Goal: Task Accomplishment & Management: Use online tool/utility

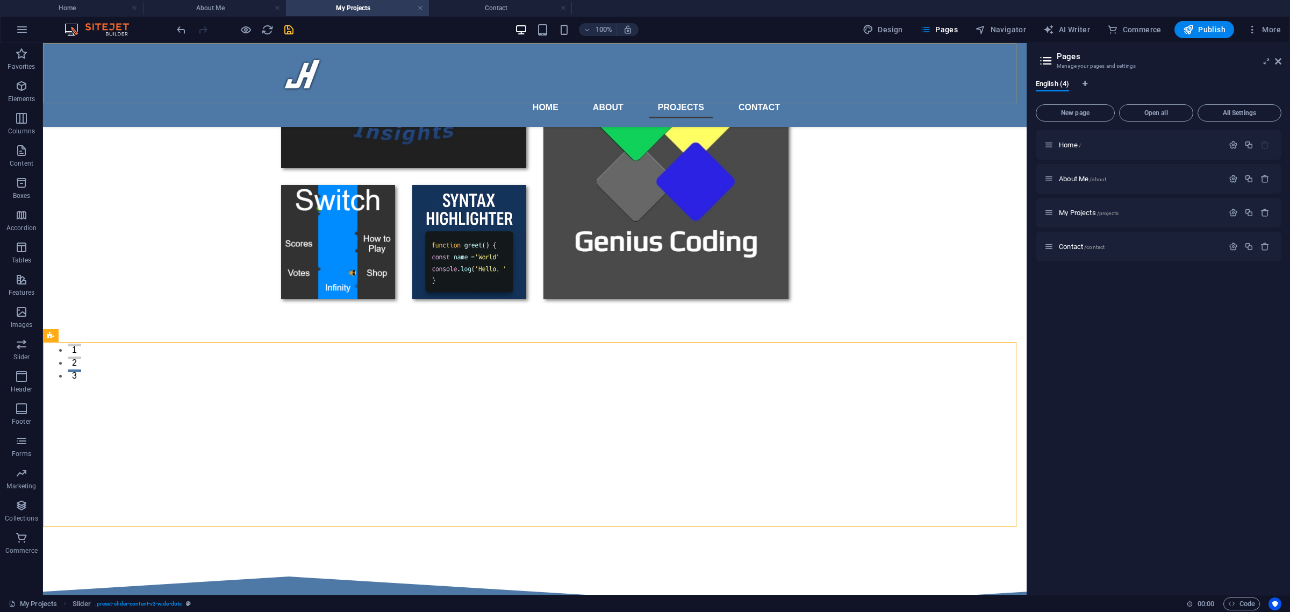
scroll to position [224, 0]
drag, startPoint x: 781, startPoint y: 213, endPoint x: 289, endPoint y: 28, distance: 525.1
click at [289, 28] on icon "save" at bounding box center [289, 30] width 12 height 12
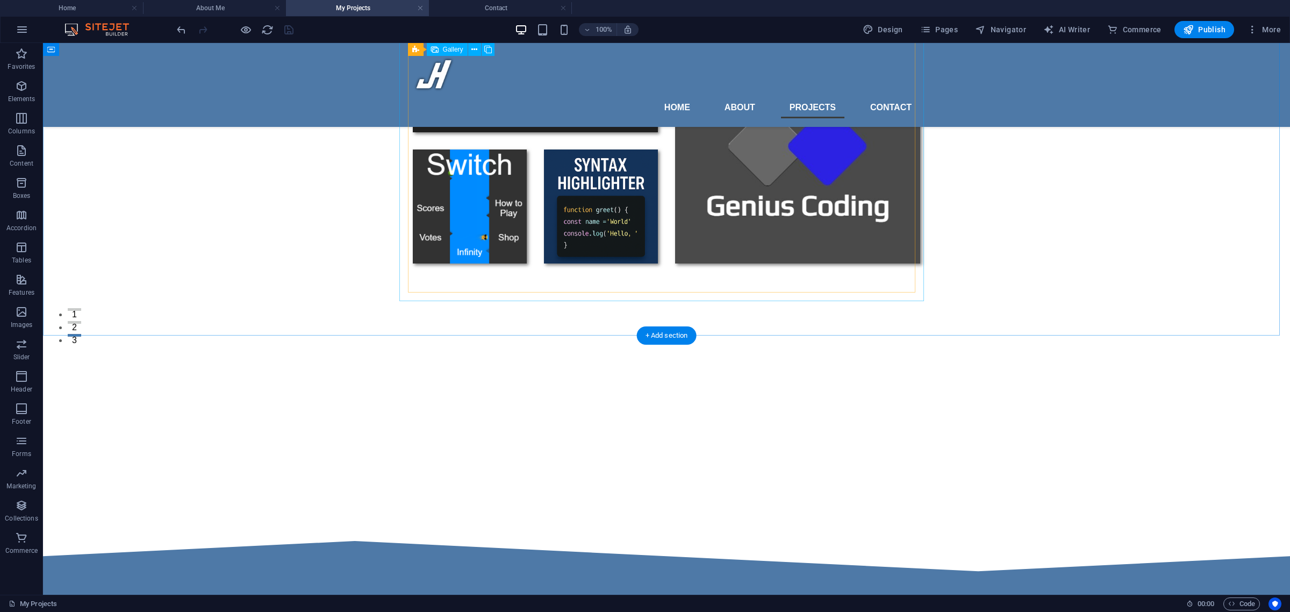
scroll to position [301, 0]
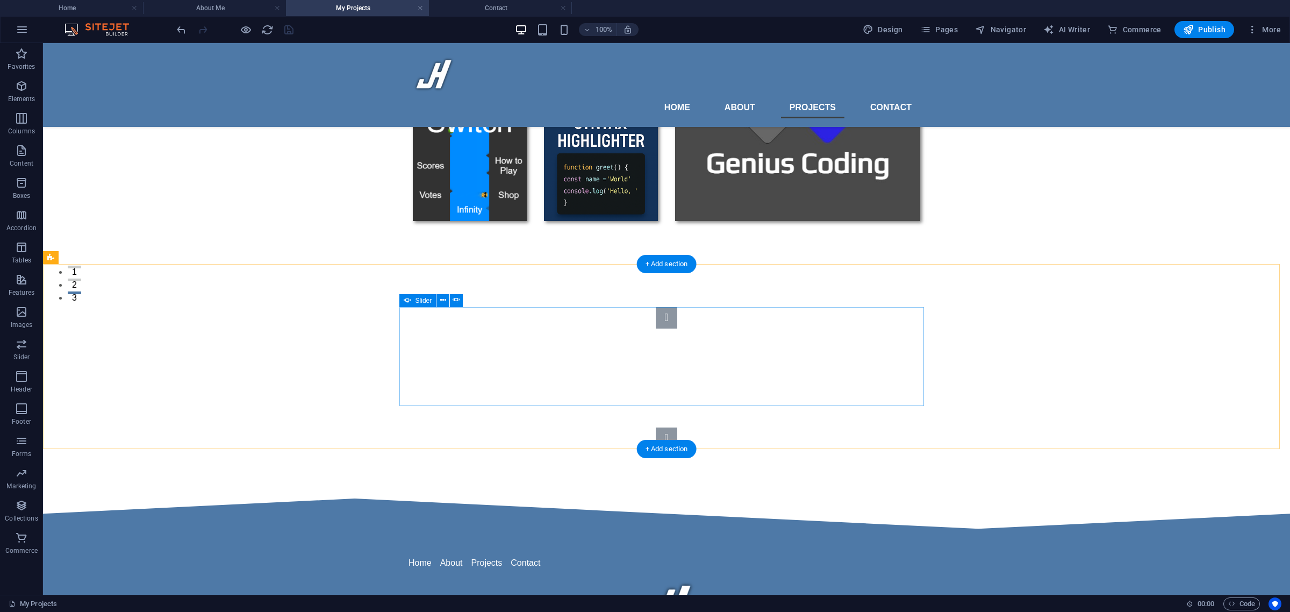
click at [656, 328] on button "Content Slider" at bounding box center [666, 317] width 21 height 21
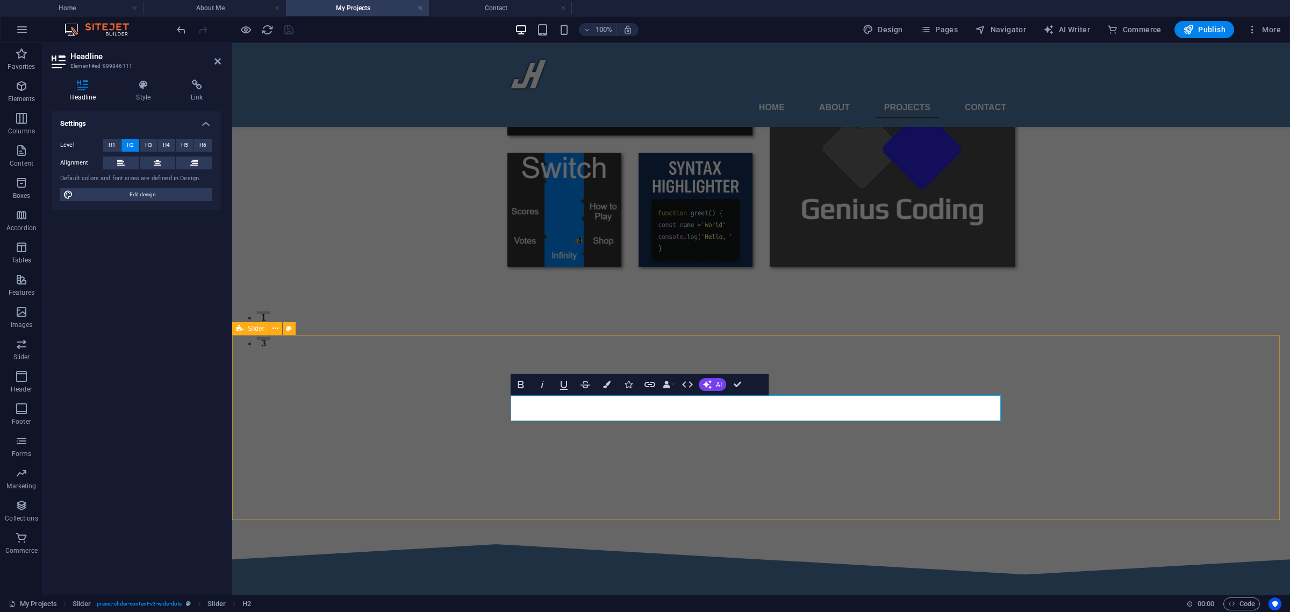
scroll to position [269, 0]
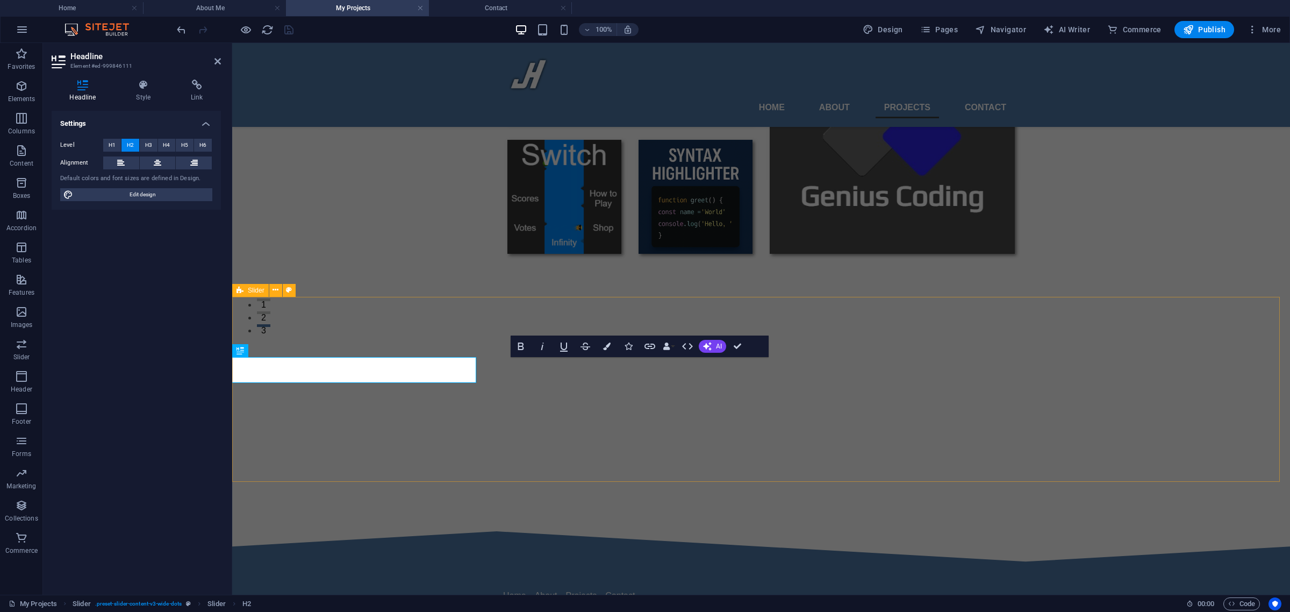
click at [401, 334] on div "Slide 3 Lorem ipsum dolor sit amet, consectetur adipisicing elit. Id, ipsum, qu…" at bounding box center [761, 411] width 1058 height 228
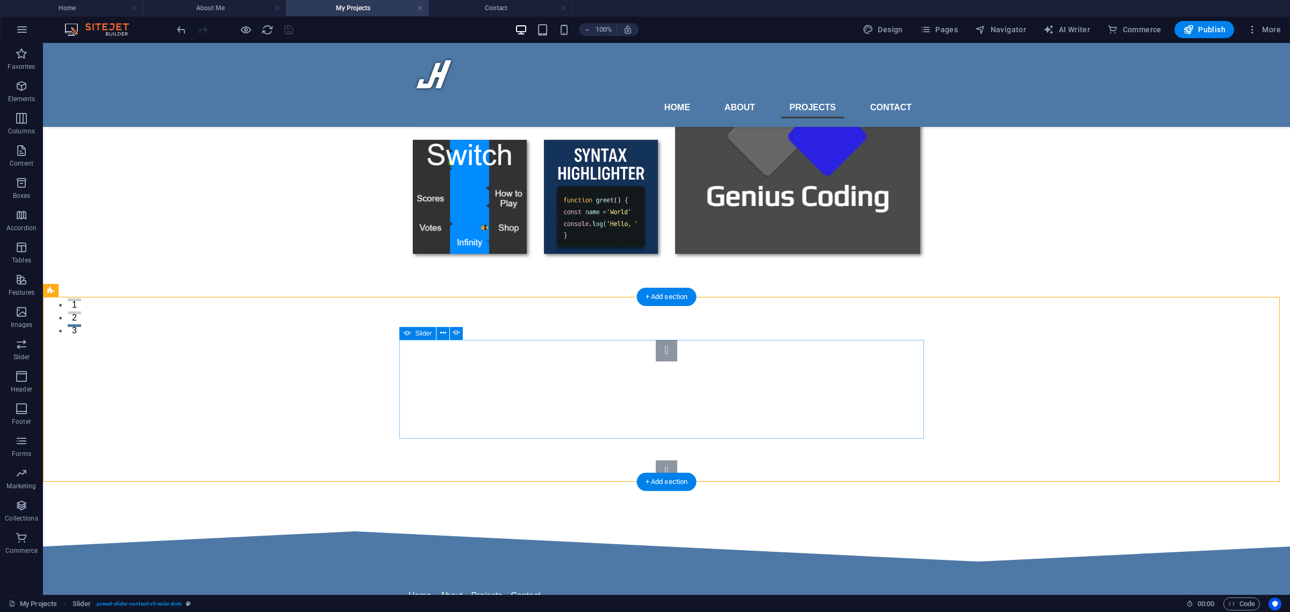
click at [656, 361] on button "Content Slider" at bounding box center [666, 350] width 21 height 21
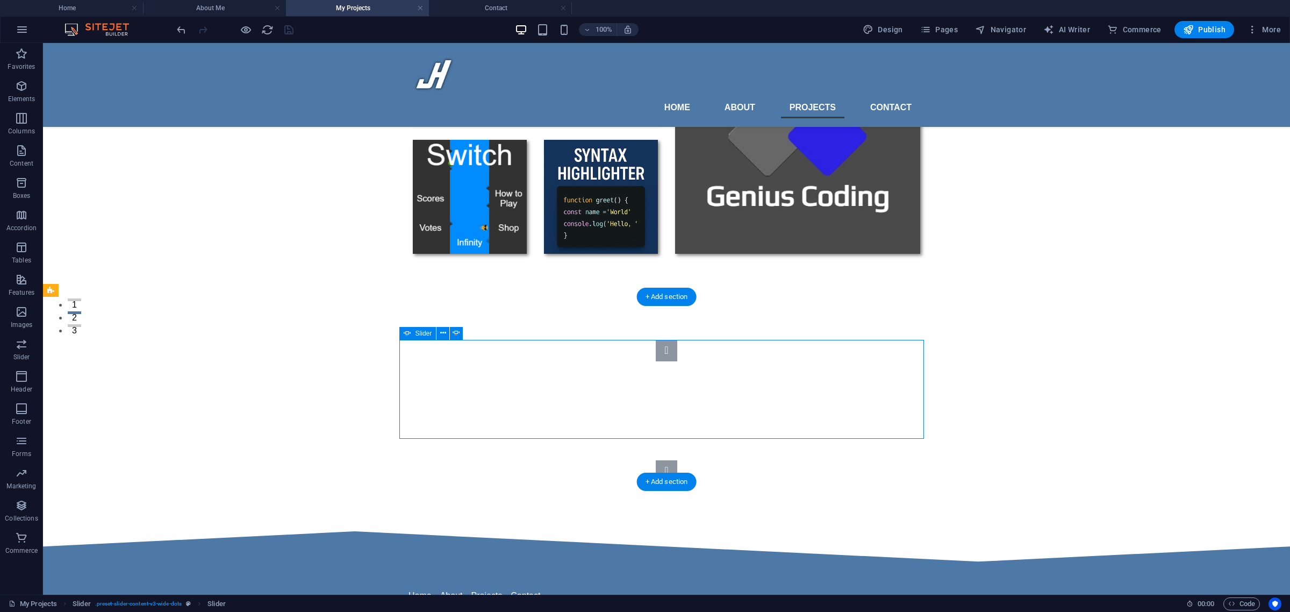
click at [656, 361] on button "Content Slider" at bounding box center [666, 350] width 21 height 21
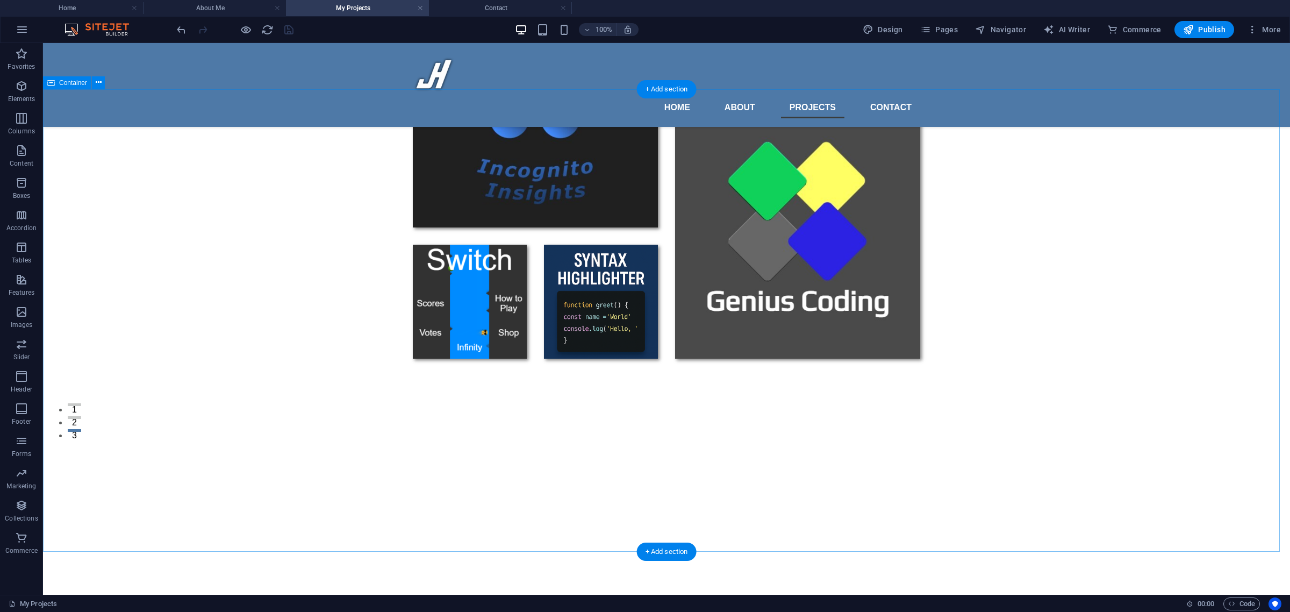
scroll to position [179, 0]
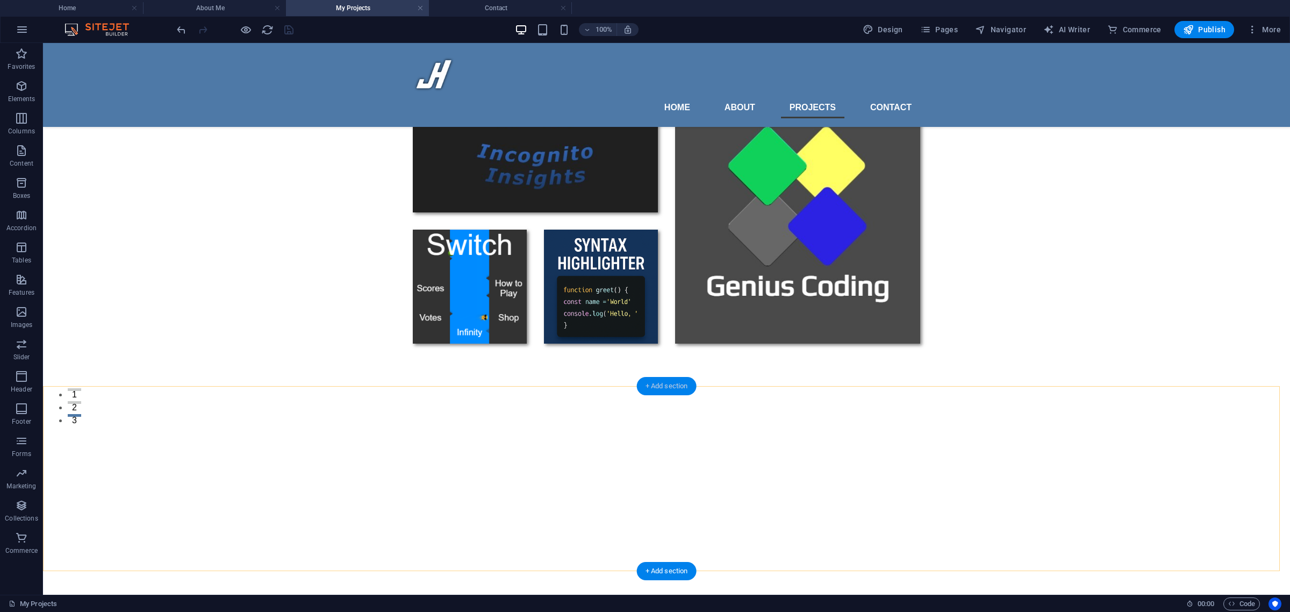
click at [662, 390] on div "+ Add section" at bounding box center [667, 386] width 60 height 18
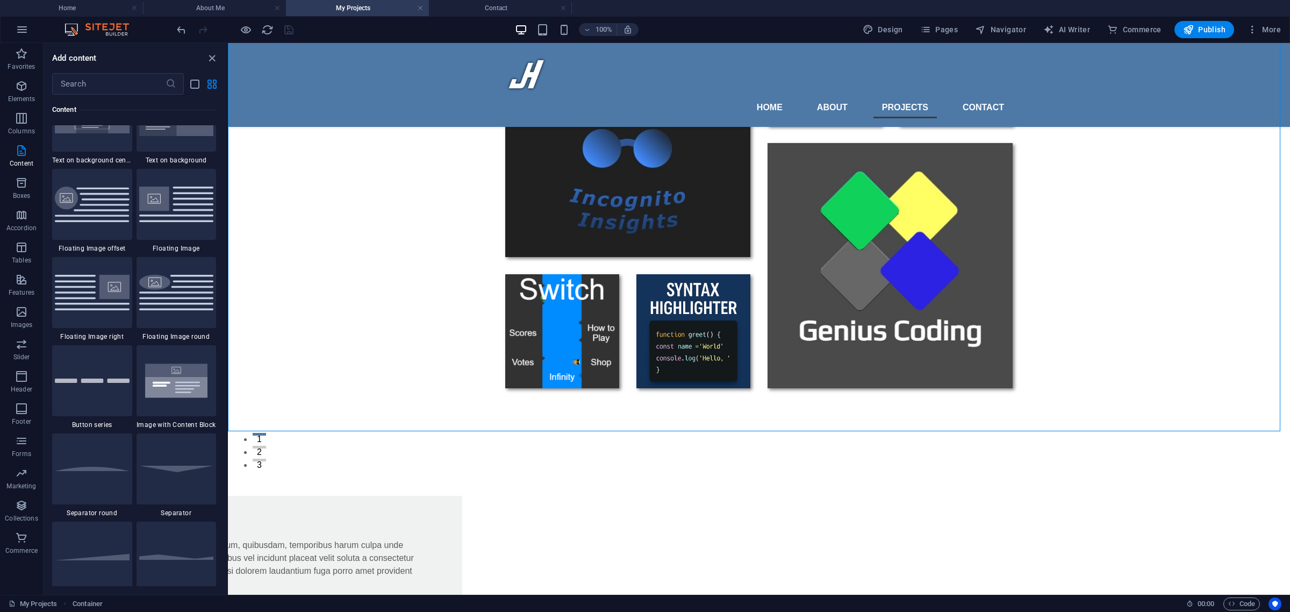
scroll to position [2459, 0]
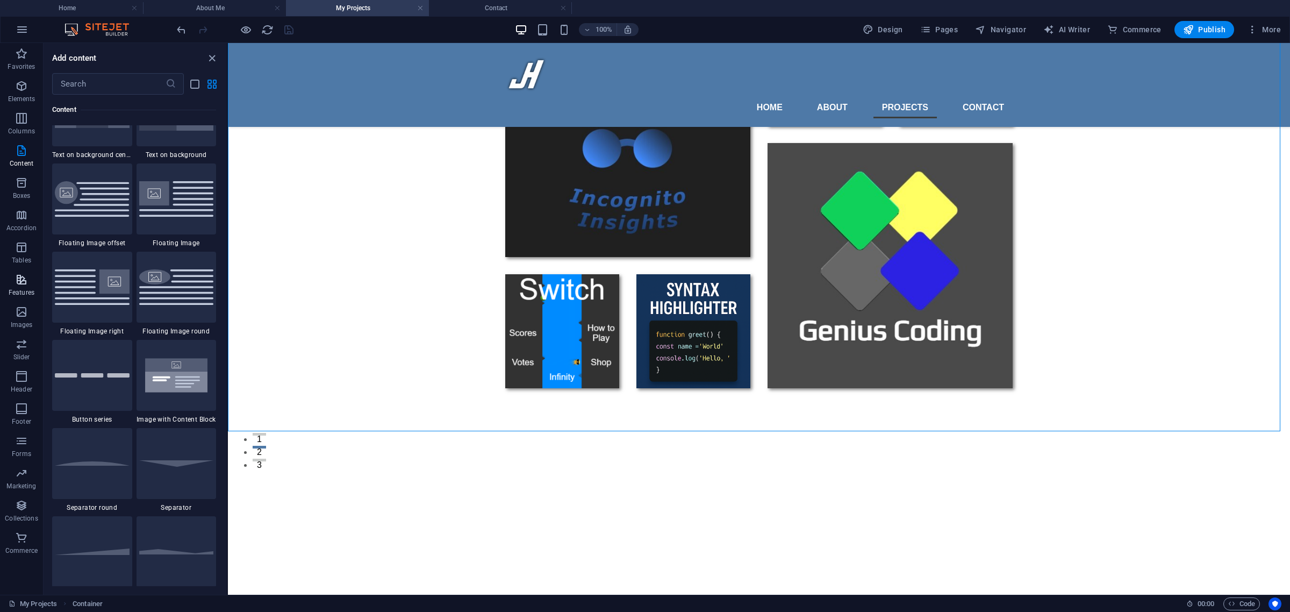
click at [19, 293] on p "Features" at bounding box center [22, 292] width 26 height 9
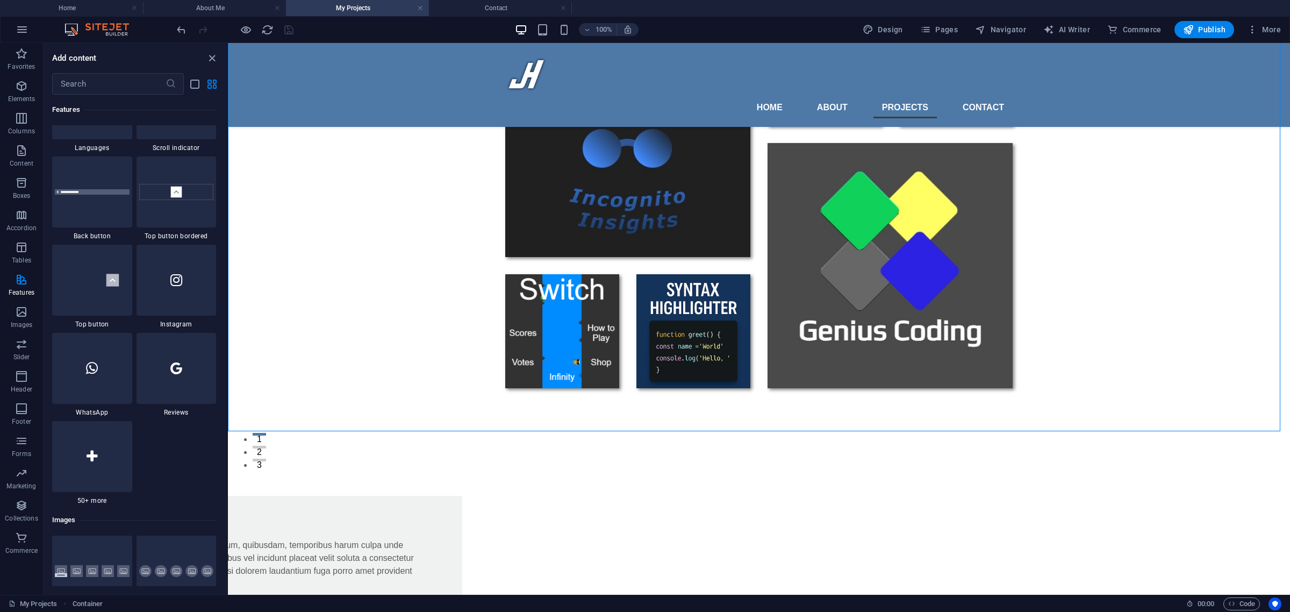
scroll to position [4991, 0]
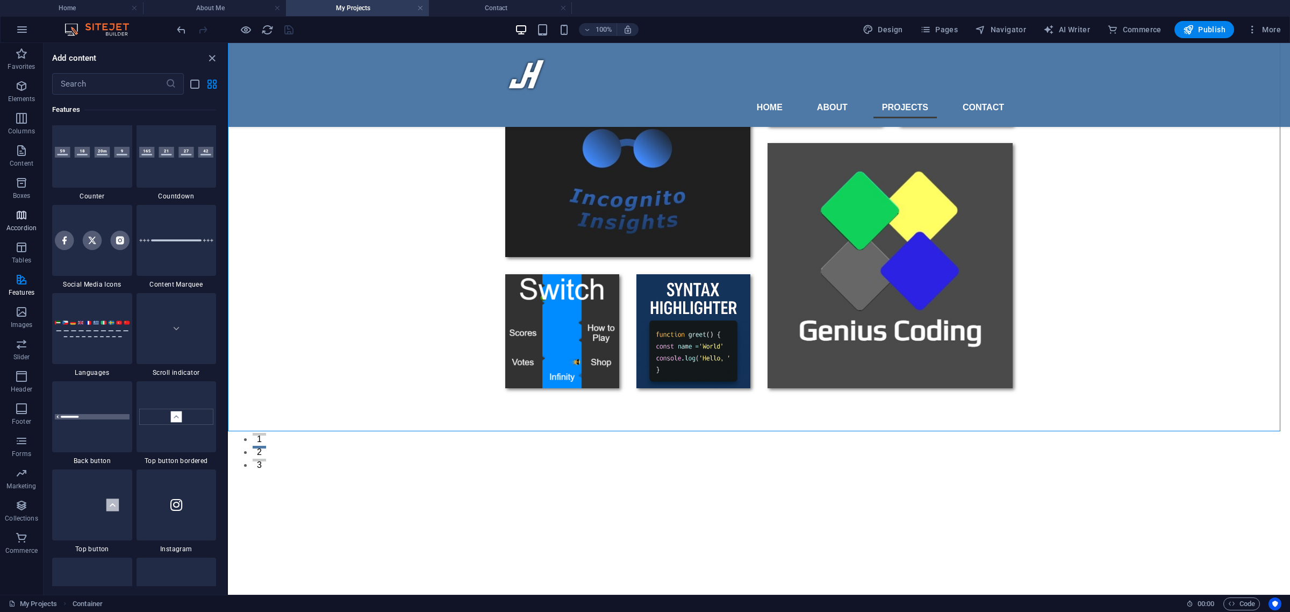
click at [23, 221] on icon "button" at bounding box center [21, 215] width 13 height 13
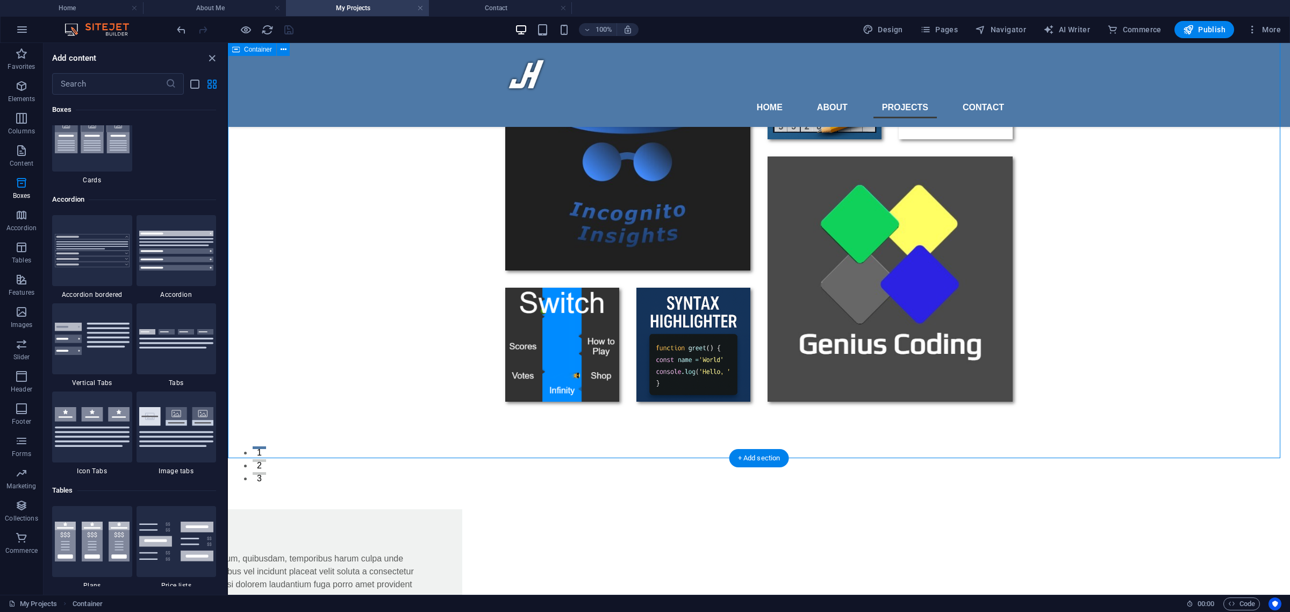
scroll to position [134, 0]
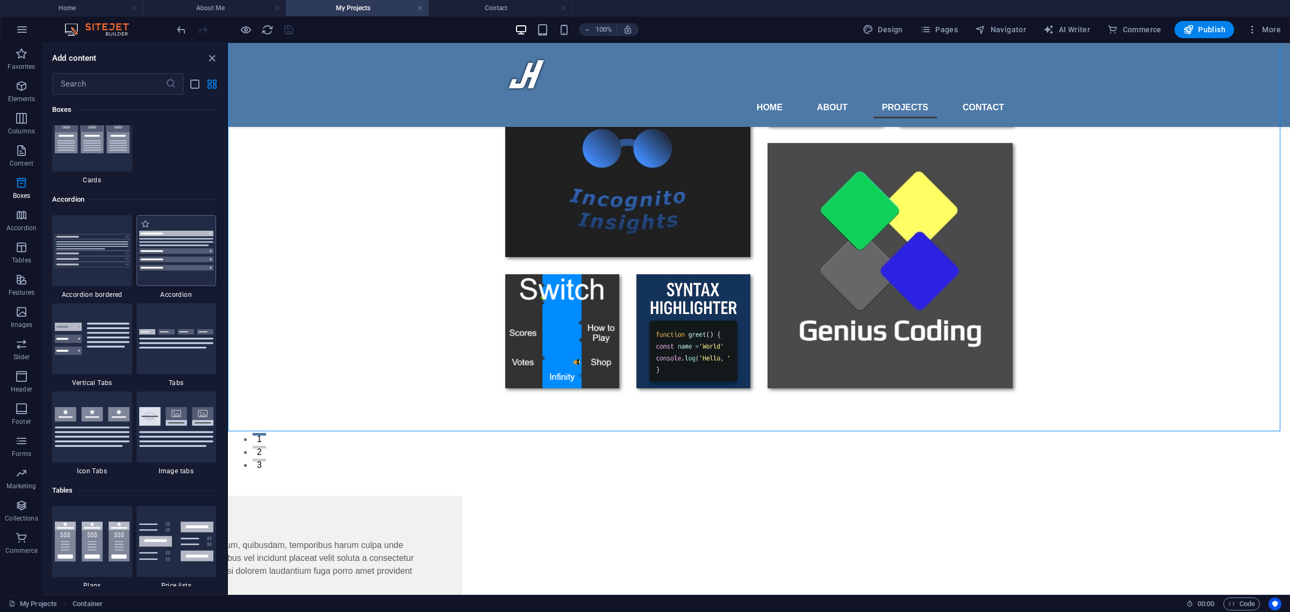
click at [172, 264] on div at bounding box center [176, 250] width 80 height 71
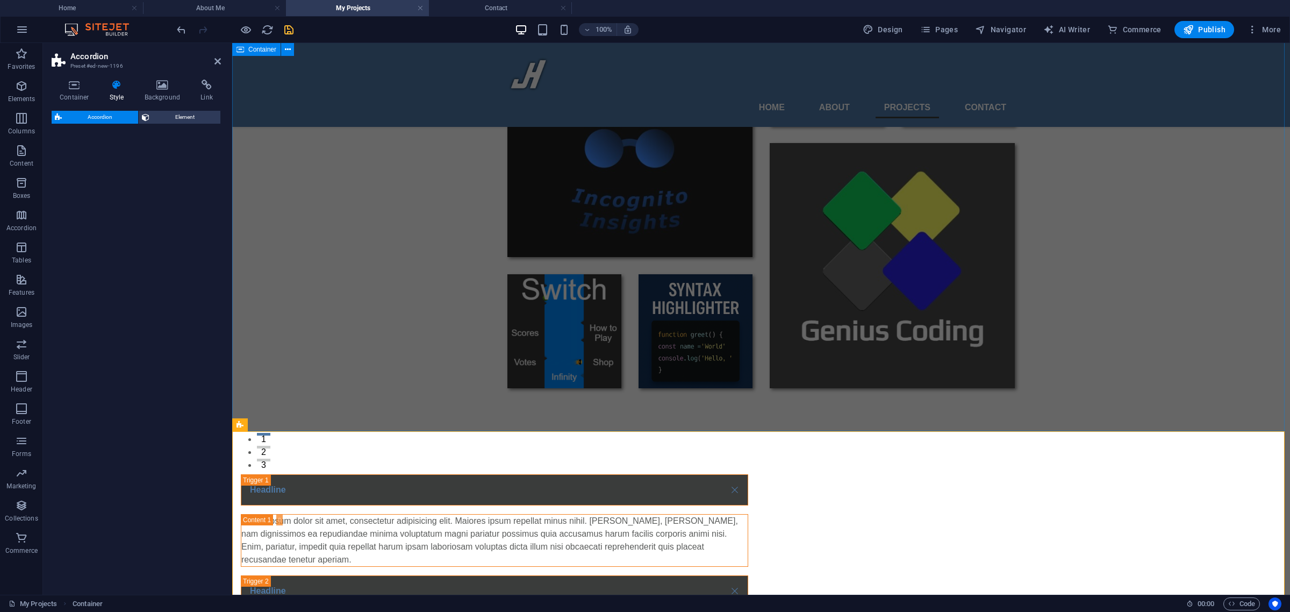
select select "rem"
select select "preset-accordion-v3-default"
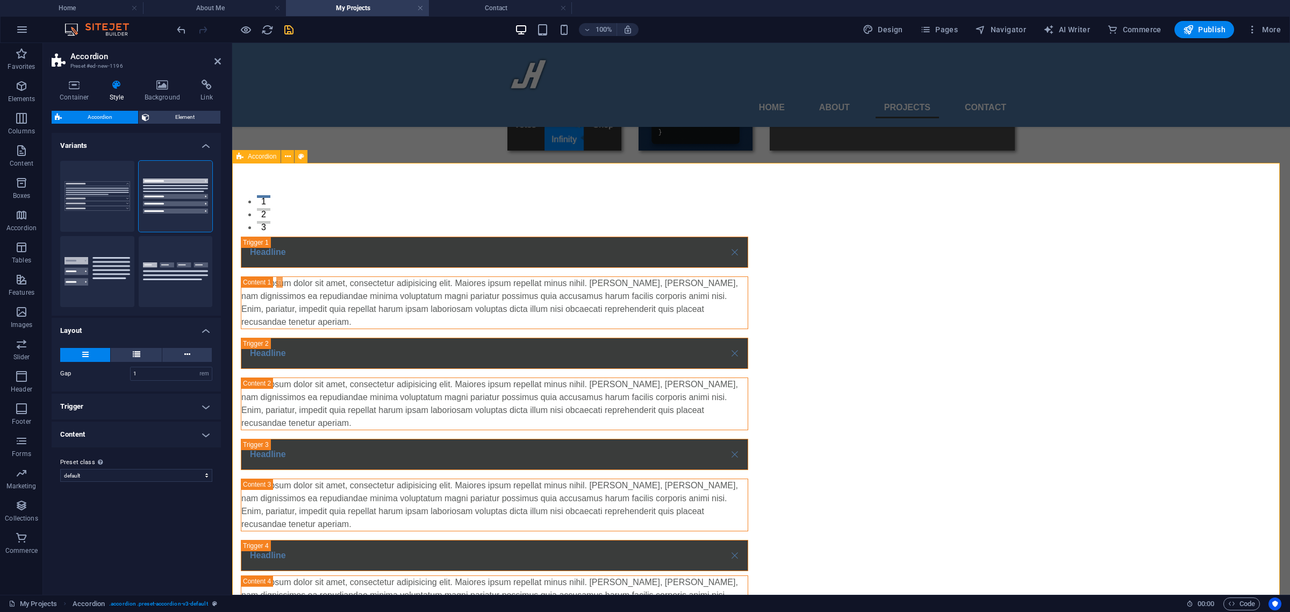
scroll to position [358, 0]
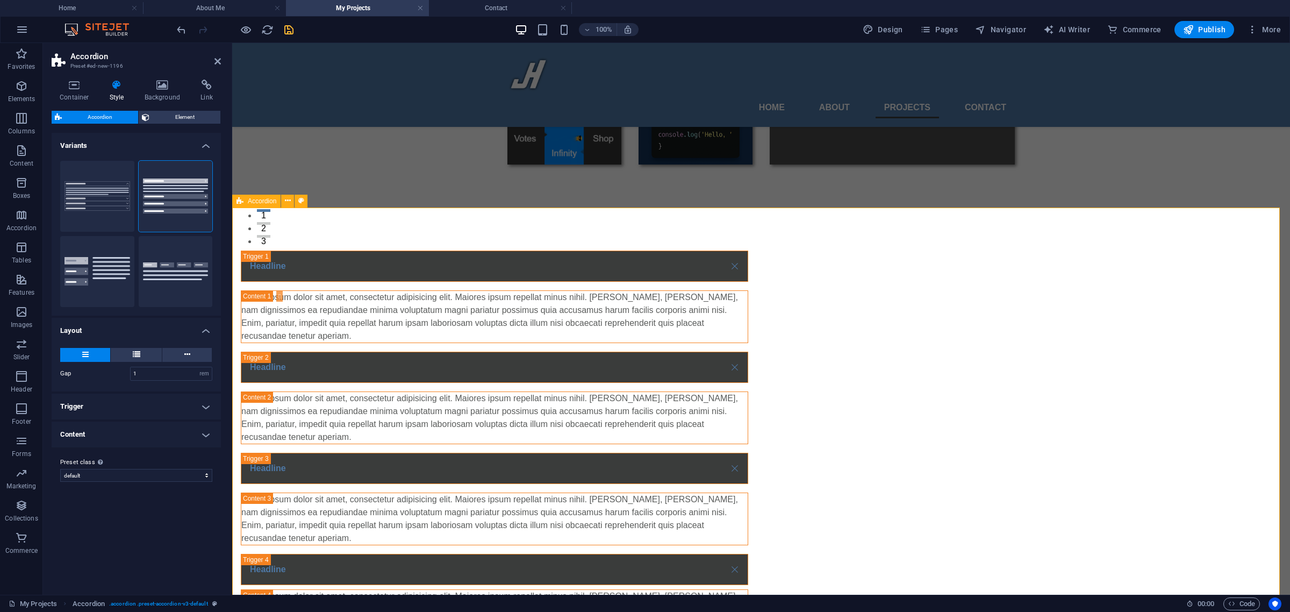
click at [250, 199] on span "Accordion" at bounding box center [262, 201] width 28 height 6
click at [120, 92] on h4 "Style" at bounding box center [119, 91] width 35 height 23
click at [141, 351] on button at bounding box center [136, 355] width 51 height 14
click at [226, 399] on div "Container Style Background Link Size Height Default px rem % vh vw Min. height …" at bounding box center [136, 332] width 186 height 523
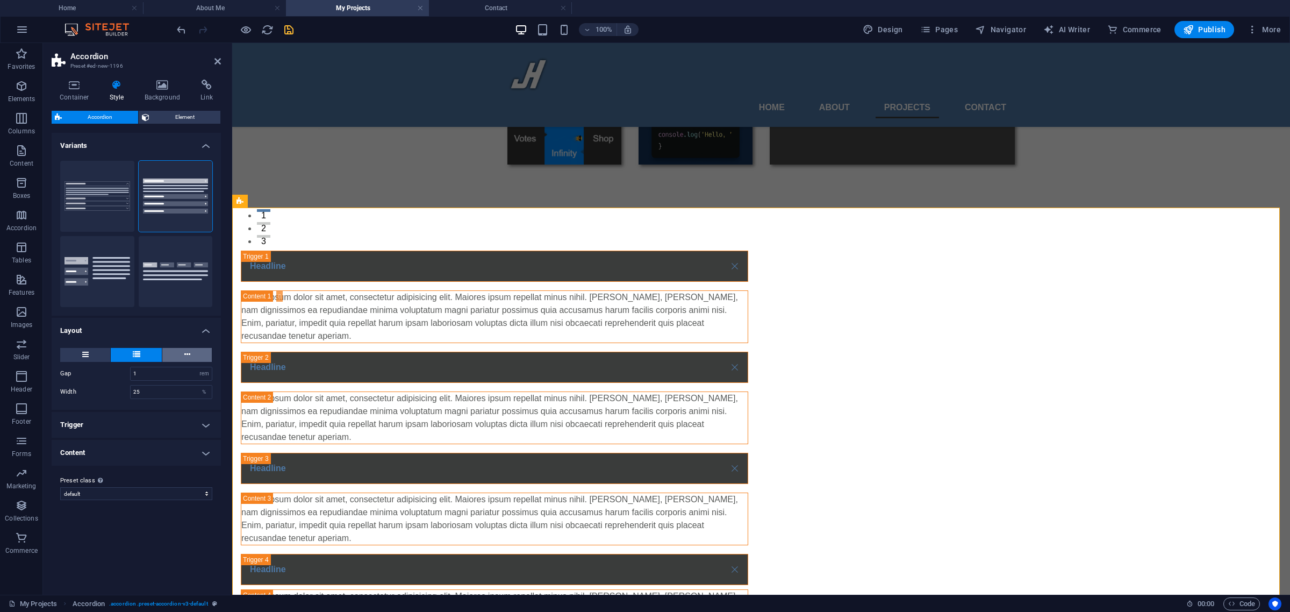
click at [190, 358] on button at bounding box center [186, 355] width 49 height 14
click at [226, 409] on div "Container Style Background Link Size Height Default px rem % vh vw Min. height …" at bounding box center [136, 332] width 186 height 523
click at [95, 358] on button at bounding box center [85, 355] width 50 height 14
click at [175, 123] on span "Element" at bounding box center [185, 117] width 64 height 13
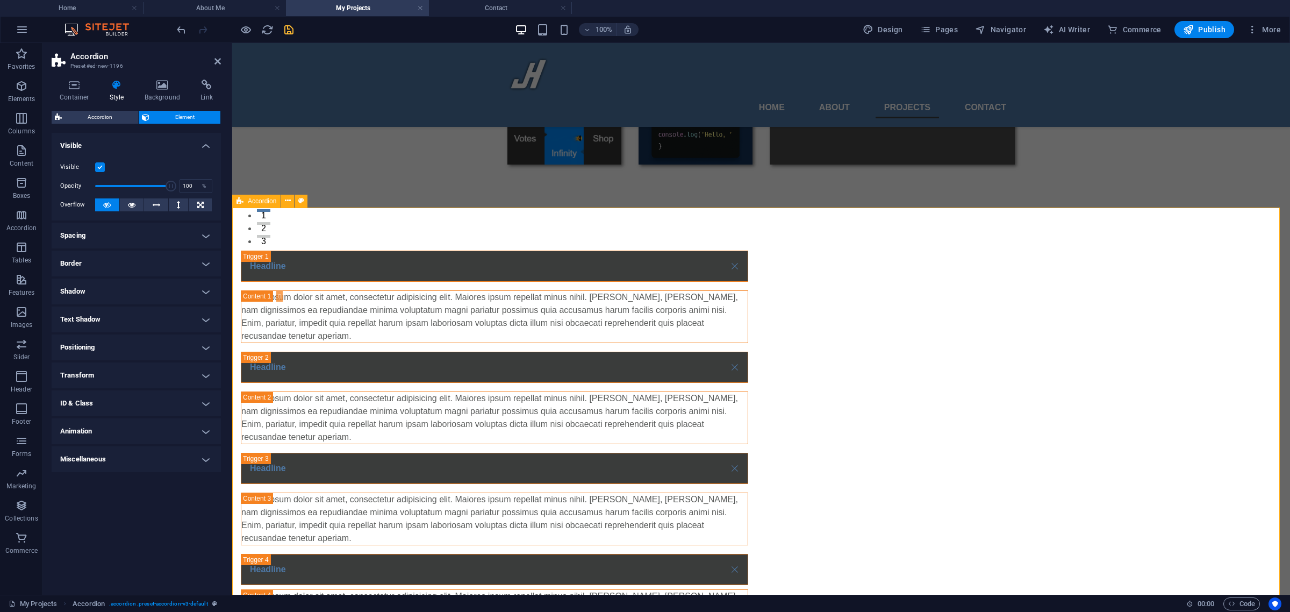
click at [267, 205] on div "Accordion" at bounding box center [256, 201] width 48 height 13
click at [79, 90] on h4 "Container" at bounding box center [77, 91] width 50 height 23
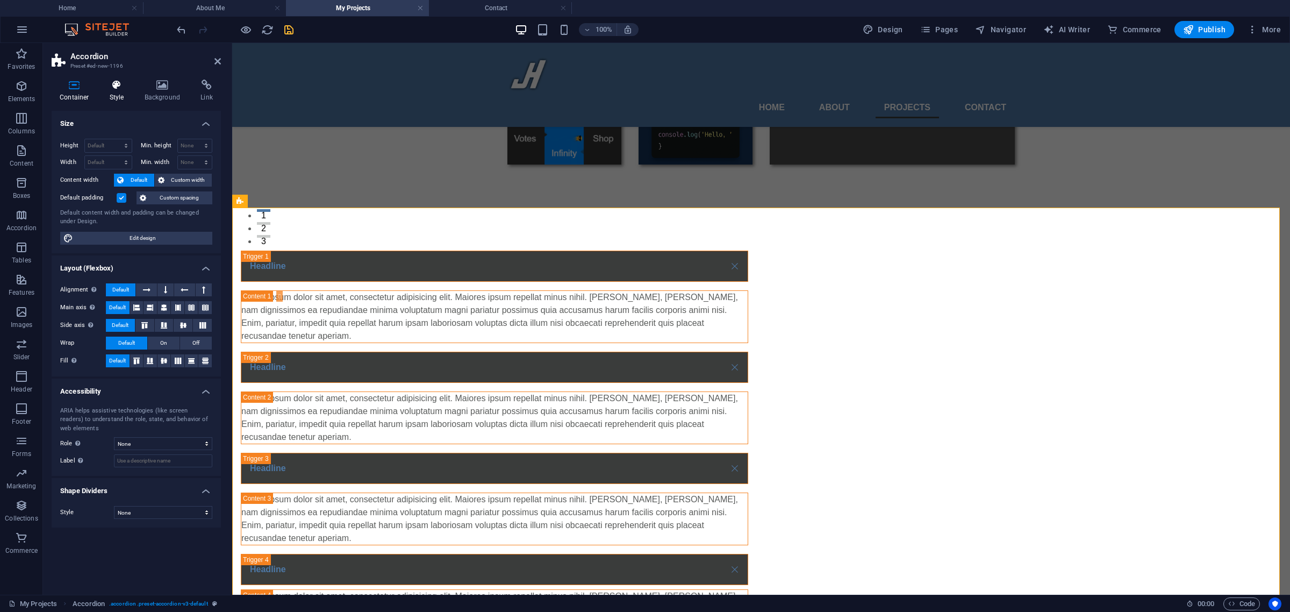
click at [127, 100] on h4 "Style" at bounding box center [119, 91] width 35 height 23
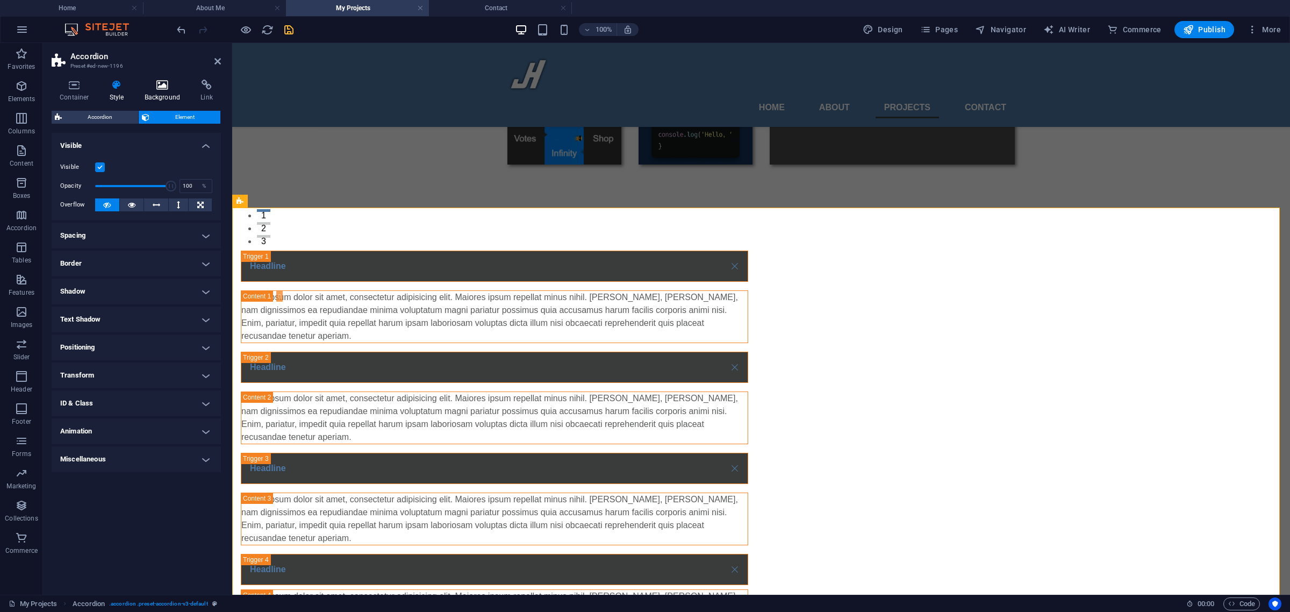
click at [155, 83] on icon at bounding box center [162, 85] width 52 height 11
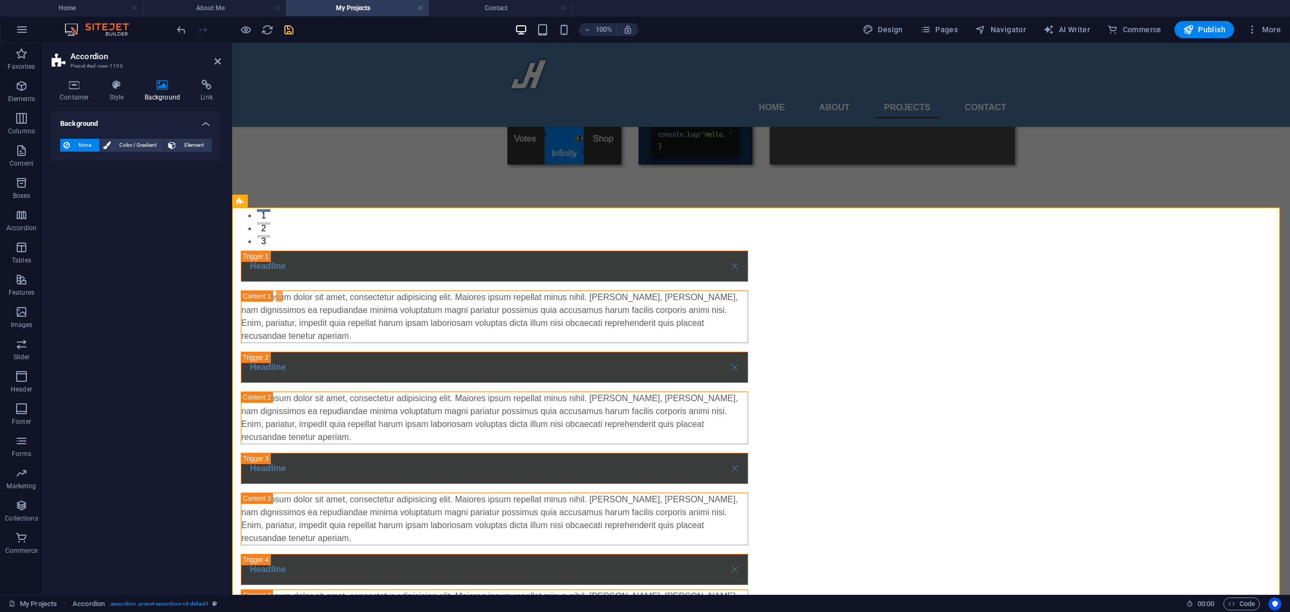
click at [122, 136] on div "None Color / Gradient Element Stretch background to full-width Color overlay Pl…" at bounding box center [136, 145] width 169 height 31
click at [123, 139] on span "Color / Gradient" at bounding box center [137, 145] width 47 height 13
click at [70, 189] on span at bounding box center [67, 188] width 12 height 12
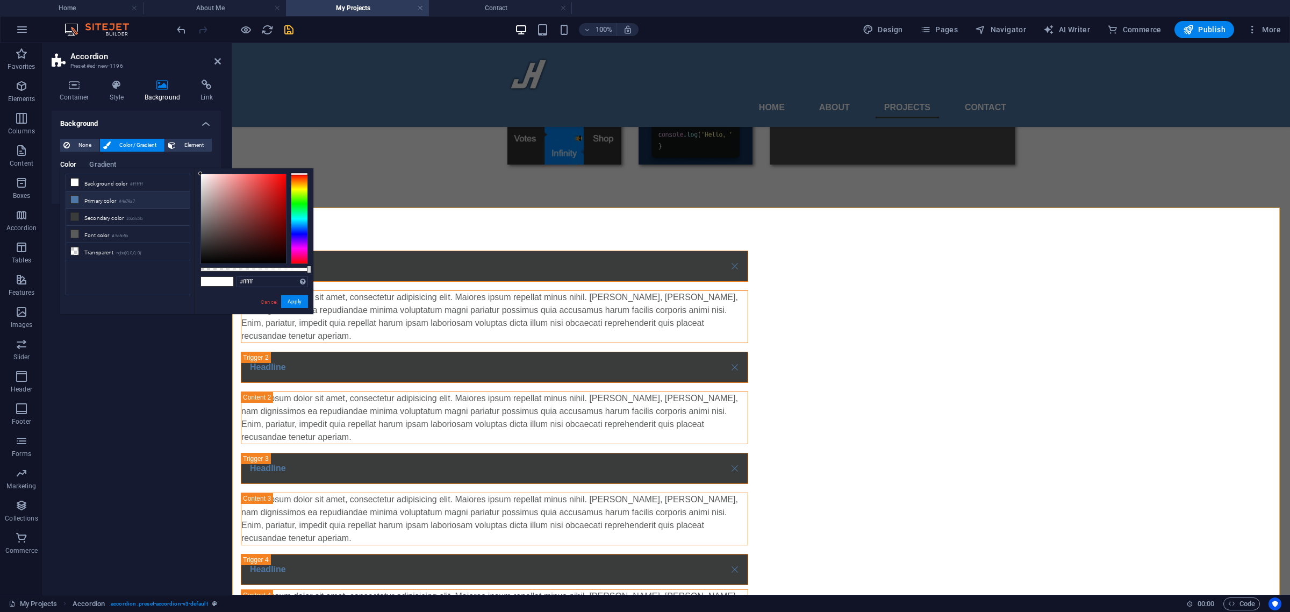
click at [129, 197] on li "Primary color #4e79a7" at bounding box center [128, 199] width 124 height 17
type input "#4e79a7"
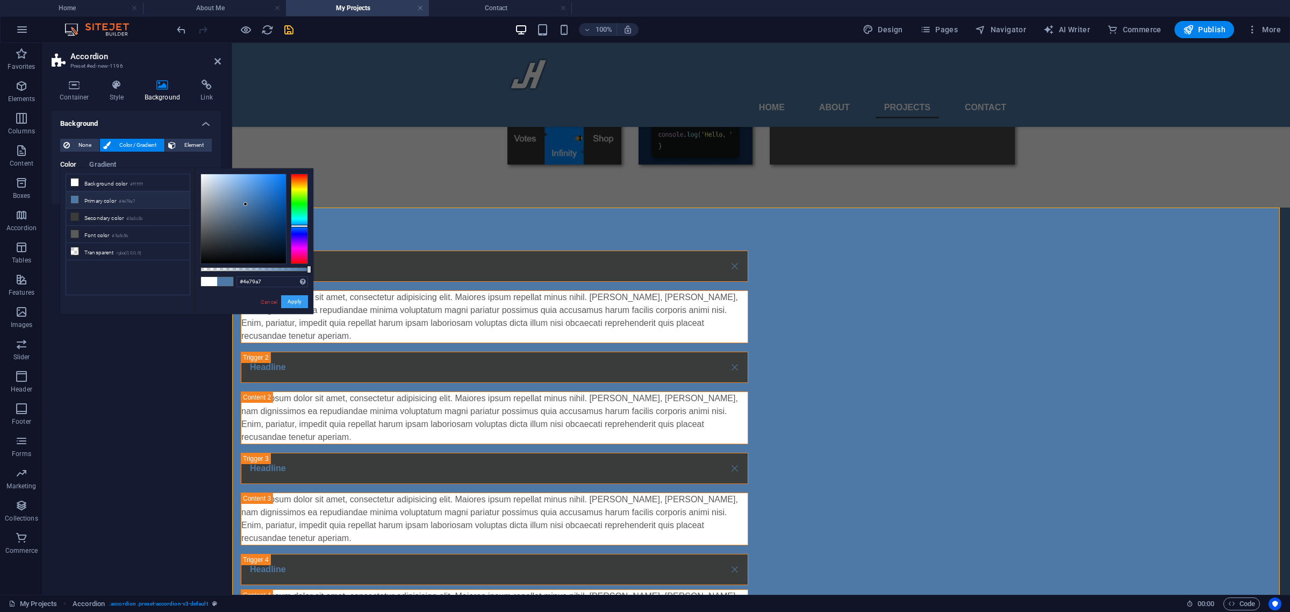
click at [297, 304] on button "Apply" at bounding box center [294, 301] width 27 height 13
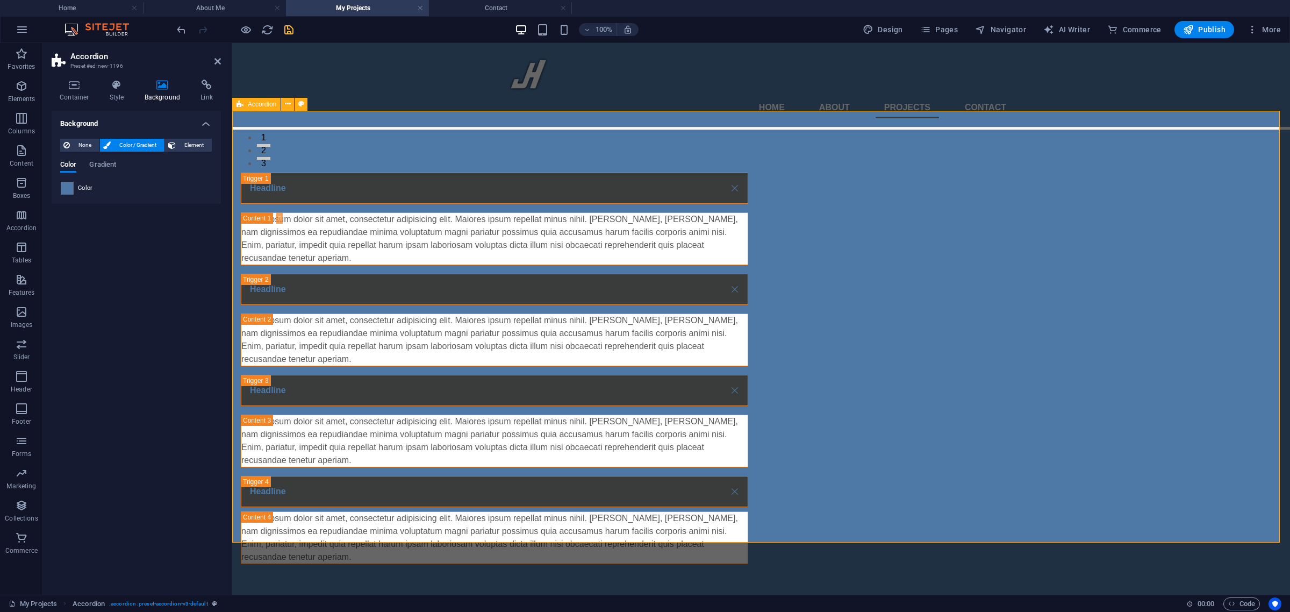
scroll to position [420, 0]
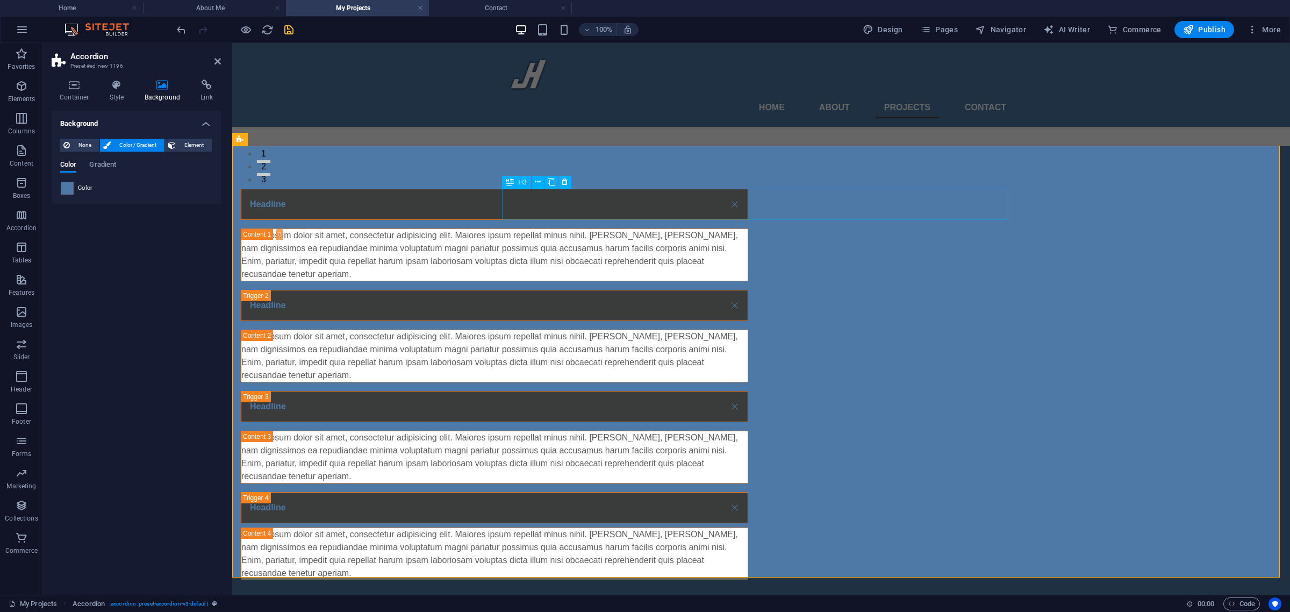
click at [520, 205] on div "Headline" at bounding box center [494, 204] width 507 height 31
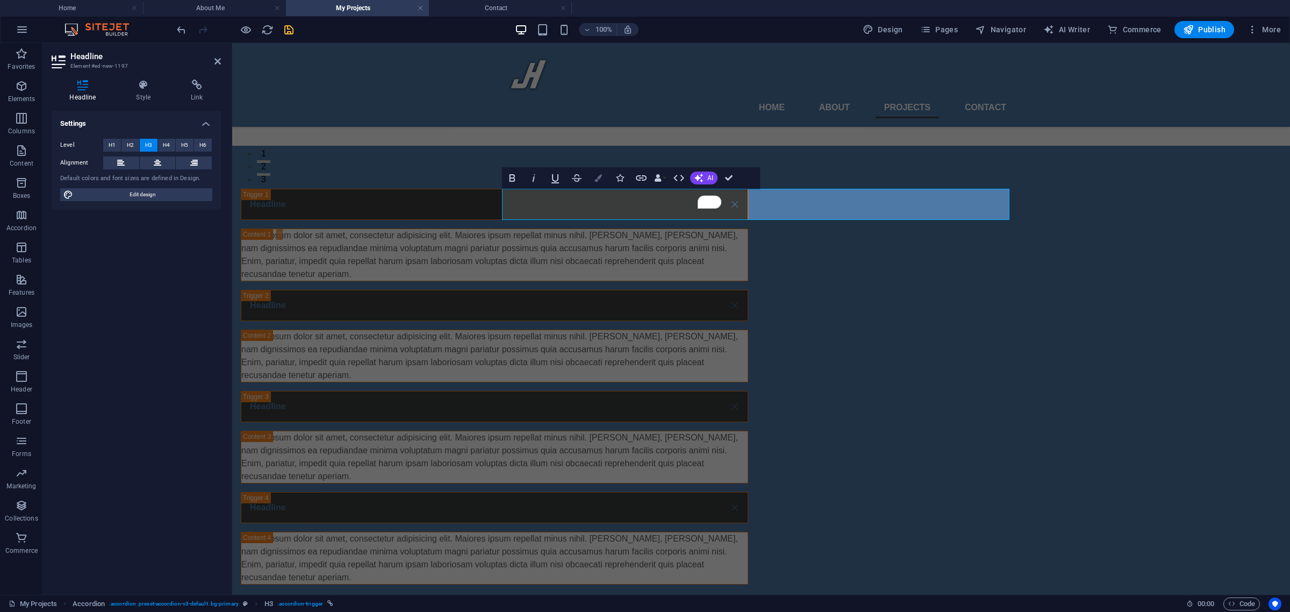
click at [601, 175] on icon "button" at bounding box center [598, 178] width 8 height 8
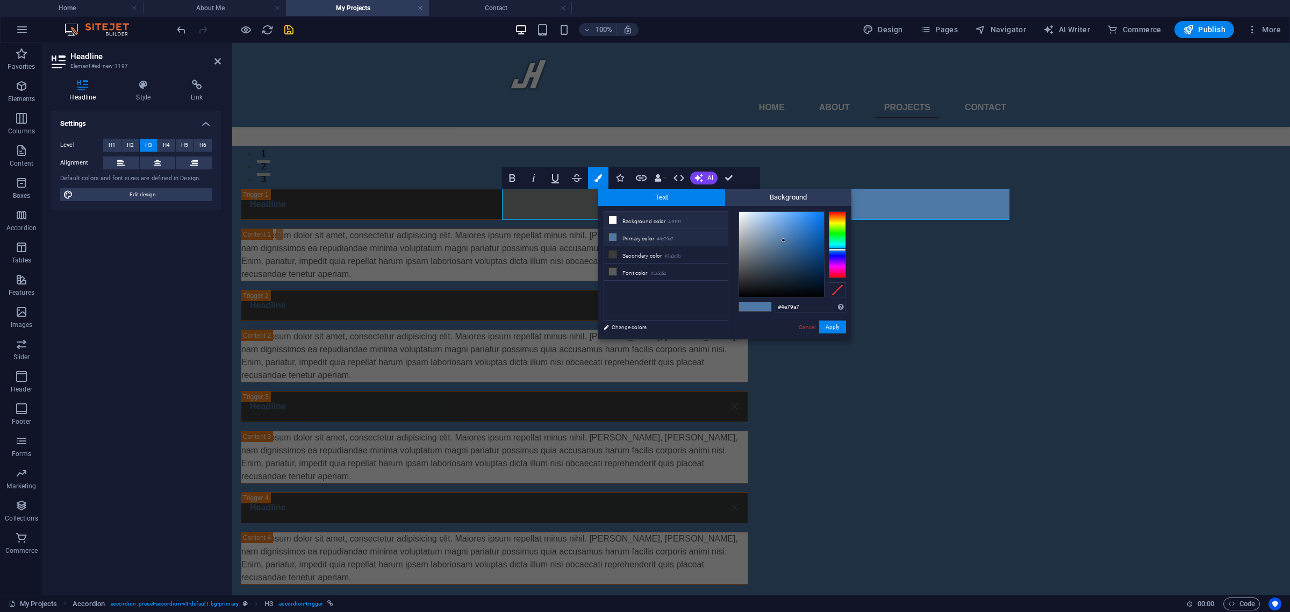
click at [615, 217] on icon at bounding box center [613, 220] width 8 height 8
type input "#ffffff"
click at [832, 326] on button "Apply" at bounding box center [832, 326] width 27 height 13
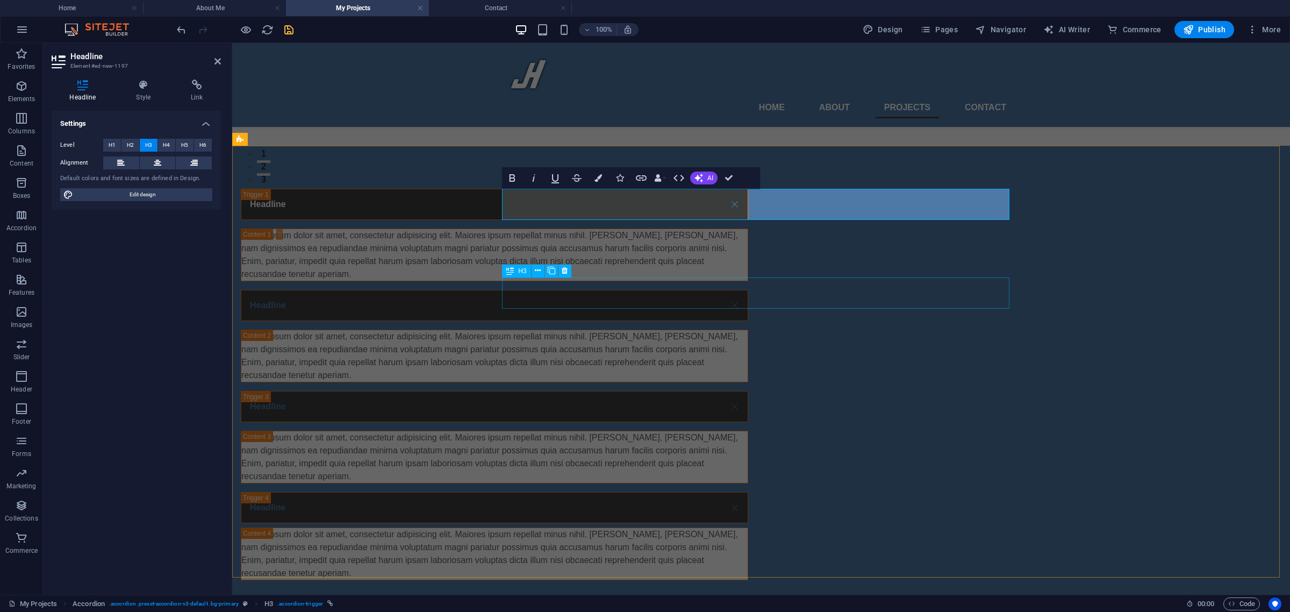
click at [530, 290] on div "Headline" at bounding box center [494, 305] width 507 height 31
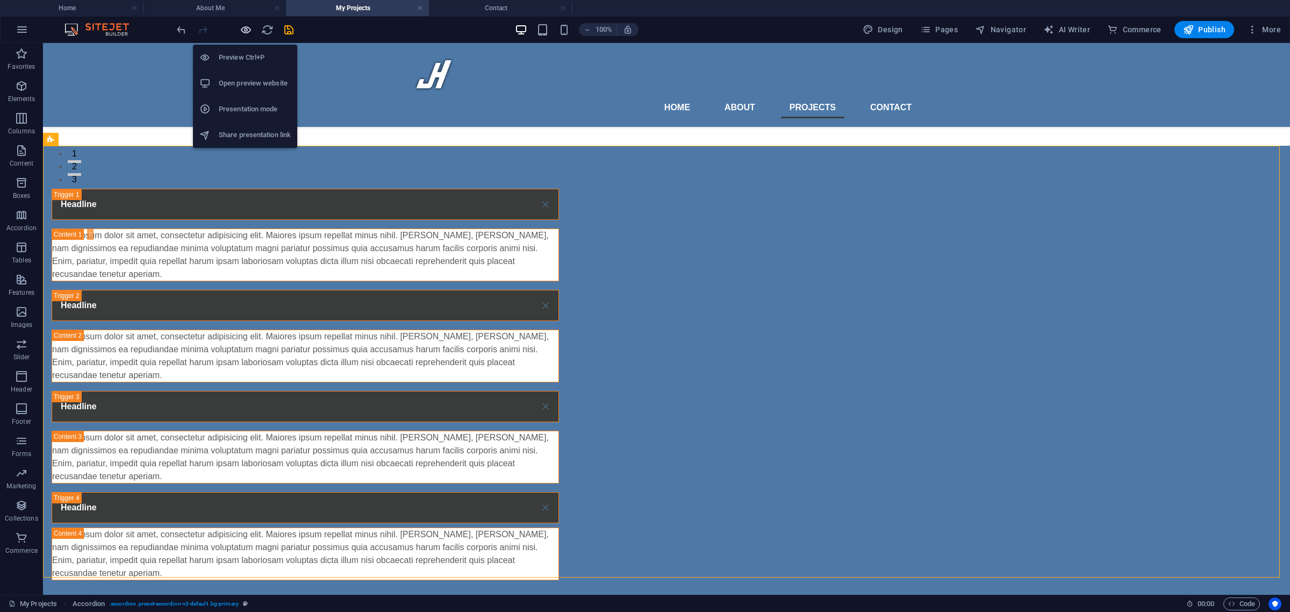
click at [242, 31] on icon "button" at bounding box center [246, 30] width 12 height 12
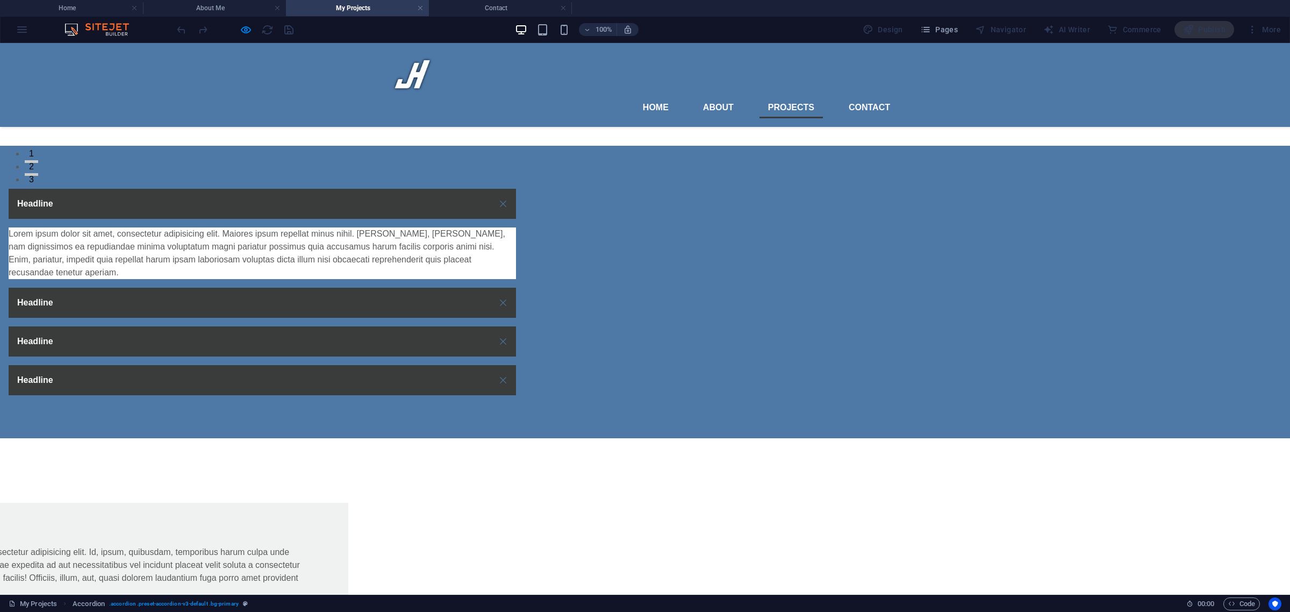
click at [460, 204] on link "Headline" at bounding box center [262, 204] width 507 height 30
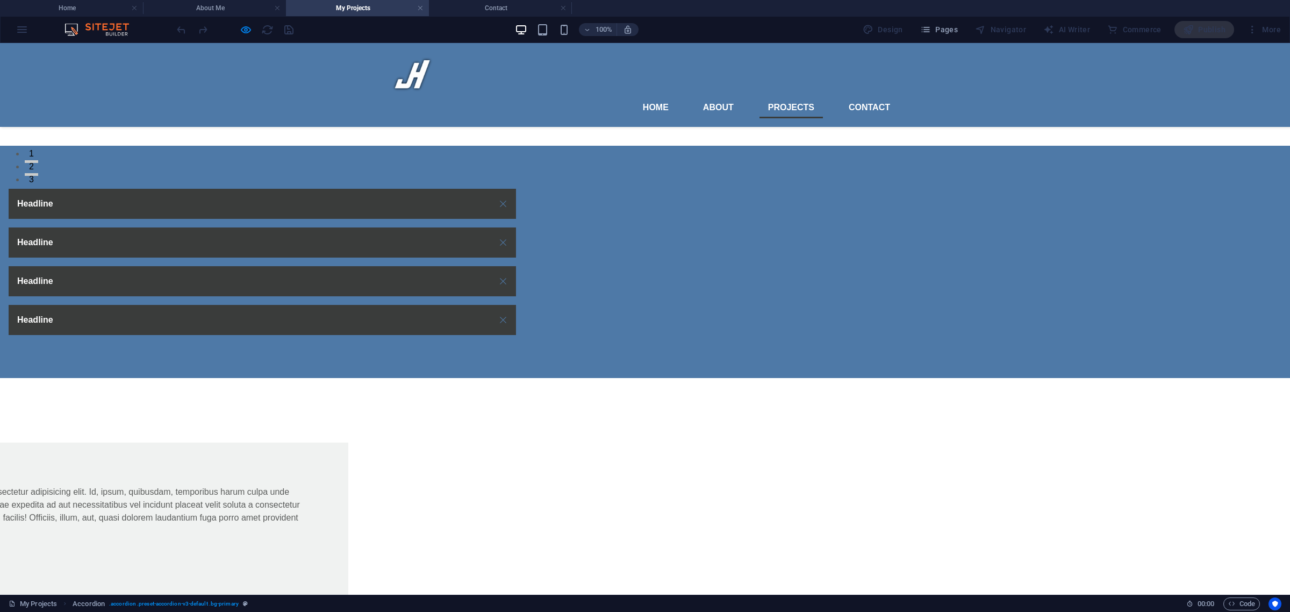
click at [461, 204] on link "Headline" at bounding box center [262, 204] width 507 height 30
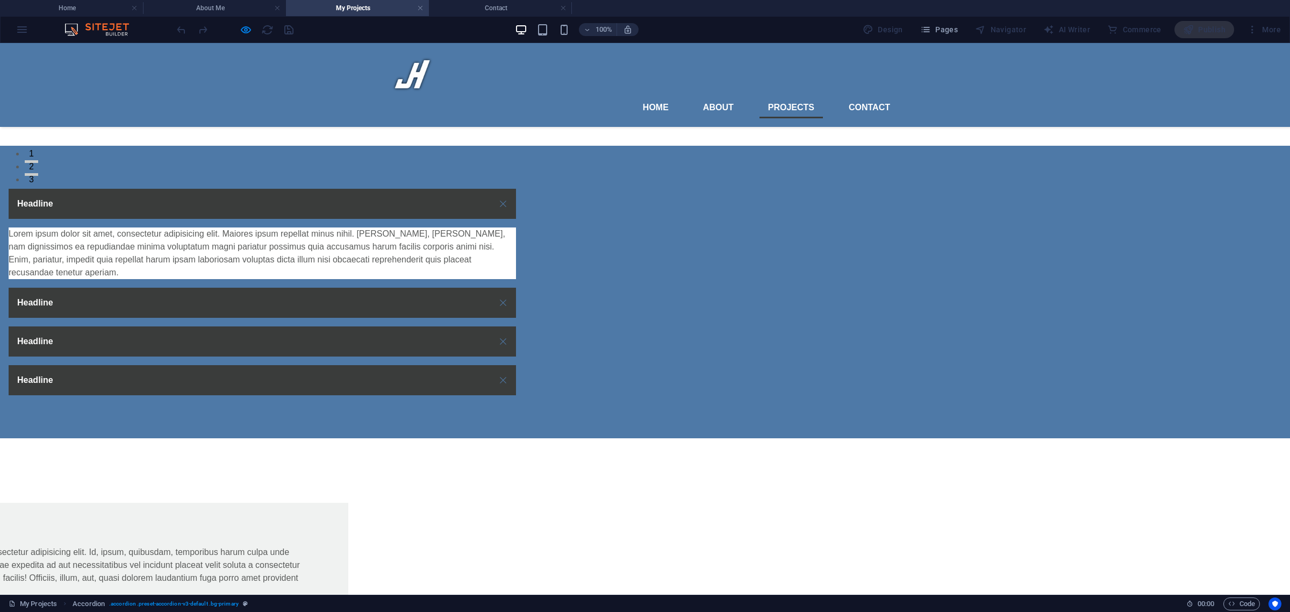
click at [457, 326] on link "Headline" at bounding box center [262, 341] width 507 height 30
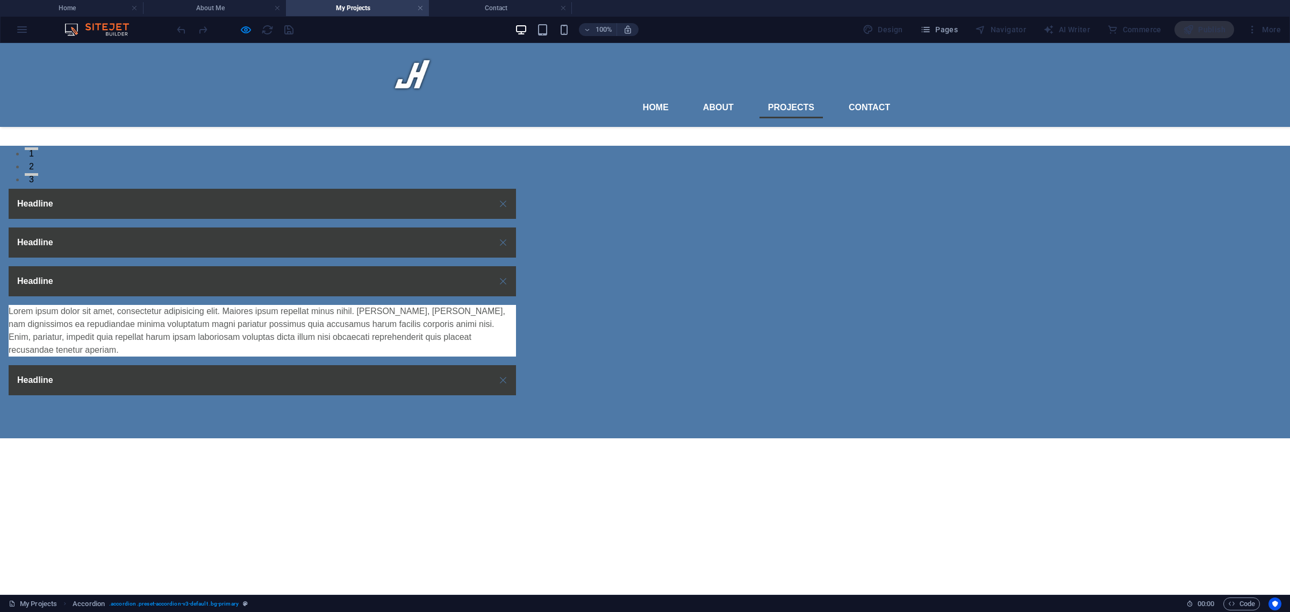
click at [458, 278] on link "Headline" at bounding box center [262, 281] width 507 height 30
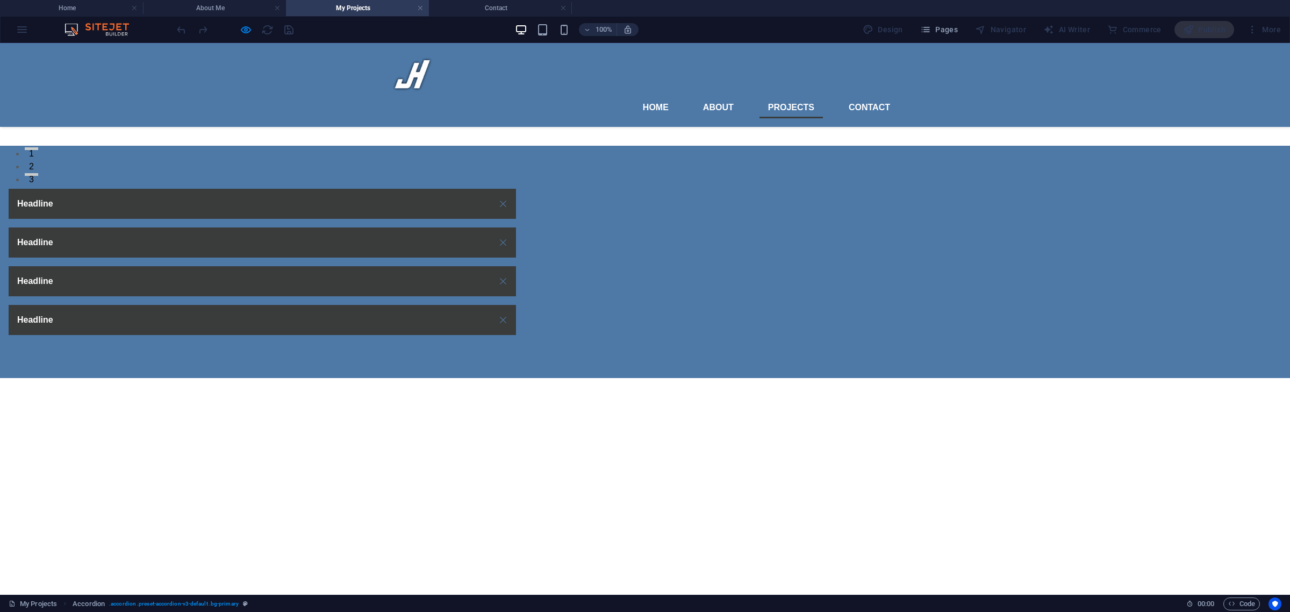
click at [453, 243] on link "Headline" at bounding box center [262, 242] width 507 height 30
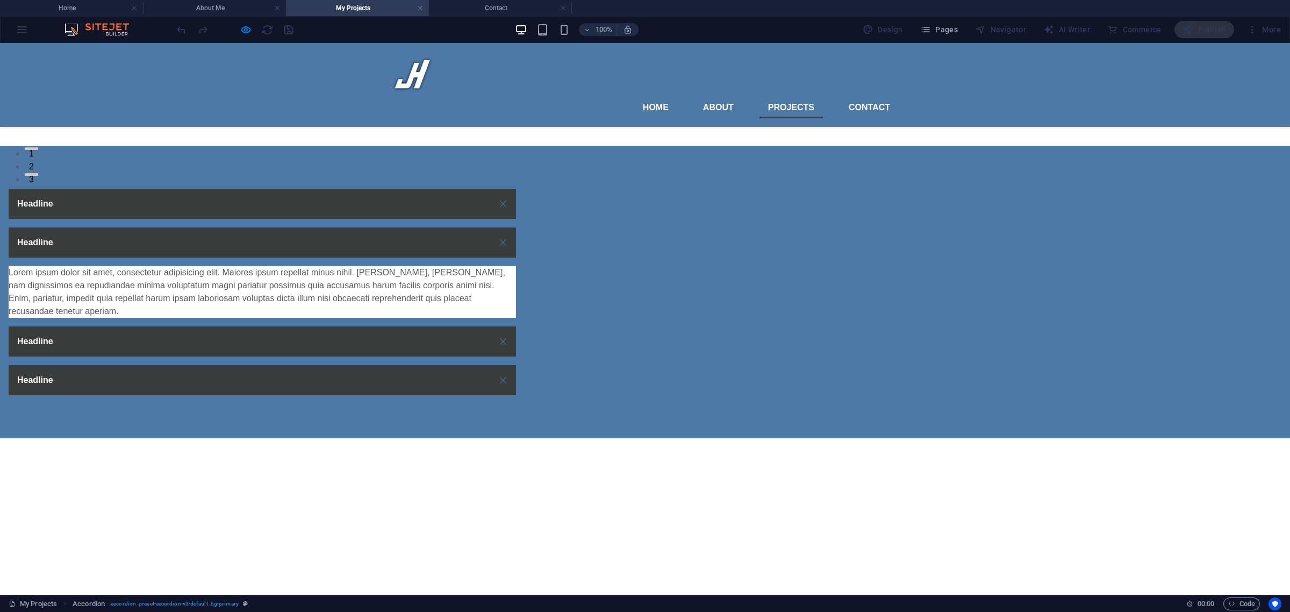
click at [453, 243] on link "Headline" at bounding box center [262, 242] width 507 height 30
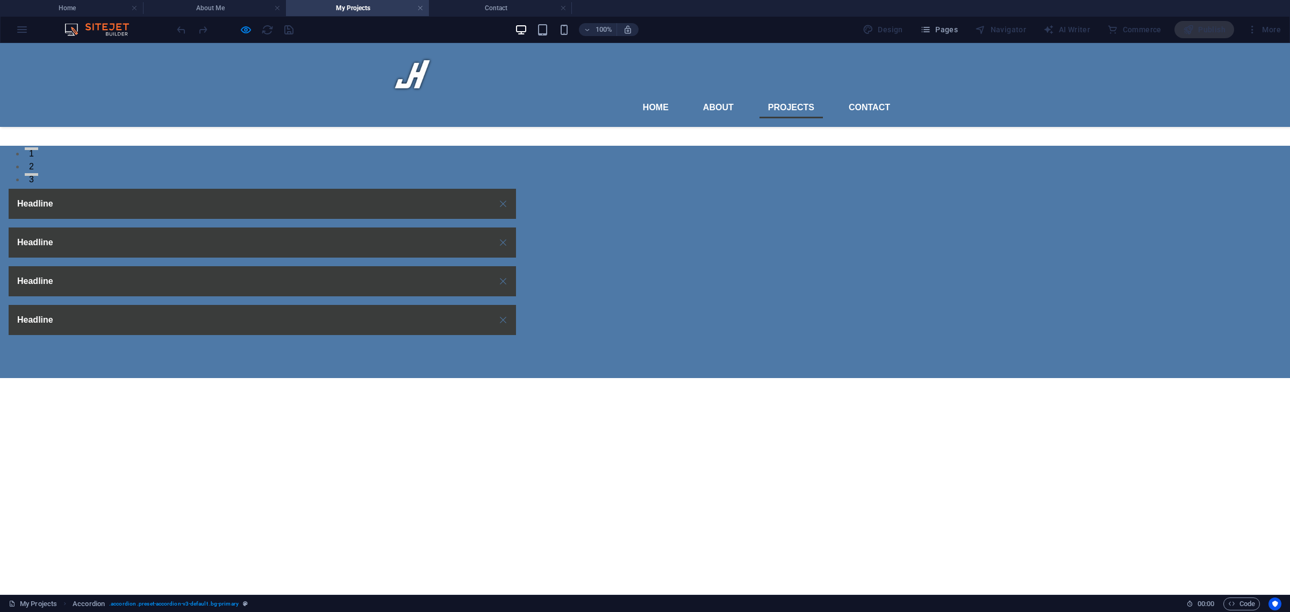
click at [453, 213] on link "Headline" at bounding box center [262, 204] width 507 height 30
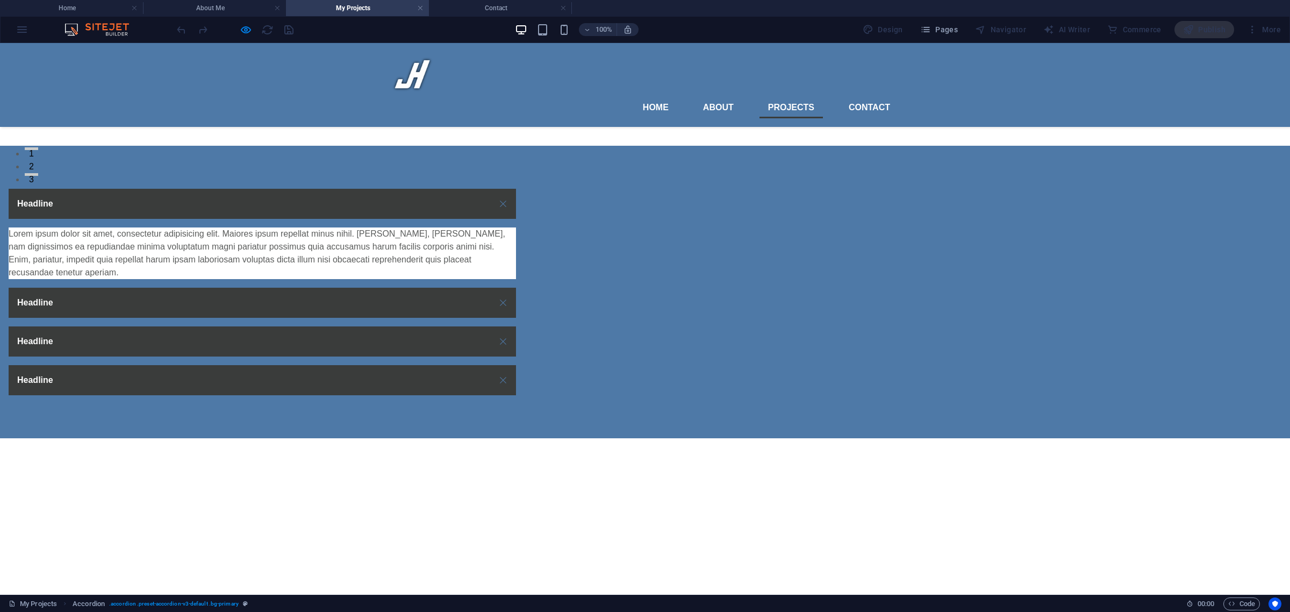
click at [464, 210] on link "Headline" at bounding box center [262, 204] width 507 height 30
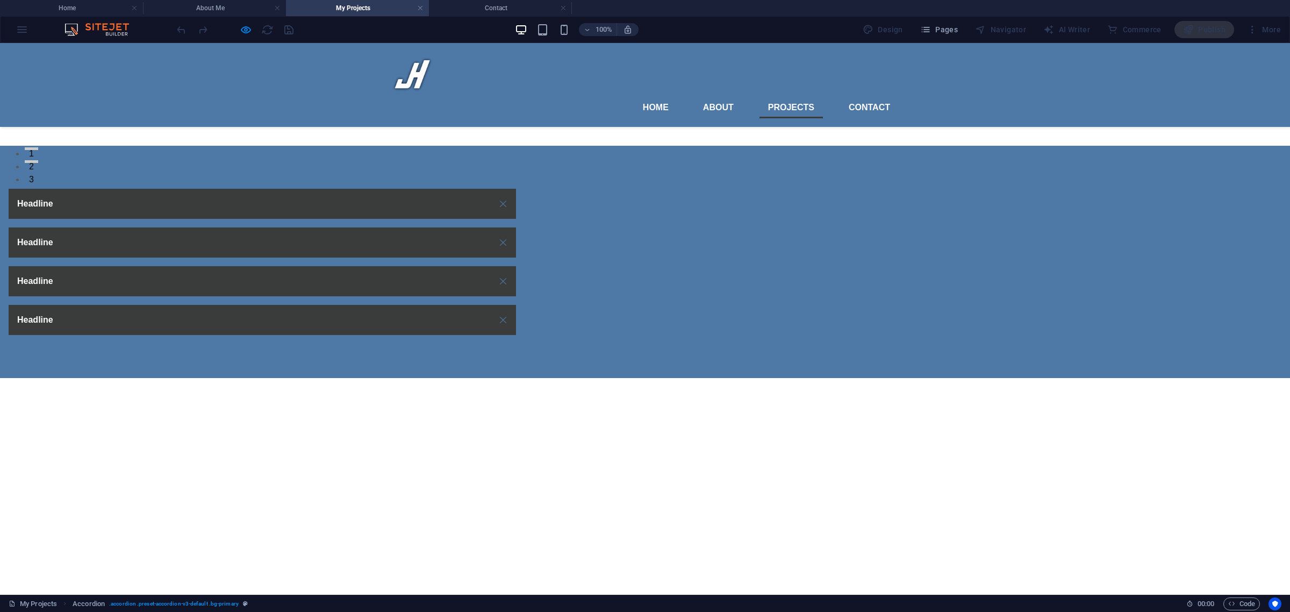
click at [457, 197] on link "Headline" at bounding box center [262, 204] width 507 height 30
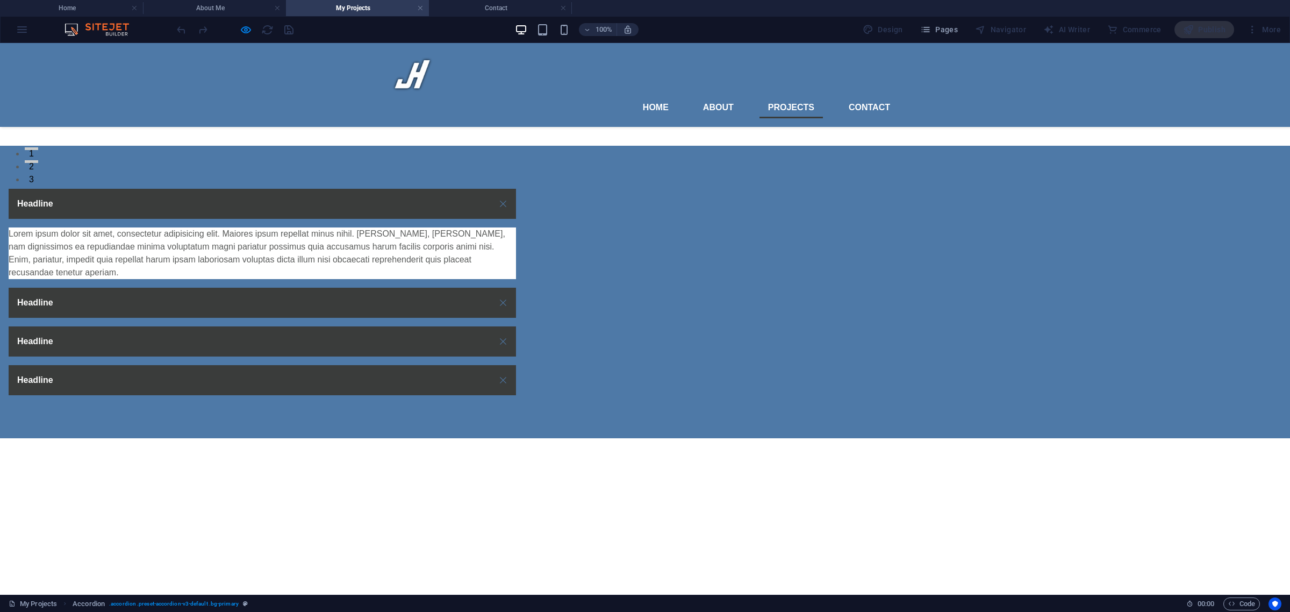
click at [457, 198] on link "Headline" at bounding box center [262, 204] width 507 height 30
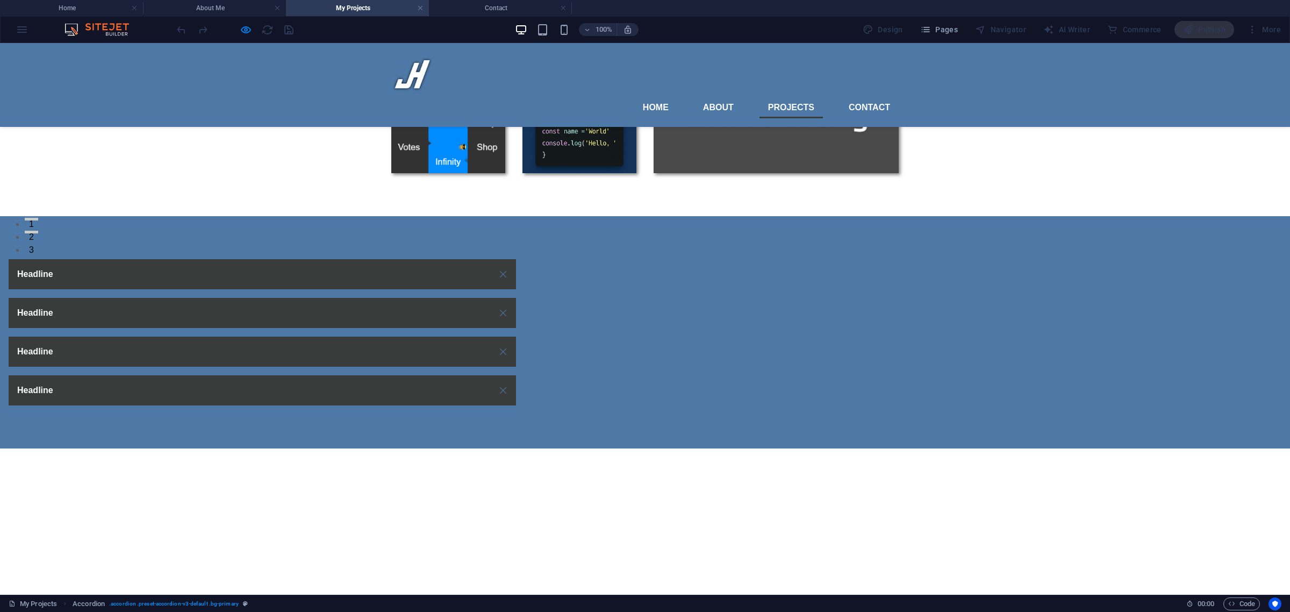
scroll to position [358, 0]
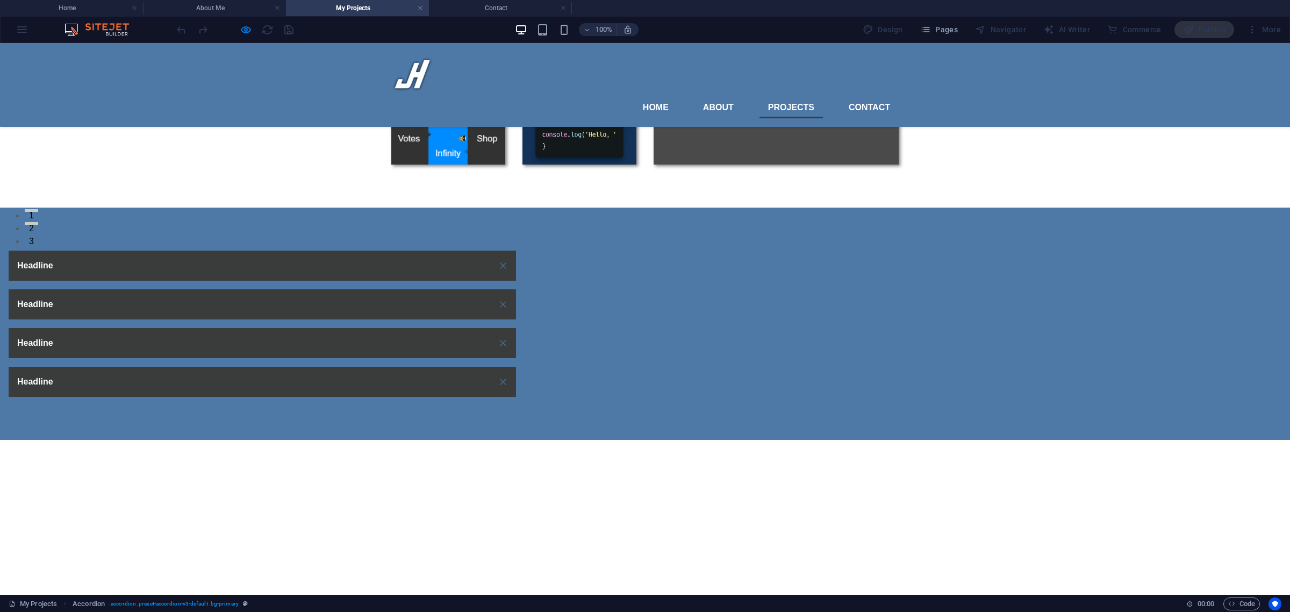
click at [438, 258] on link "Headline" at bounding box center [262, 265] width 507 height 30
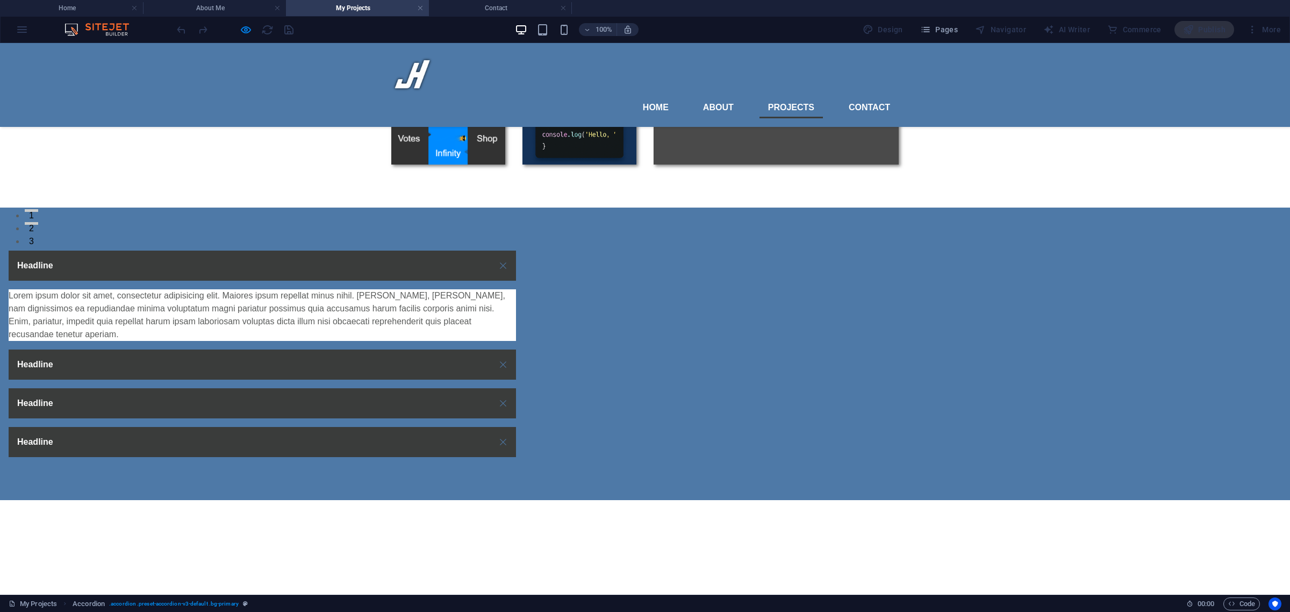
click at [452, 262] on link "Headline" at bounding box center [262, 265] width 507 height 30
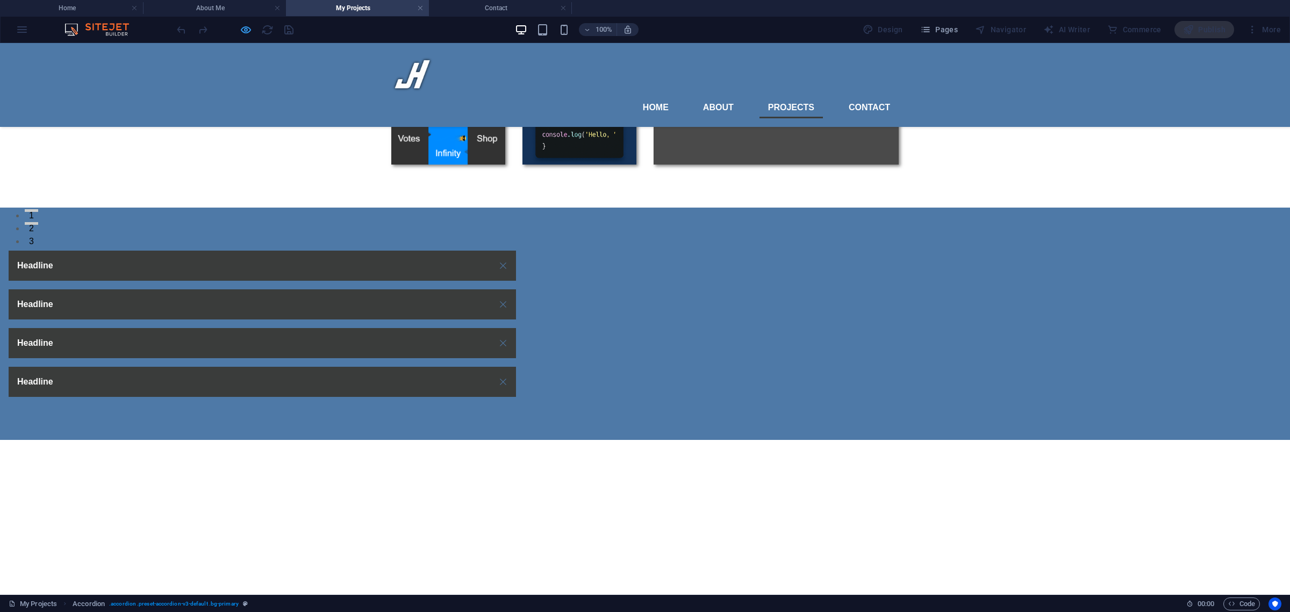
click at [243, 33] on icon "button" at bounding box center [246, 30] width 12 height 12
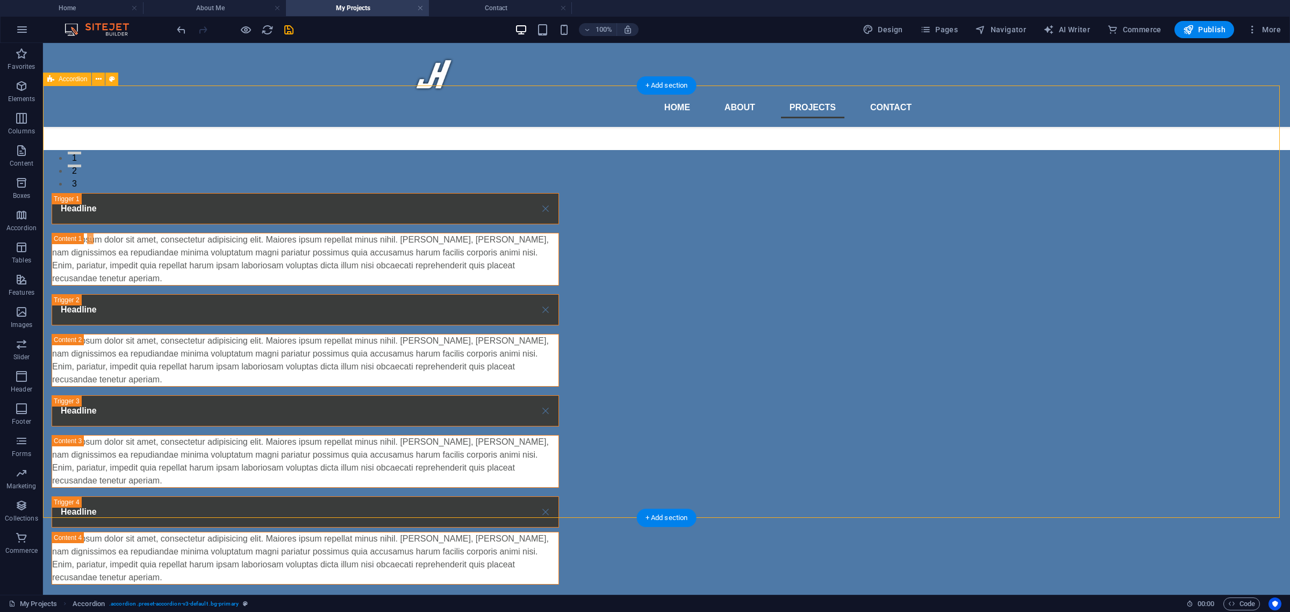
scroll to position [313, 0]
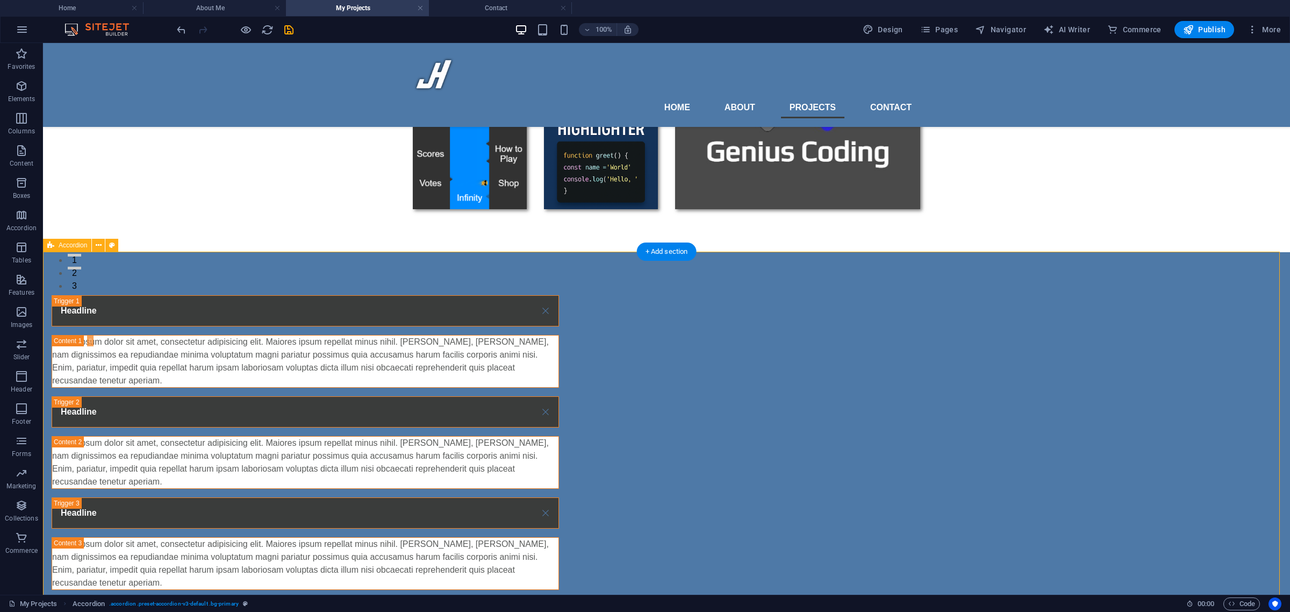
click at [667, 272] on div "Headline Lorem ipsum dolor sit amet, consectetur adipisicing elit. Maiores ipsu…" at bounding box center [666, 490] width 1247 height 477
click at [473, 277] on div "Headline Lorem ipsum dolor sit amet, consectetur adipisicing elit. Maiores ipsu…" at bounding box center [666, 490] width 1247 height 477
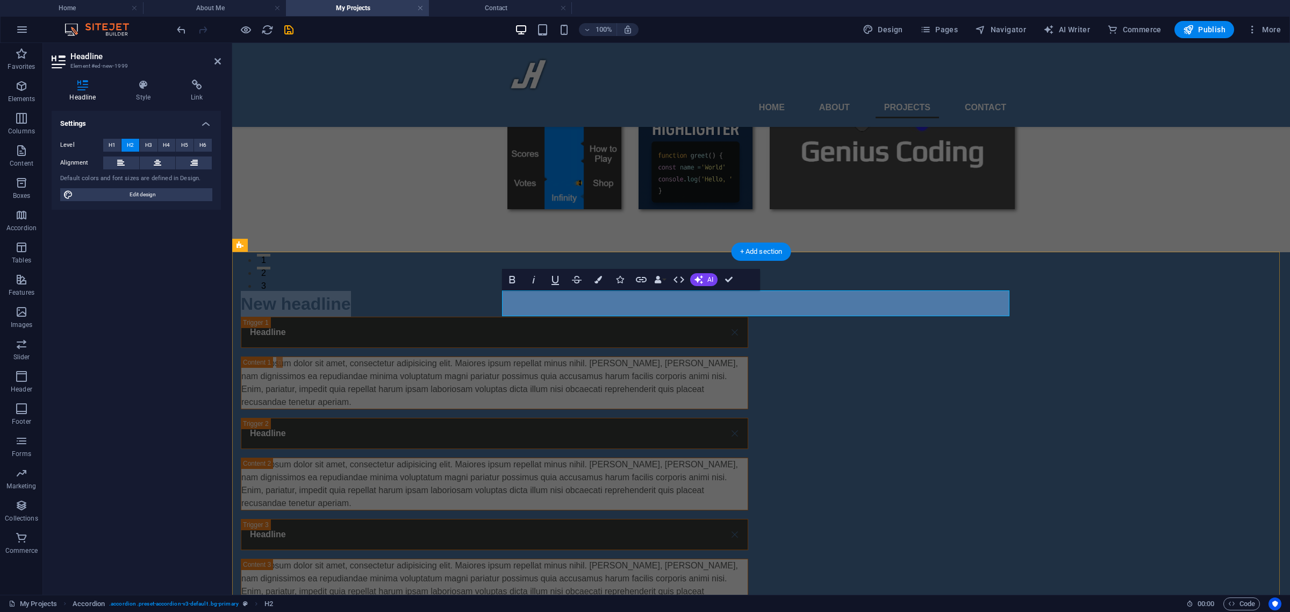
click at [631, 313] on h2 "New headline" at bounding box center [494, 304] width 507 height 26
click at [592, 301] on h2 "New headline" at bounding box center [494, 304] width 507 height 26
click at [587, 299] on h2 "New headline" at bounding box center [494, 304] width 507 height 26
click at [615, 299] on h2 "New headline" at bounding box center [494, 304] width 507 height 26
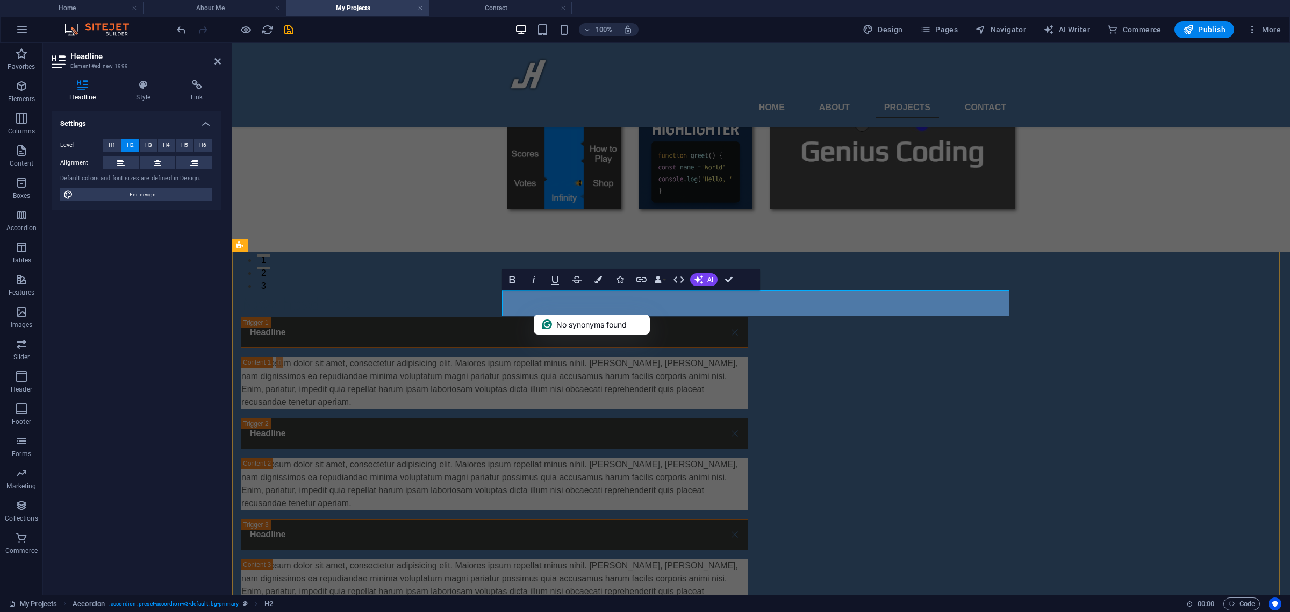
click at [615, 299] on h2 "New headline" at bounding box center [494, 304] width 507 height 26
click at [399, 351] on div "Project Details Headline Lorem ipsum dolor sit amet, consectetur adipisicing el…" at bounding box center [761, 501] width 1058 height 499
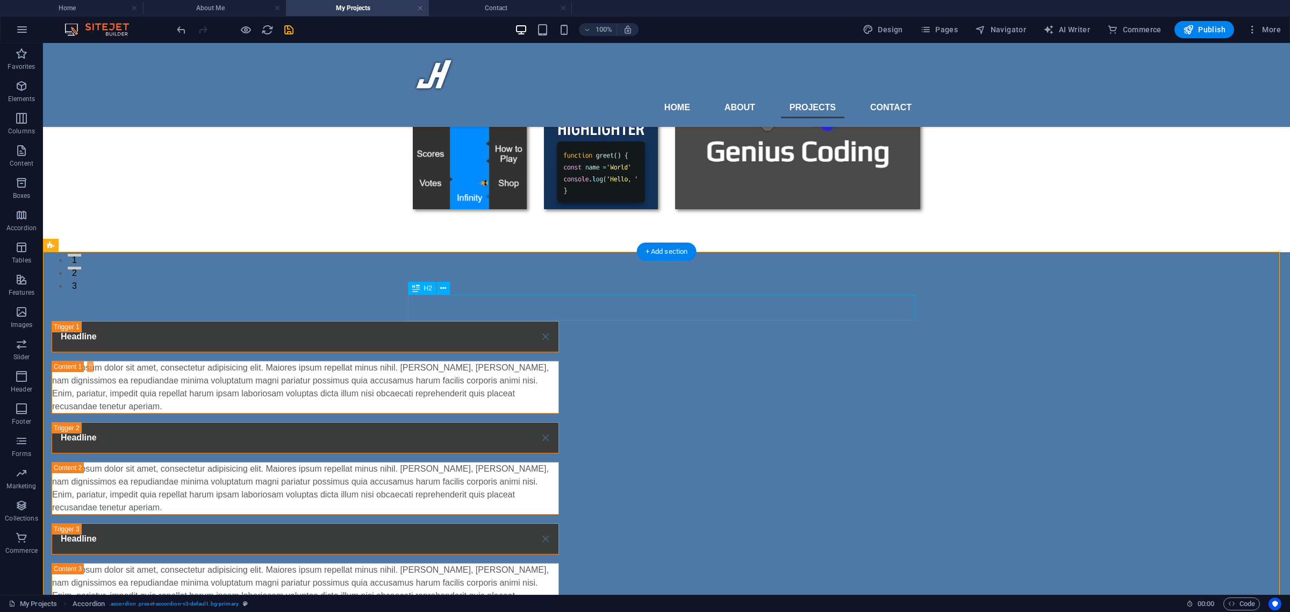
click at [425, 299] on div "Project Details" at bounding box center [305, 308] width 507 height 26
click at [434, 301] on div "Project Details" at bounding box center [305, 308] width 507 height 26
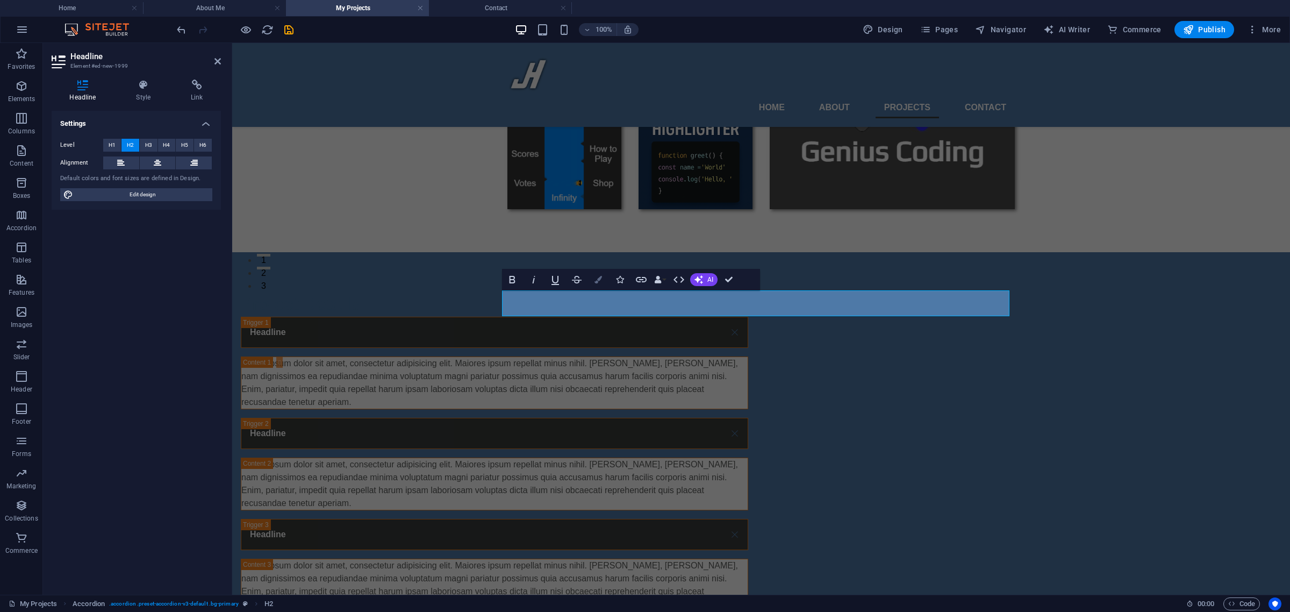
click at [593, 277] on button "Colors" at bounding box center [598, 279] width 20 height 21
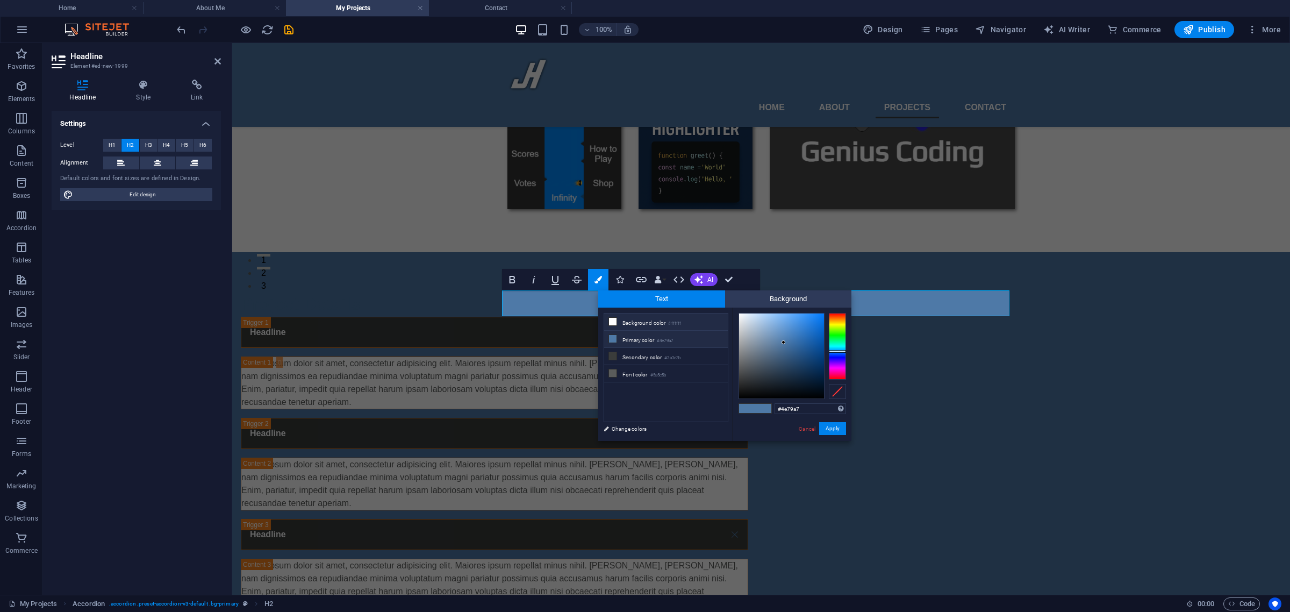
click at [634, 321] on li "Background color #ffffff" at bounding box center [666, 321] width 124 height 17
type input "#ffffff"
click at [837, 428] on button "Apply" at bounding box center [832, 428] width 27 height 13
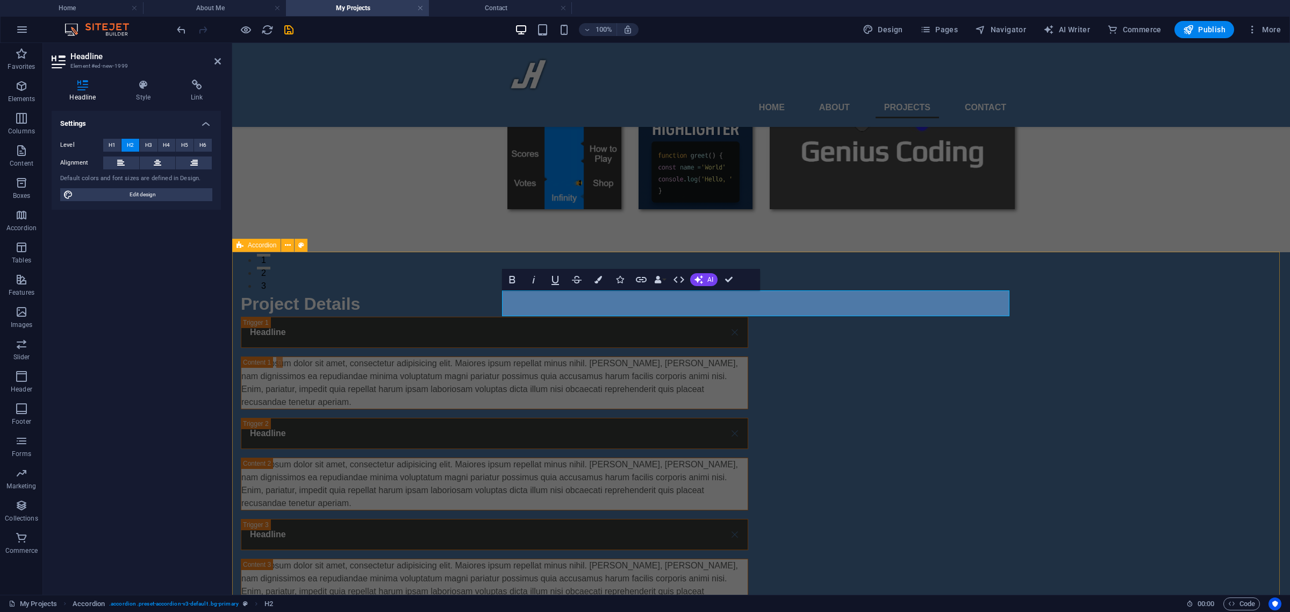
click at [485, 332] on div "Project Details Headline Lorem ipsum dolor sit amet, consectetur adipisicing el…" at bounding box center [761, 501] width 1058 height 499
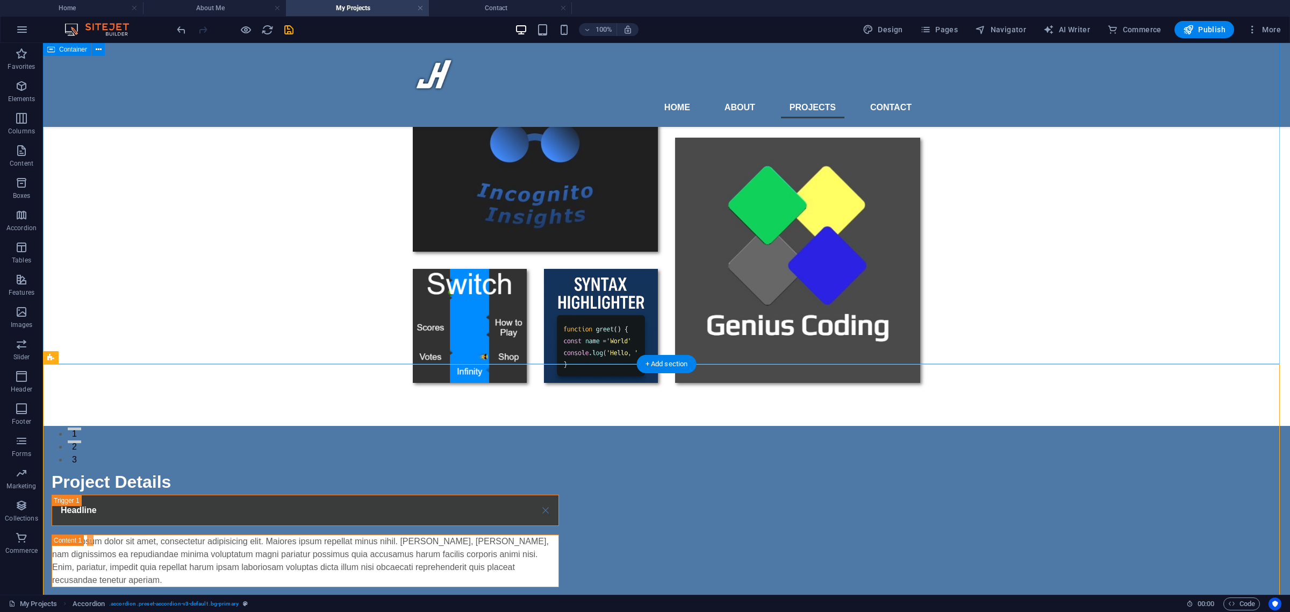
scroll to position [0, 0]
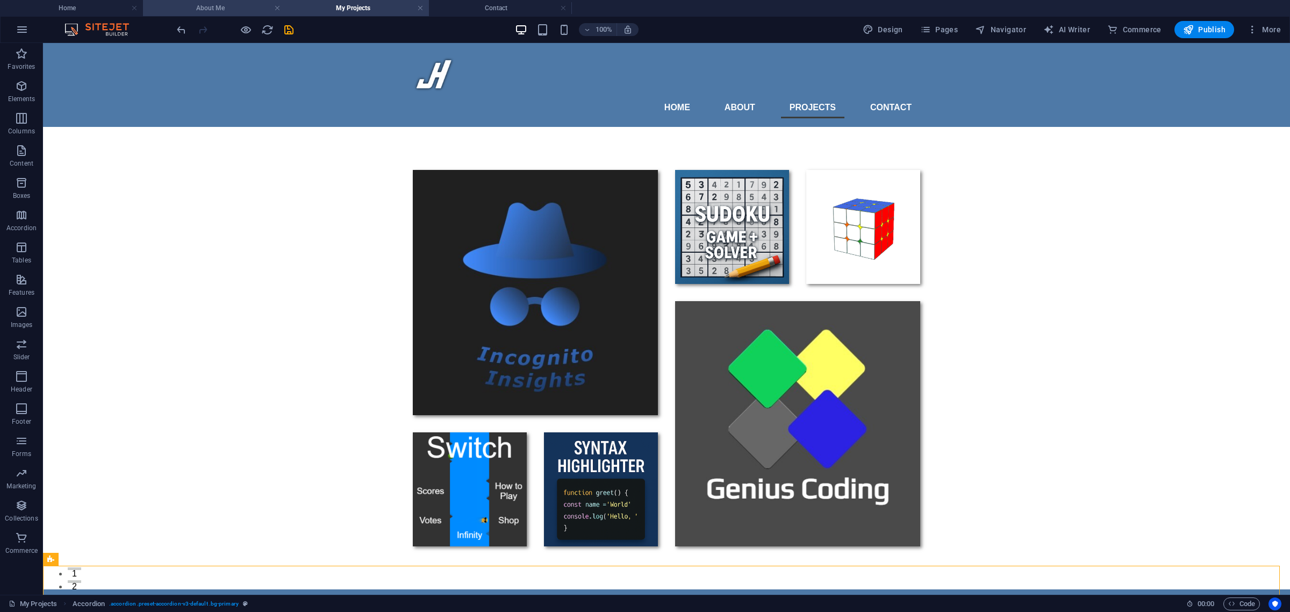
click at [226, 14] on li "About Me" at bounding box center [214, 8] width 143 height 16
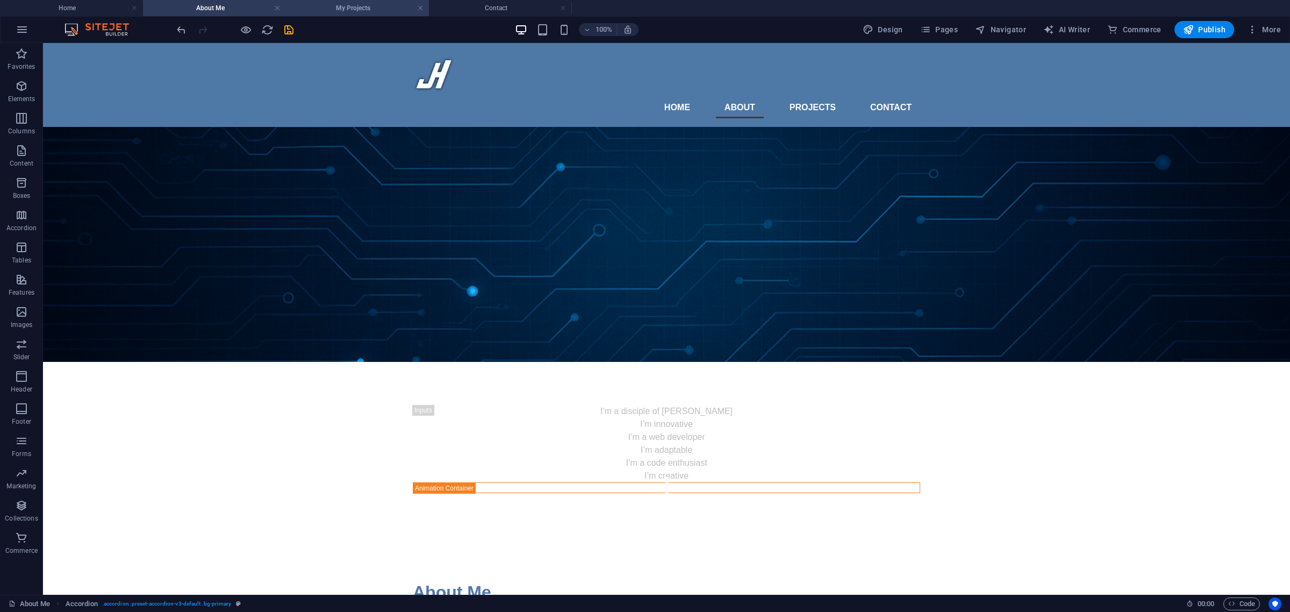
click at [358, 10] on h4 "My Projects" at bounding box center [357, 8] width 143 height 12
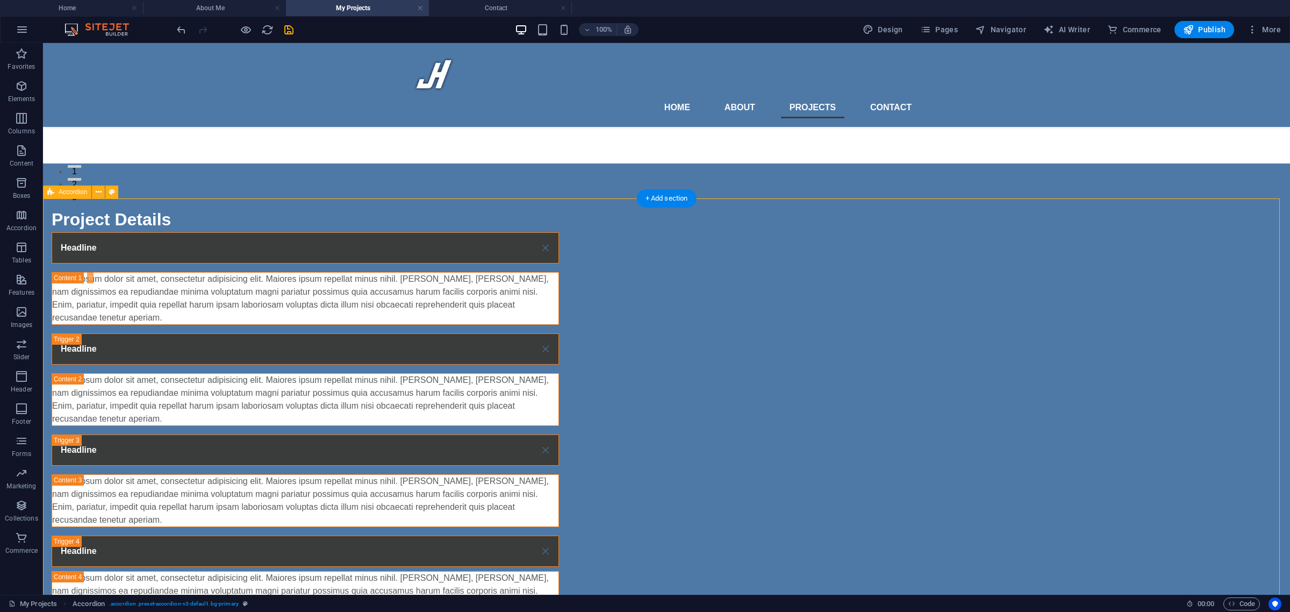
scroll to position [403, 0]
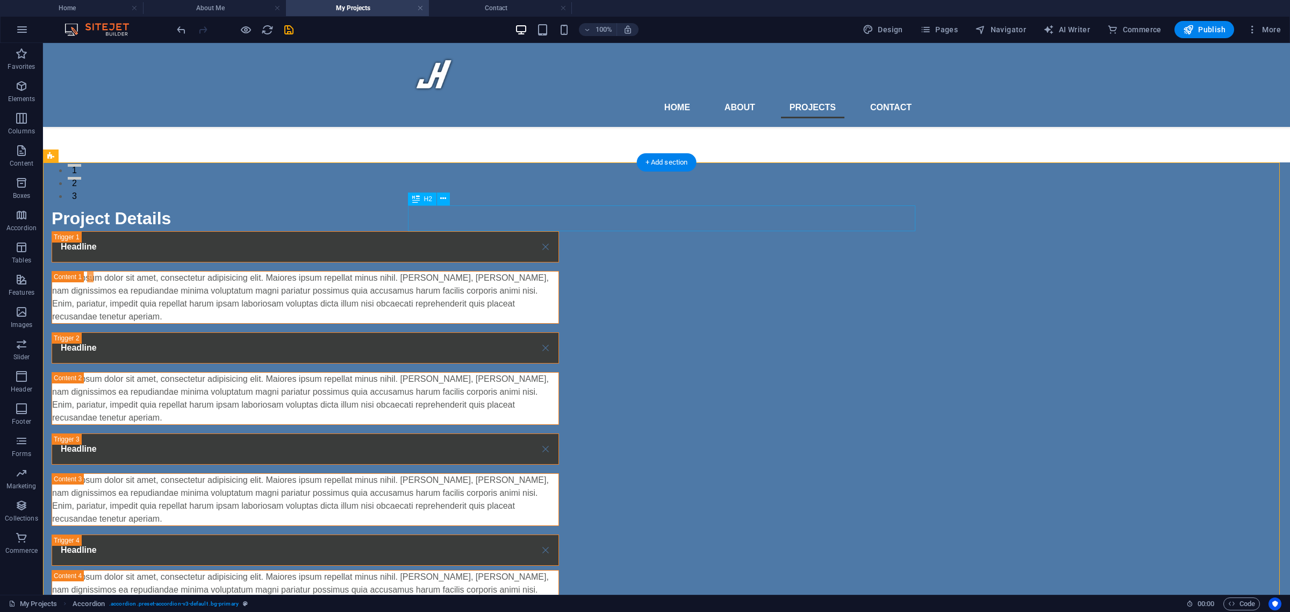
click at [495, 213] on div "Project Details" at bounding box center [305, 218] width 507 height 26
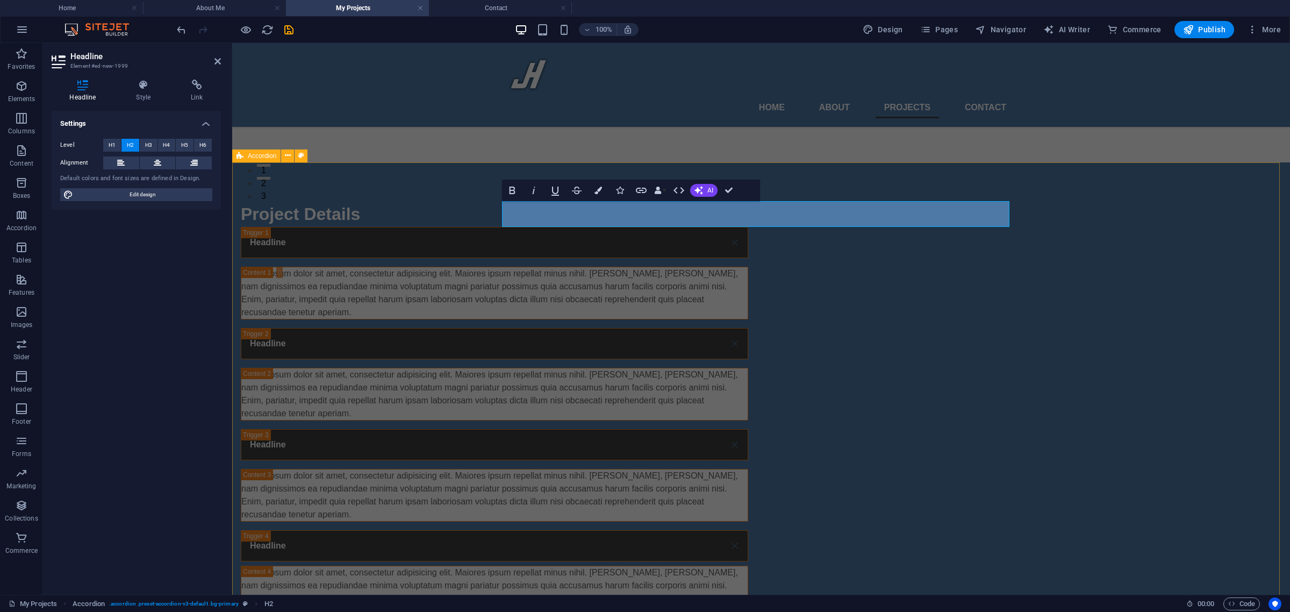
click at [371, 248] on div "Project Details Headline Lorem ipsum dolor sit amet, consectetur adipisicing el…" at bounding box center [761, 411] width 1058 height 499
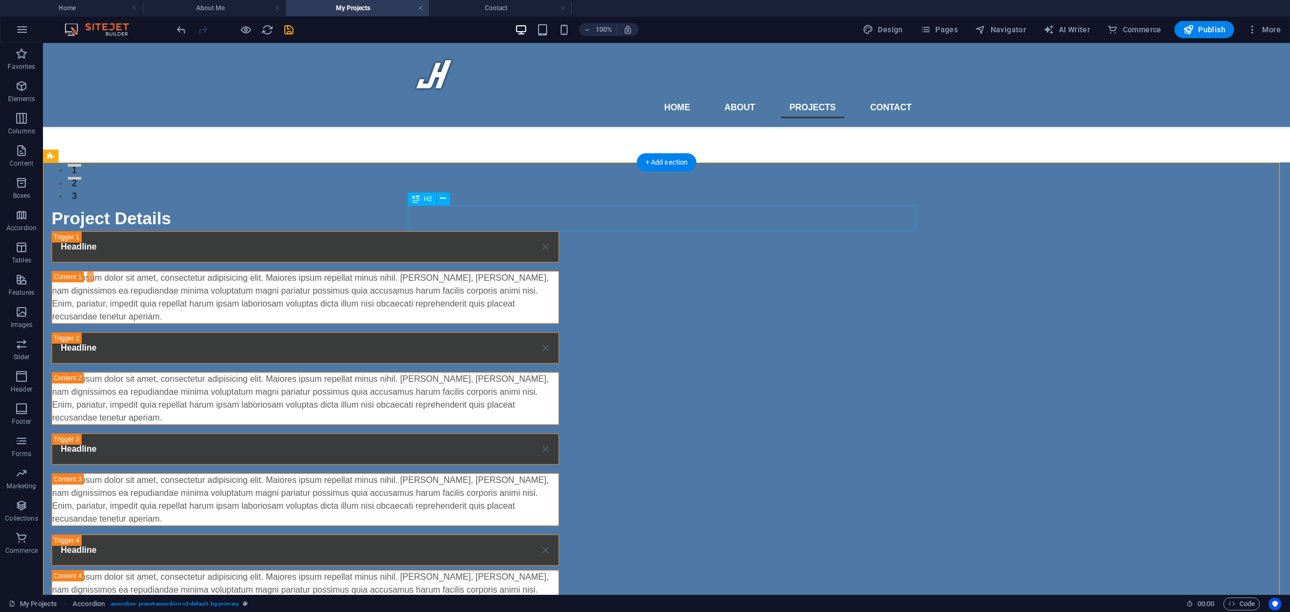
click at [461, 213] on div "Project Details" at bounding box center [305, 218] width 507 height 26
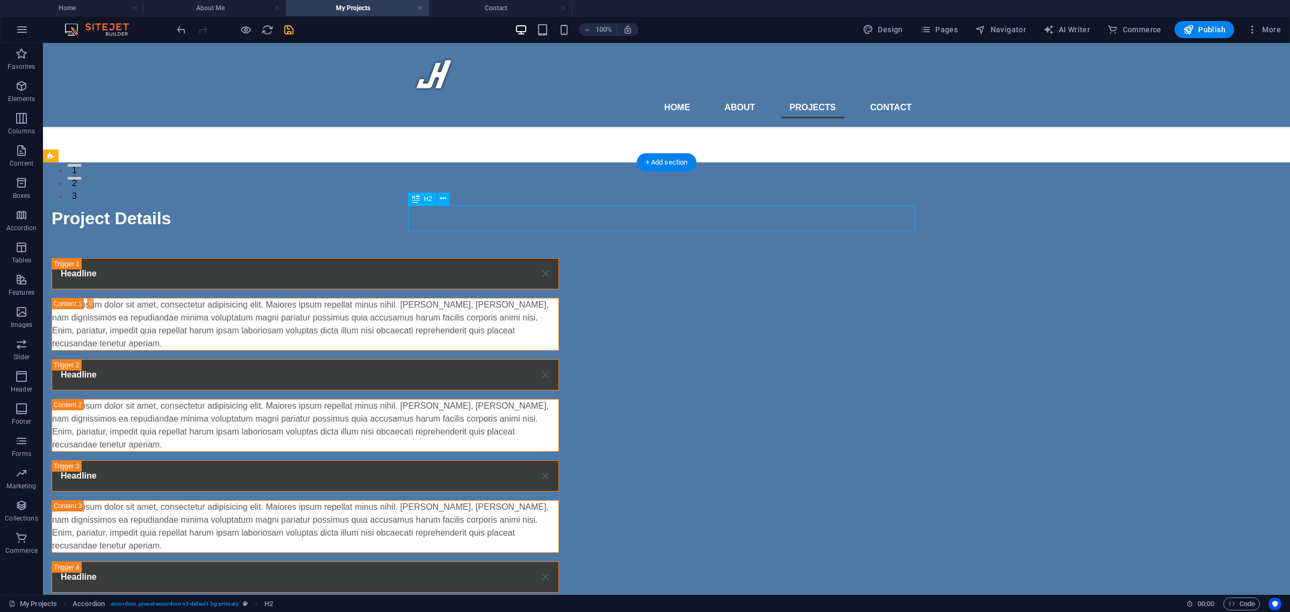
select select "px"
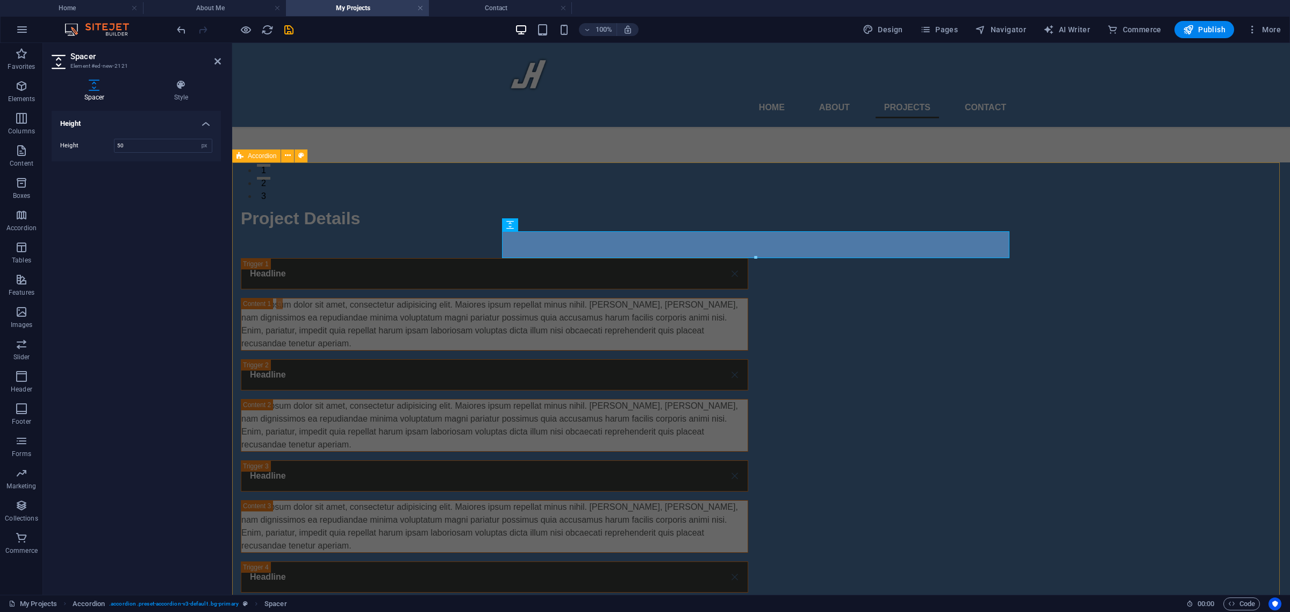
click at [366, 289] on div "Project Details Headline Lorem ipsum dolor sit amet, consectetur adipisicing el…" at bounding box center [761, 427] width 1058 height 530
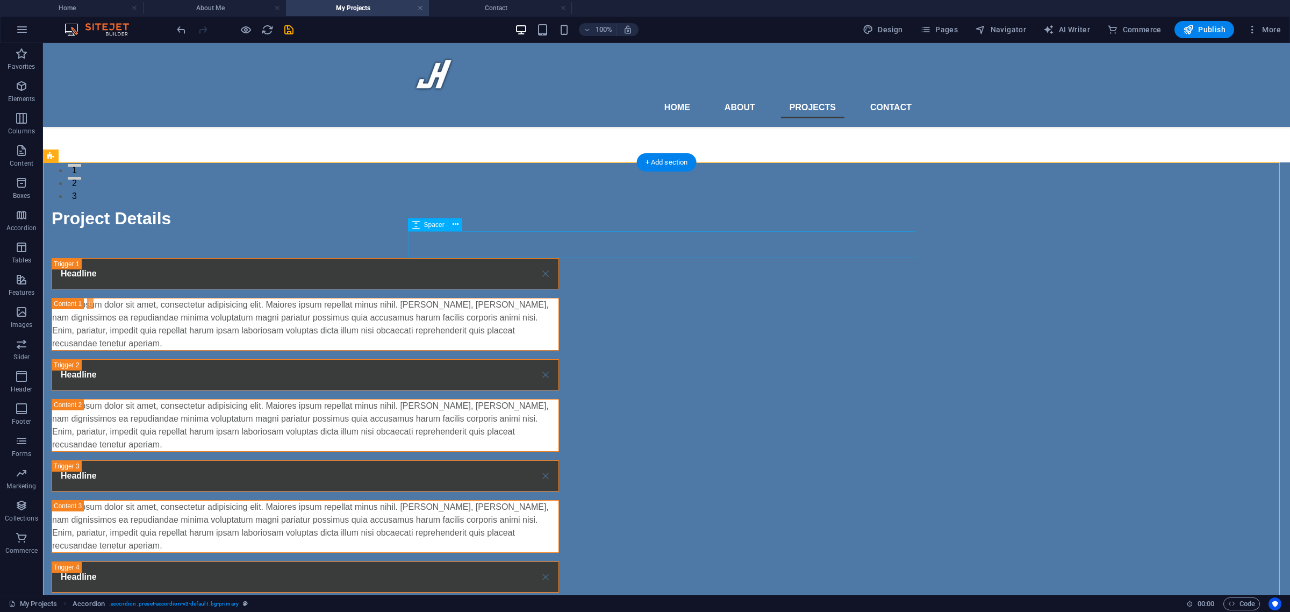
click at [452, 240] on div at bounding box center [305, 244] width 507 height 27
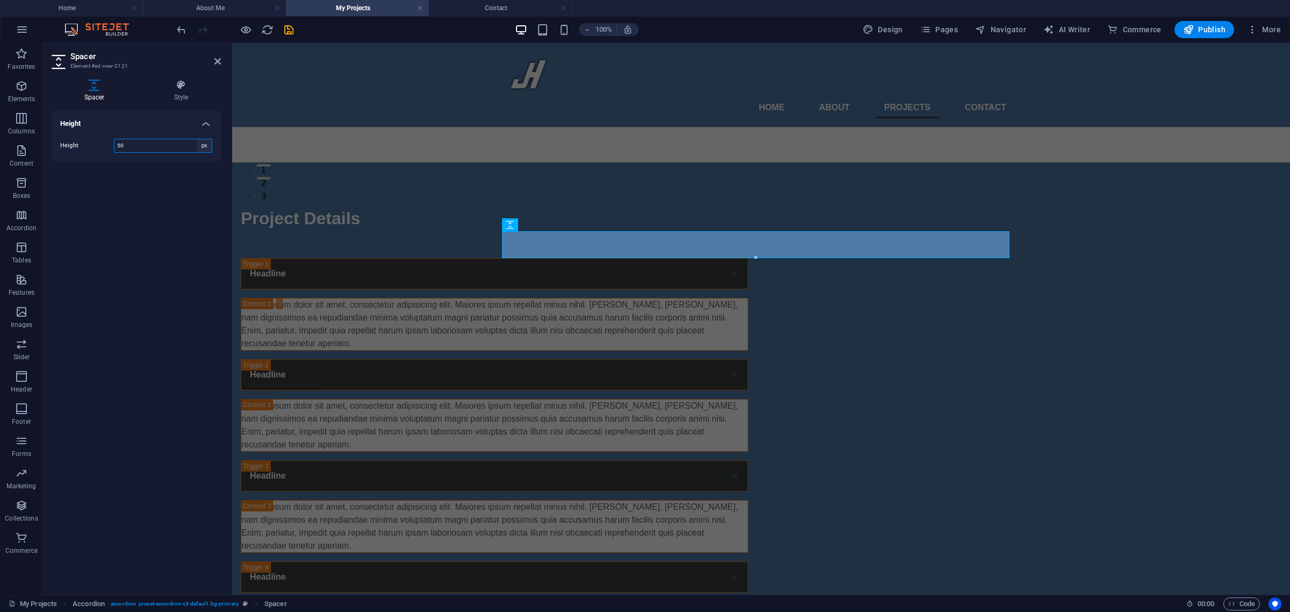
click at [209, 146] on select "px rem vh vw" at bounding box center [204, 145] width 15 height 13
select select "rem"
click at [197, 139] on select "px rem vh vw" at bounding box center [204, 145] width 15 height 13
click at [146, 143] on input "3.125" at bounding box center [162, 145] width 97 height 13
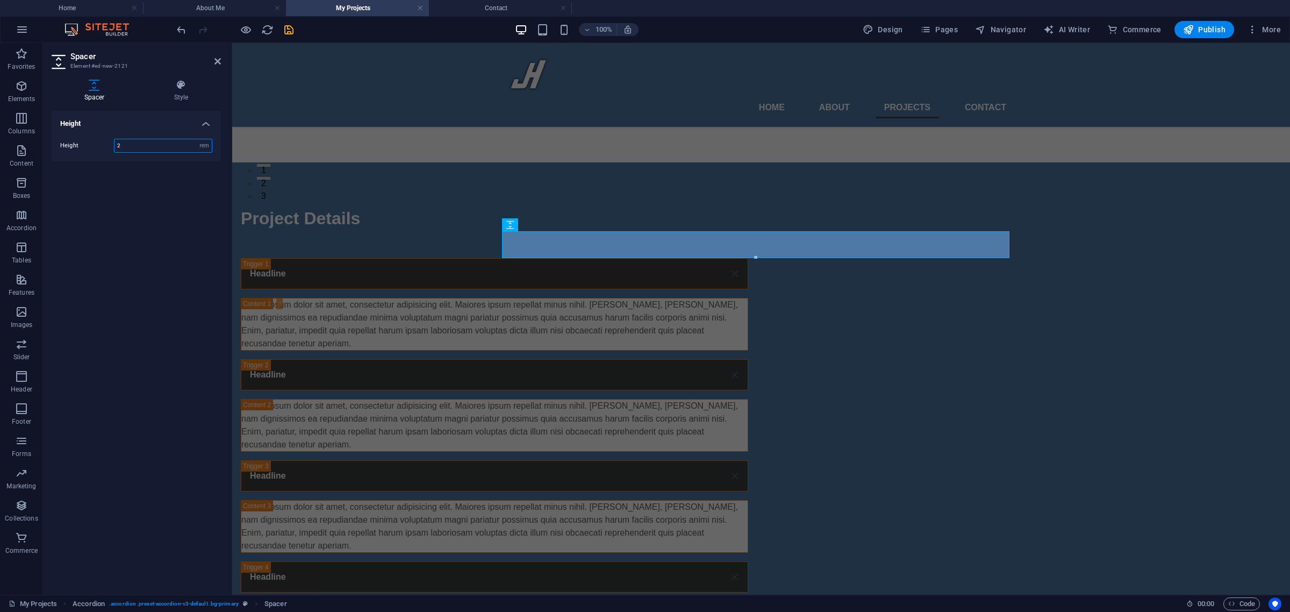
type input "2"
click at [145, 200] on div "Height Height 2 px rem vh vw" at bounding box center [136, 348] width 169 height 475
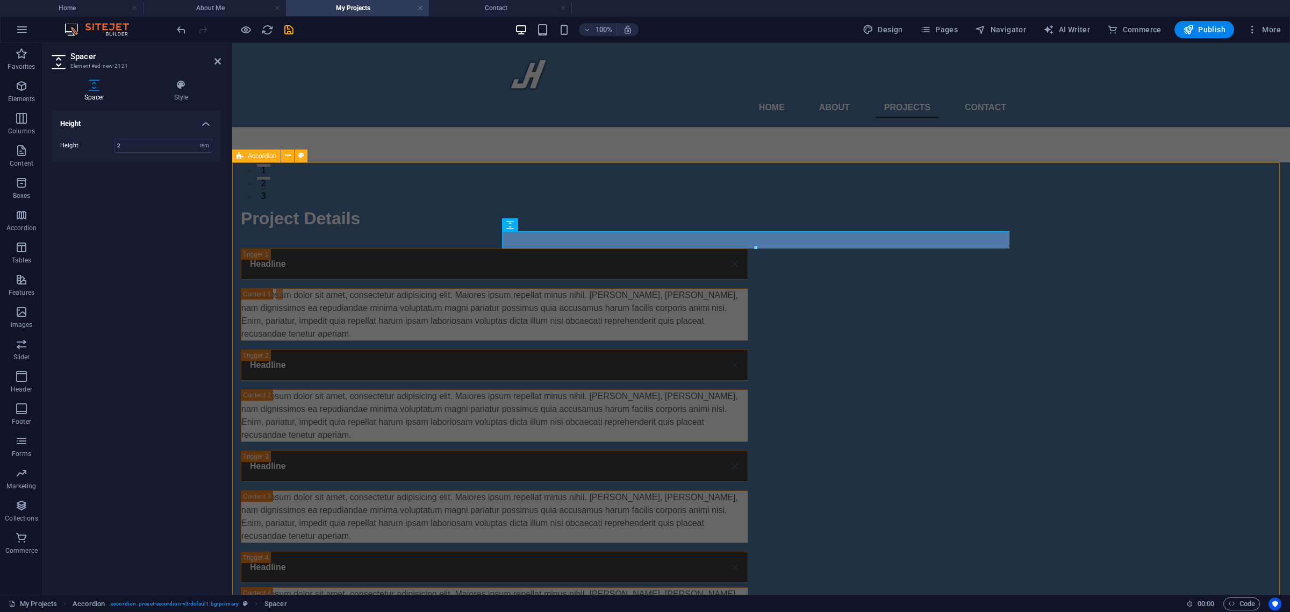
click at [353, 258] on div "Project Details Headline Lorem ipsum dolor sit amet, consectetur adipisicing el…" at bounding box center [761, 422] width 1058 height 520
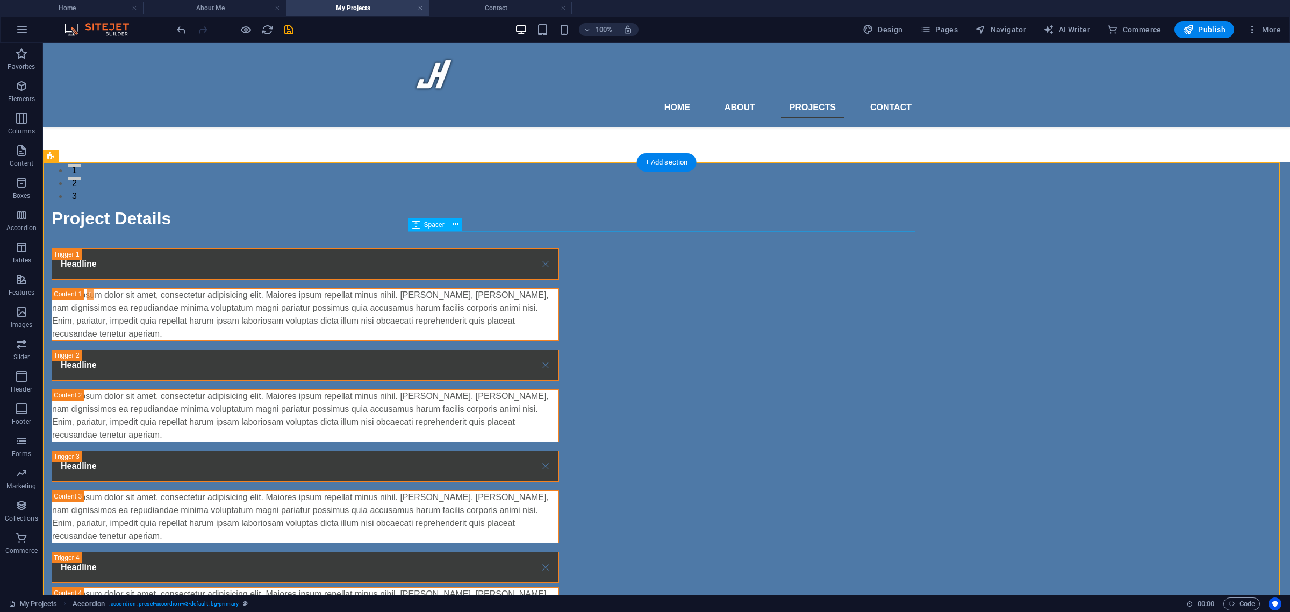
click at [466, 243] on div at bounding box center [305, 239] width 507 height 17
select select "rem"
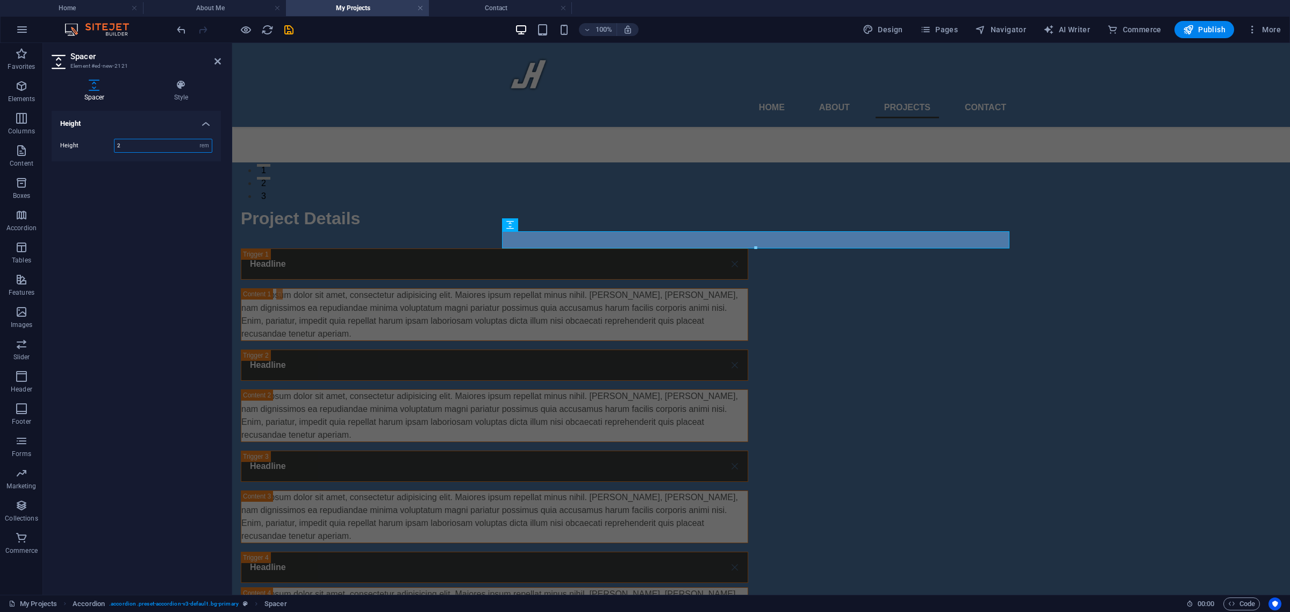
click at [138, 148] on input "2" at bounding box center [162, 145] width 97 height 13
type input "1"
click at [151, 197] on div "Height Height 1 px rem vh vw" at bounding box center [136, 348] width 169 height 475
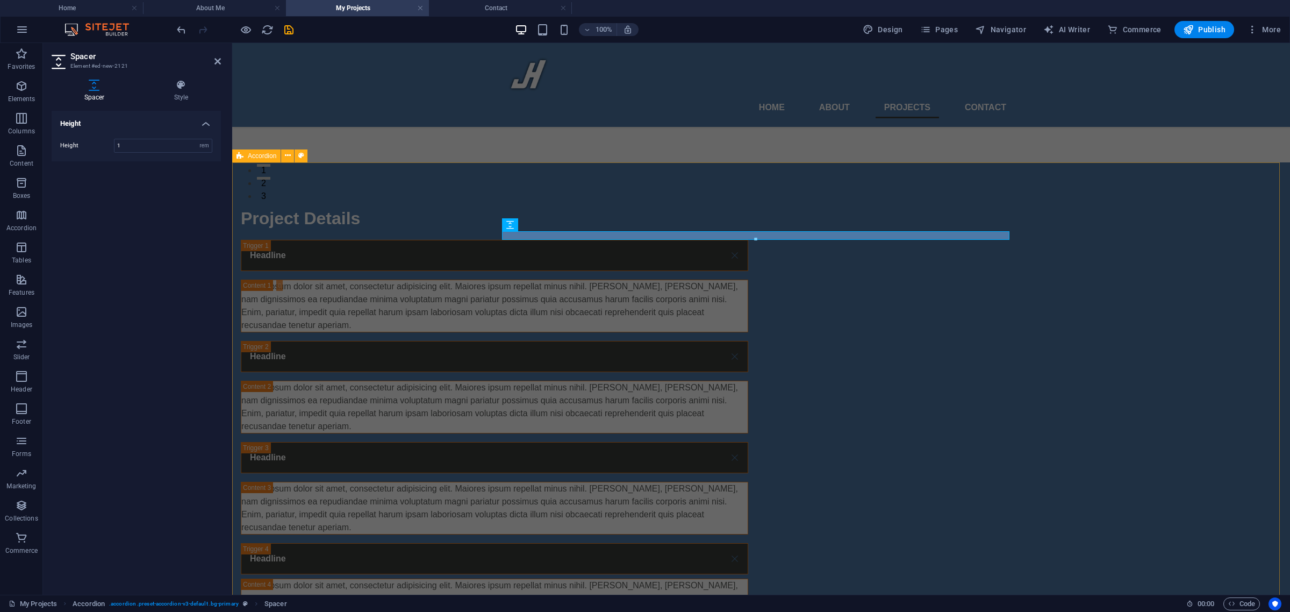
click at [382, 256] on div "Project Details Headline Lorem ipsum dolor sit amet, consectetur adipisicing el…" at bounding box center [761, 418] width 1058 height 512
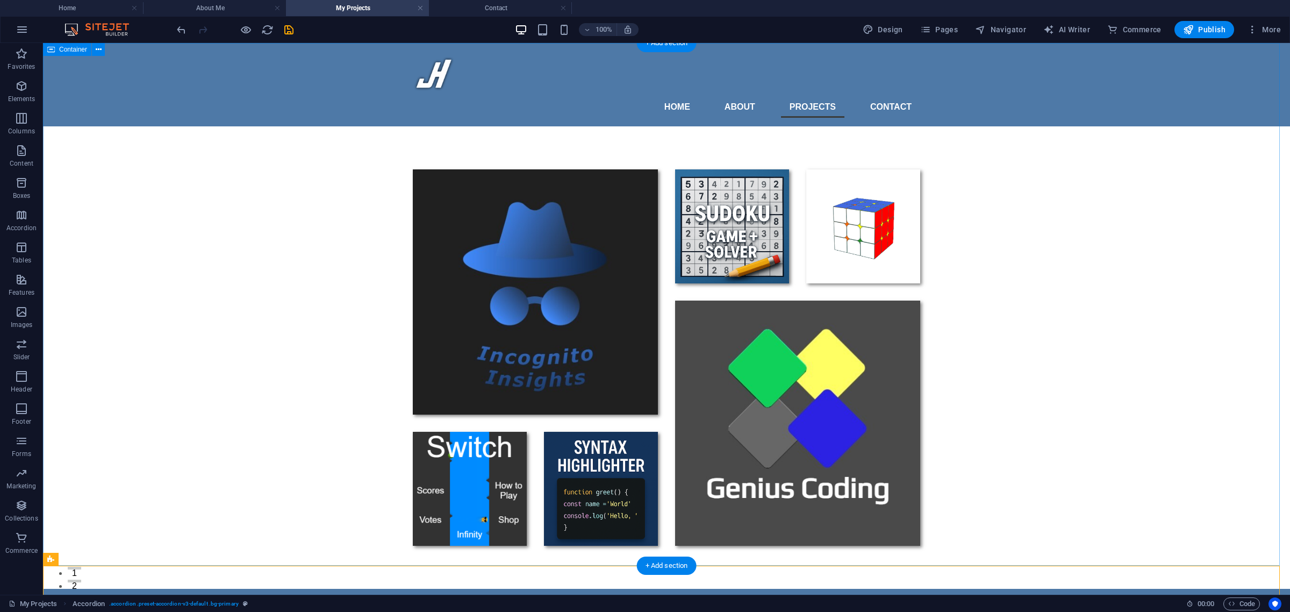
scroll to position [0, 0]
click at [509, 127] on div at bounding box center [666, 358] width 1247 height 462
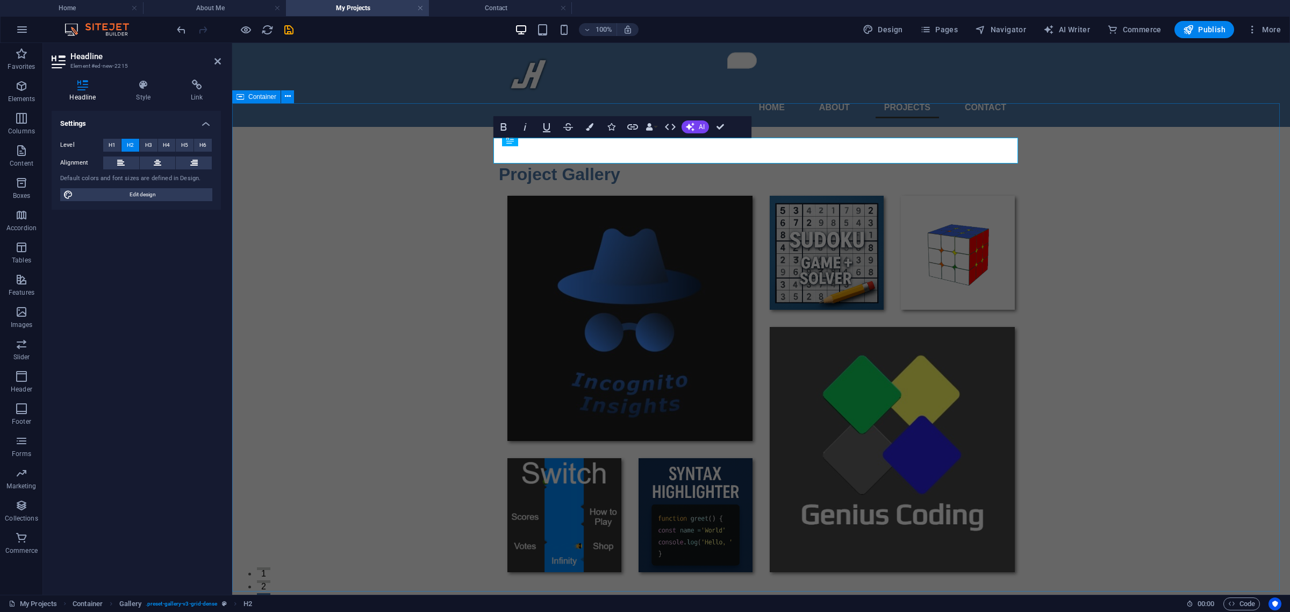
click at [413, 205] on div "Project Gallery" at bounding box center [761, 371] width 1058 height 488
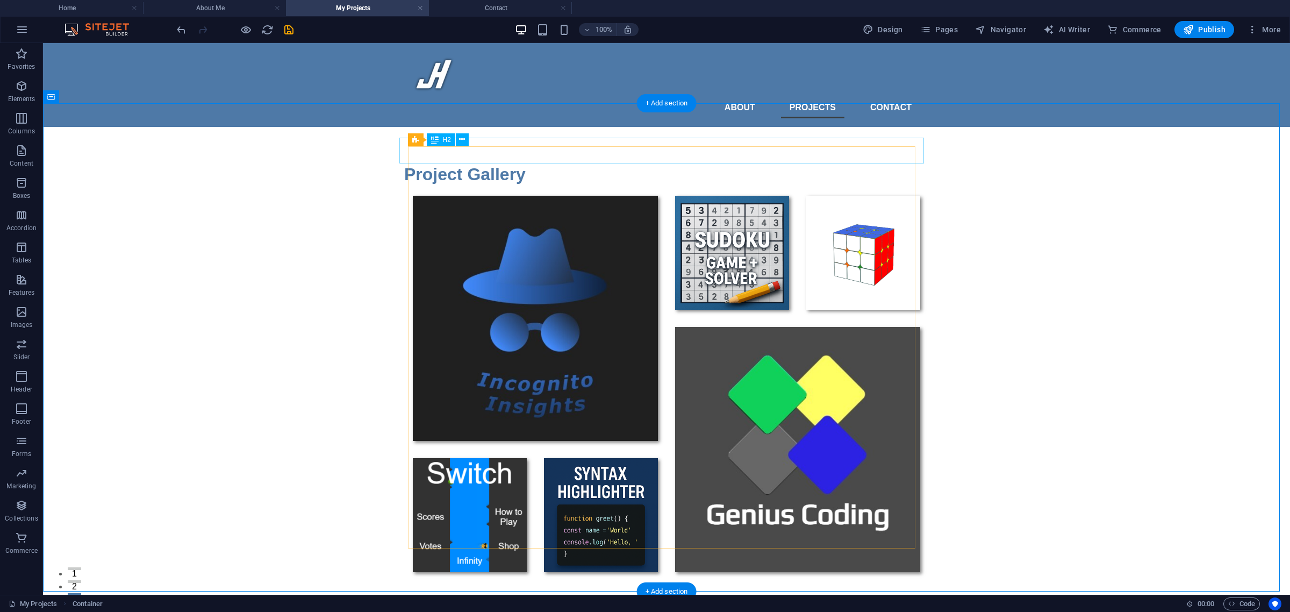
click at [404, 161] on div "Project Gallery" at bounding box center [666, 174] width 524 height 26
click at [363, 183] on div "Project Gallery" at bounding box center [666, 371] width 1247 height 488
click at [485, 145] on div "Project Gallery" at bounding box center [666, 371] width 1247 height 488
click at [481, 170] on div "Project Gallery" at bounding box center [666, 183] width 507 height 26
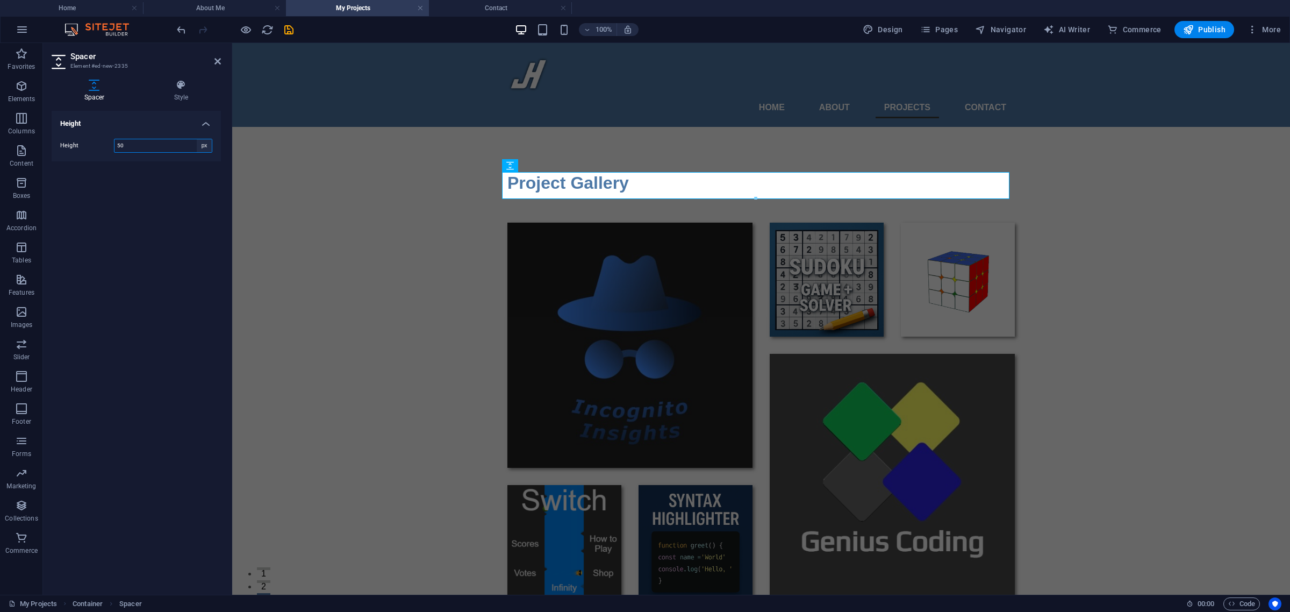
click at [209, 146] on select "px rem vh vw" at bounding box center [204, 145] width 15 height 13
select select "rem"
click at [197, 139] on select "px rem vh vw" at bounding box center [204, 145] width 15 height 13
click at [155, 141] on input "3.125" at bounding box center [162, 145] width 97 height 13
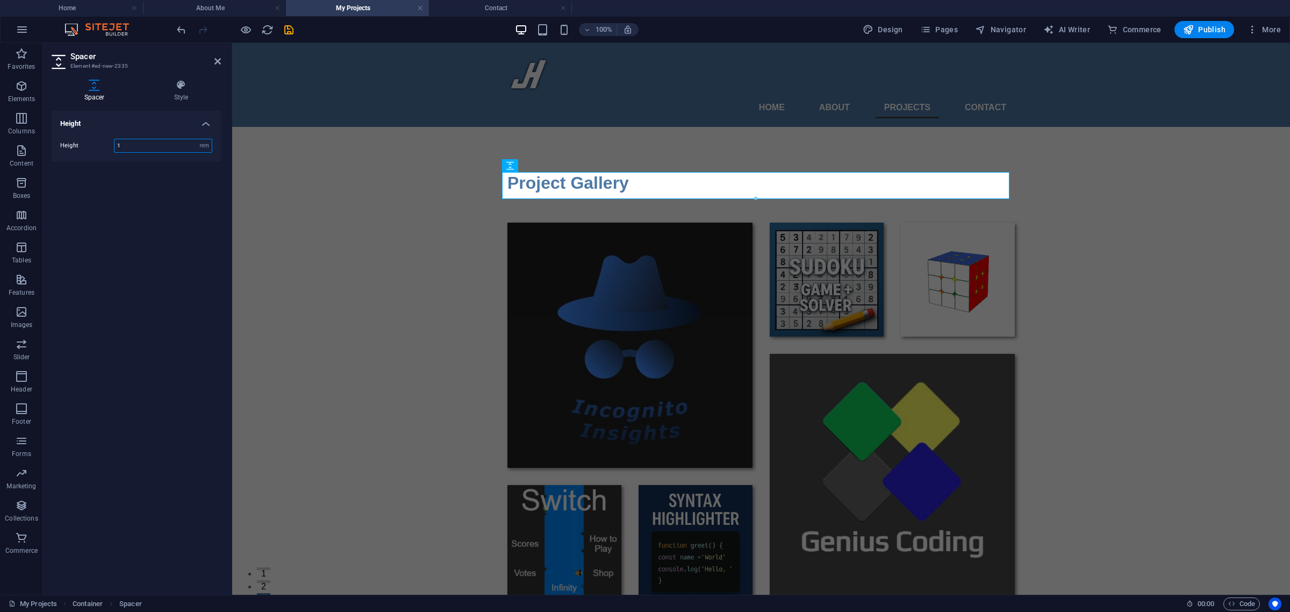
type input "1"
click at [167, 202] on div "Height Height 1 px rem vh vw" at bounding box center [136, 348] width 169 height 475
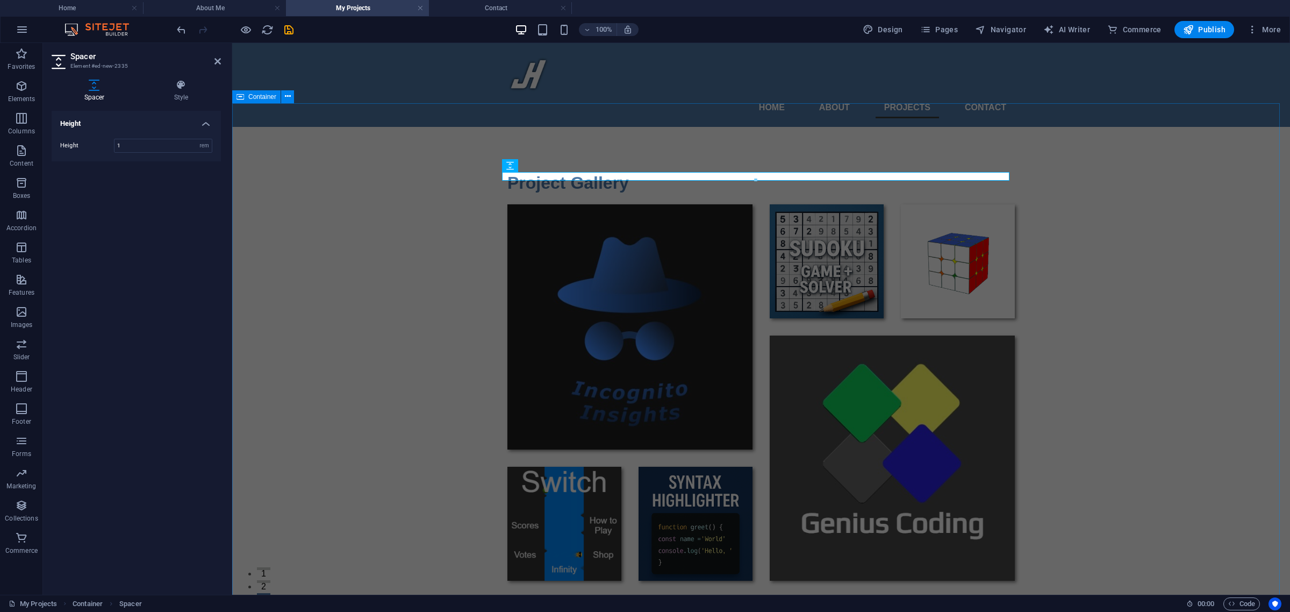
click at [350, 209] on div "Project Gallery" at bounding box center [761, 375] width 1058 height 497
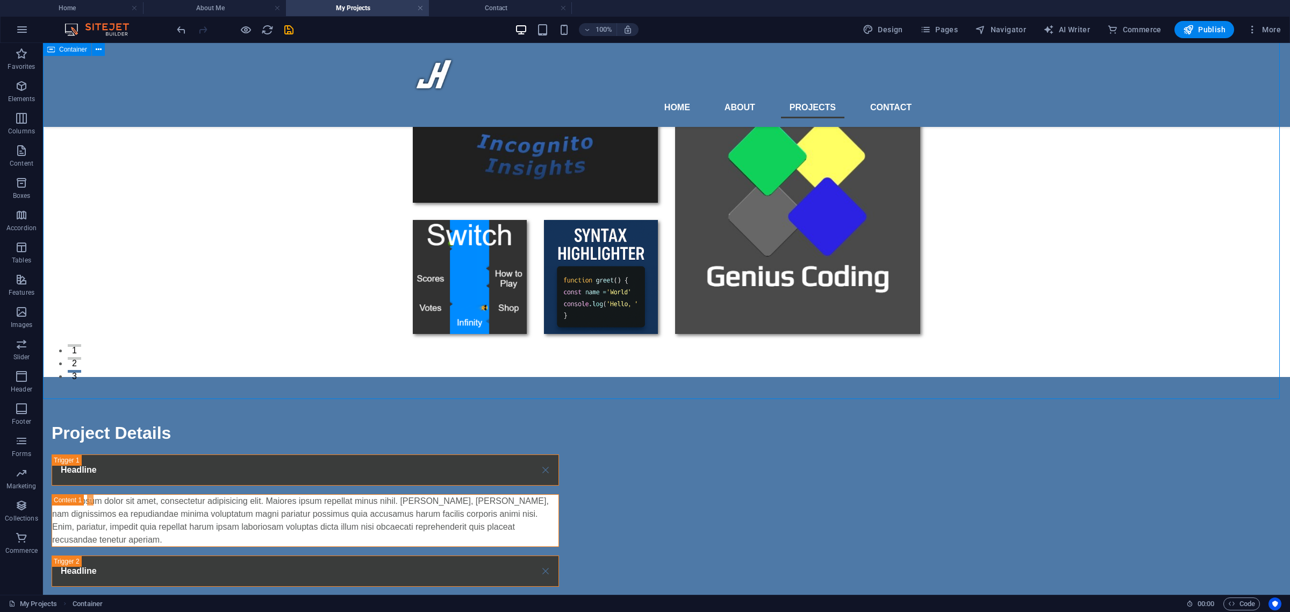
scroll to position [224, 0]
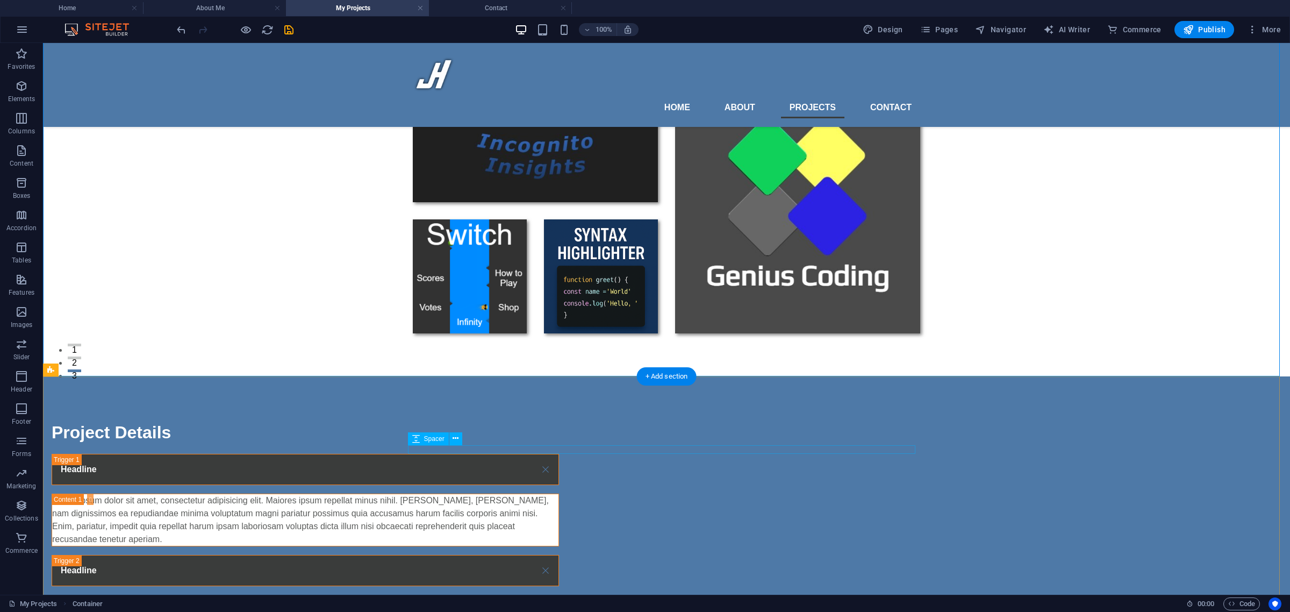
click at [451, 450] on div at bounding box center [305, 449] width 507 height 9
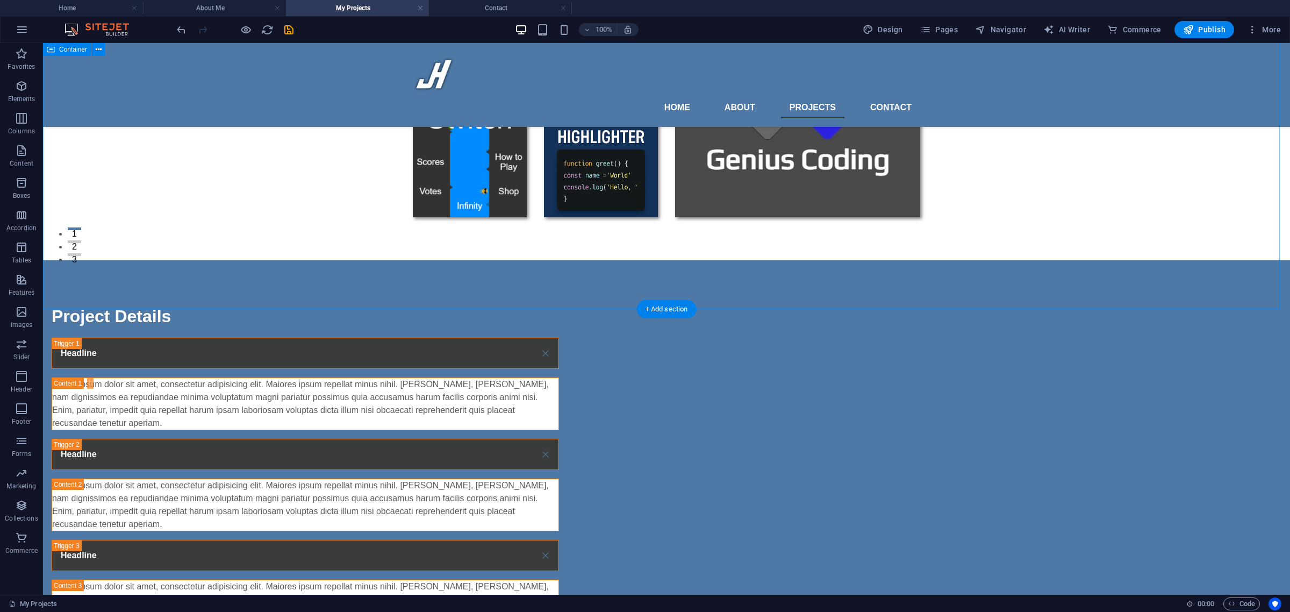
scroll to position [176, 0]
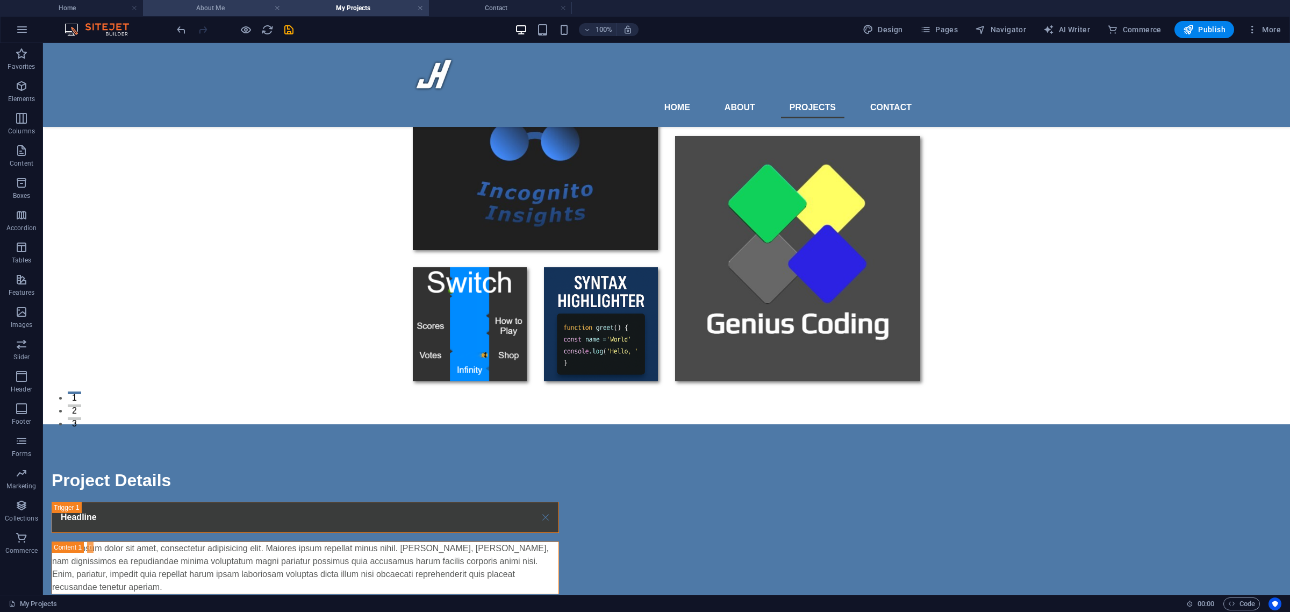
click at [227, 11] on h4 "About Me" at bounding box center [214, 8] width 143 height 12
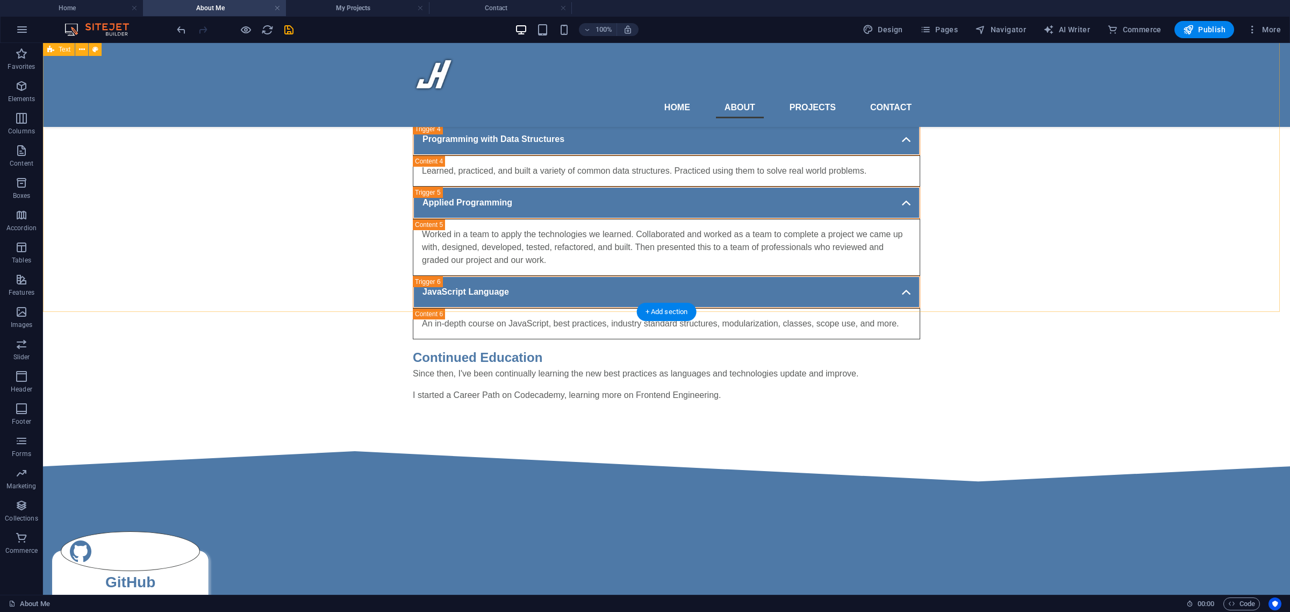
scroll to position [1657, 0]
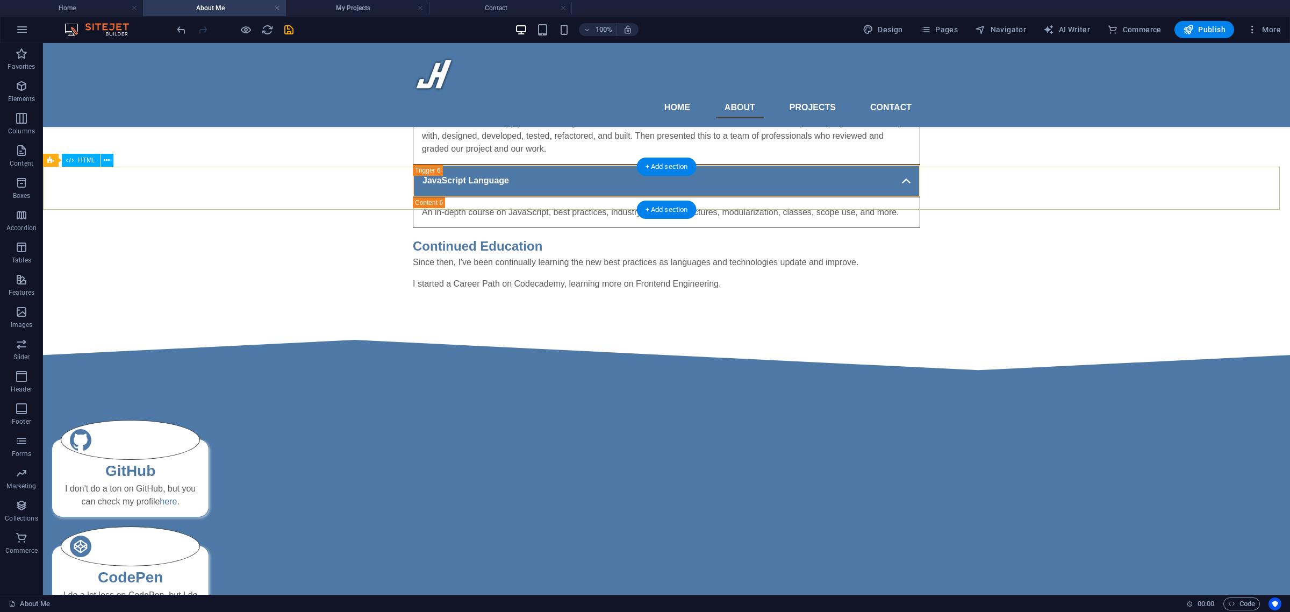
click at [361, 333] on div at bounding box center [666, 354] width 1247 height 43
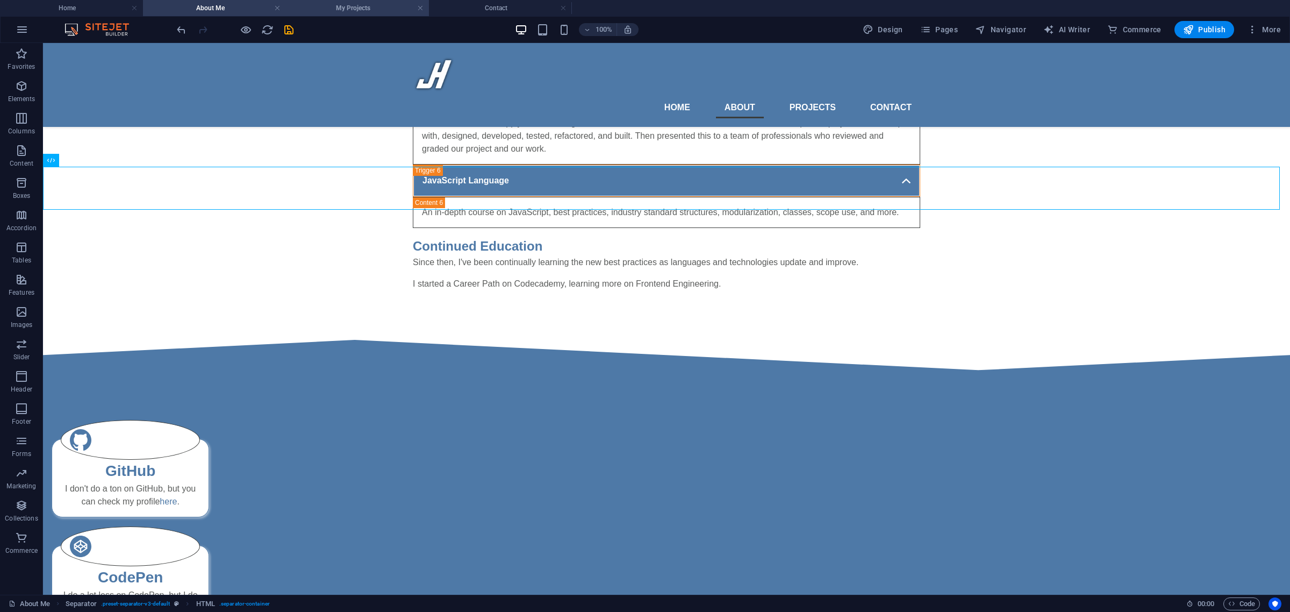
click at [359, 12] on h4 "My Projects" at bounding box center [357, 8] width 143 height 12
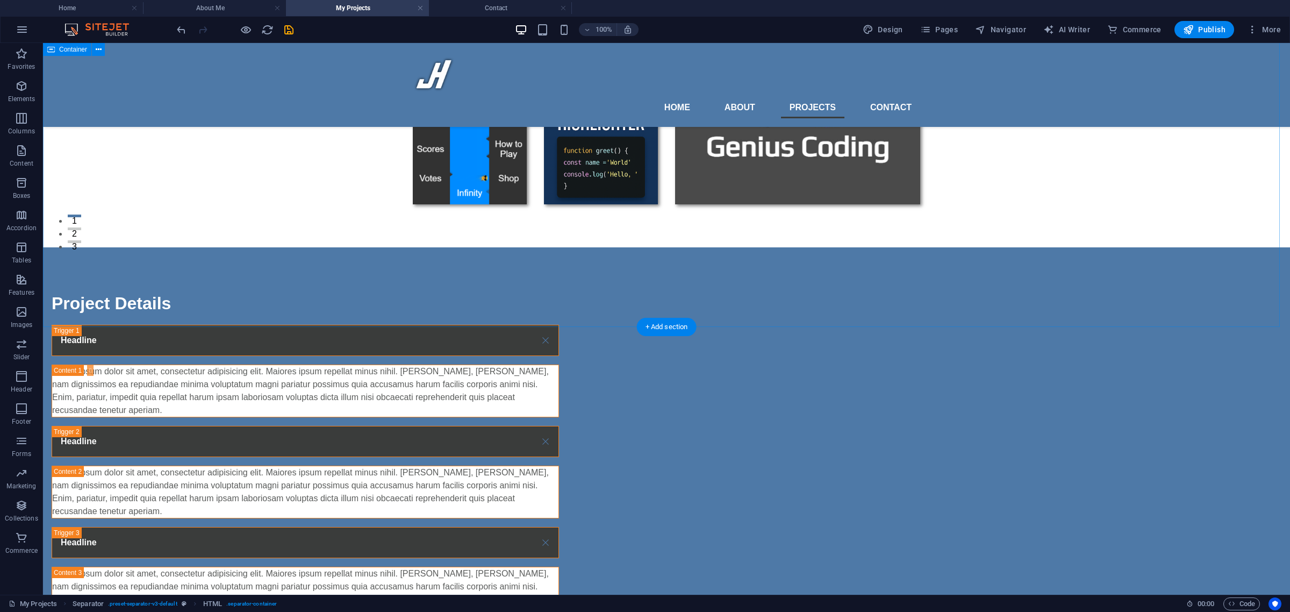
scroll to position [355, 0]
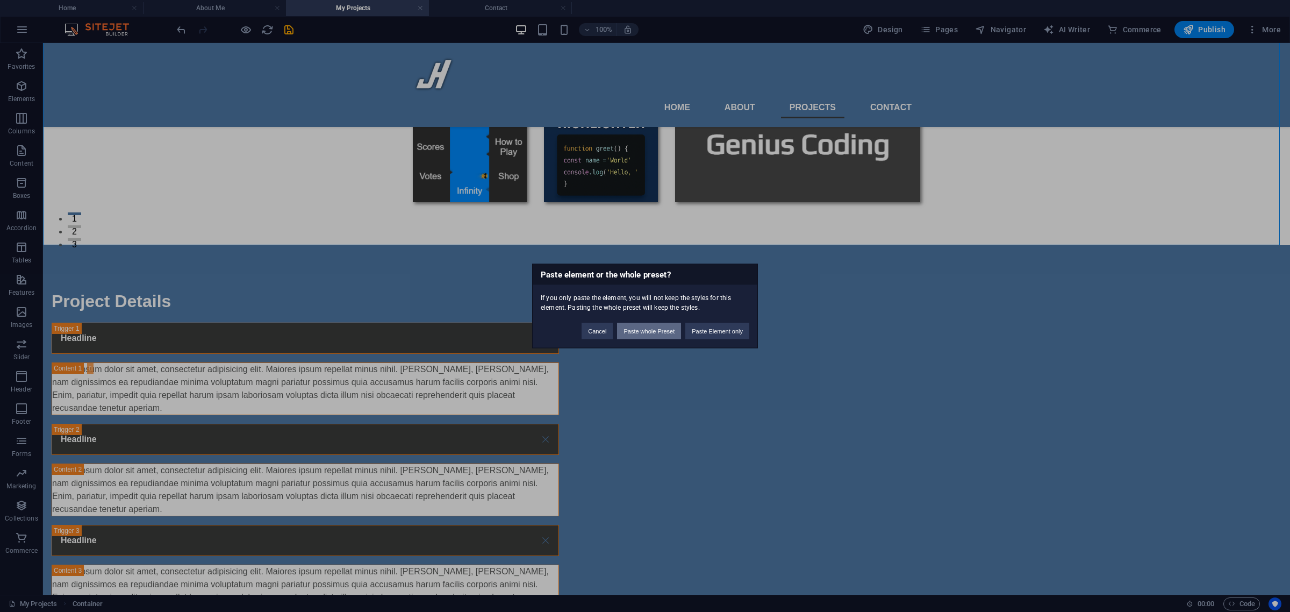
click at [651, 334] on button "Paste whole Preset" at bounding box center [649, 331] width 64 height 16
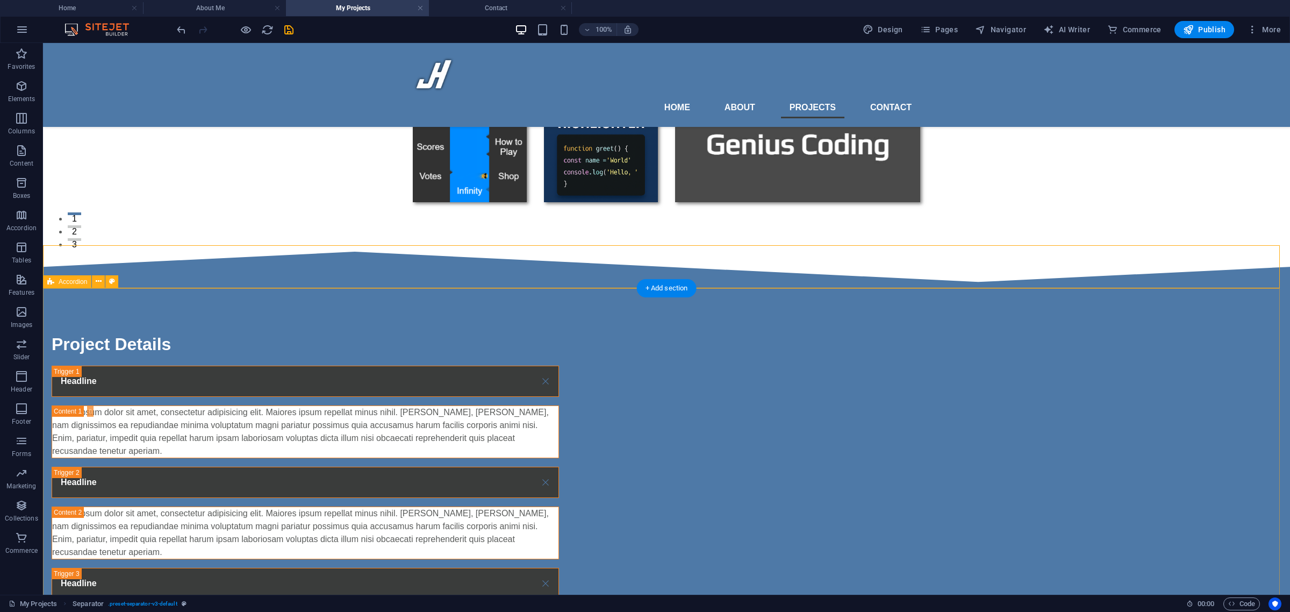
click at [259, 304] on div "Project Details Headline Lorem ipsum dolor sit amet, consectetur adipisicing el…" at bounding box center [666, 544] width 1247 height 512
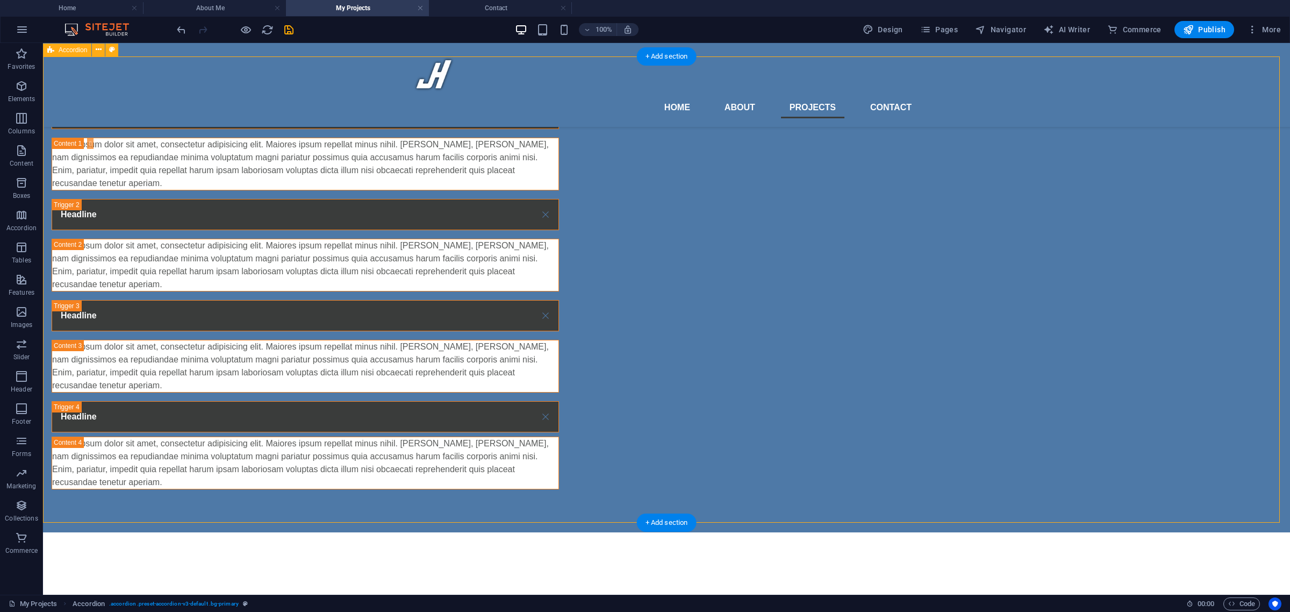
scroll to position [623, 0]
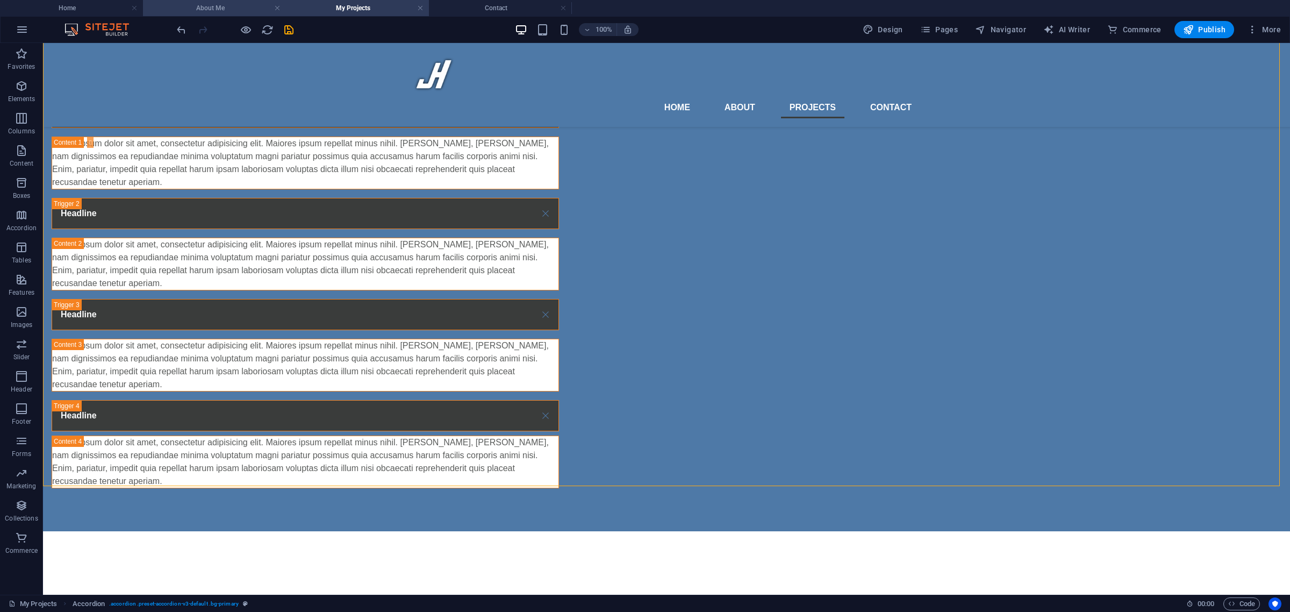
click at [222, 9] on h4 "About Me" at bounding box center [214, 8] width 143 height 12
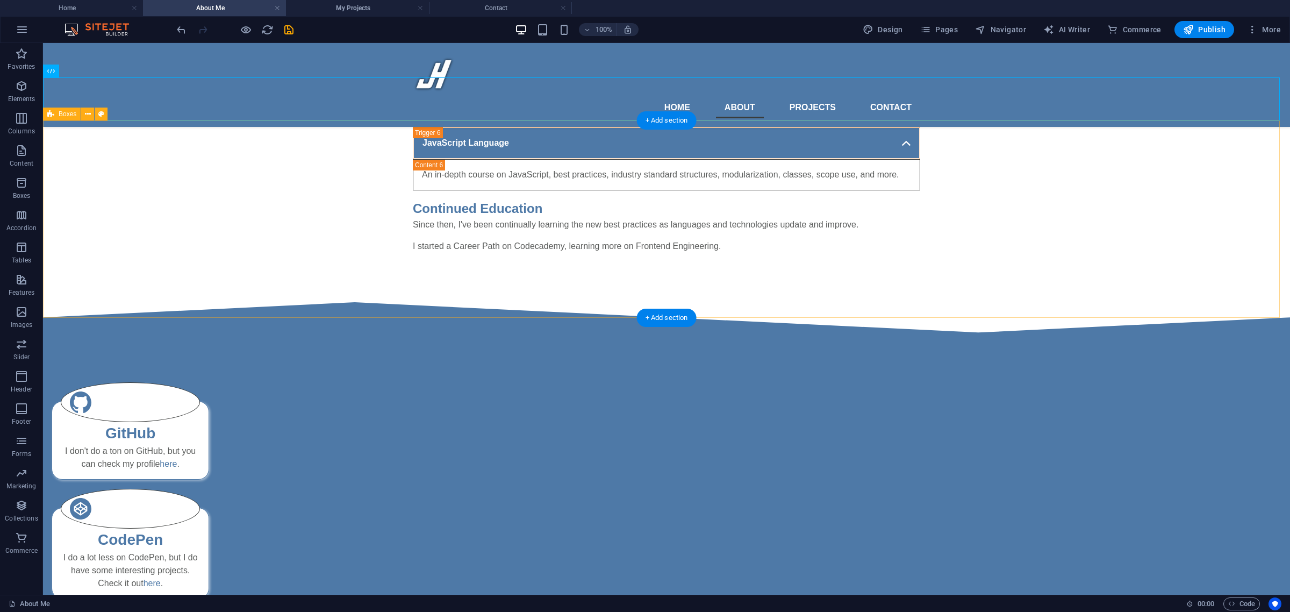
scroll to position [1746, 0]
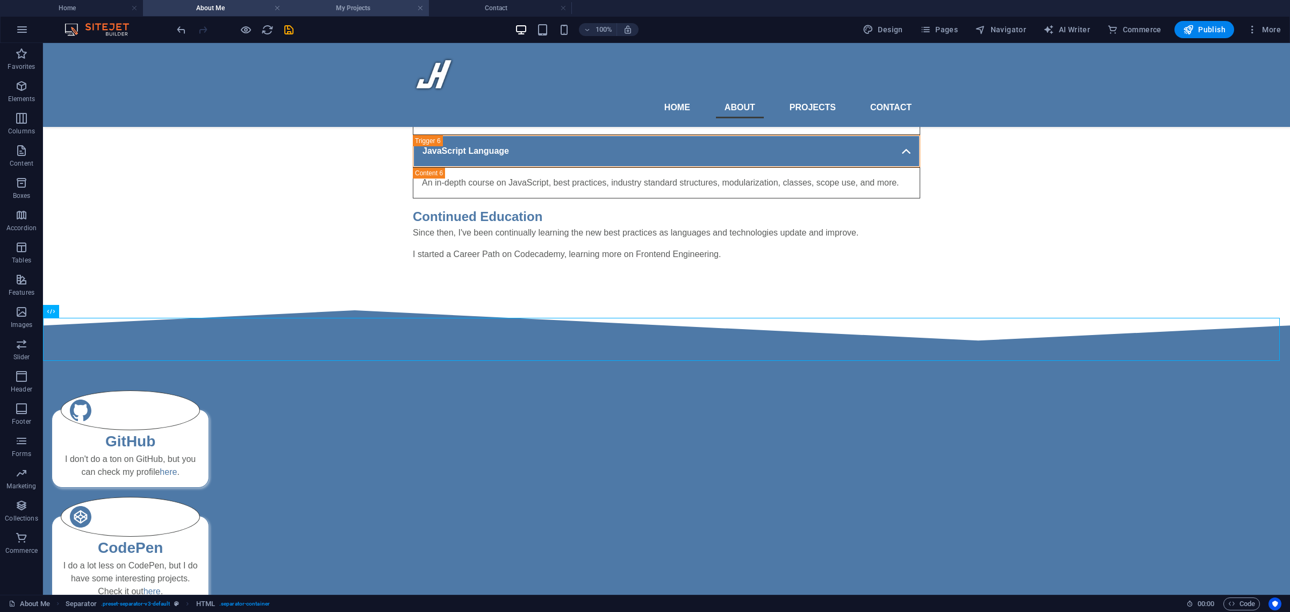
click at [325, 6] on h4 "My Projects" at bounding box center [357, 8] width 143 height 12
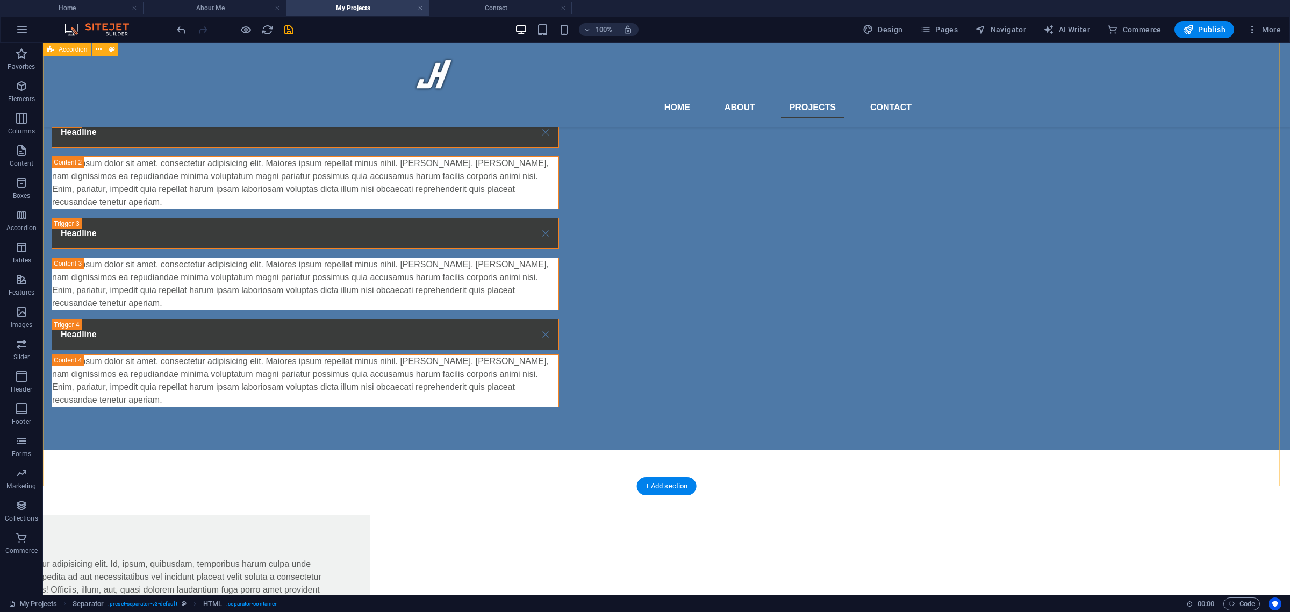
scroll to position [845, 0]
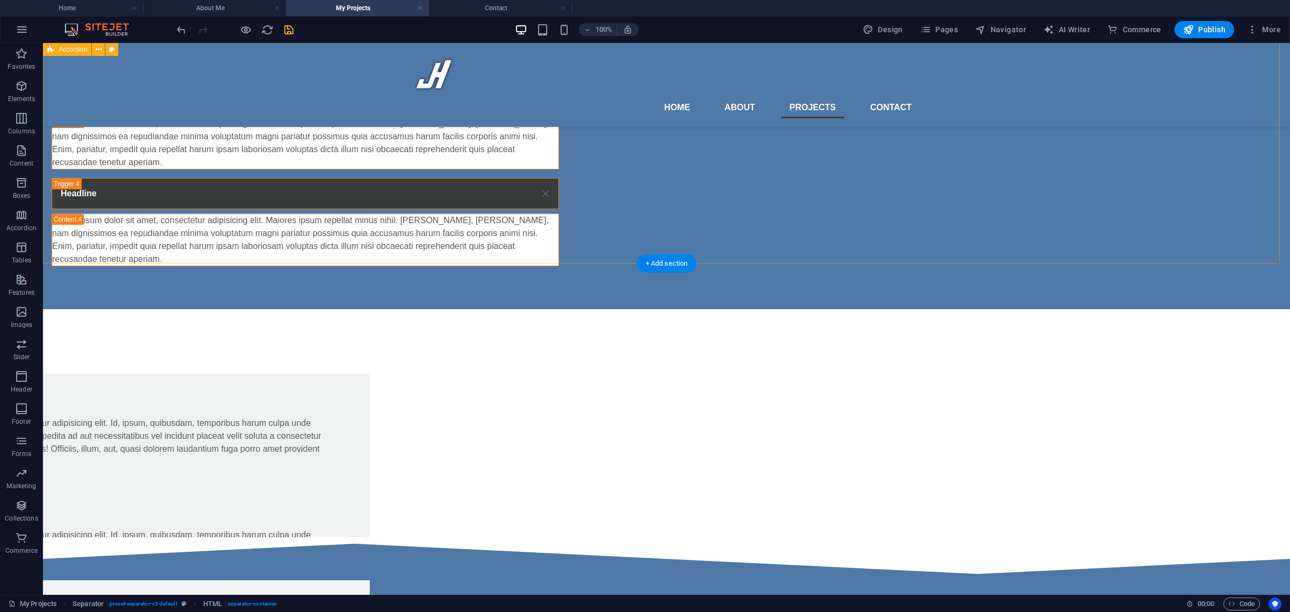
click at [307, 248] on div "Project Details Headline Lorem ipsum dolor sit amet, consectetur adipisicing el…" at bounding box center [666, 53] width 1247 height 512
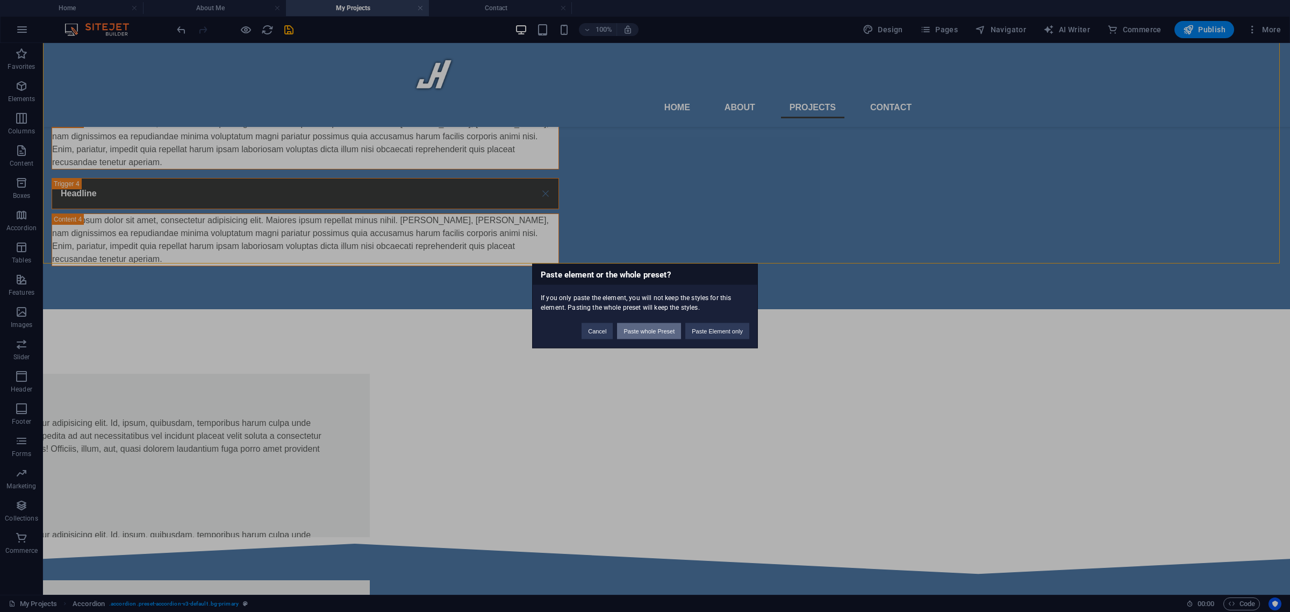
drag, startPoint x: 661, startPoint y: 334, endPoint x: 616, endPoint y: 291, distance: 61.9
click at [661, 334] on button "Paste whole Preset" at bounding box center [649, 331] width 64 height 16
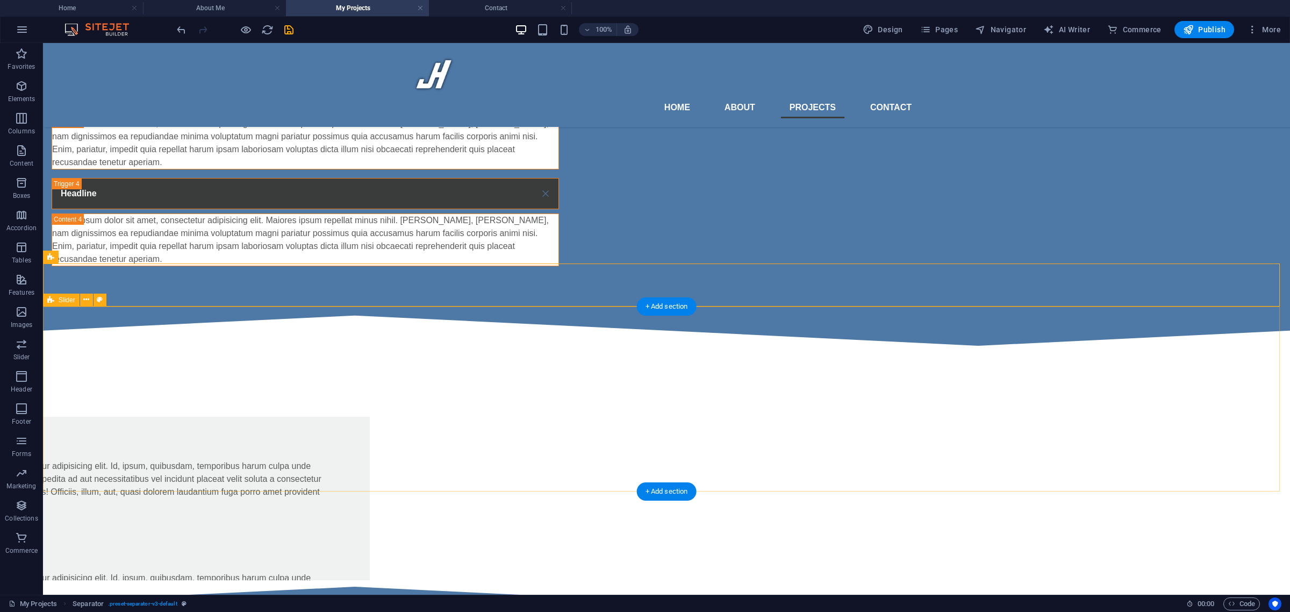
click at [294, 352] on div "Slide 3 Lorem ipsum dolor sit amet, consectetur adipisicing elit. Id, ipsum, qu…" at bounding box center [666, 466] width 1247 height 228
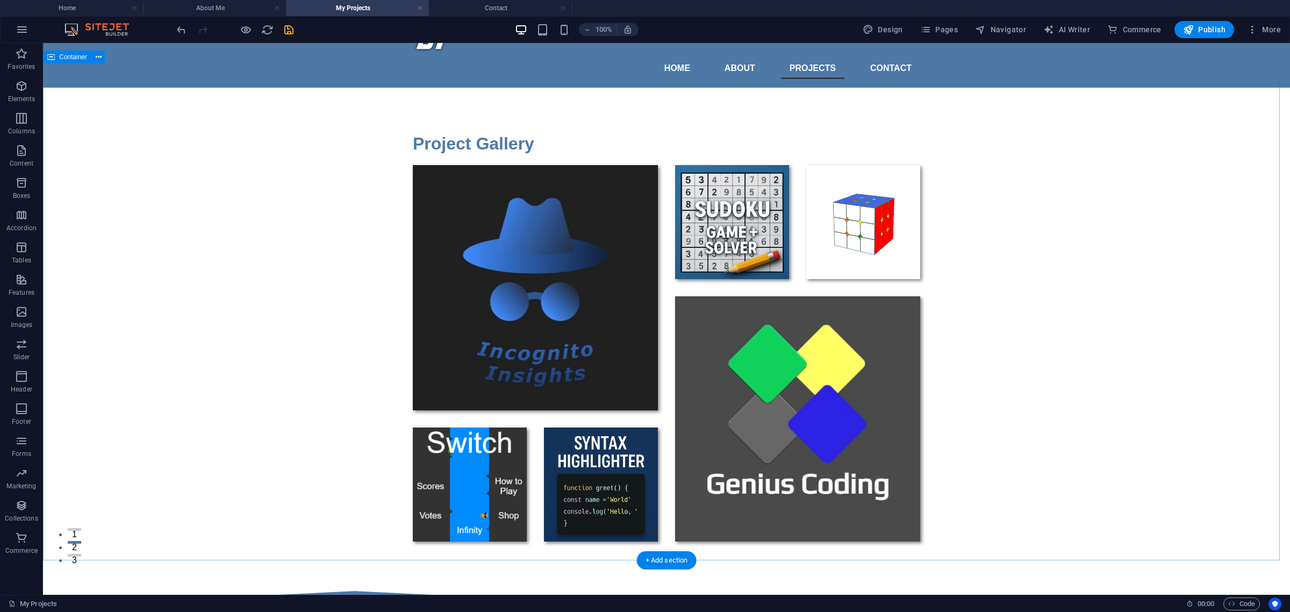
scroll to position [0, 0]
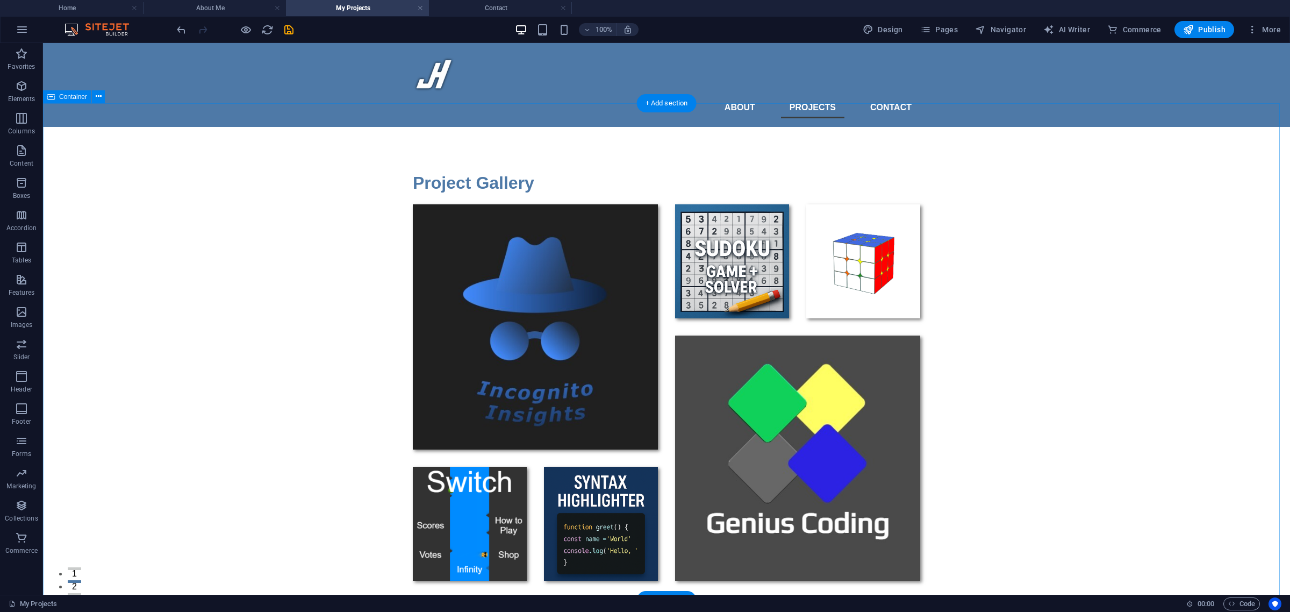
click at [233, 328] on div "Project Gallery" at bounding box center [666, 375] width 1247 height 497
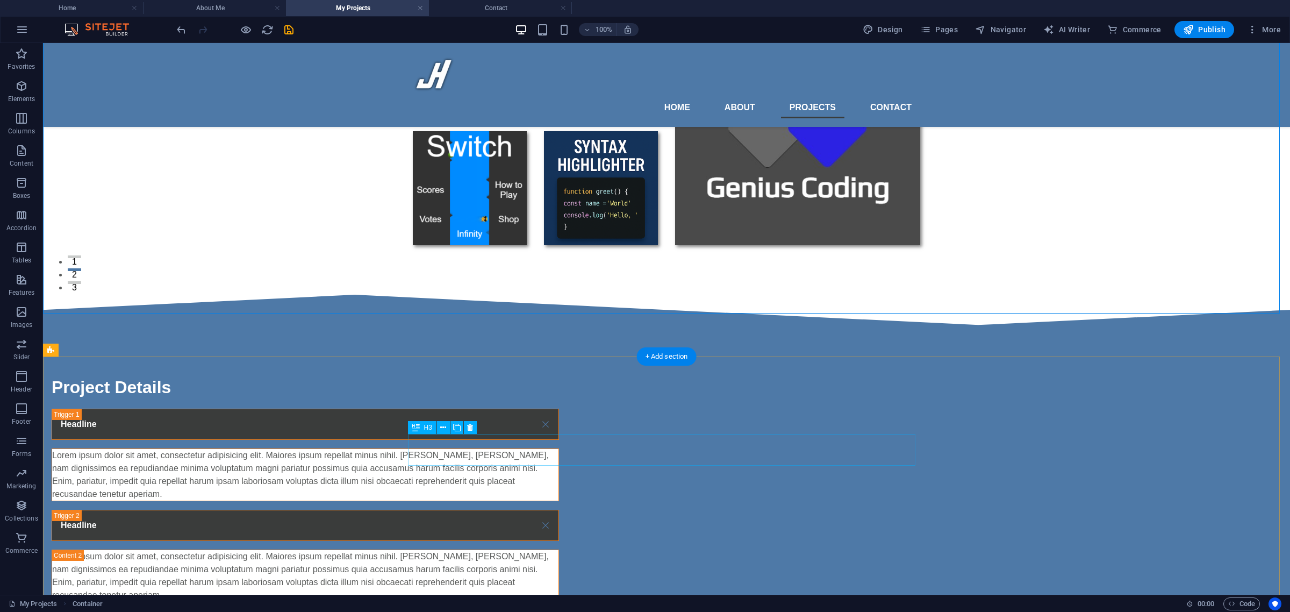
scroll to position [358, 0]
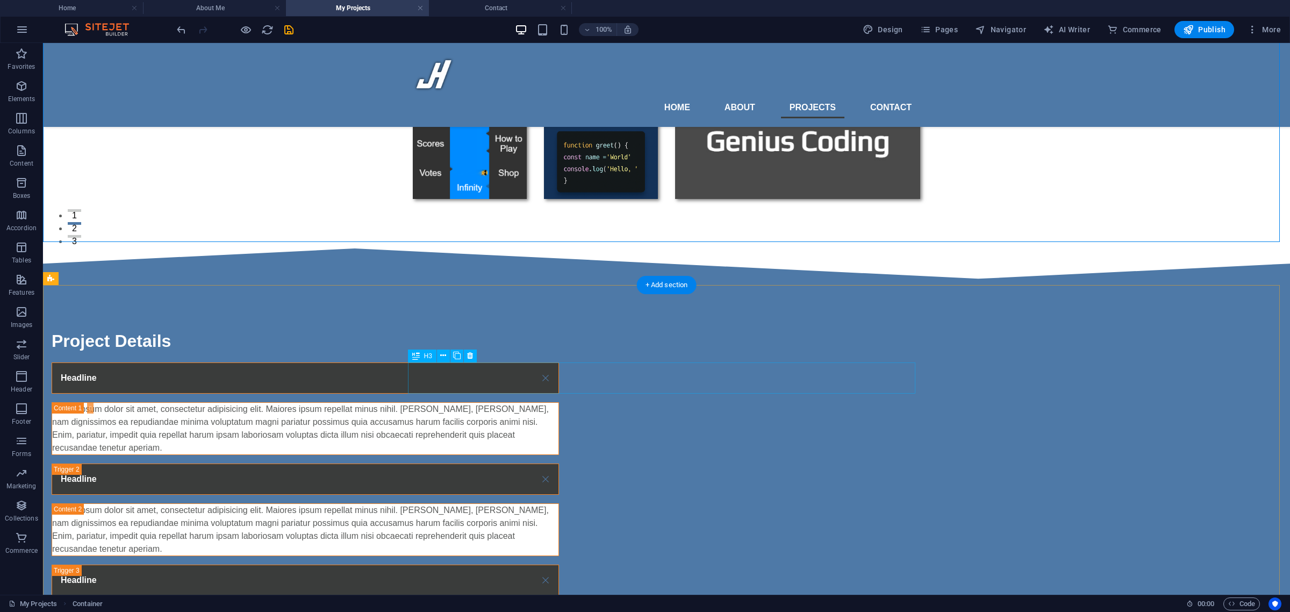
click at [446, 380] on div "Headline" at bounding box center [305, 377] width 507 height 31
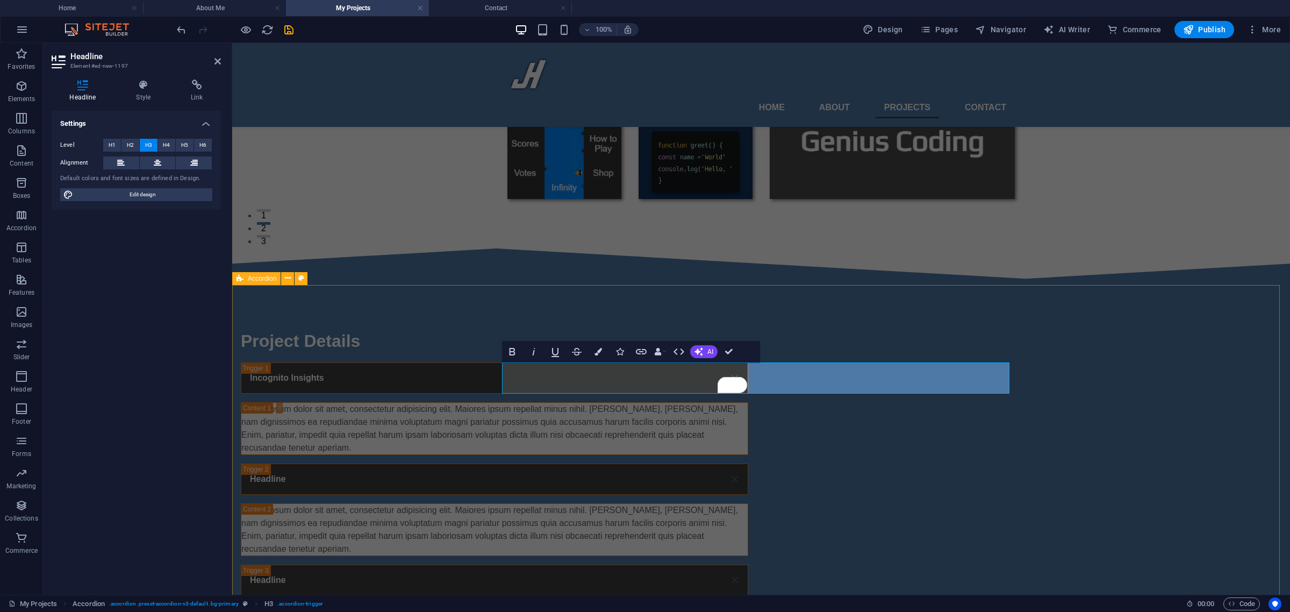
click at [443, 377] on div "Project Details Incognito Insights Lorem ipsum dolor sit amet, consectetur adip…" at bounding box center [761, 541] width 1058 height 512
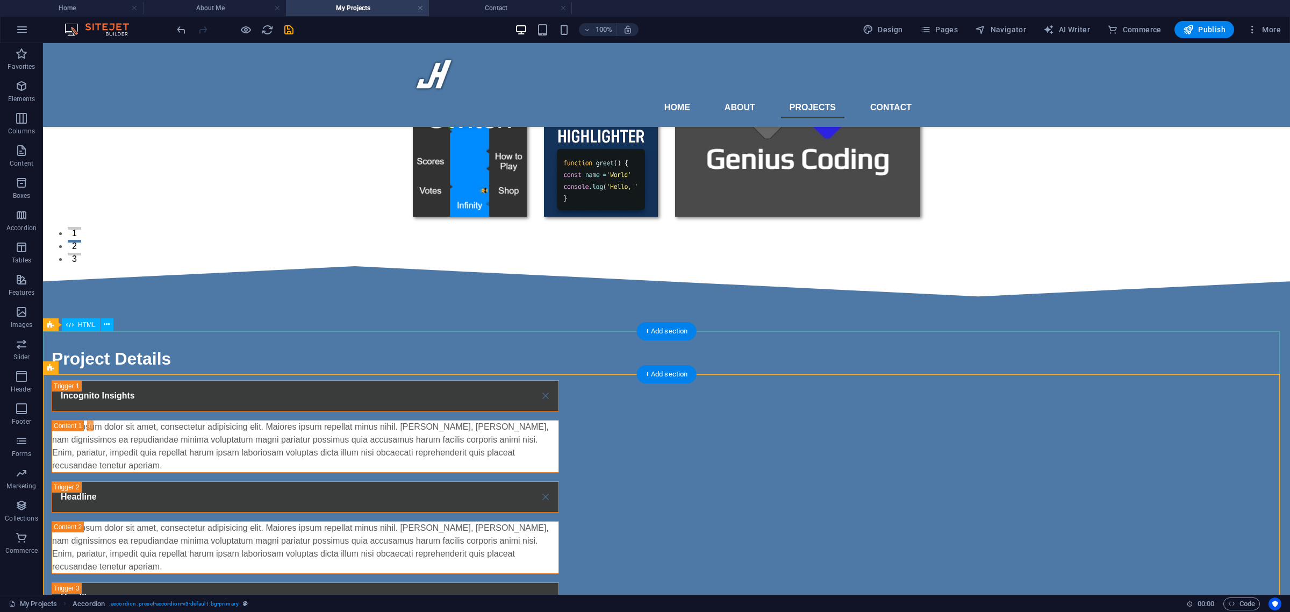
scroll to position [448, 0]
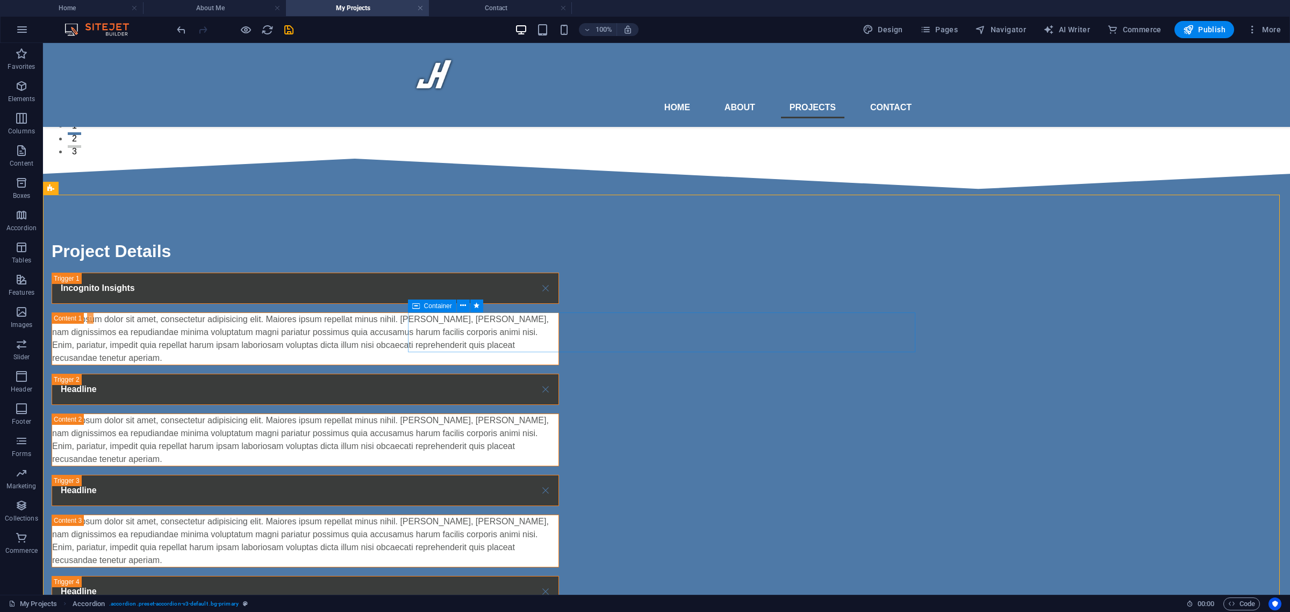
click at [419, 305] on icon at bounding box center [416, 305] width 8 height 13
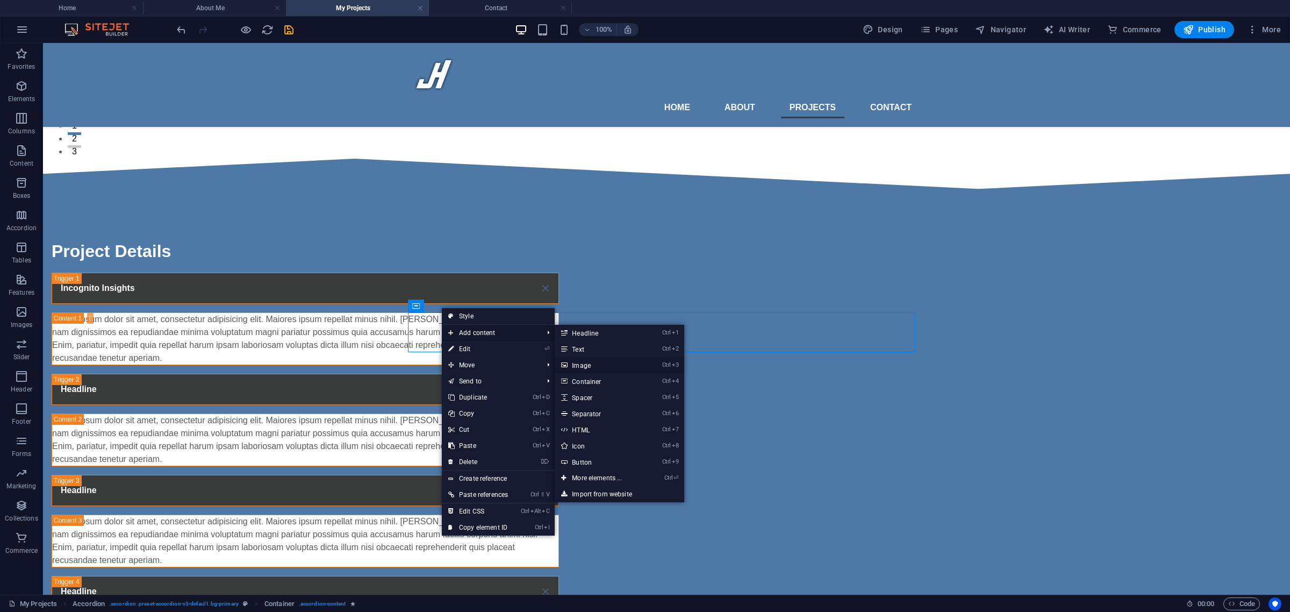
click at [595, 367] on link "Ctrl 3 Image" at bounding box center [599, 365] width 89 height 16
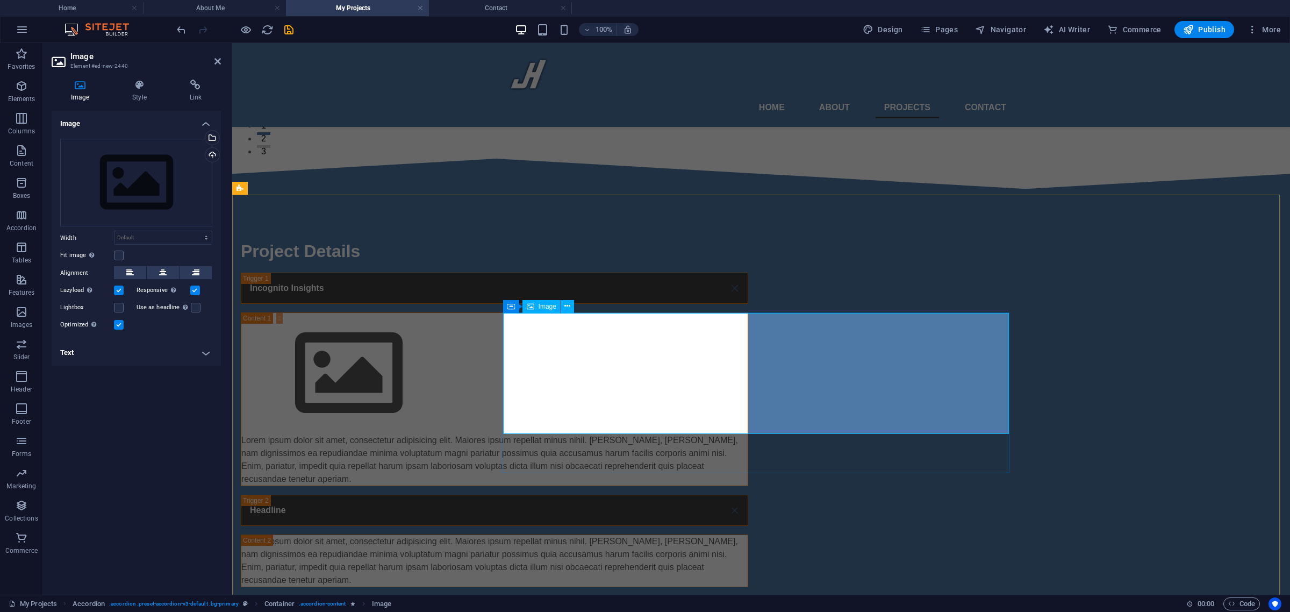
click at [544, 309] on span "Image" at bounding box center [547, 306] width 18 height 6
click at [189, 266] on button at bounding box center [195, 272] width 32 height 13
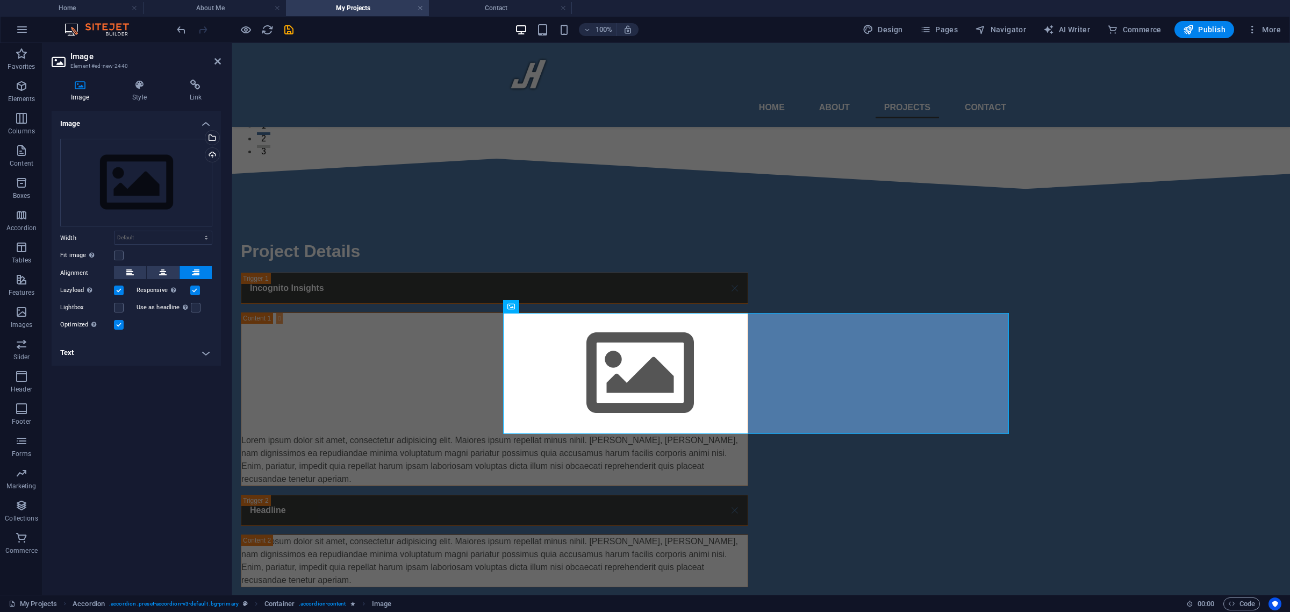
click at [207, 340] on h4 "Text" at bounding box center [136, 353] width 169 height 26
click at [207, 340] on h4 "Text" at bounding box center [136, 349] width 169 height 19
click at [140, 90] on h4 "Style" at bounding box center [141, 91] width 57 height 23
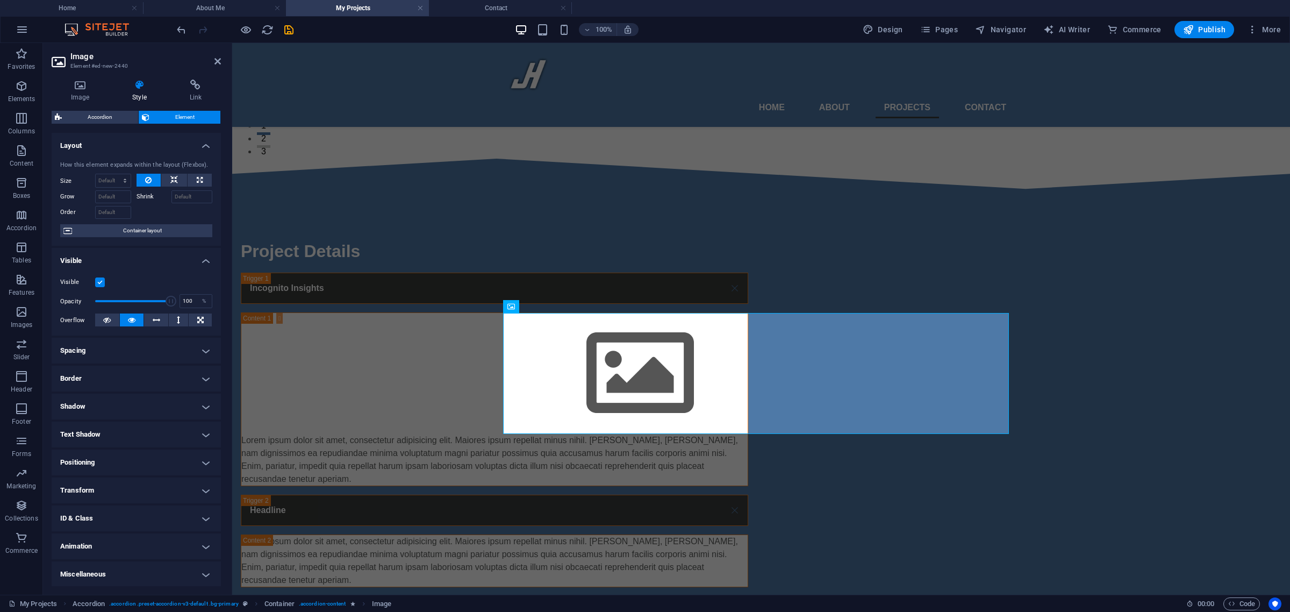
click at [143, 454] on h4 "Positioning" at bounding box center [136, 462] width 169 height 26
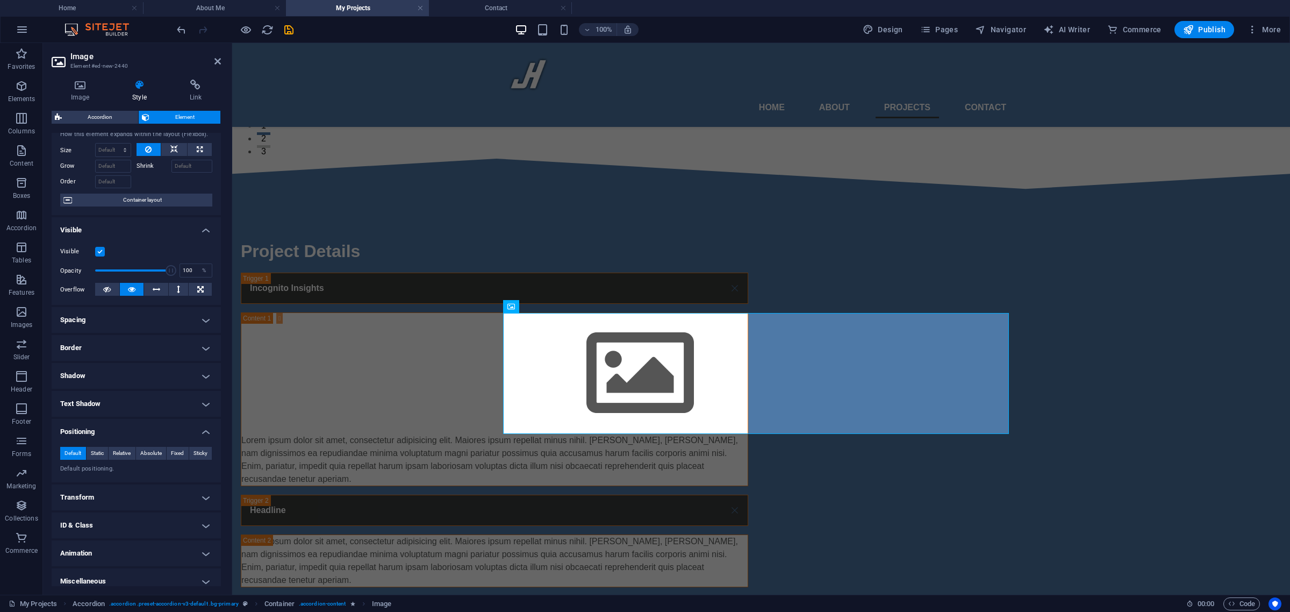
scroll to position [38, 0]
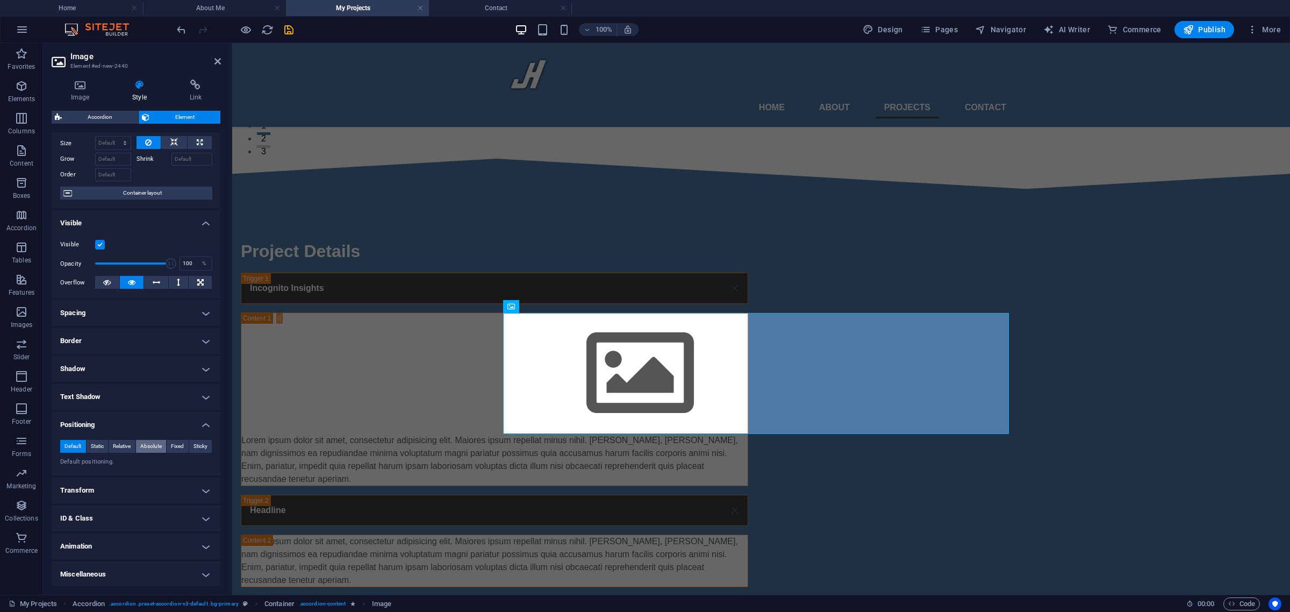
click at [143, 445] on span "Absolute" at bounding box center [150, 446] width 21 height 13
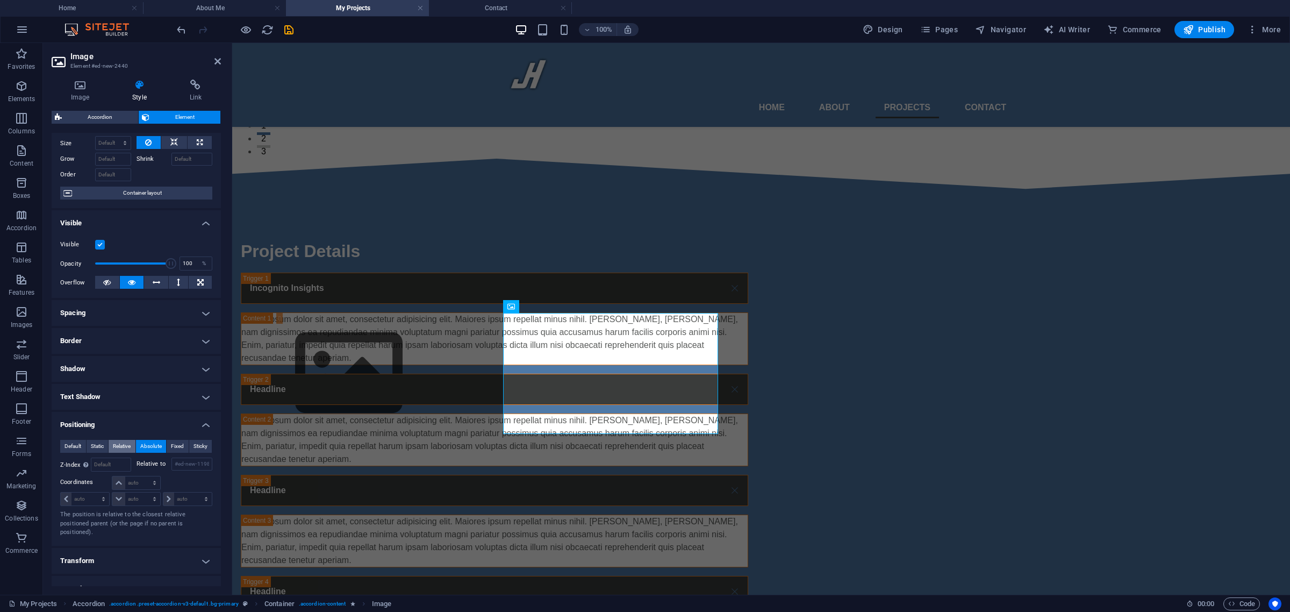
click at [116, 448] on span "Relative" at bounding box center [122, 446] width 18 height 13
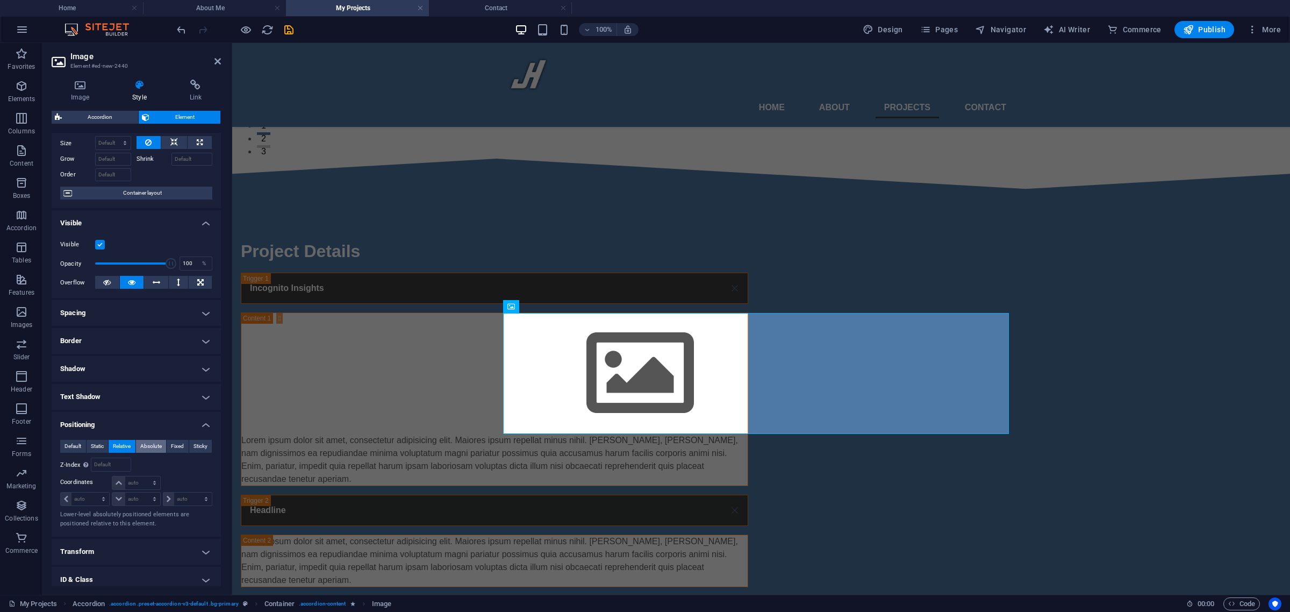
click at [151, 447] on span "Absolute" at bounding box center [150, 446] width 21 height 13
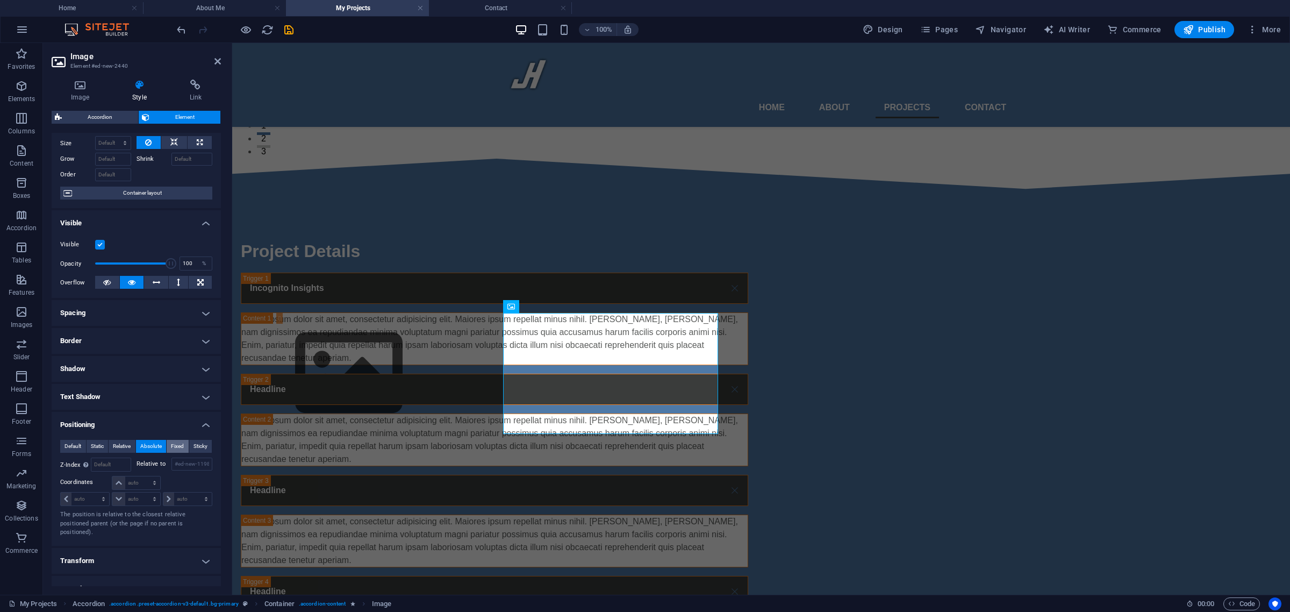
click at [173, 447] on span "Fixed" at bounding box center [177, 446] width 13 height 13
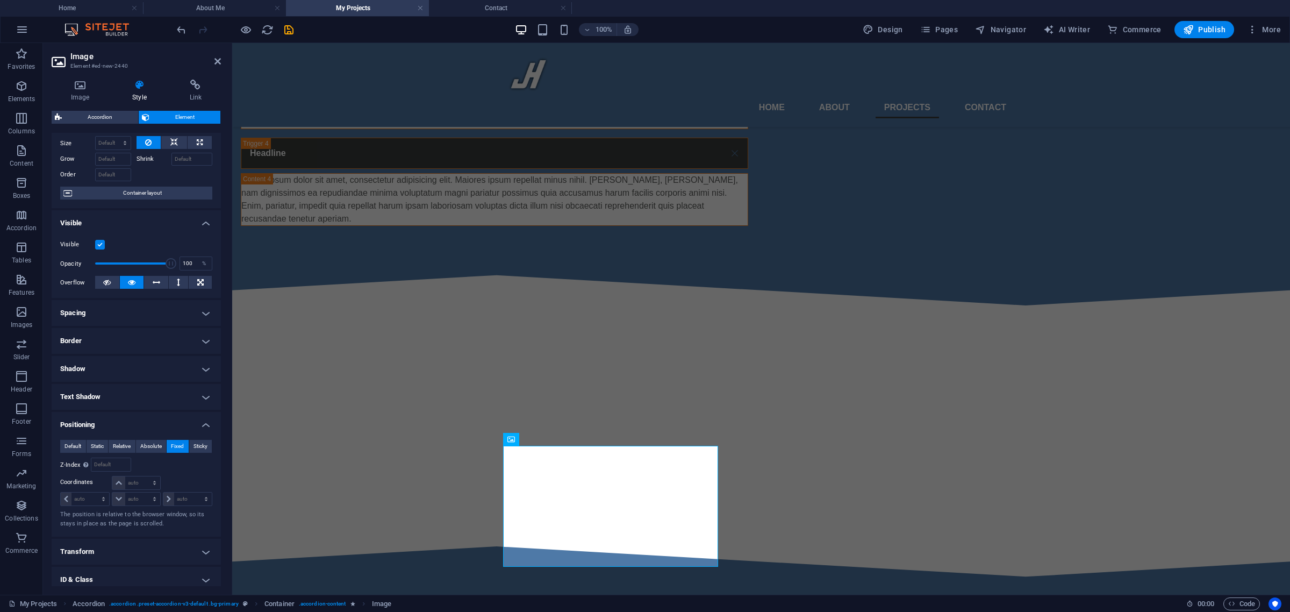
scroll to position [888, 0]
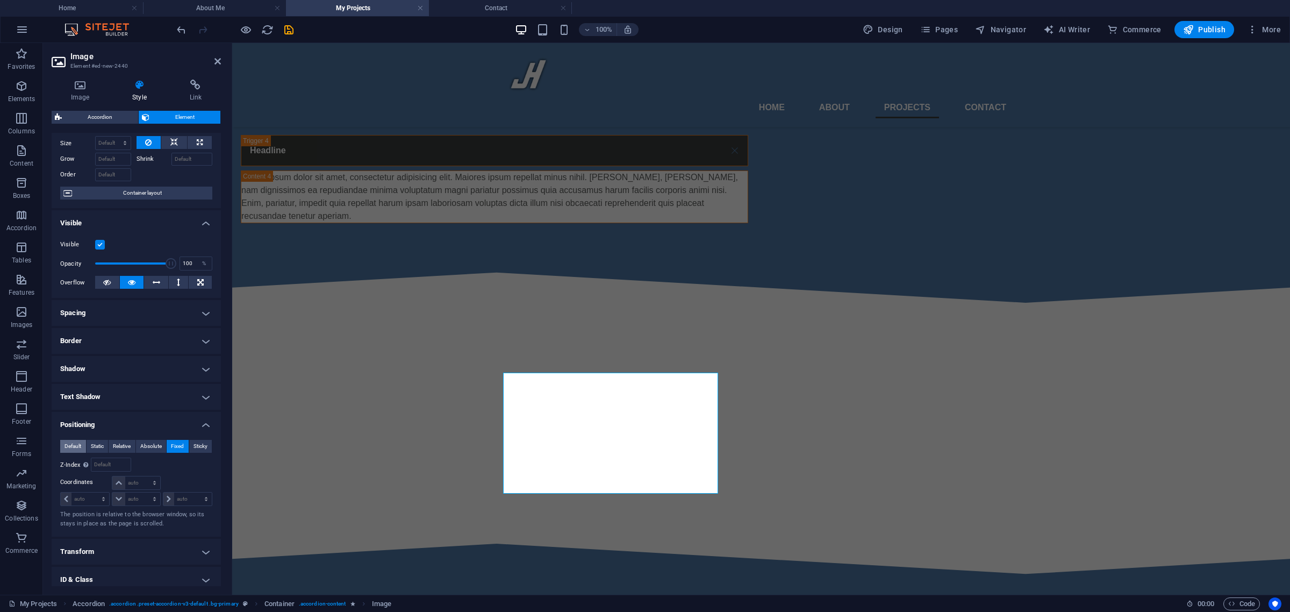
click at [71, 441] on span "Default" at bounding box center [72, 446] width 17 height 13
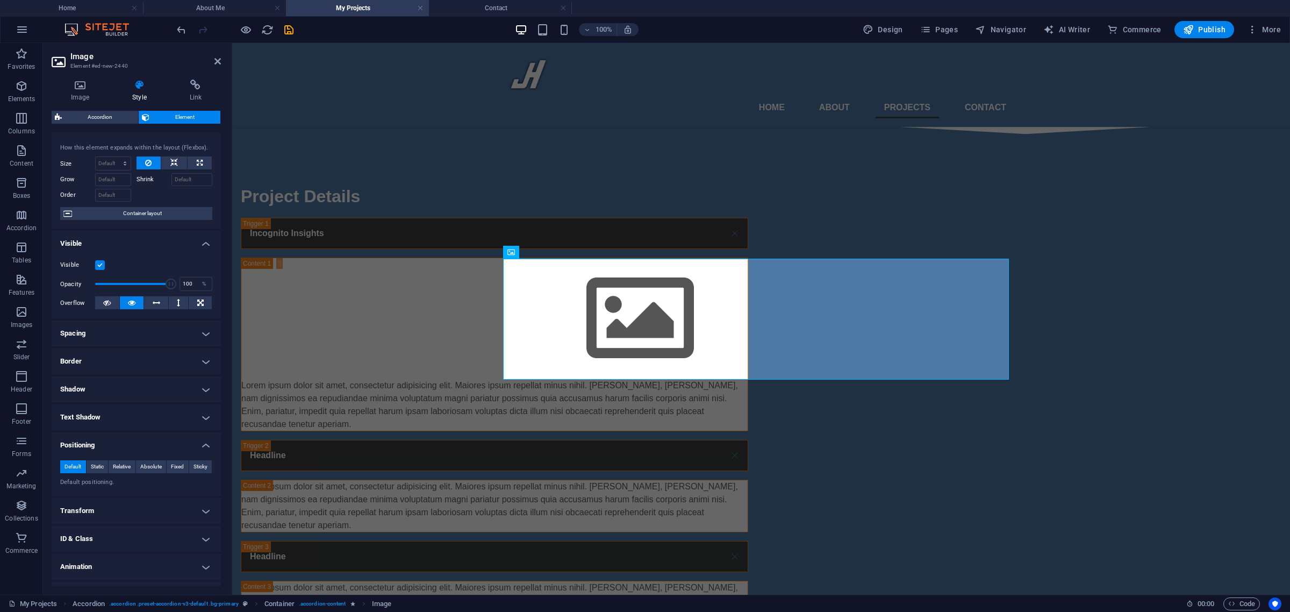
scroll to position [0, 0]
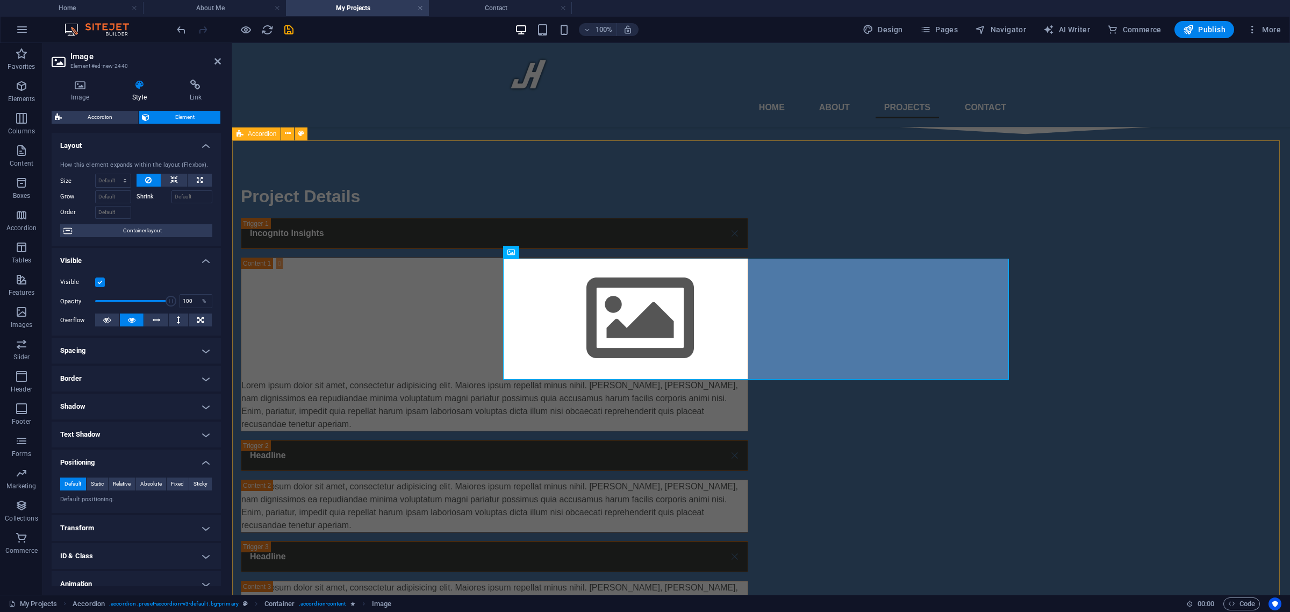
click at [324, 168] on div "Project Details Incognito Insights Lorem ipsum dolor sit amet, consectetur adip…" at bounding box center [761, 456] width 1058 height 632
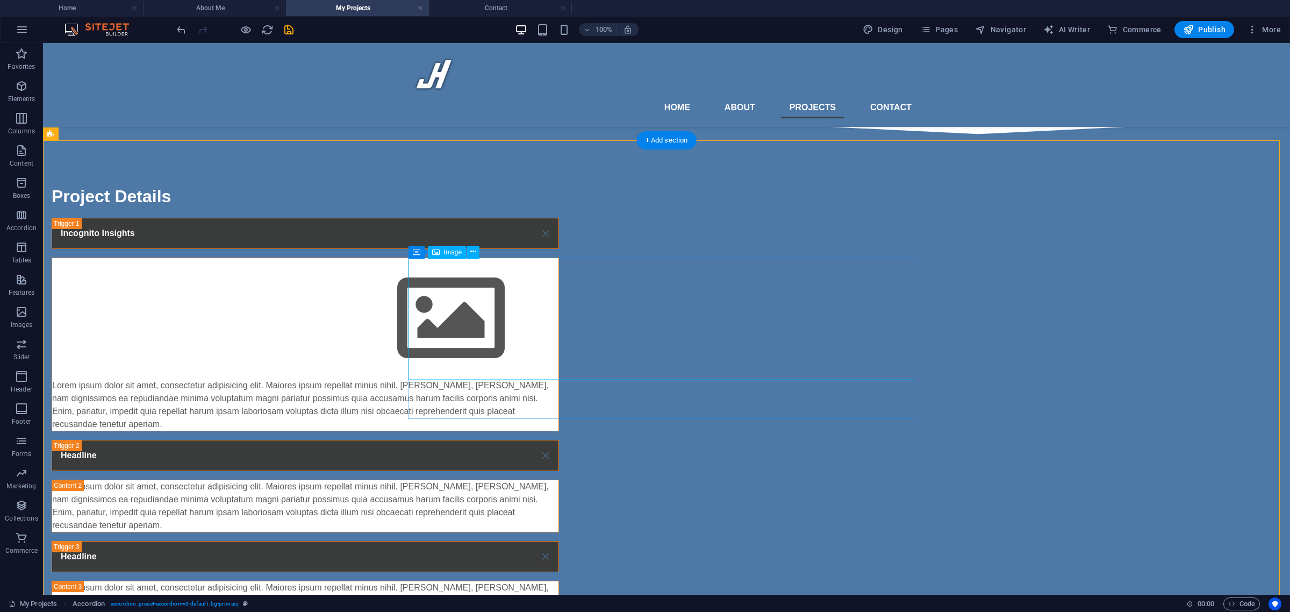
click at [558, 315] on figure at bounding box center [305, 318] width 506 height 121
click at [347, 303] on div "Project Details Incognito Insights Lorem ipsum dolor sit amet, consectetur adip…" at bounding box center [666, 456] width 1247 height 632
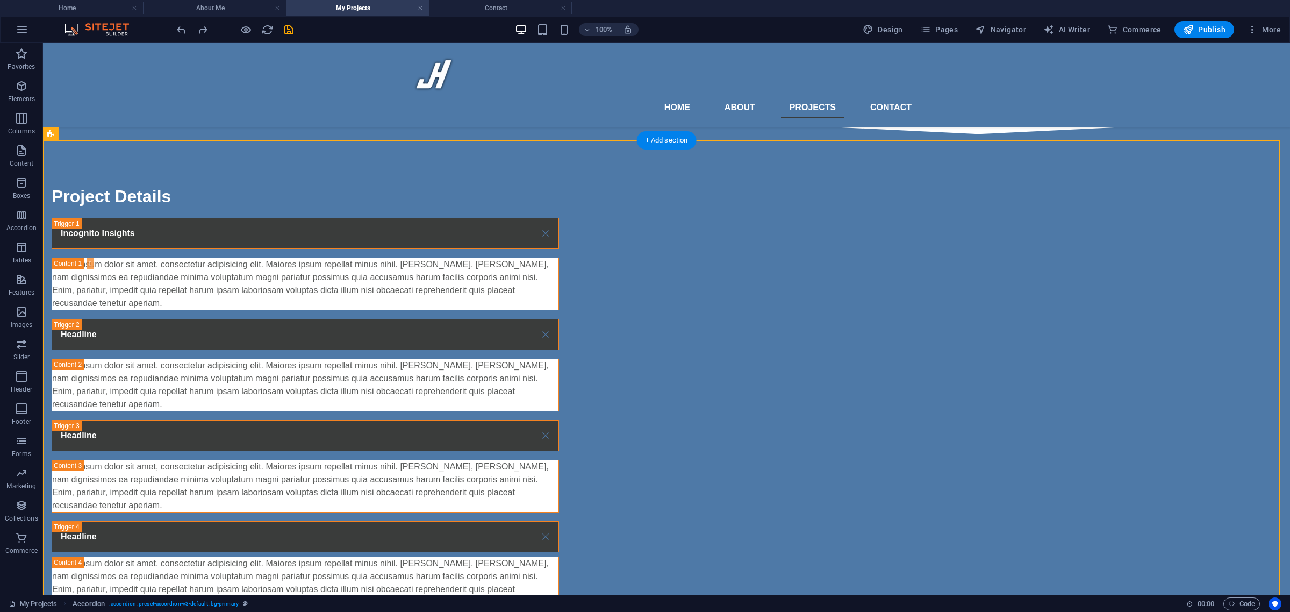
scroll to position [547, 0]
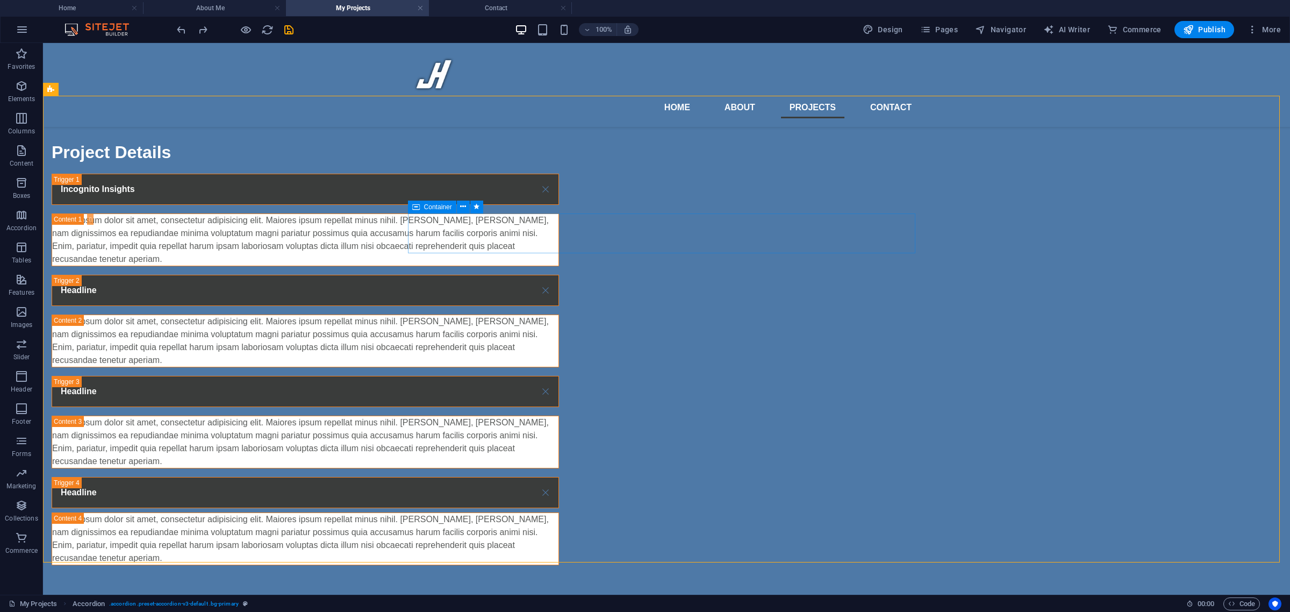
click at [414, 210] on icon at bounding box center [416, 206] width 8 height 13
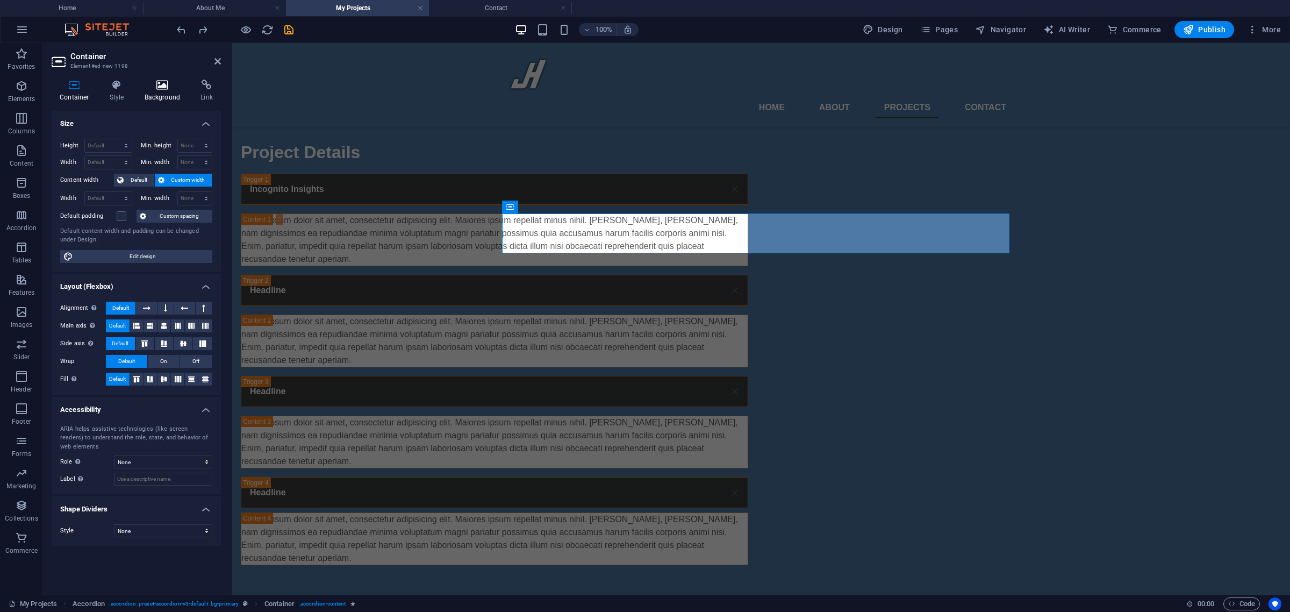
click at [152, 89] on icon at bounding box center [162, 85] width 52 height 11
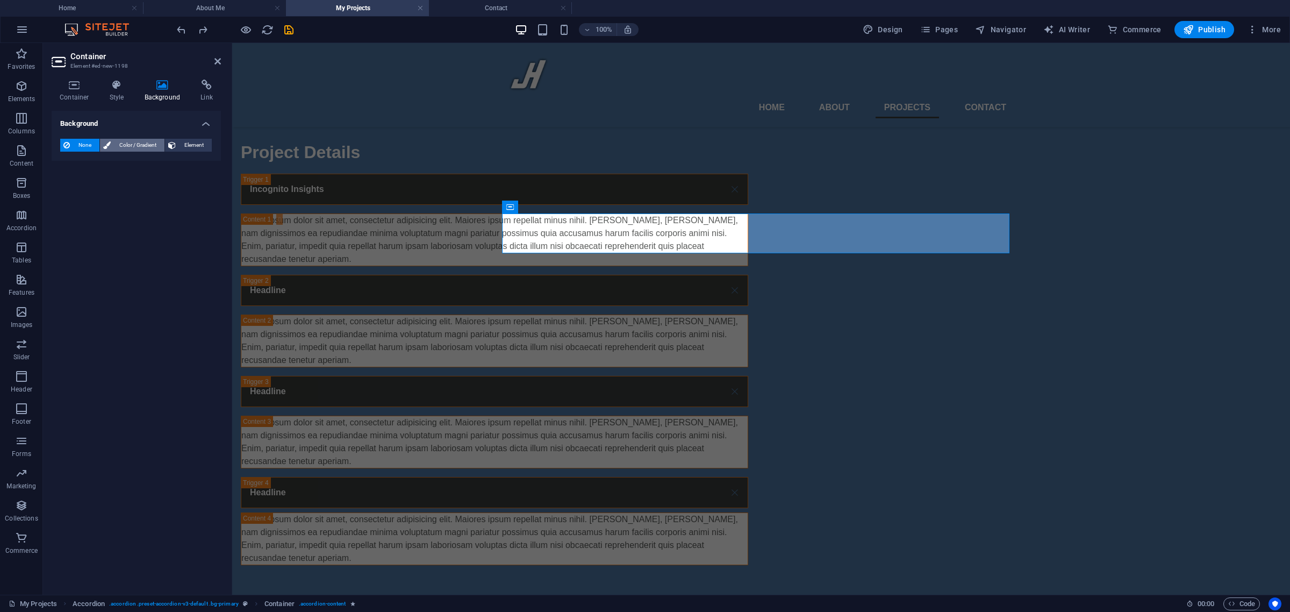
click at [119, 146] on span "Color / Gradient" at bounding box center [137, 145] width 47 height 13
click at [80, 145] on span "None" at bounding box center [84, 145] width 23 height 13
click at [81, 96] on h4 "Container" at bounding box center [77, 91] width 50 height 23
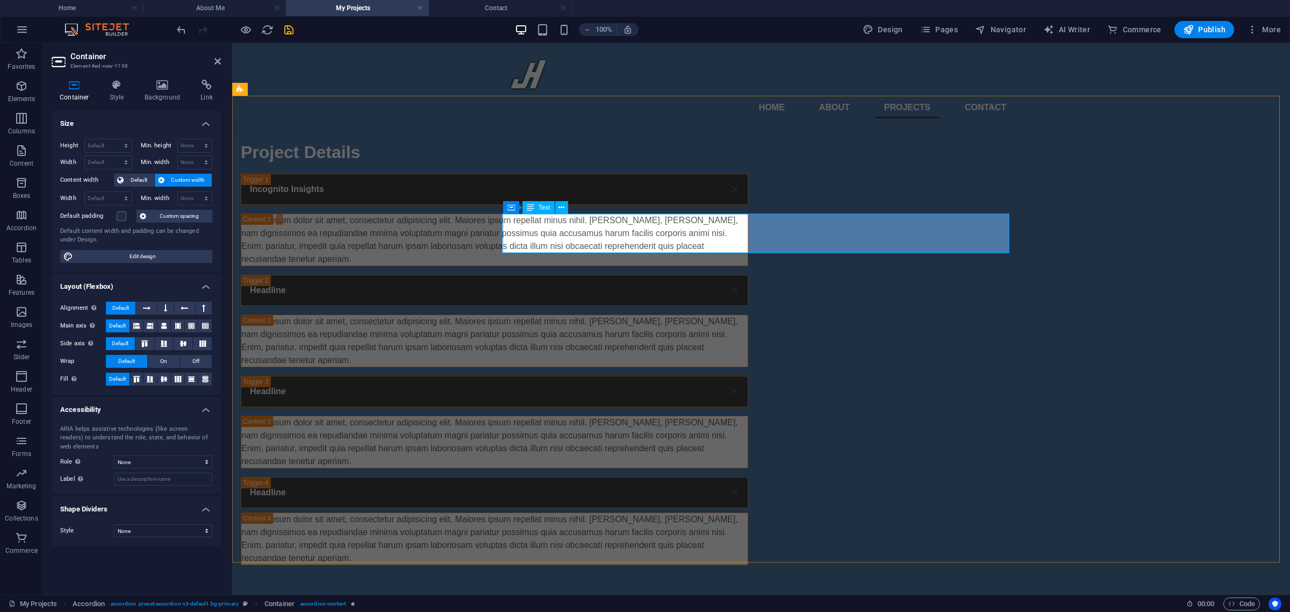
click at [539, 207] on span "Text" at bounding box center [544, 207] width 12 height 6
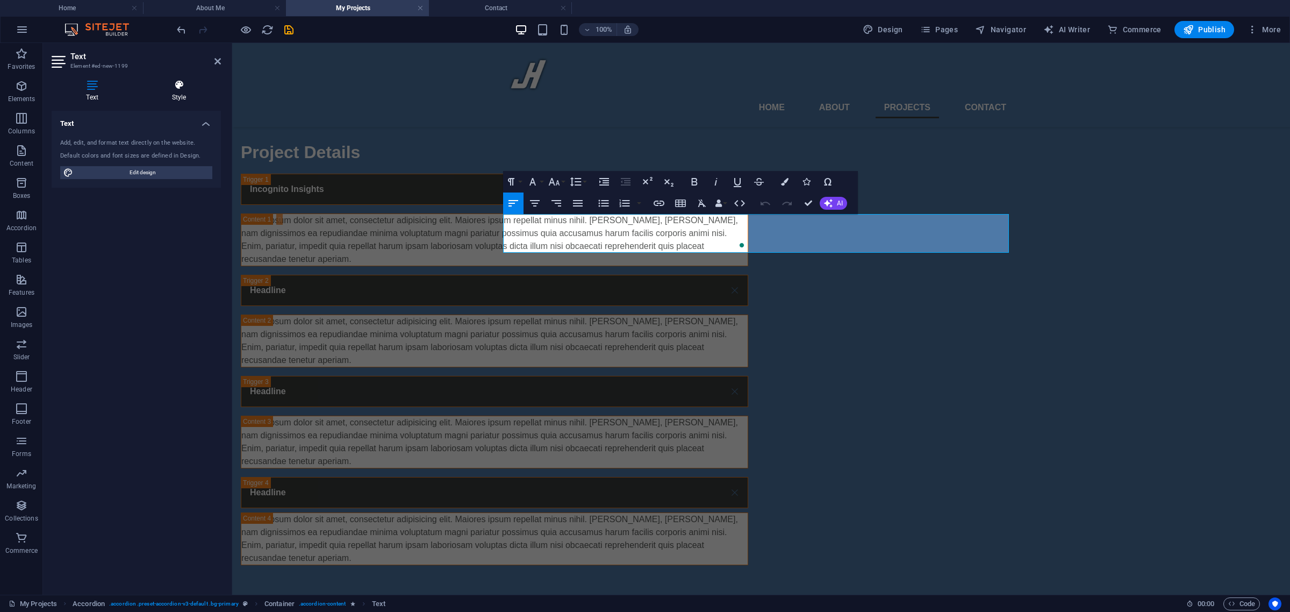
click at [176, 87] on icon at bounding box center [179, 85] width 84 height 11
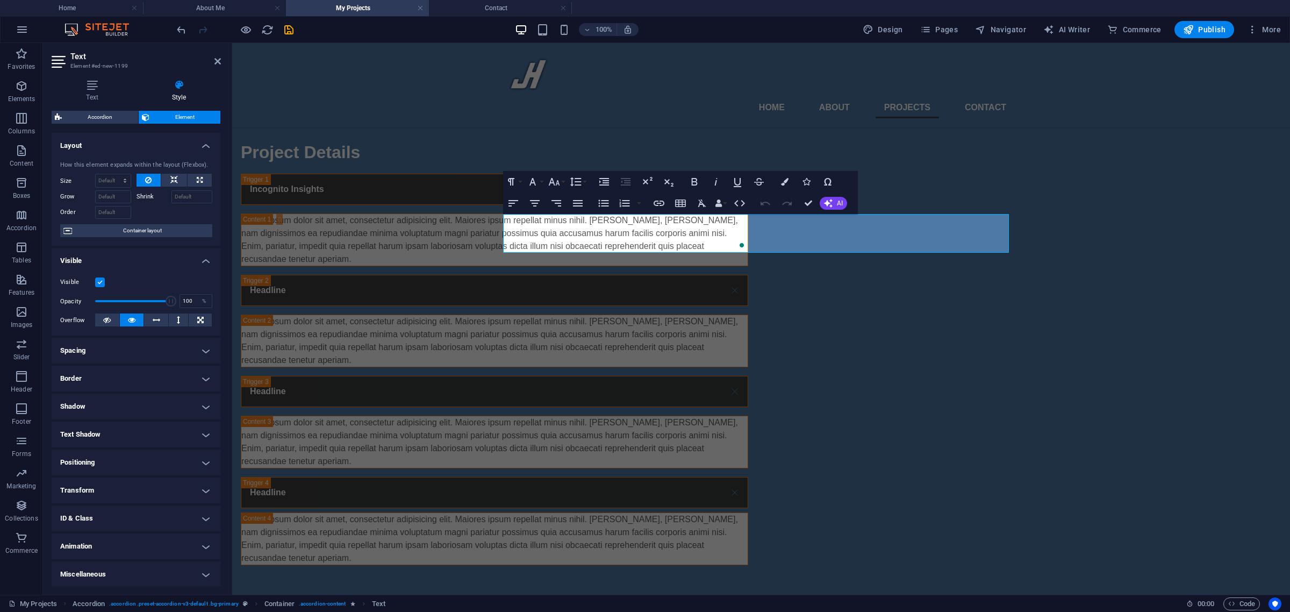
scroll to position [1, 0]
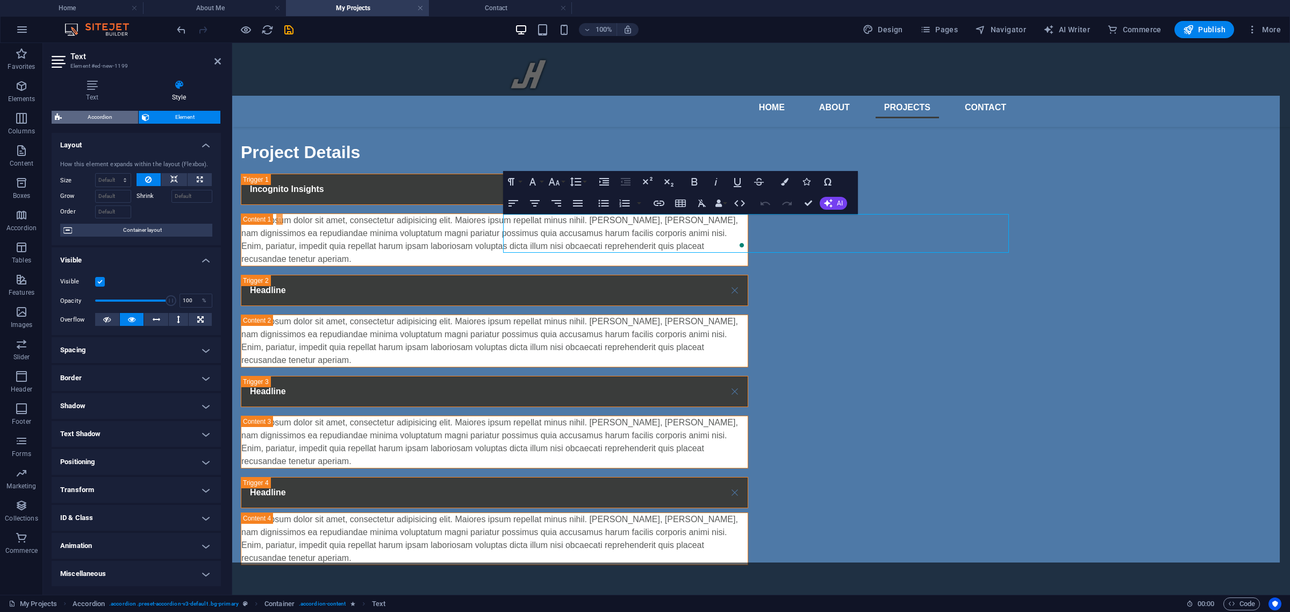
click at [100, 117] on span "Accordion" at bounding box center [100, 117] width 70 height 13
select select "rem"
select select "px"
select select "preset-accordion-v3-default"
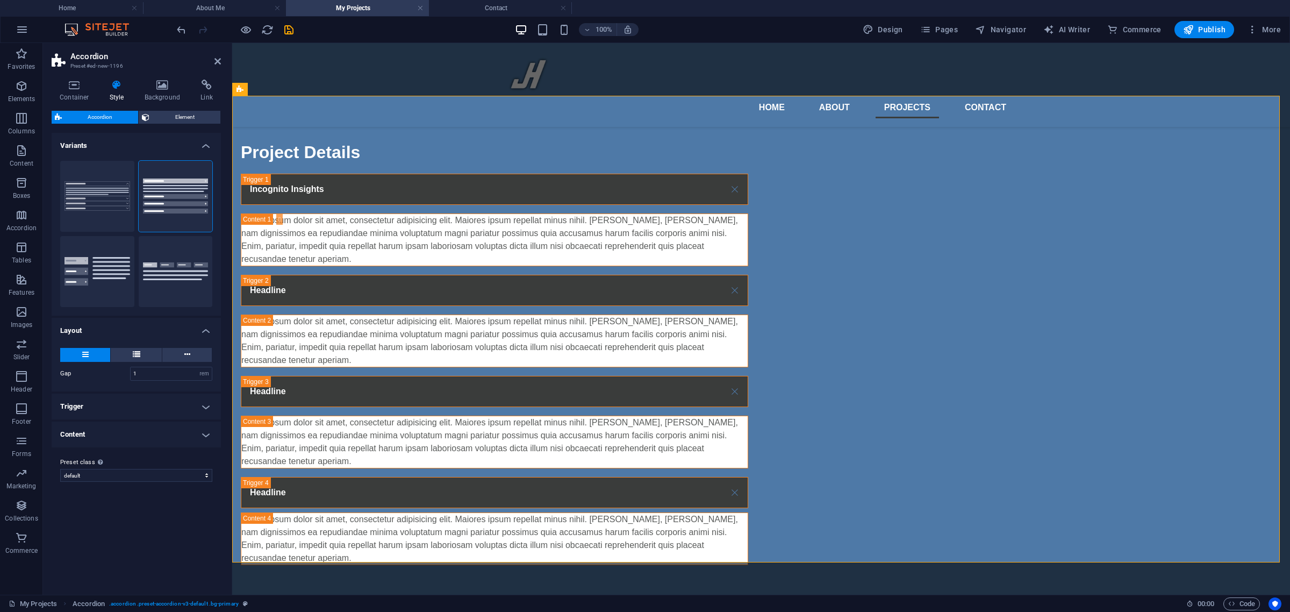
click at [116, 431] on h4 "Content" at bounding box center [136, 434] width 169 height 26
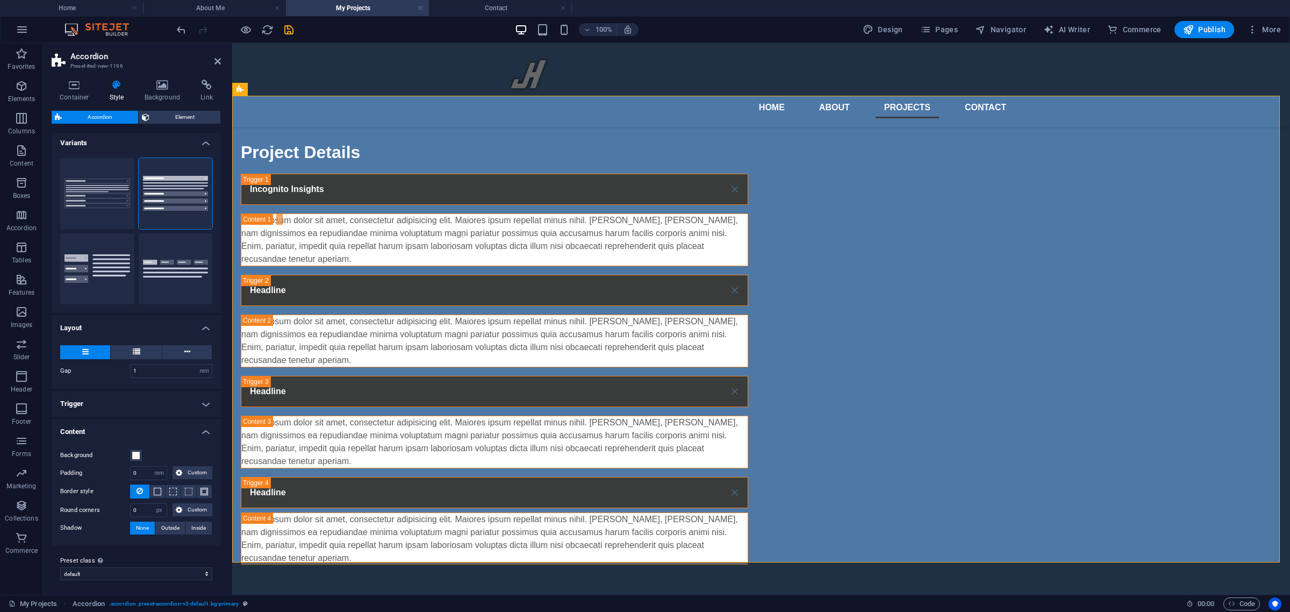
scroll to position [4, 0]
click at [132, 456] on span at bounding box center [136, 454] width 9 height 9
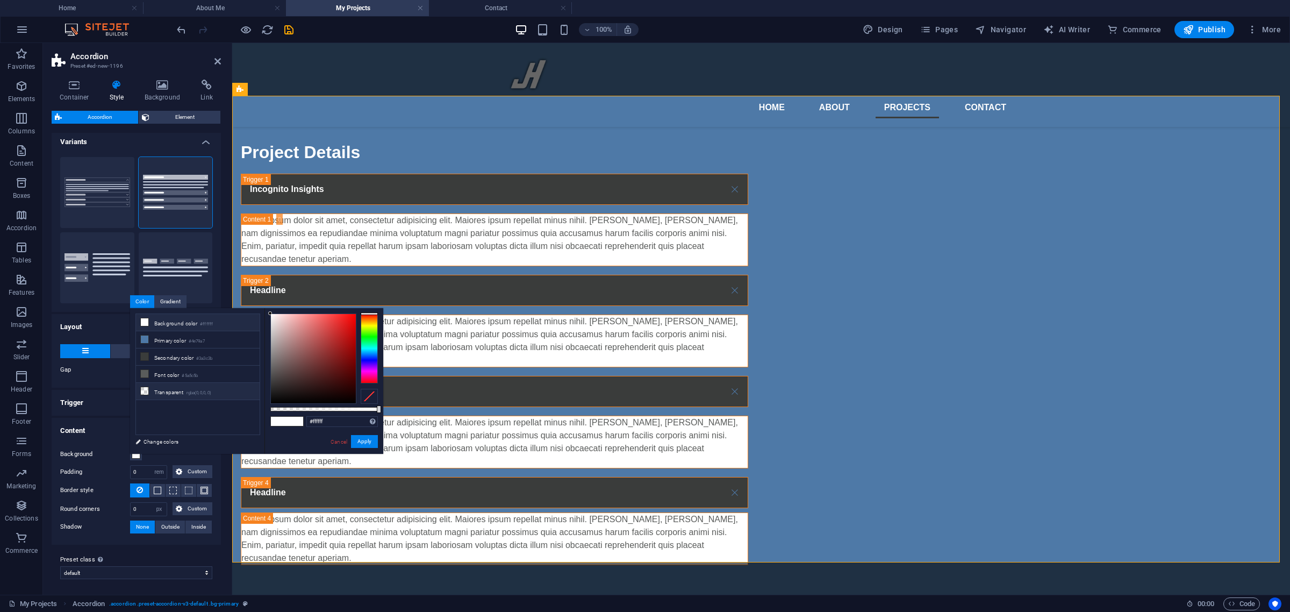
click at [177, 396] on li "Transparent rgba(0,0,0,.0)" at bounding box center [198, 391] width 124 height 17
type input "rgba(0, 0, 0, 0)"
click at [370, 439] on button "Apply" at bounding box center [364, 441] width 27 height 13
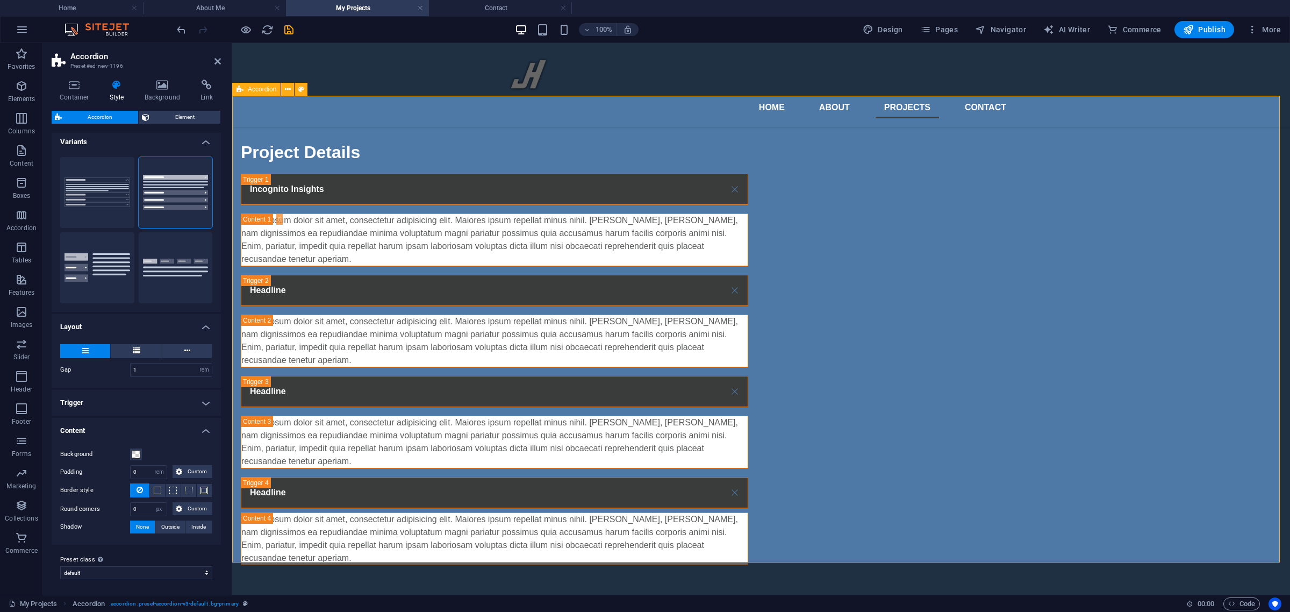
click at [330, 366] on div "Project Details Incognito Insights Lorem ipsum dolor sit amet, consectetur adip…" at bounding box center [761, 352] width 1058 height 512
click at [563, 246] on div "Lorem ipsum dolor sit amet, consectetur adipisicing elit. Maiores ipsum repella…" at bounding box center [494, 240] width 506 height 52
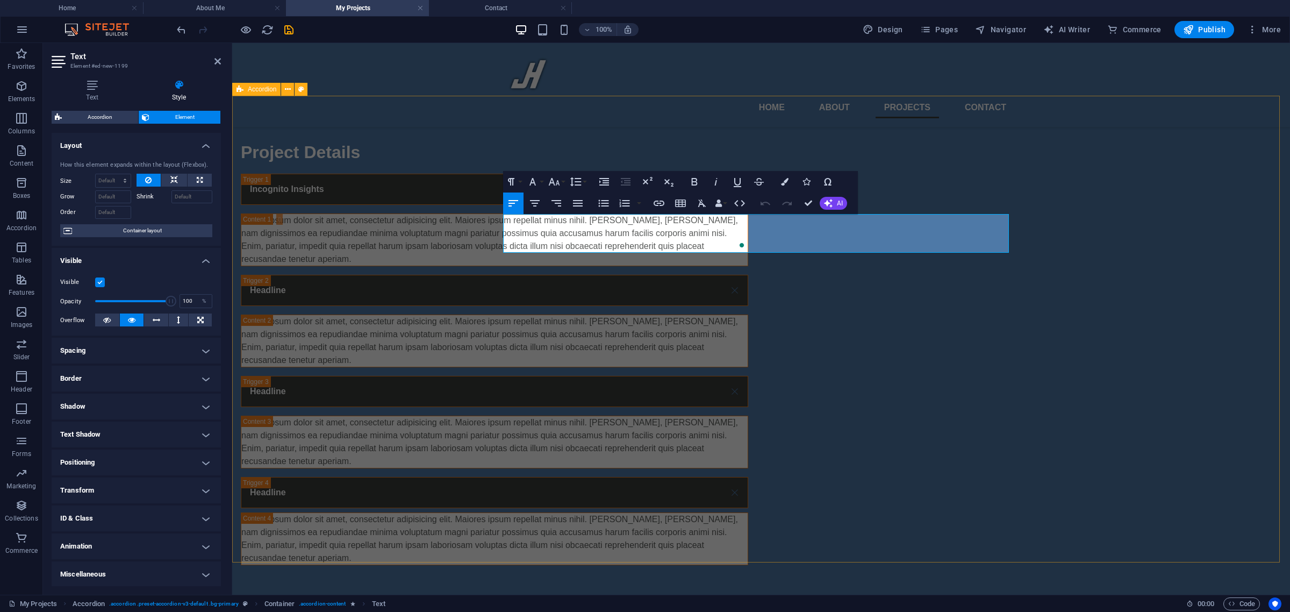
click at [448, 246] on div "Project Details Incognito Insights Lorem ipsum dolor sit amet, consectetur adip…" at bounding box center [761, 352] width 1058 height 512
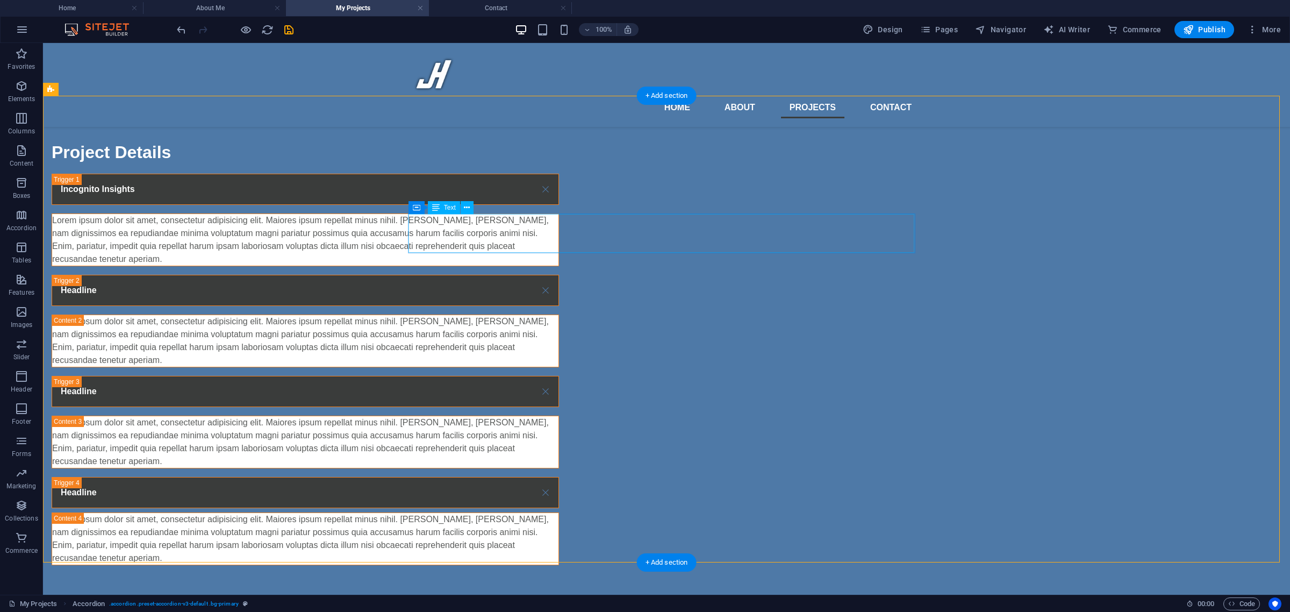
click at [441, 235] on div "Lorem ipsum dolor sit amet, consectetur adipisicing elit. Maiores ipsum repella…" at bounding box center [305, 240] width 506 height 52
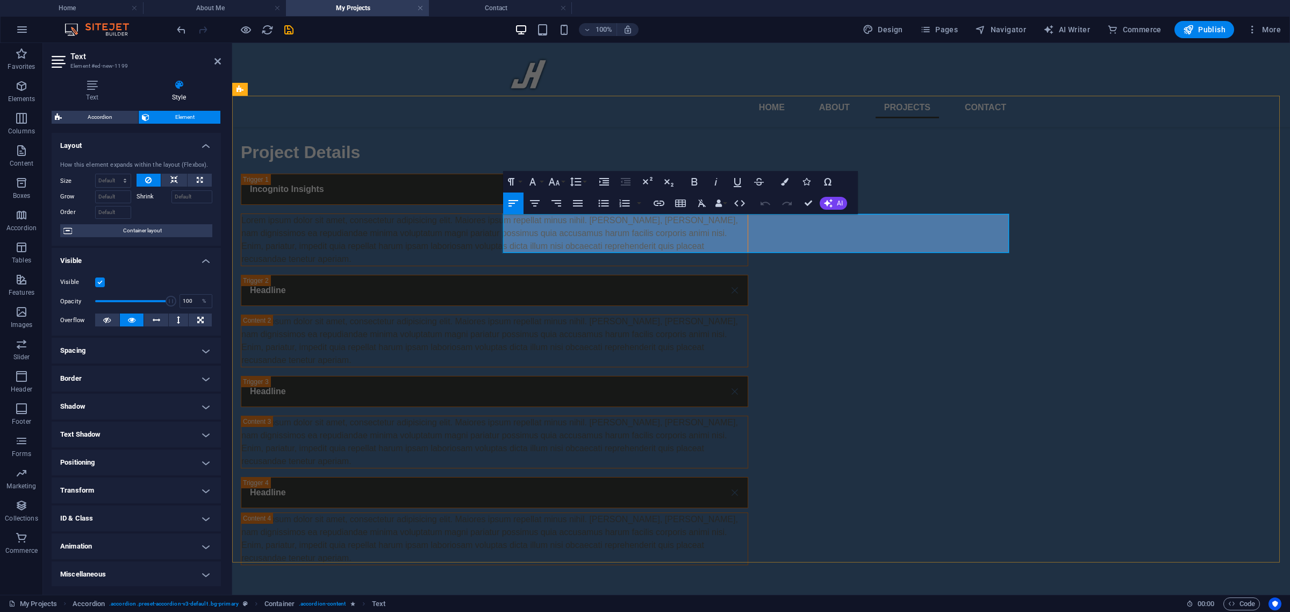
scroll to position [547, 0]
click at [560, 226] on p "Lorem ipsum dolor sit amet, consectetur adipisicing elit. Maiores ipsum repella…" at bounding box center [494, 240] width 506 height 52
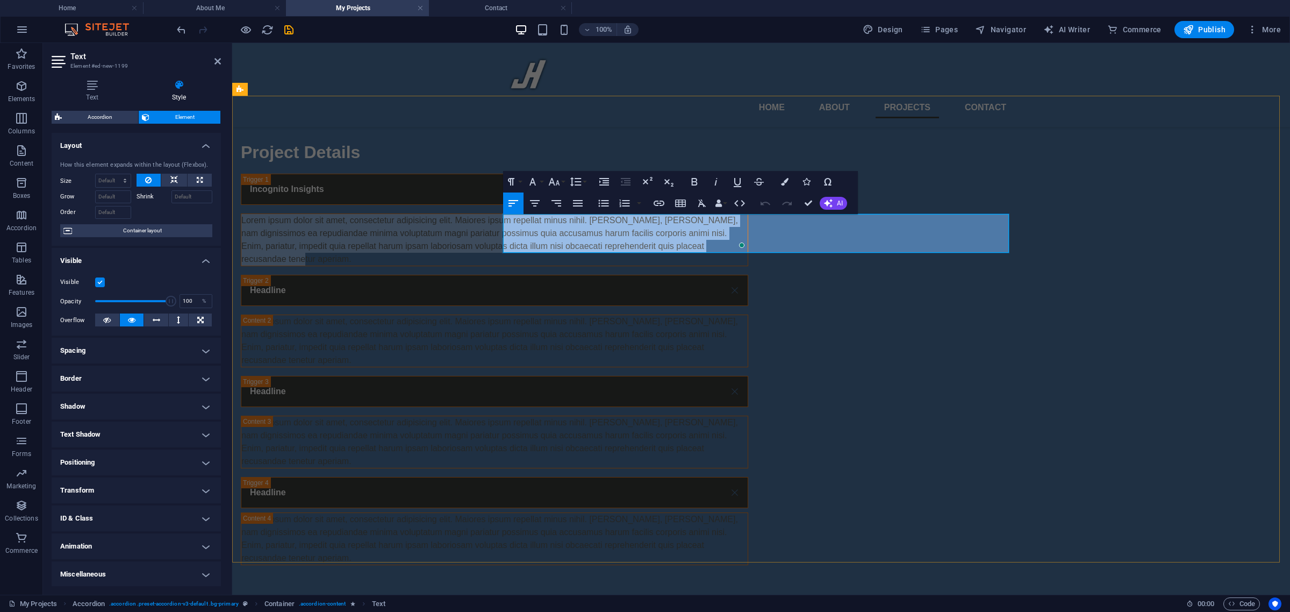
click at [560, 226] on p "Lorem ipsum dolor sit amet, consectetur adipisicing elit. Maiores ipsum repella…" at bounding box center [494, 240] width 506 height 52
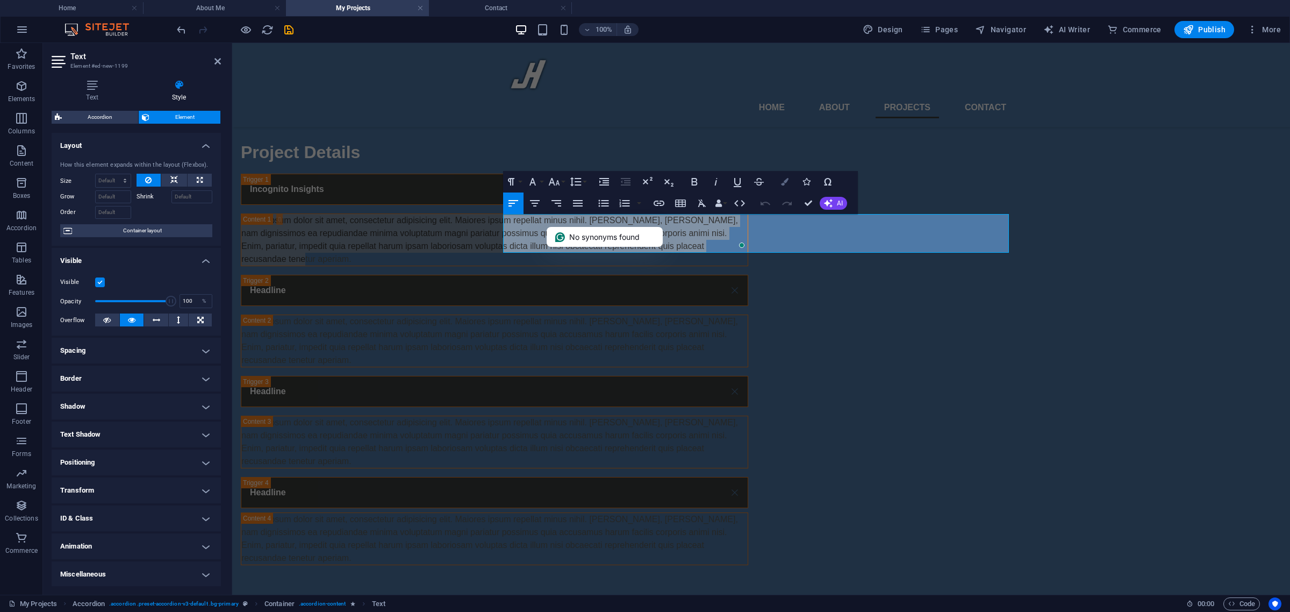
click at [786, 181] on icon "button" at bounding box center [785, 182] width 8 height 8
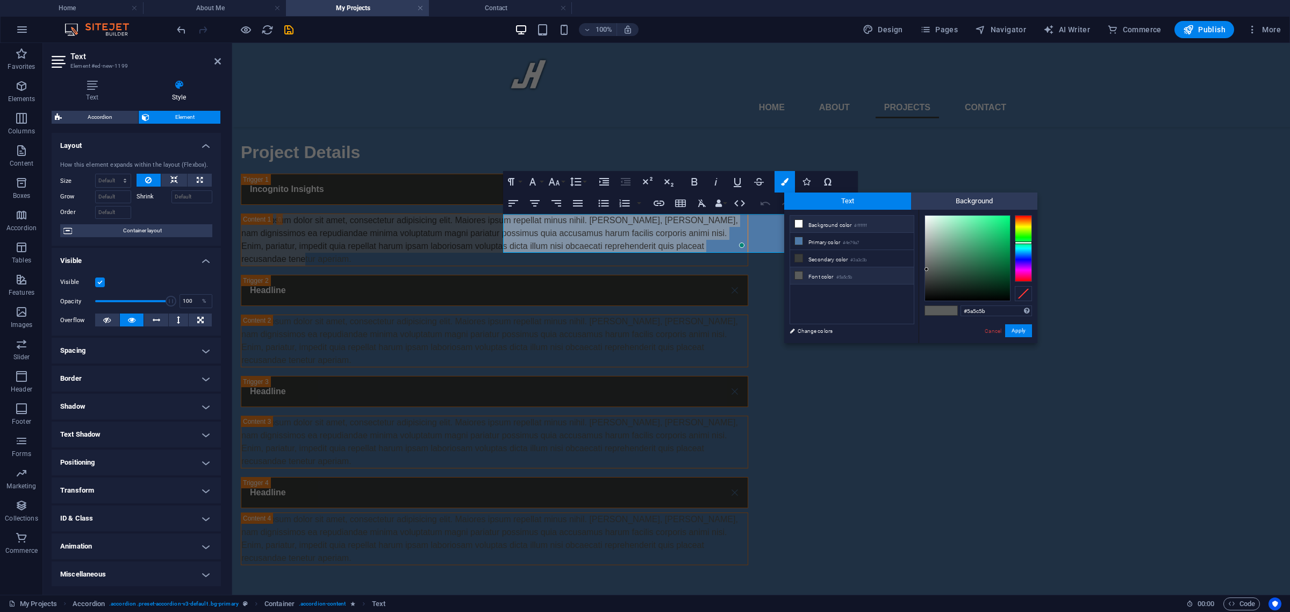
click at [832, 226] on li "Background color #ffffff" at bounding box center [852, 223] width 124 height 17
type input "#ffffff"
drag, startPoint x: 1022, startPoint y: 329, endPoint x: 787, endPoint y: 286, distance: 238.7
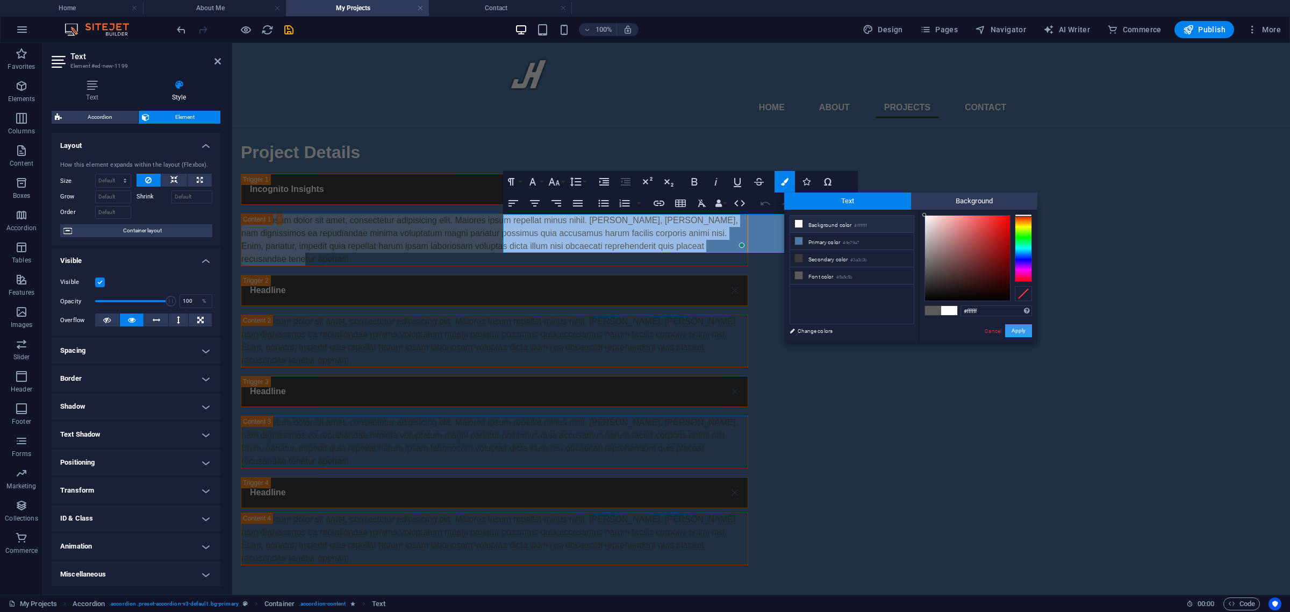
click at [1022, 329] on button "Apply" at bounding box center [1018, 330] width 27 height 13
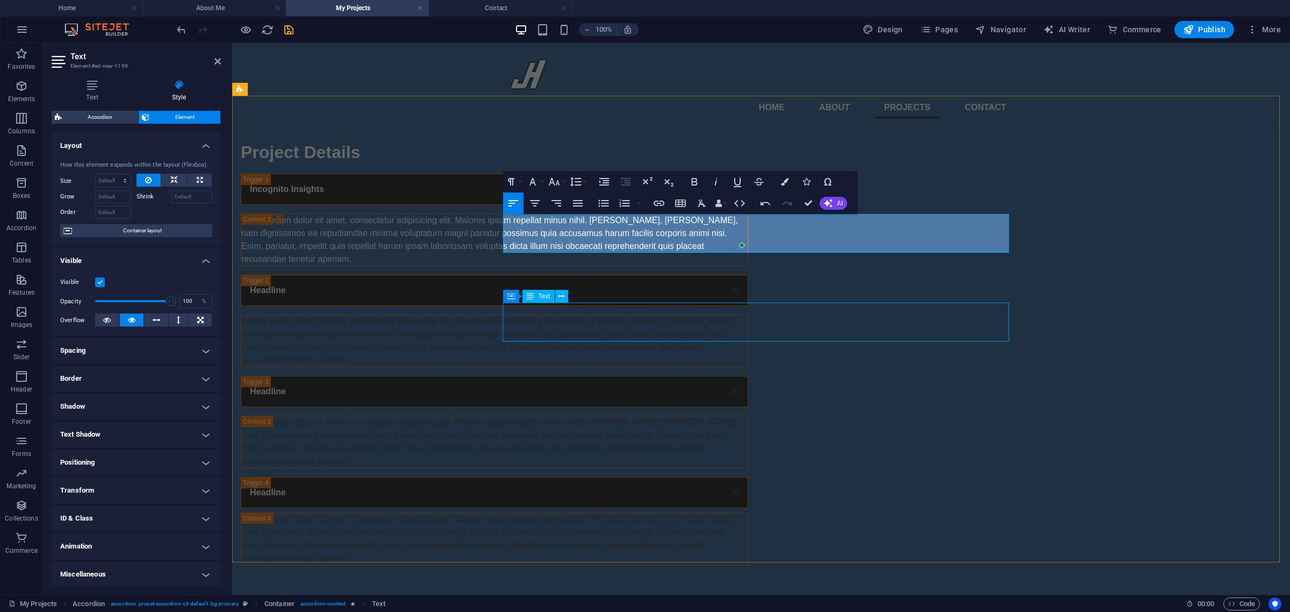
click at [519, 320] on div "Lorem ipsum dolor sit amet, consectetur adipisicing elit. Maiores ipsum repella…" at bounding box center [494, 341] width 506 height 52
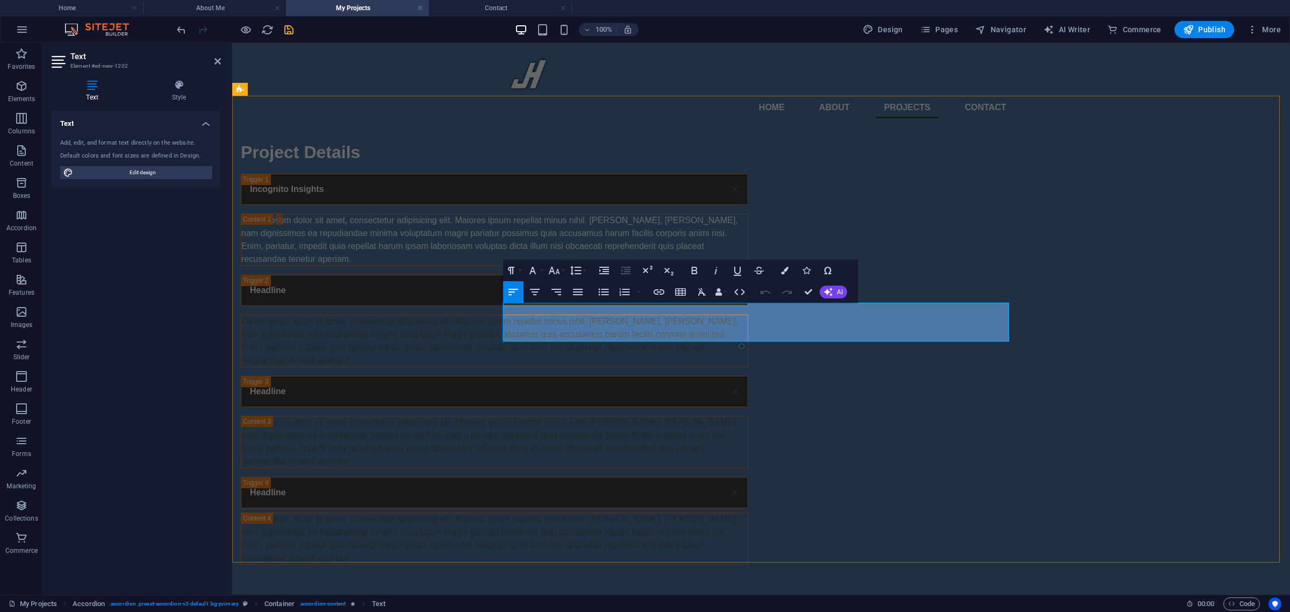
click at [579, 325] on p "Lorem ipsum dolor sit amet, consectetur adipisicing elit. Maiores ipsum repella…" at bounding box center [494, 341] width 506 height 52
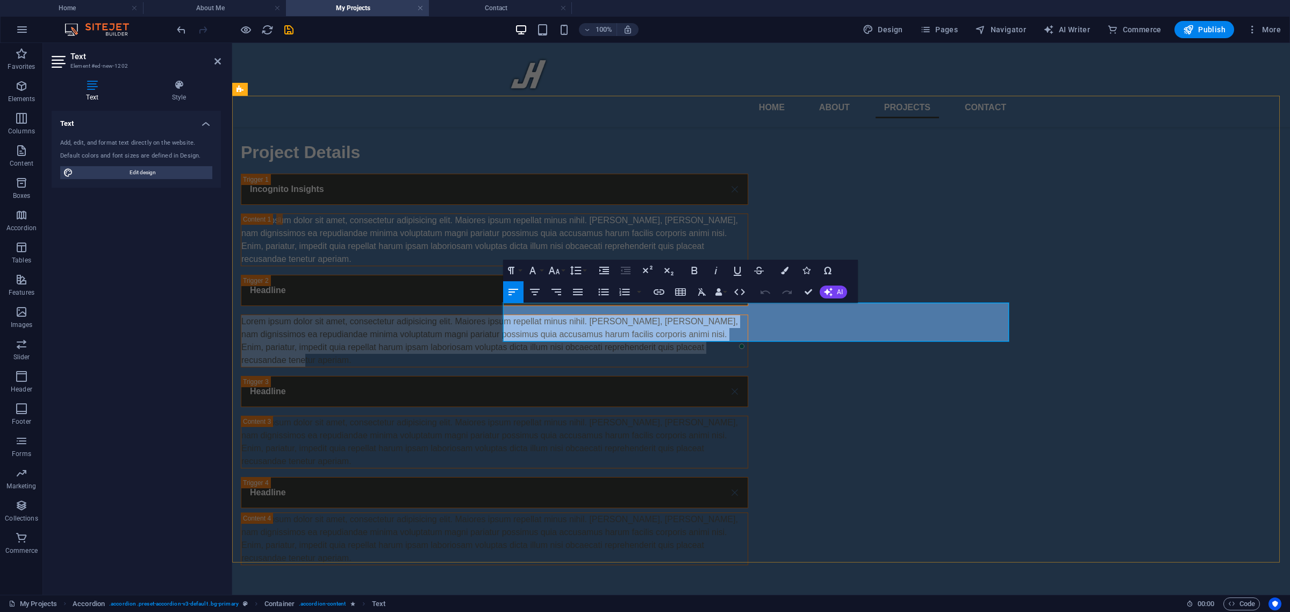
click at [579, 325] on p "Lorem ipsum dolor sit amet, consectetur adipisicing elit. Maiores ipsum repella…" at bounding box center [494, 341] width 506 height 52
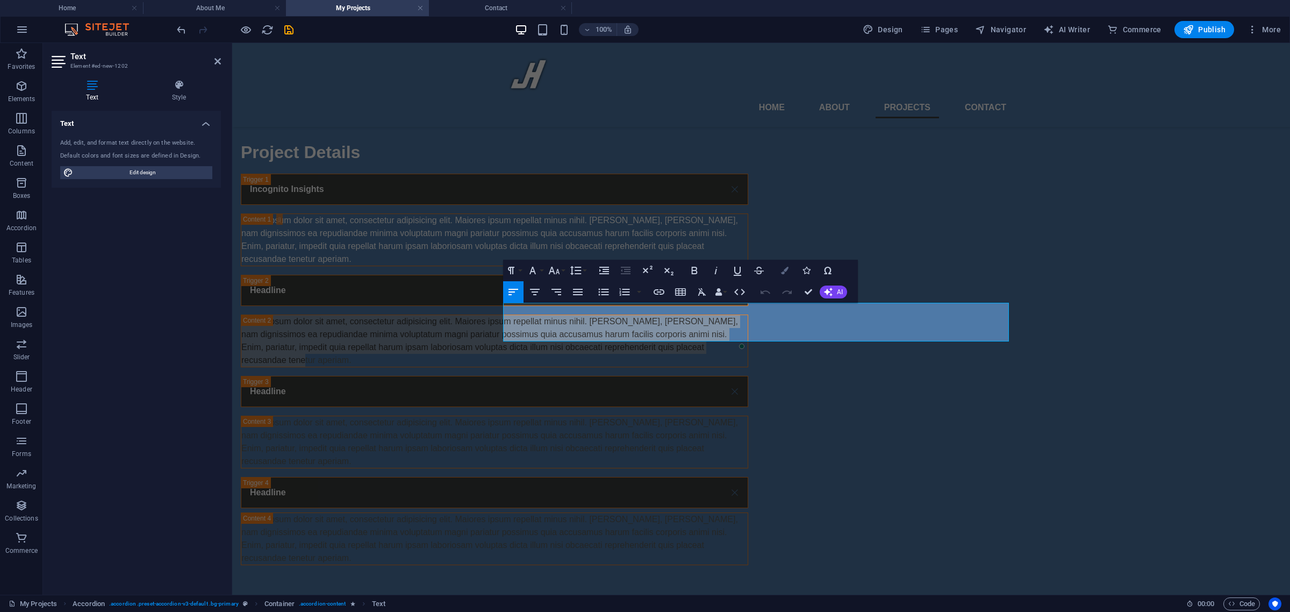
click at [783, 269] on icon "button" at bounding box center [785, 271] width 8 height 8
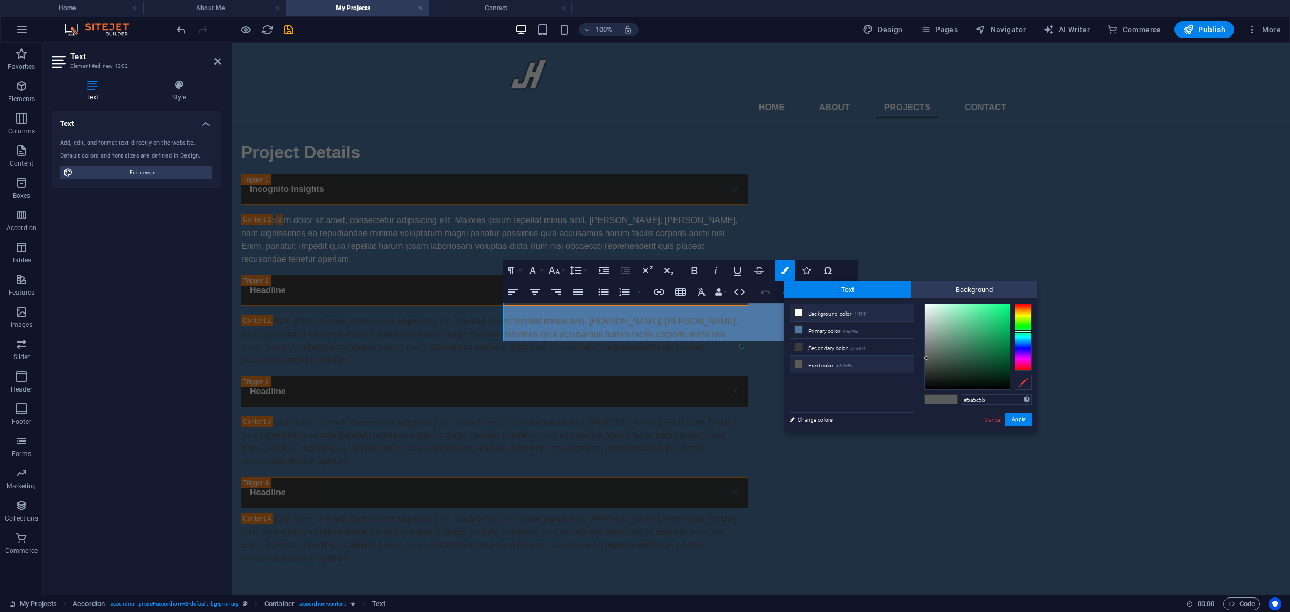
click at [828, 313] on li "Background color #ffffff" at bounding box center [852, 312] width 124 height 17
type input "#ffffff"
drag, startPoint x: 1021, startPoint y: 420, endPoint x: 777, endPoint y: 377, distance: 248.3
click at [1021, 420] on button "Apply" at bounding box center [1018, 419] width 27 height 13
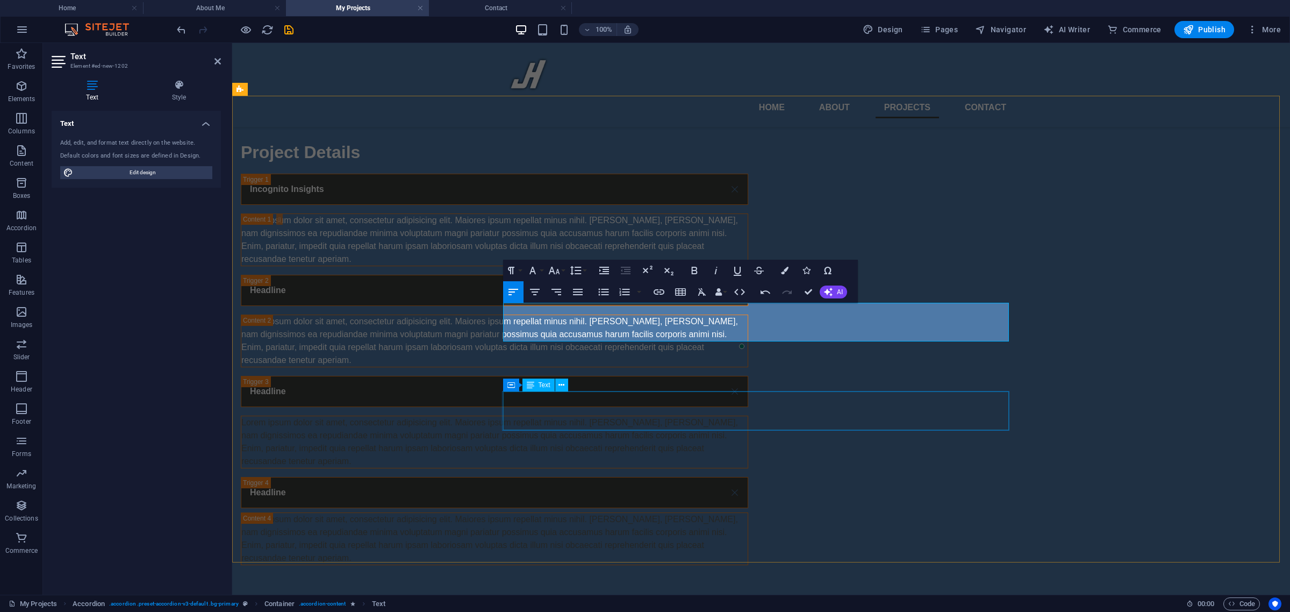
click at [556, 416] on div "Lorem ipsum dolor sit amet, consectetur adipisicing elit. Maiores ipsum repella…" at bounding box center [494, 442] width 506 height 52
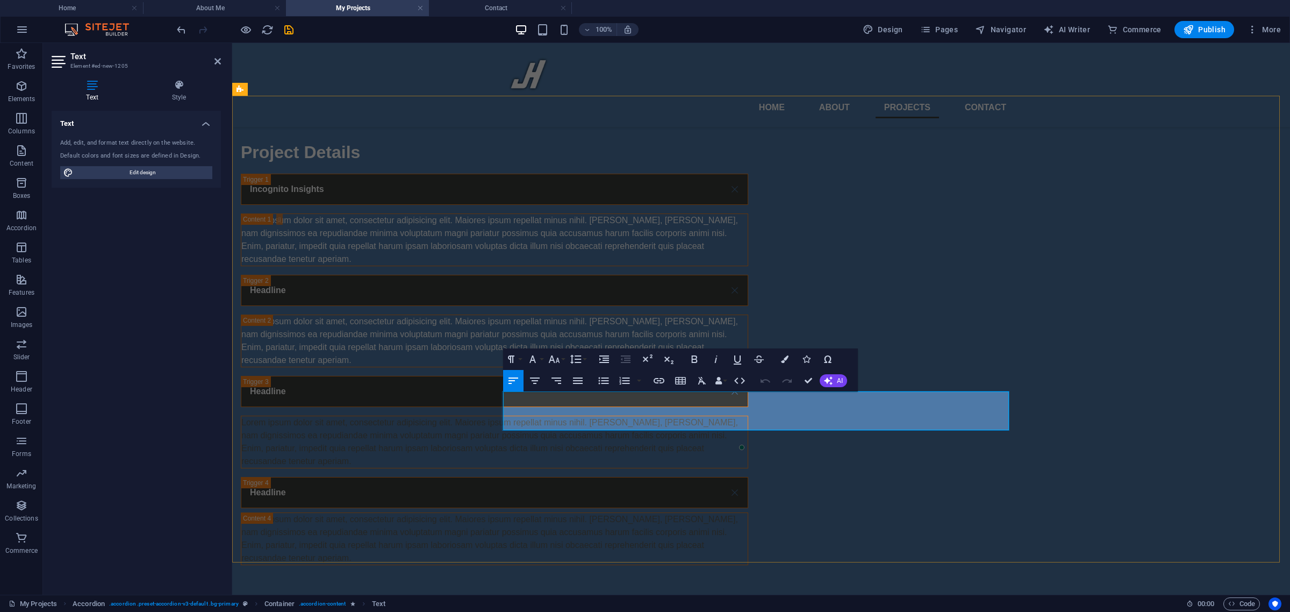
click at [556, 416] on p "Lorem ipsum dolor sit amet, consectetur adipisicing elit. Maiores ipsum repella…" at bounding box center [494, 442] width 506 height 52
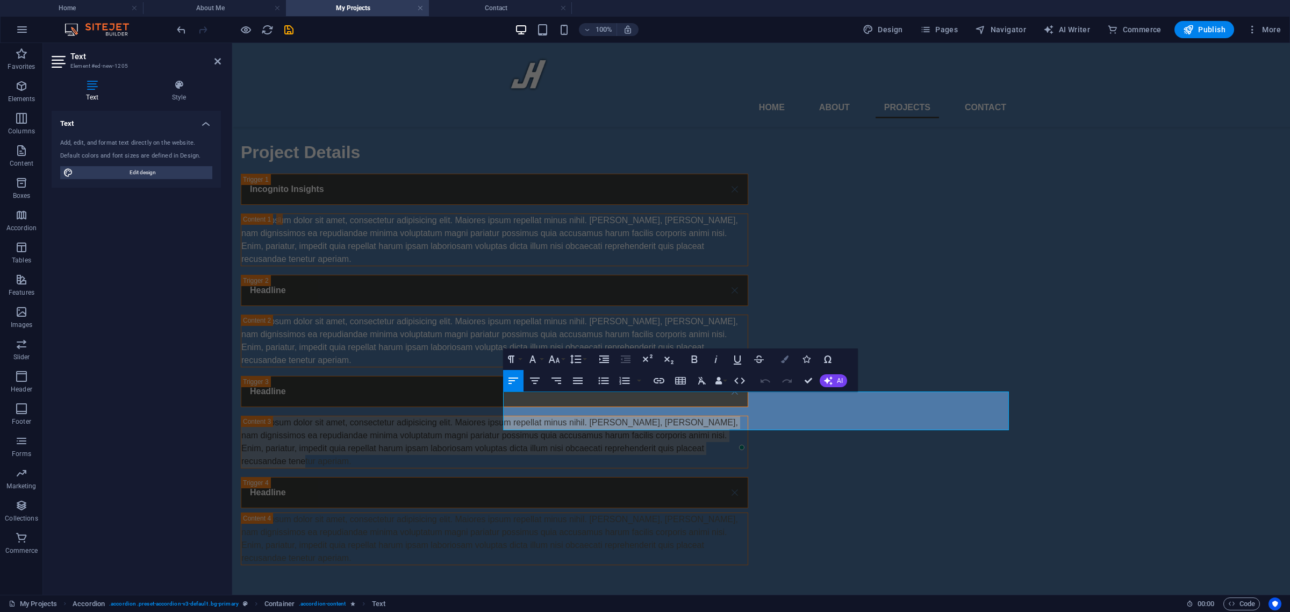
click at [782, 358] on icon "button" at bounding box center [785, 359] width 8 height 8
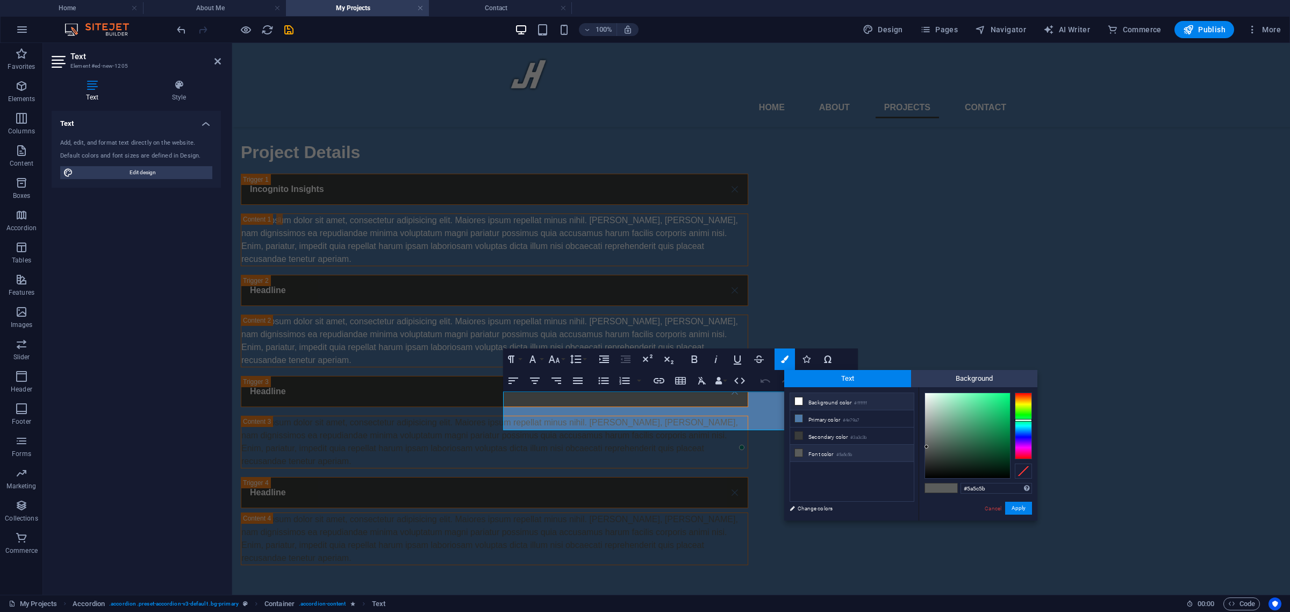
click at [860, 396] on li "Background color #ffffff" at bounding box center [852, 401] width 124 height 17
type input "#ffffff"
click at [1019, 508] on button "Apply" at bounding box center [1018, 507] width 27 height 13
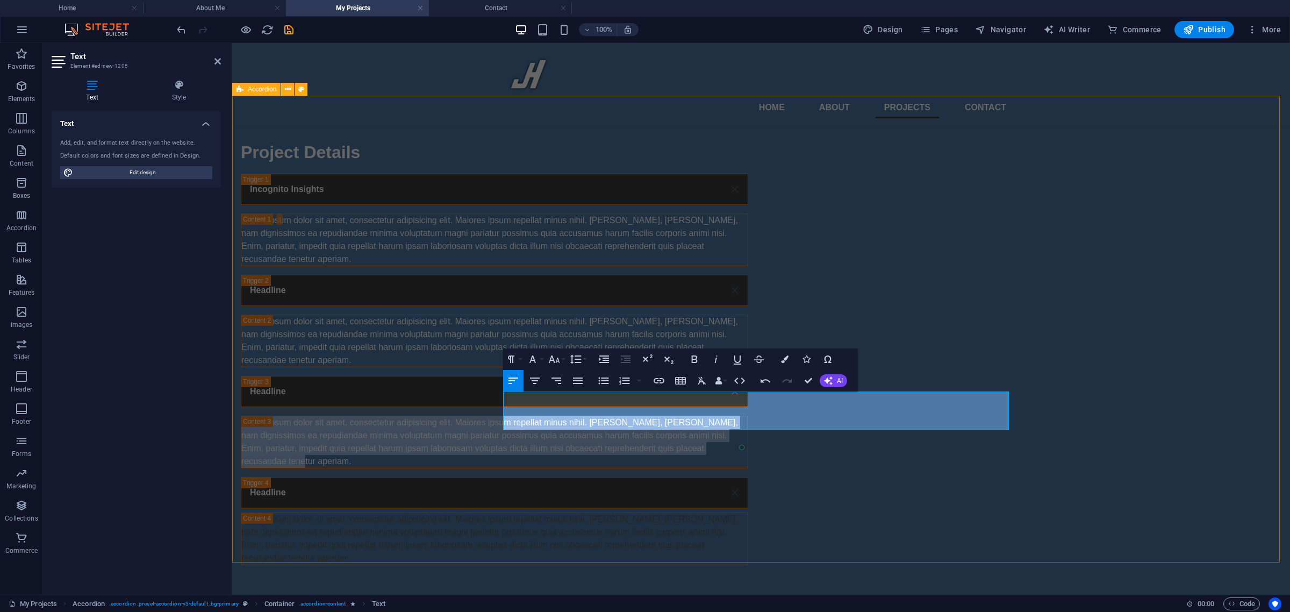
click at [430, 414] on div "Project Details Incognito Insights Lorem ipsum dolor sit amet, consectetur adip…" at bounding box center [761, 352] width 1058 height 512
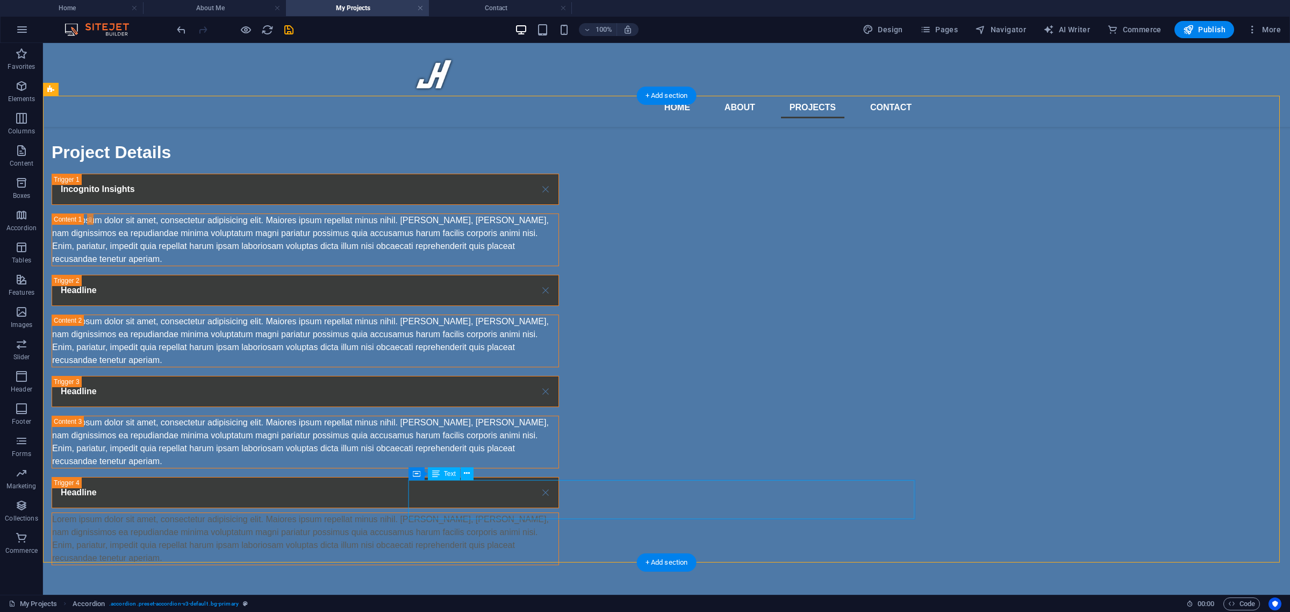
click at [441, 513] on div "Lorem ipsum dolor sit amet, consectetur adipisicing elit. Maiores ipsum repella…" at bounding box center [305, 539] width 506 height 52
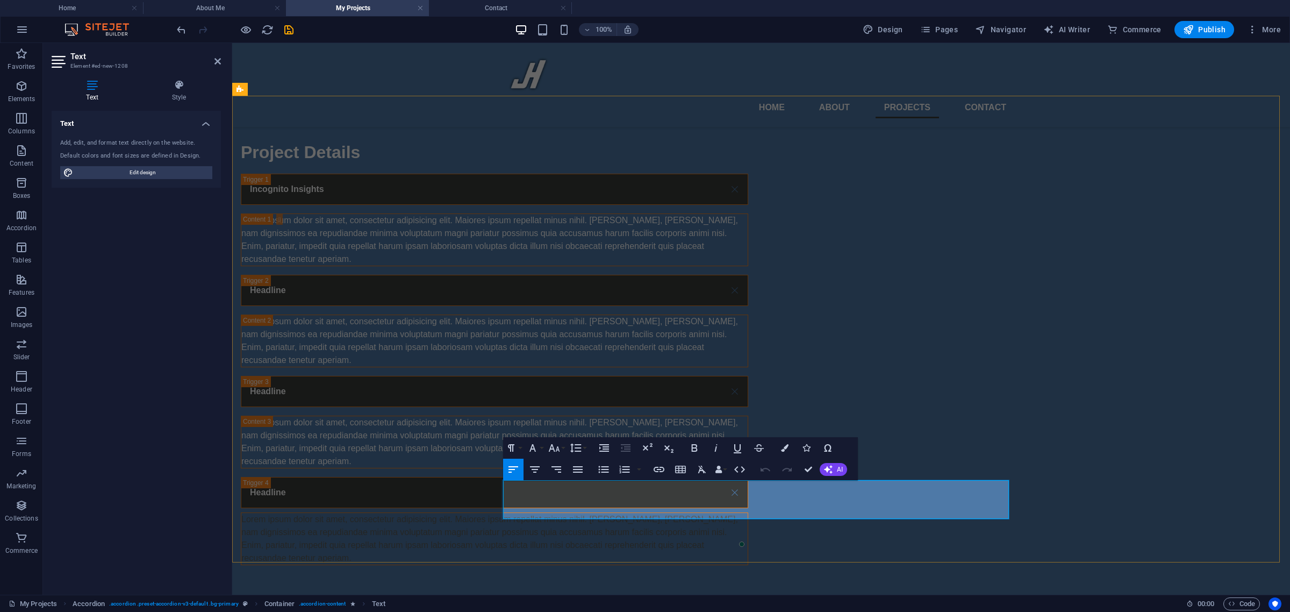
click at [557, 513] on p "Lorem ipsum dolor sit amet, consectetur adipisicing elit. Maiores ipsum repella…" at bounding box center [494, 539] width 506 height 52
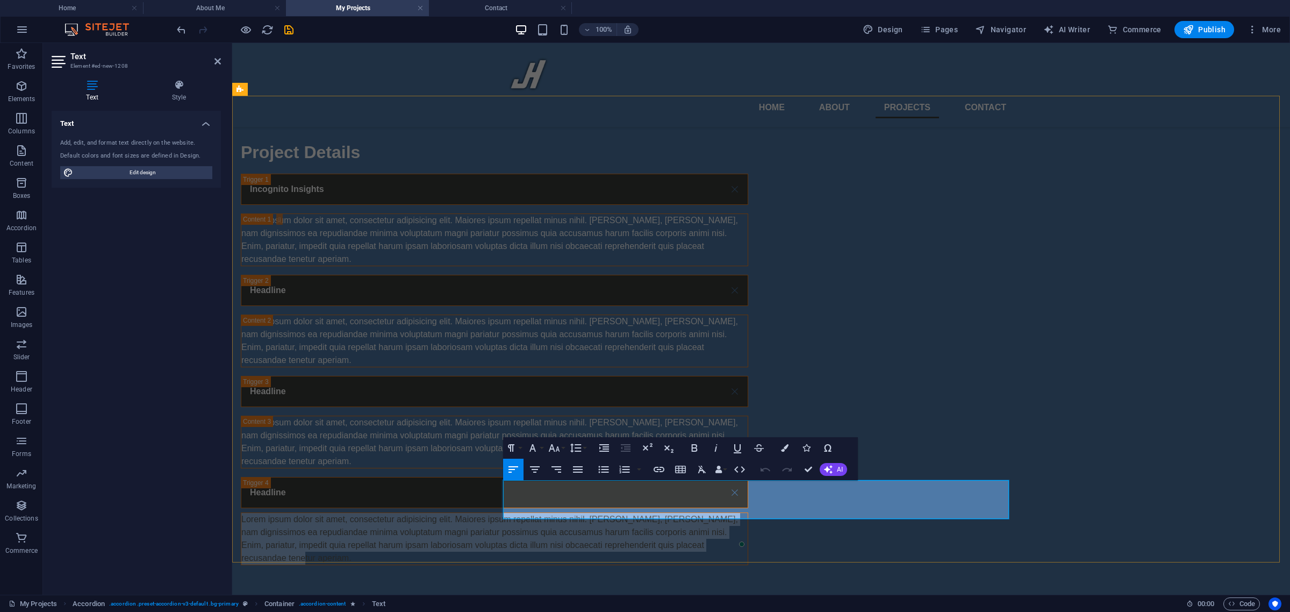
click at [557, 513] on p "Lorem ipsum dolor sit amet, consectetur adipisicing elit. Maiores ipsum repella…" at bounding box center [494, 539] width 506 height 52
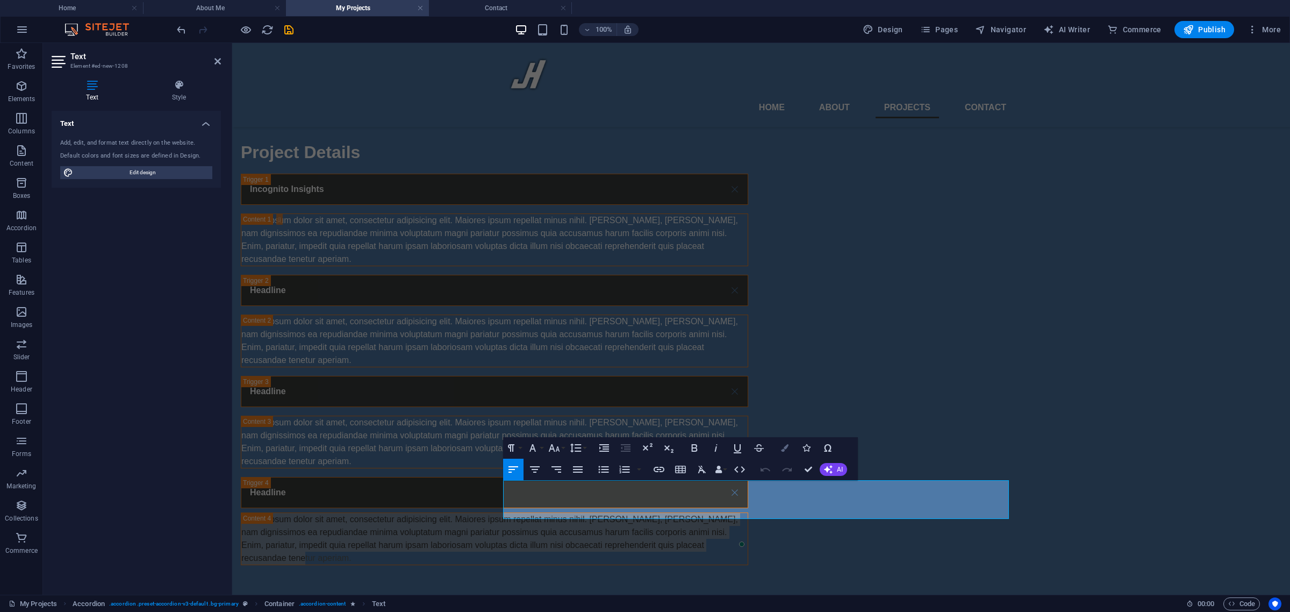
click at [781, 450] on icon "button" at bounding box center [785, 448] width 8 height 8
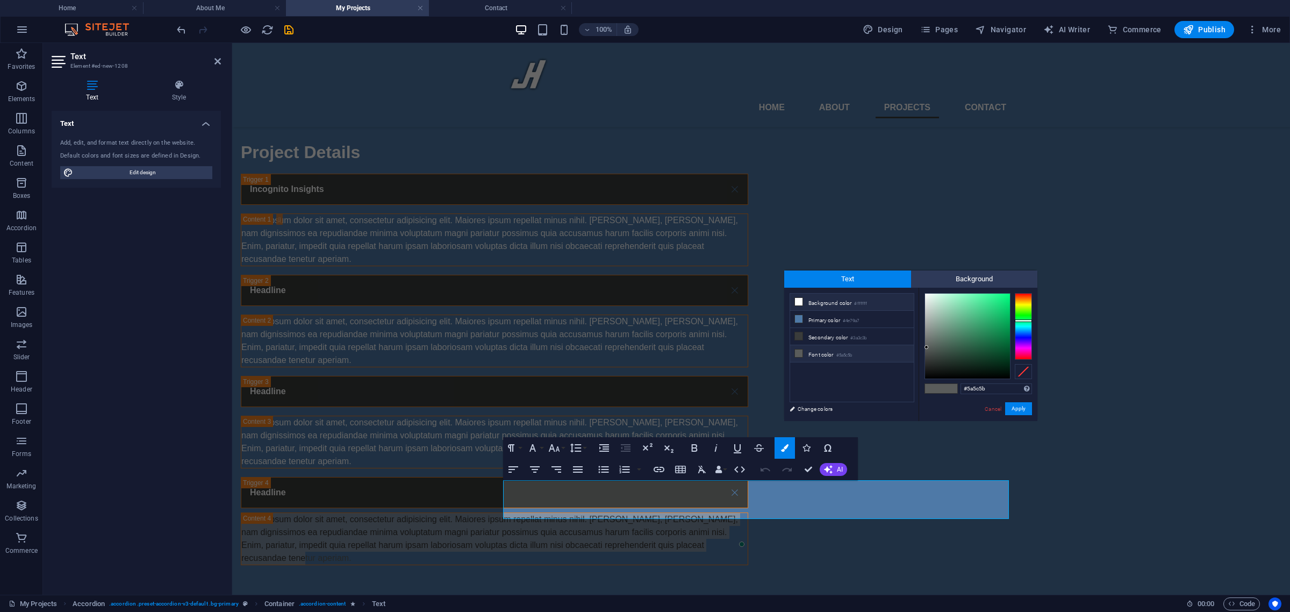
click at [833, 306] on li "Background color #ffffff" at bounding box center [852, 301] width 124 height 17
type input "#ffffff"
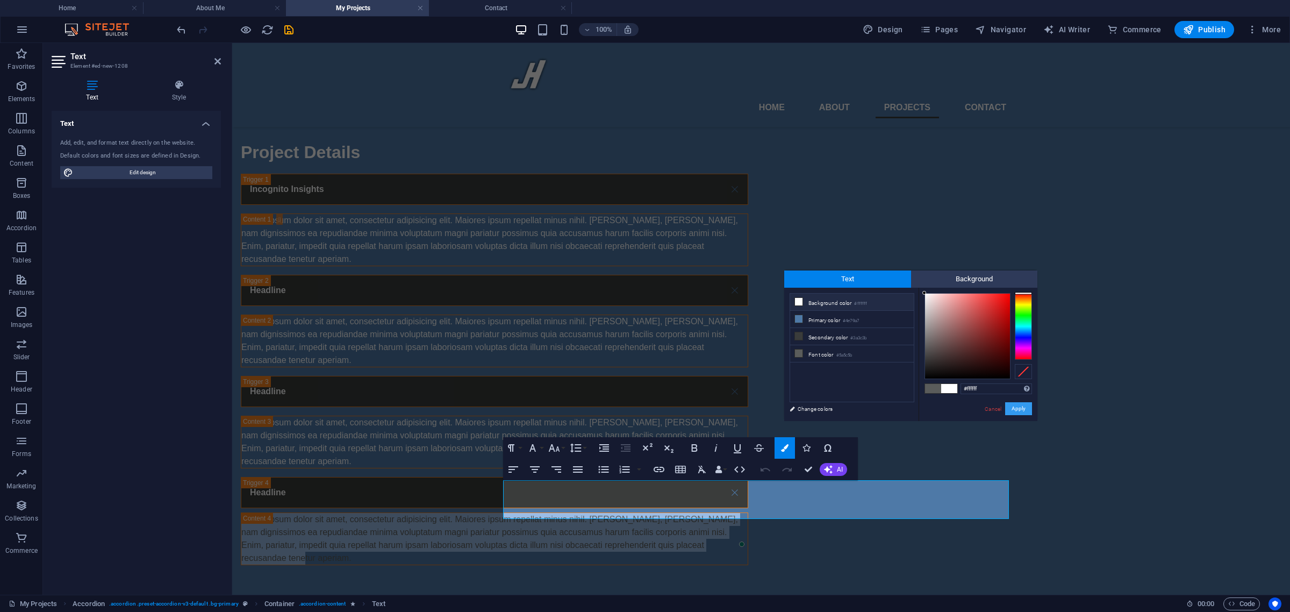
click at [1024, 409] on button "Apply" at bounding box center [1018, 408] width 27 height 13
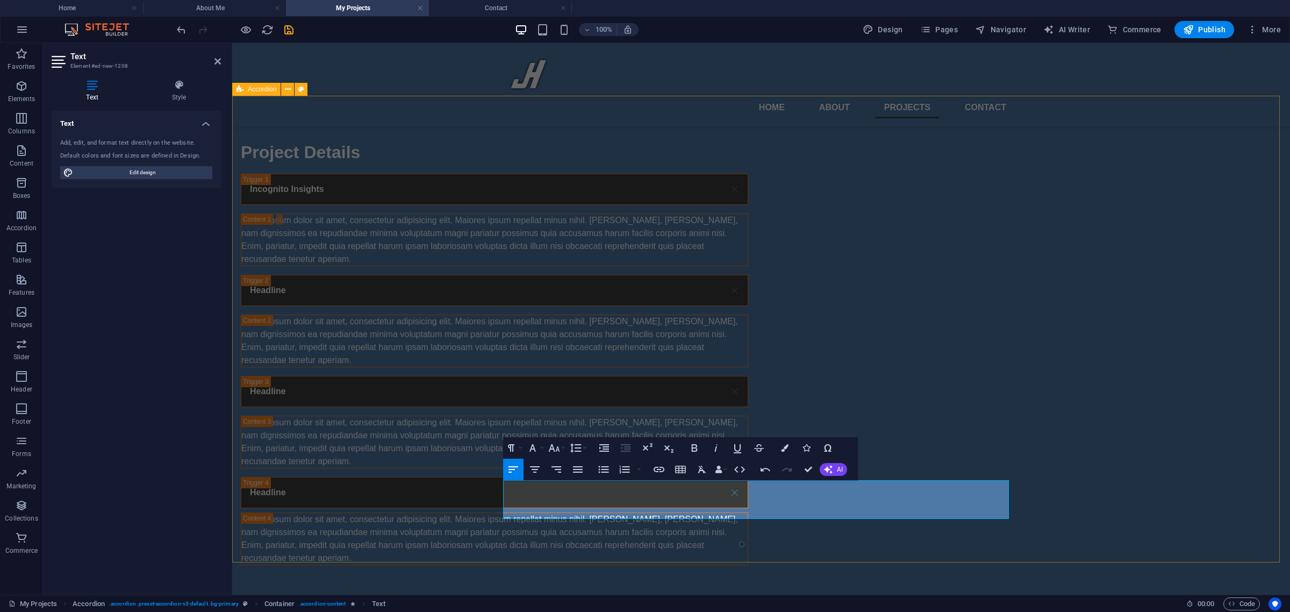
click at [438, 322] on div "Project Details Incognito Insights Lorem ipsum dolor sit amet, consectetur adip…" at bounding box center [761, 352] width 1058 height 512
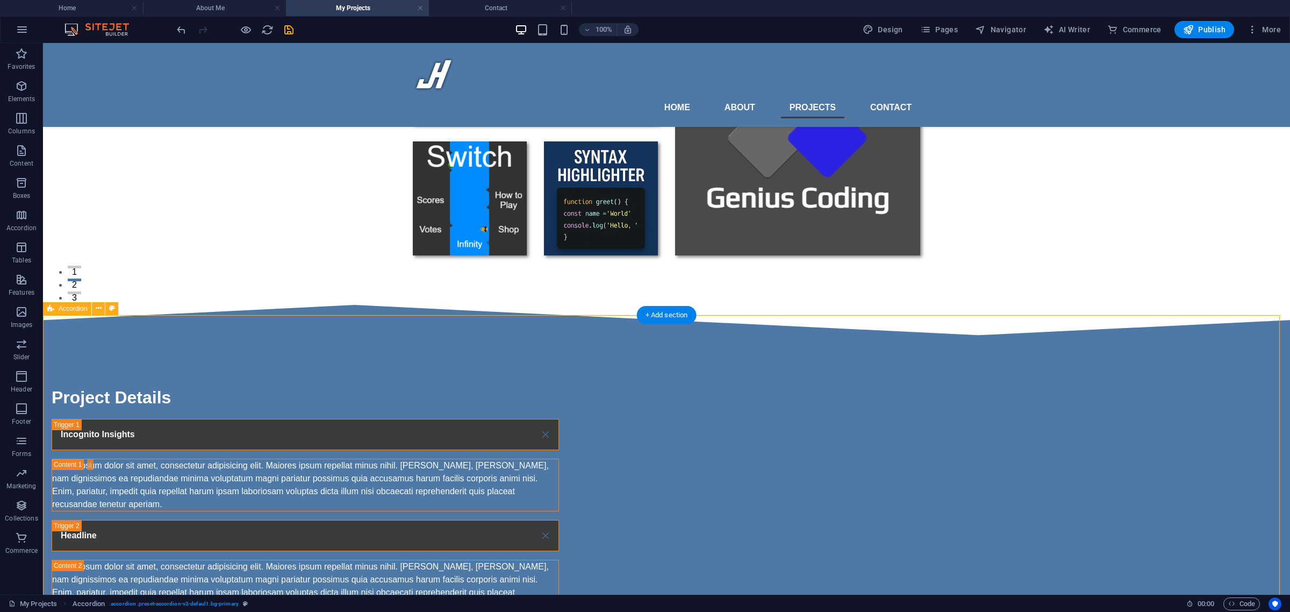
scroll to position [412, 0]
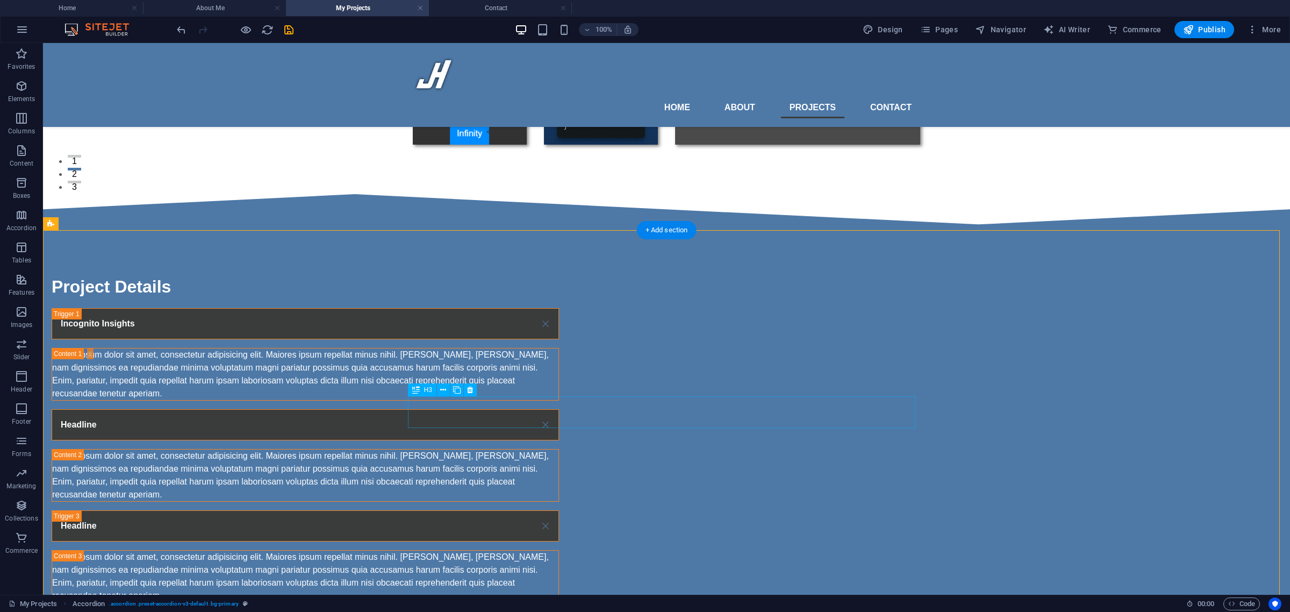
click at [449, 412] on div "Headline" at bounding box center [305, 424] width 507 height 31
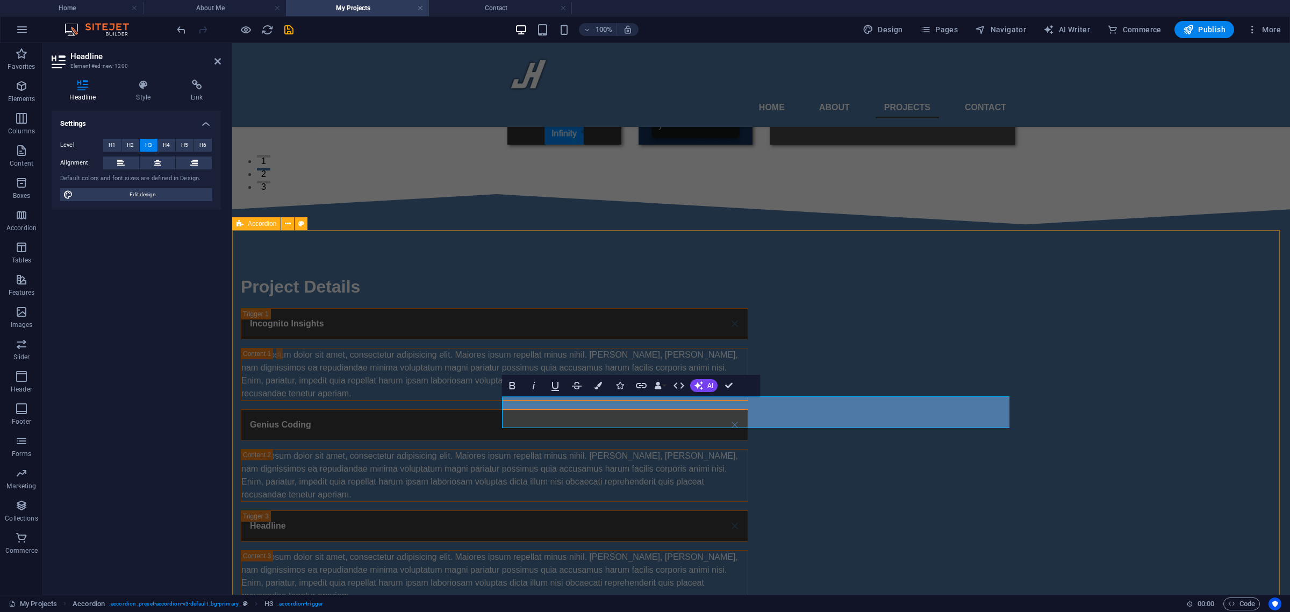
click at [449, 412] on div "Project Details Incognito Insights Lorem ipsum dolor sit amet, consectetur adip…" at bounding box center [761, 491] width 1058 height 520
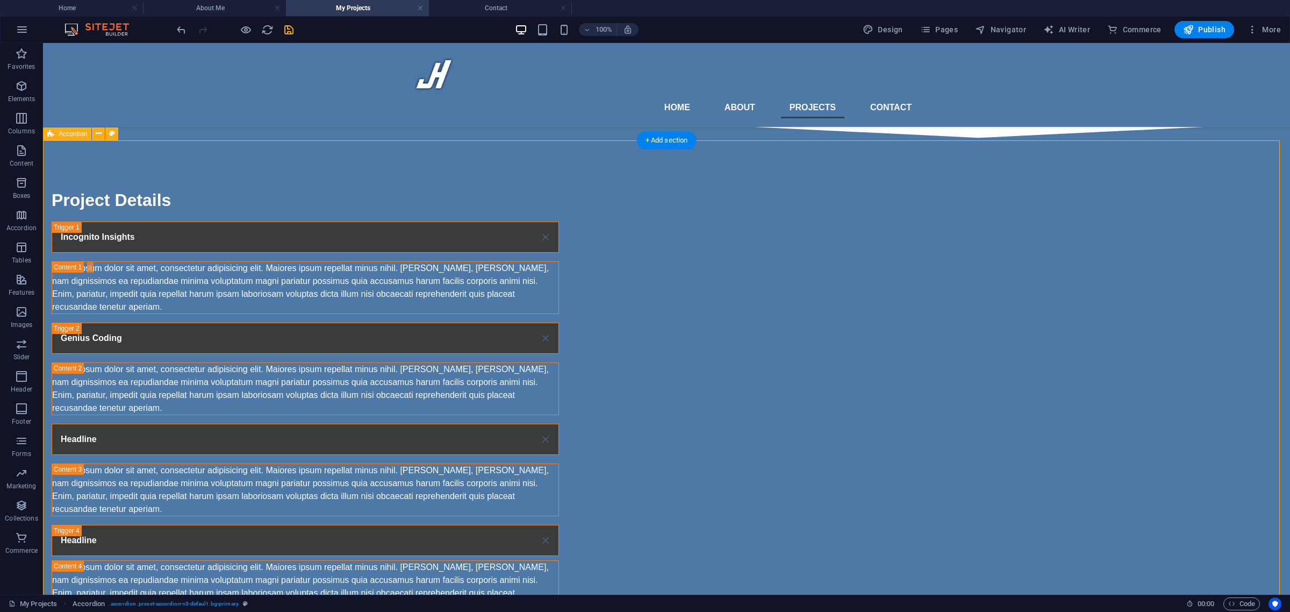
scroll to position [502, 0]
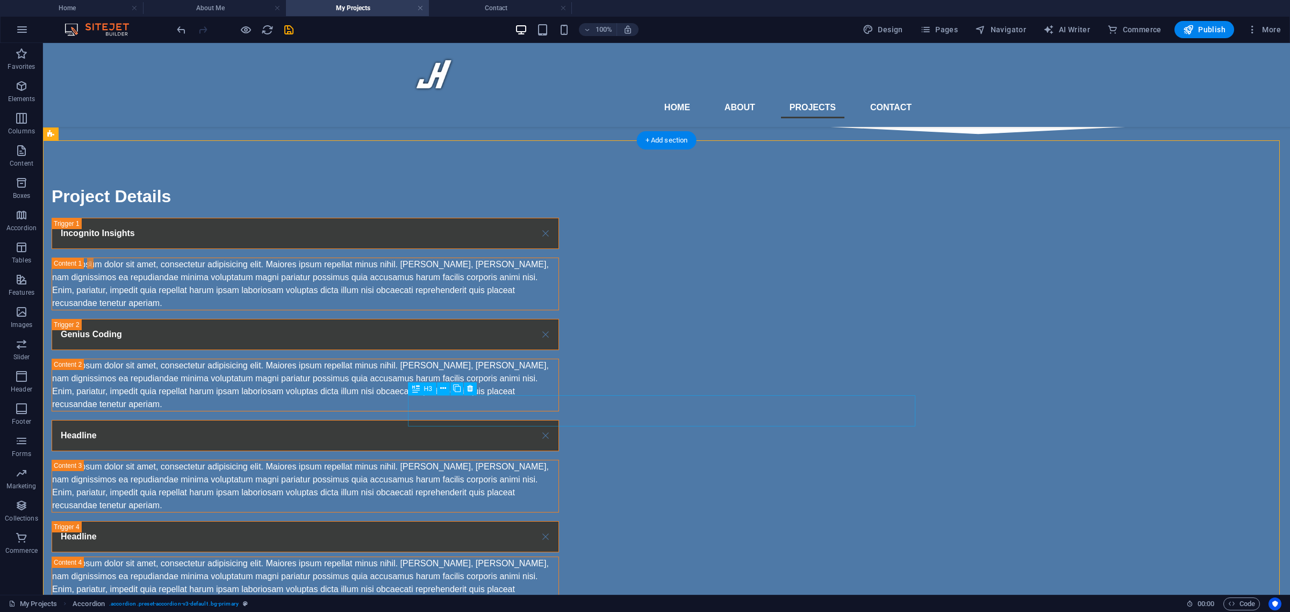
click at [441, 420] on div "Headline" at bounding box center [305, 435] width 507 height 31
click at [440, 420] on div "Headline" at bounding box center [305, 435] width 507 height 31
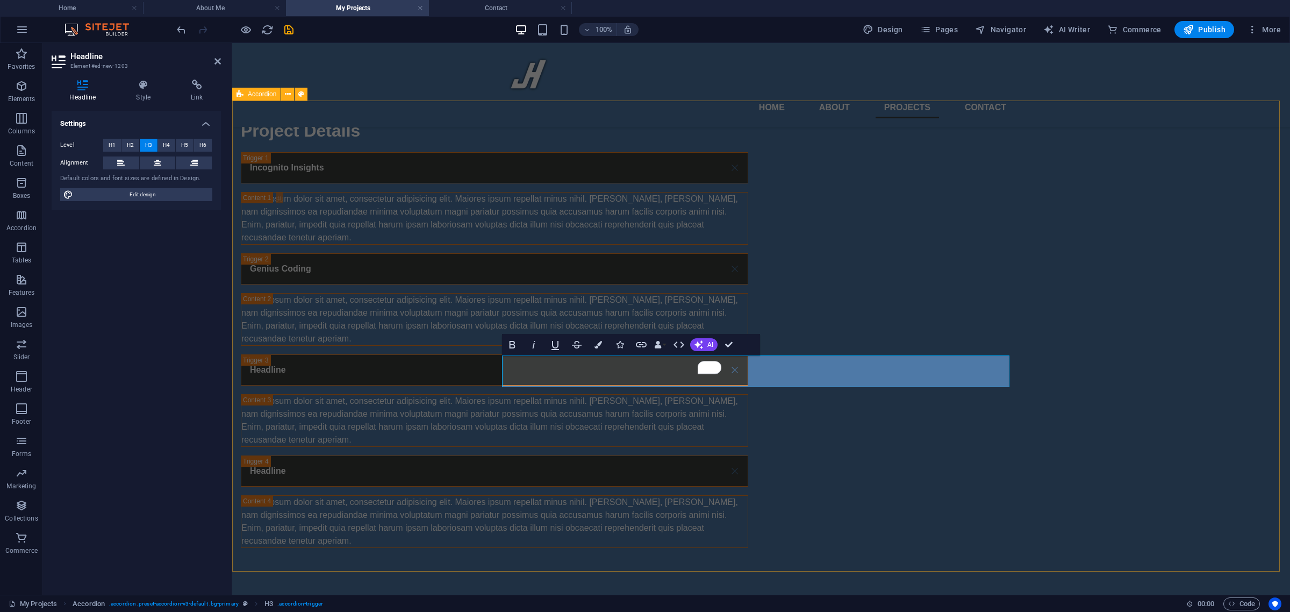
scroll to position [582, 0]
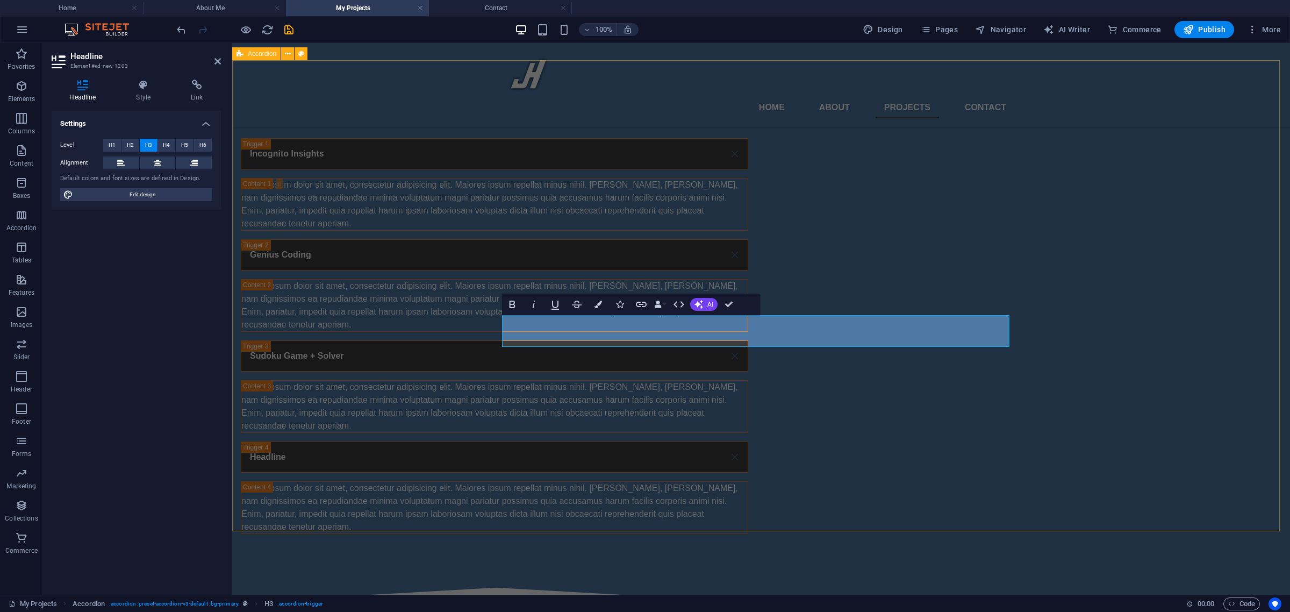
click at [350, 355] on div "Project Details Incognito Insights Lorem ipsum dolor sit amet, consectetur adip…" at bounding box center [761, 321] width 1058 height 520
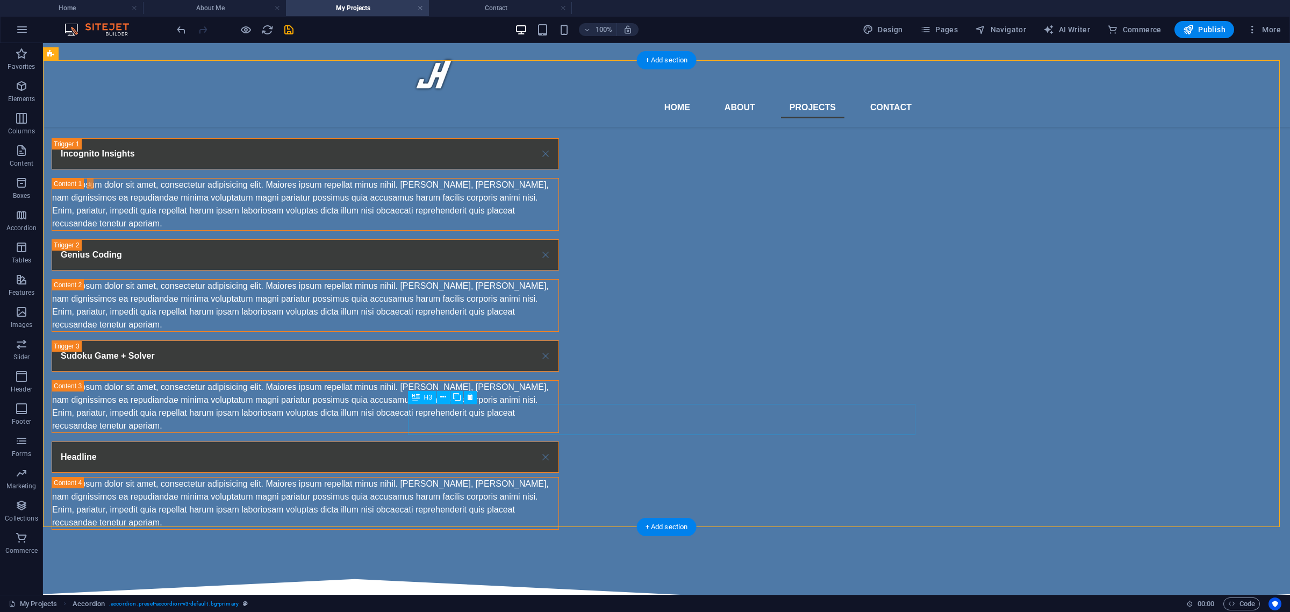
click at [441, 441] on div "Headline" at bounding box center [305, 456] width 507 height 31
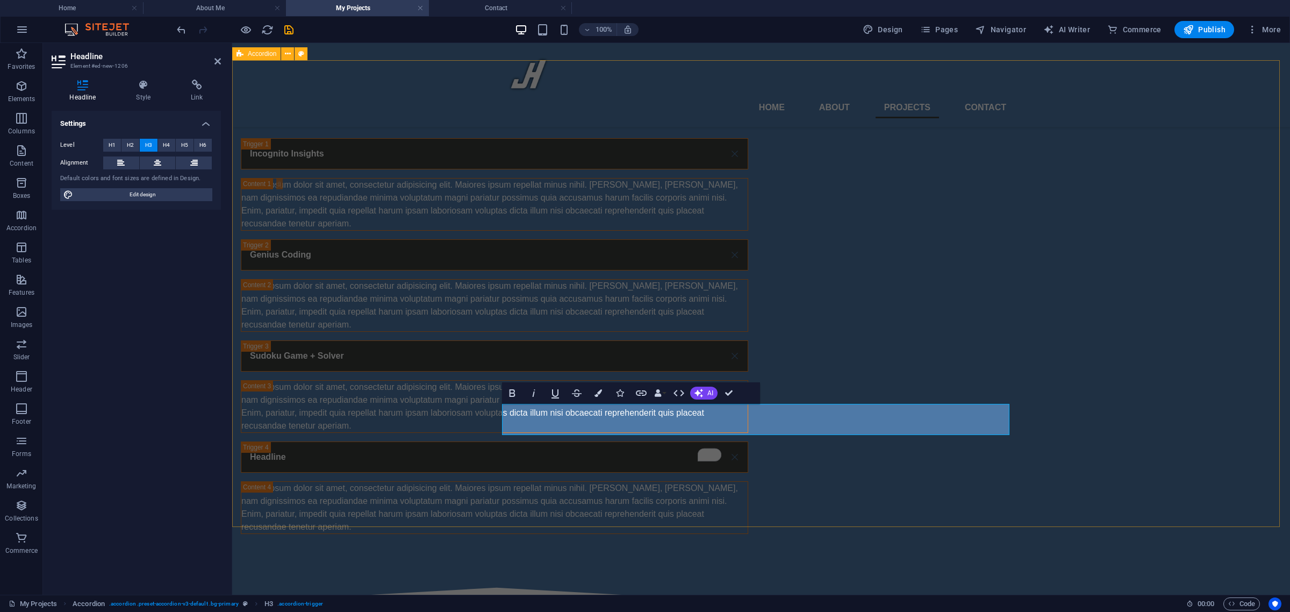
click at [400, 383] on div "Project Details Incognito Insights Lorem ipsum dolor sit amet, consectetur adip…" at bounding box center [761, 321] width 1058 height 520
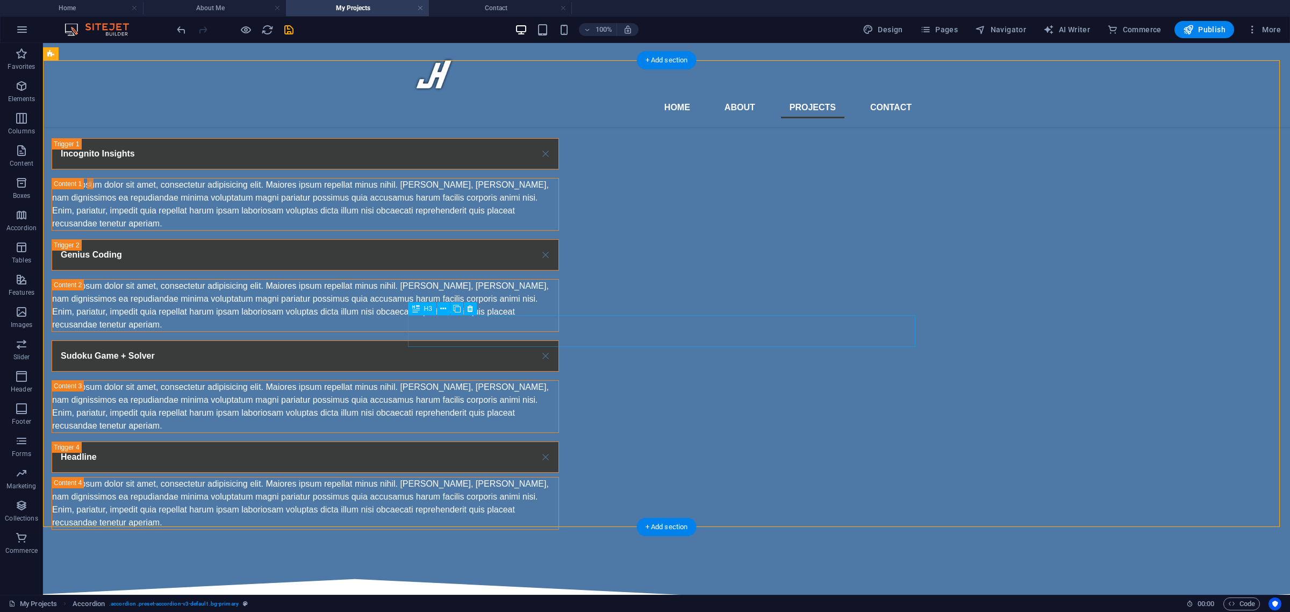
click at [429, 340] on div "Sudoku Game + Solver" at bounding box center [305, 355] width 507 height 31
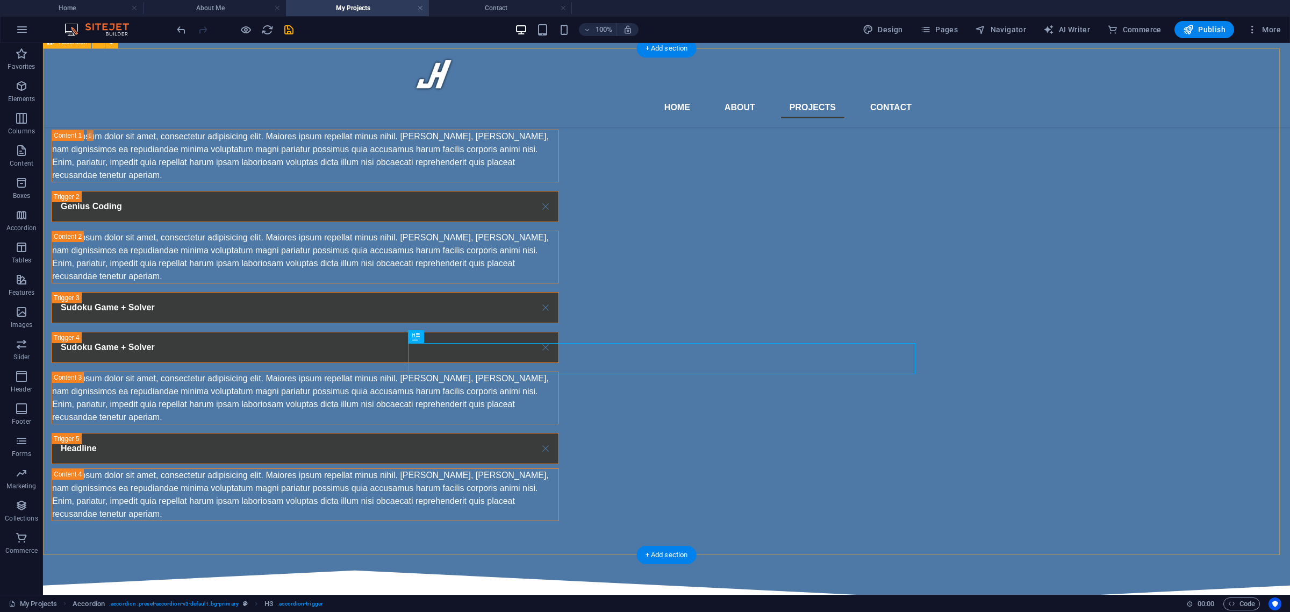
scroll to position [672, 0]
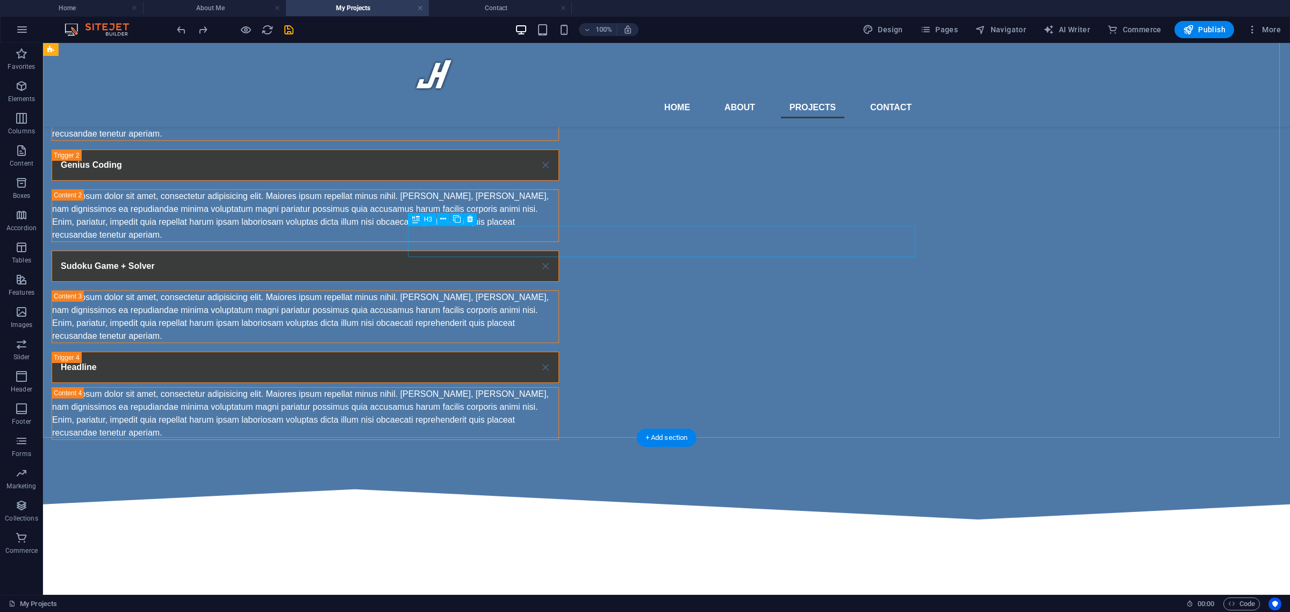
click at [414, 250] on div "Sudoku Game + Solver" at bounding box center [305, 265] width 507 height 31
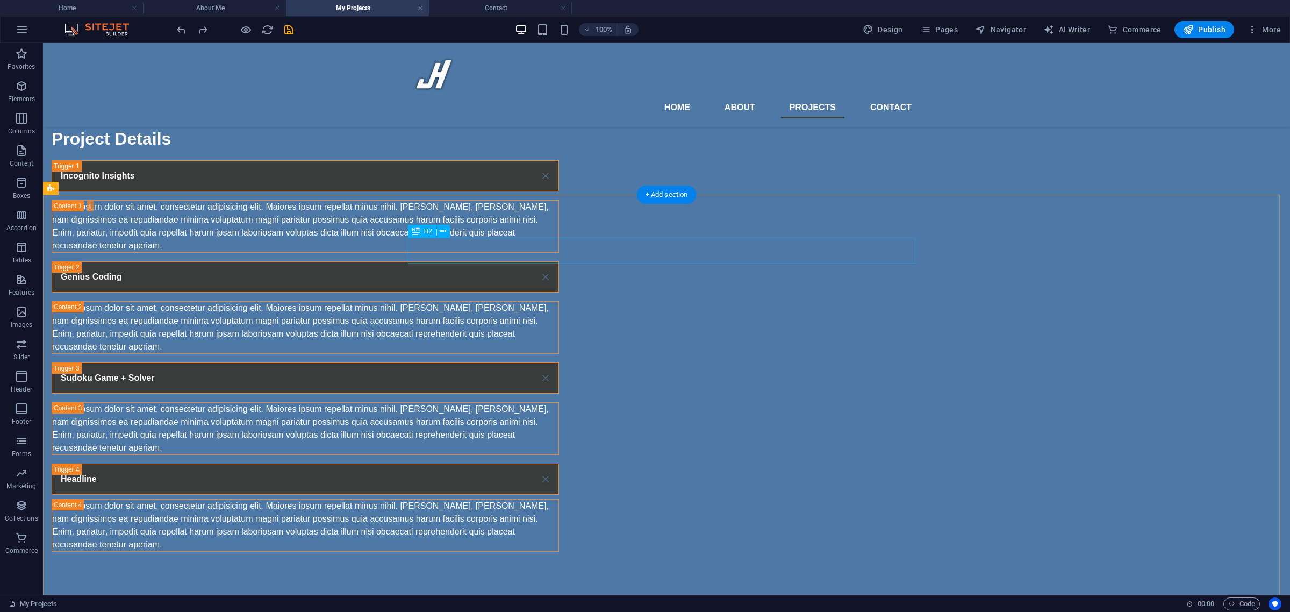
scroll to position [448, 0]
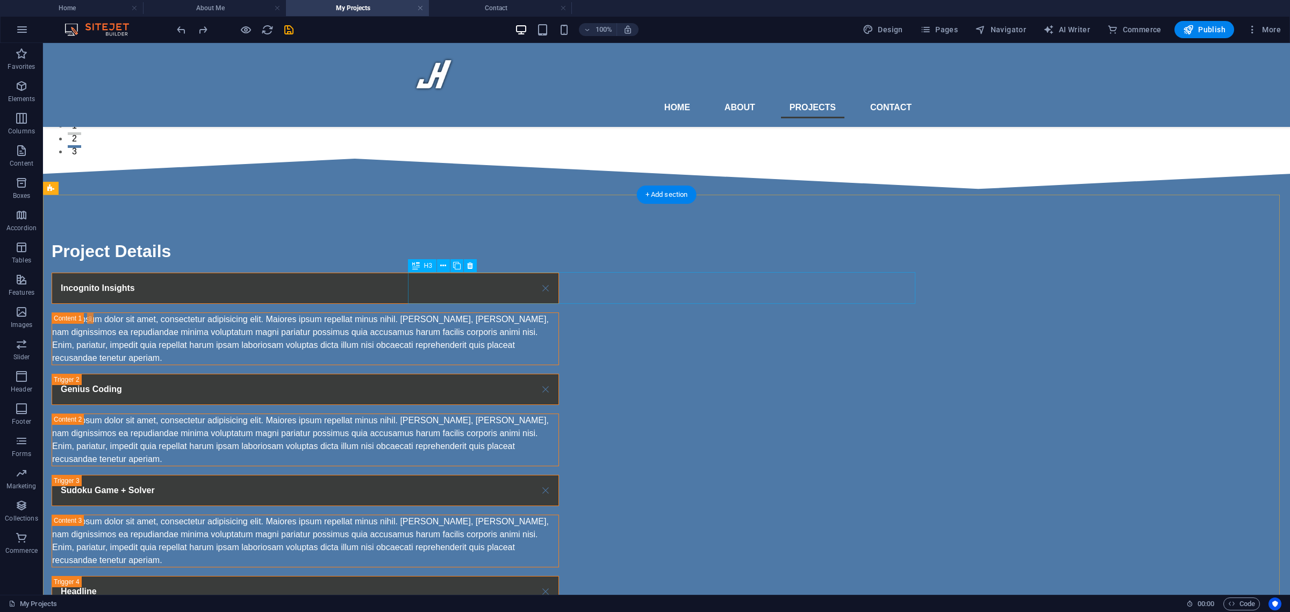
click at [450, 284] on div "Incognito Insights" at bounding box center [305, 287] width 507 height 31
click at [422, 334] on div "Lorem ipsum dolor sit amet, consectetur adipisicing elit. Maiores ipsum repella…" at bounding box center [305, 339] width 506 height 52
click at [412, 262] on icon at bounding box center [416, 265] width 8 height 13
click at [418, 308] on div "Project Details Incognito Insights Lorem ipsum dolor sit amet, consectetur adip…" at bounding box center [666, 451] width 1247 height 512
click at [423, 308] on div "Project Details Incognito Insights Lorem ipsum dolor sit amet, consectetur adip…" at bounding box center [666, 451] width 1247 height 512
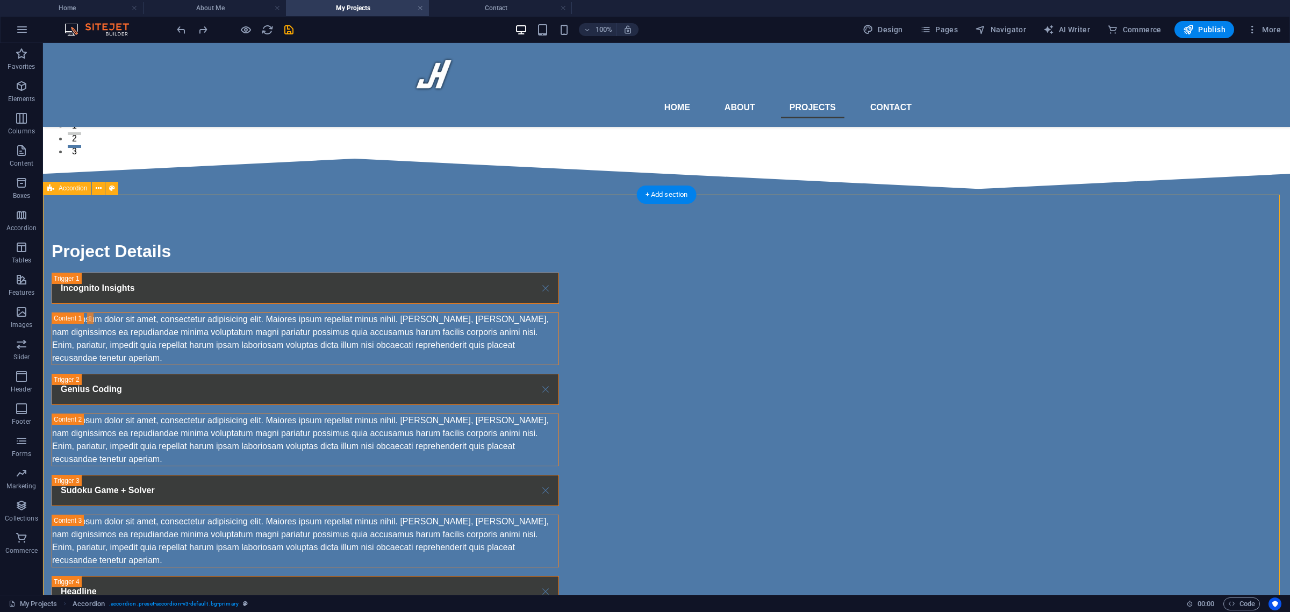
click at [423, 308] on div "Project Details Incognito Insights Lorem ipsum dolor sit amet, consectetur adip…" at bounding box center [666, 451] width 1247 height 512
select select "rem"
select select "px"
select select "rem"
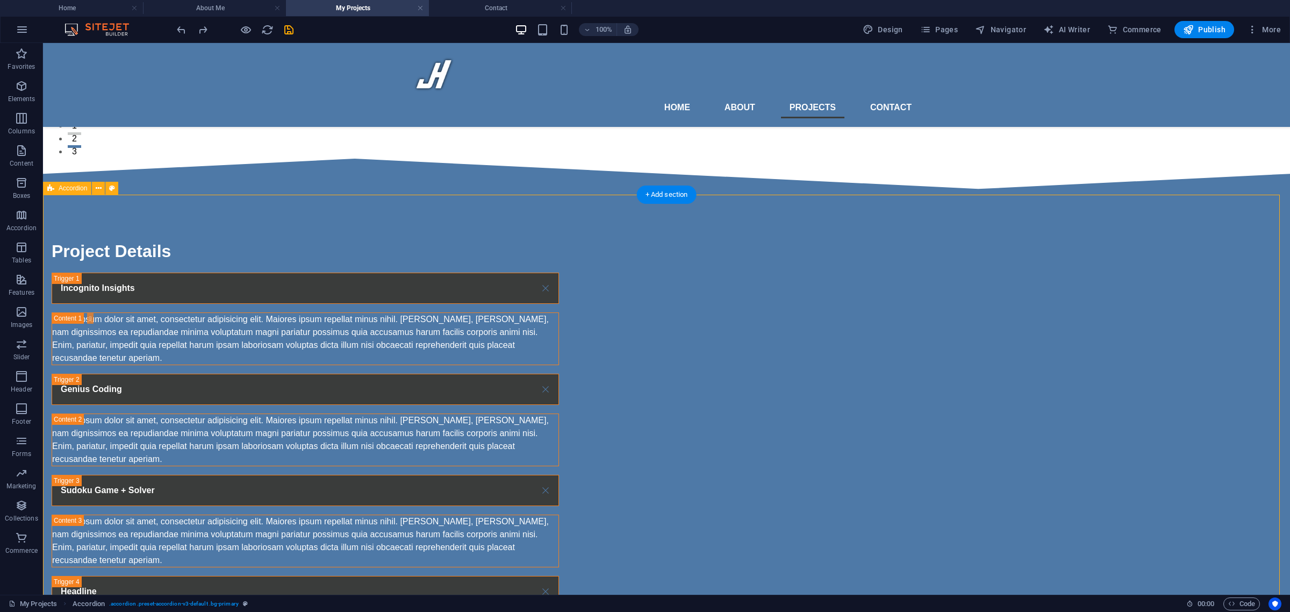
select select "px"
select select "rem"
select select "px"
select select "preset-accordion-v3-default"
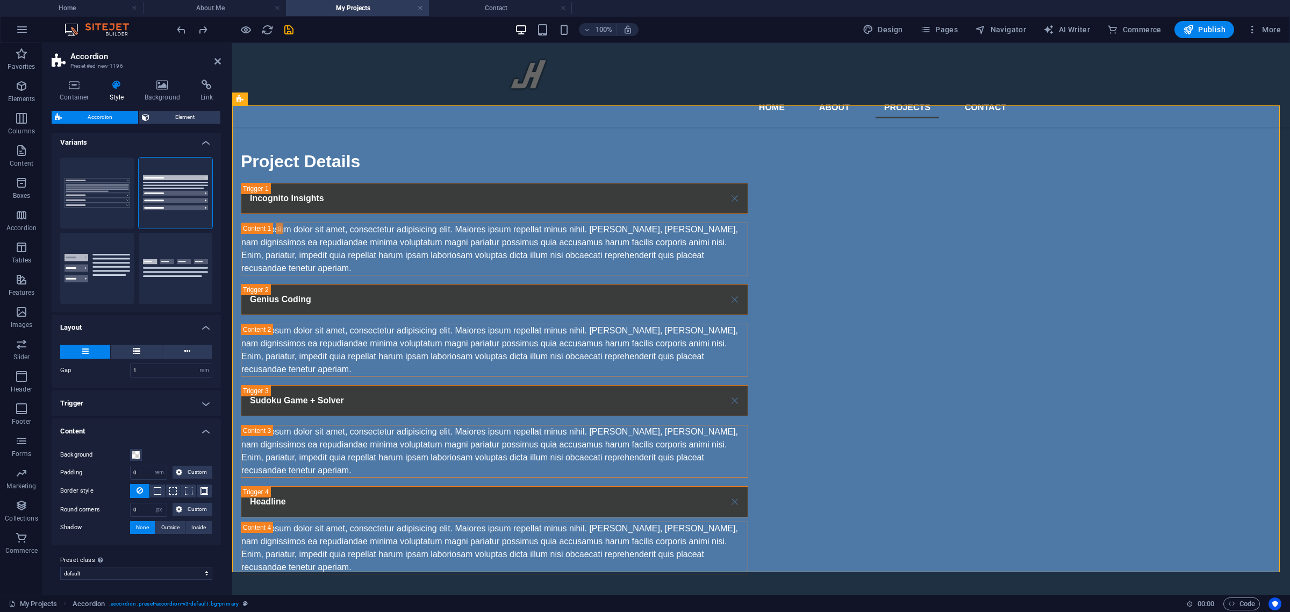
scroll to position [4, 0]
click at [536, 446] on icon at bounding box center [538, 441] width 6 height 11
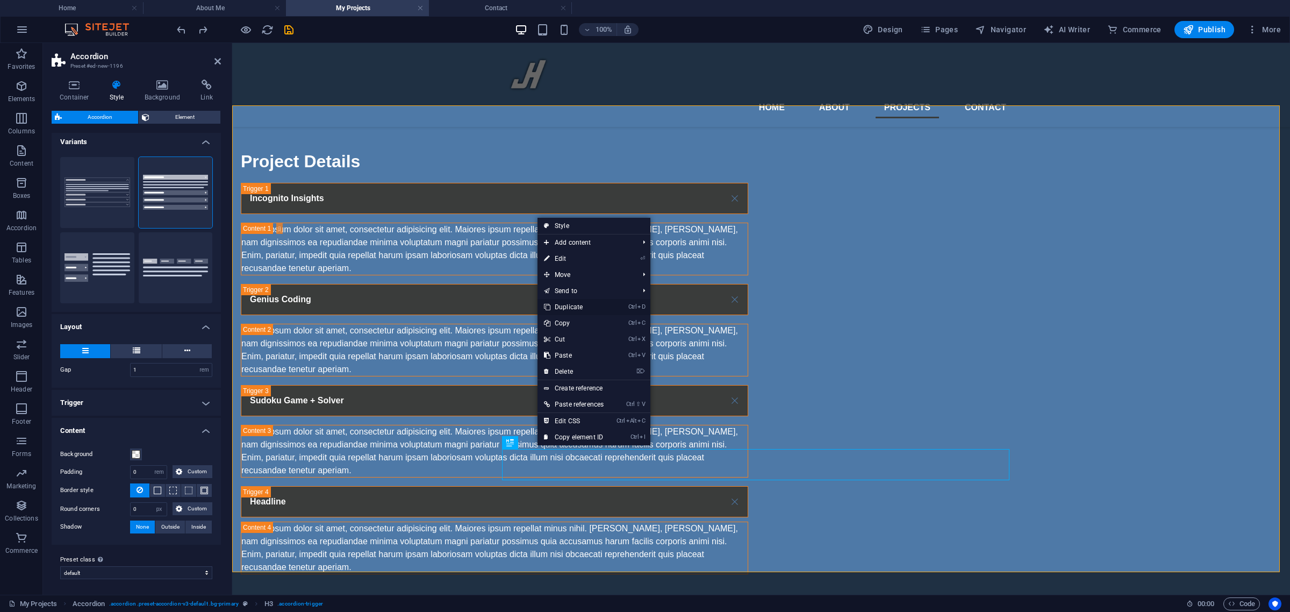
click at [582, 302] on link "Ctrl D Duplicate" at bounding box center [573, 307] width 73 height 16
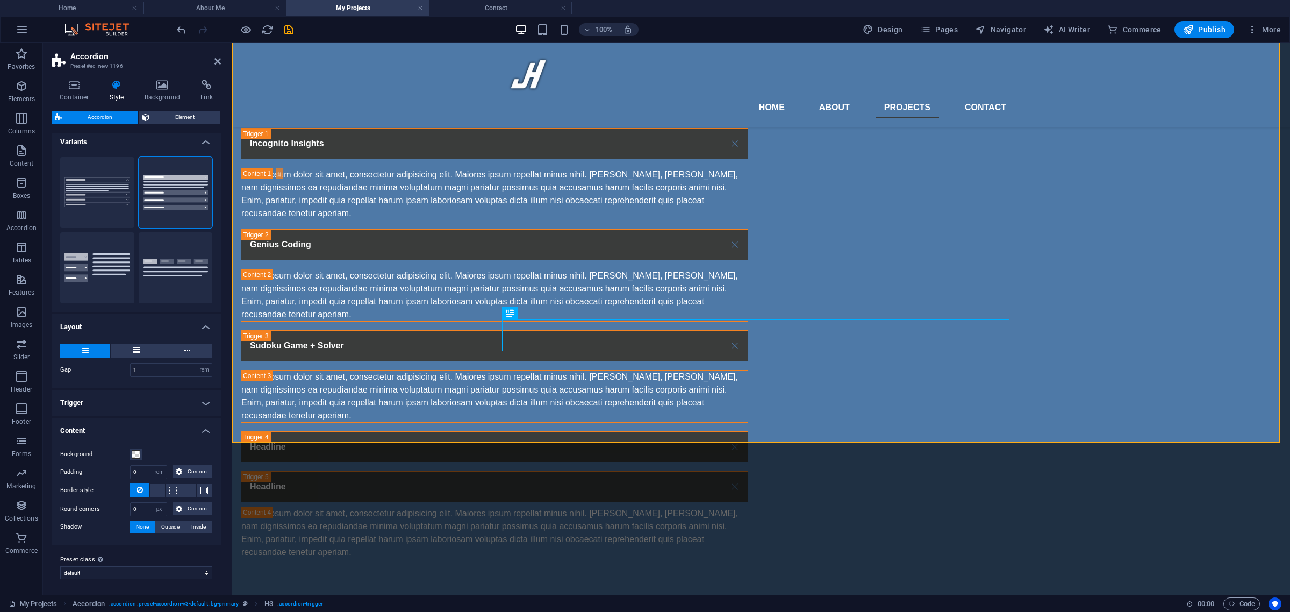
scroll to position [716, 0]
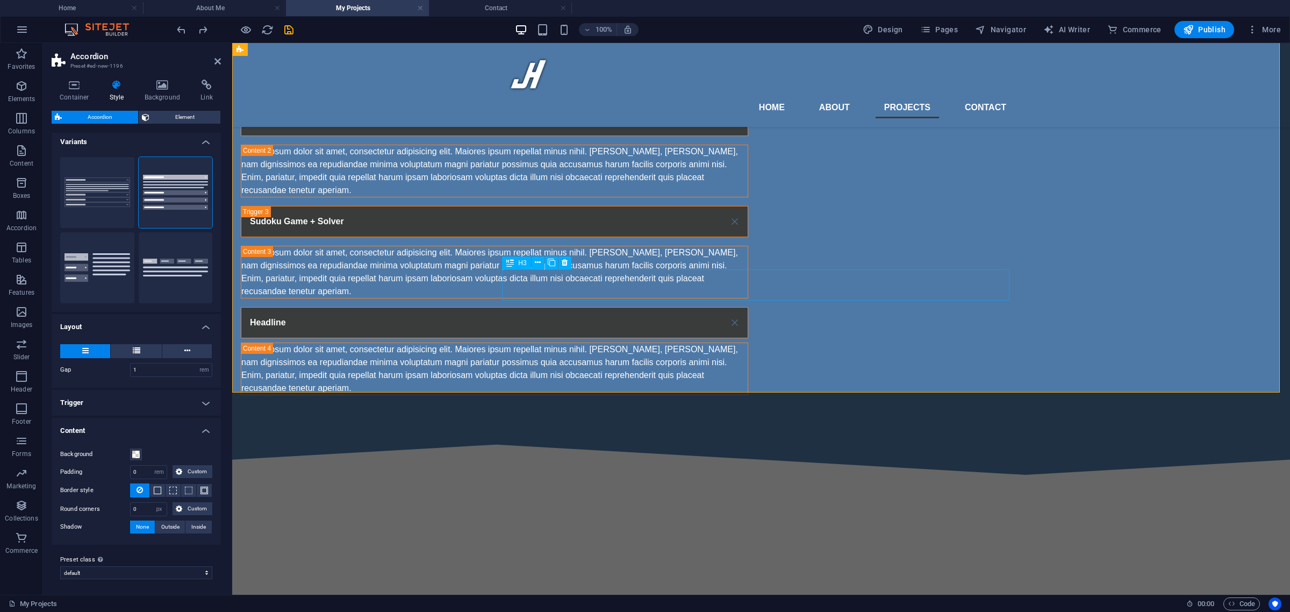
click at [576, 307] on div "Headline" at bounding box center [494, 322] width 507 height 31
click at [538, 343] on div "Lorem ipsum dolor sit amet, consectetur adipisicing elit. Maiores ipsum repella…" at bounding box center [494, 369] width 506 height 52
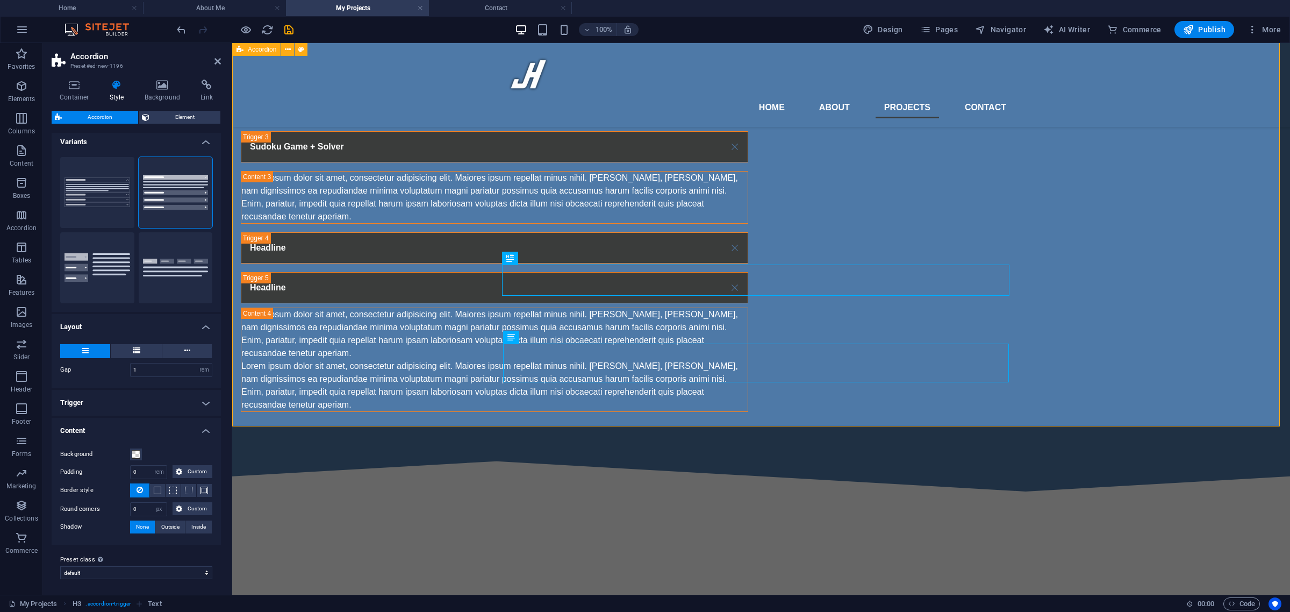
scroll to position [806, 0]
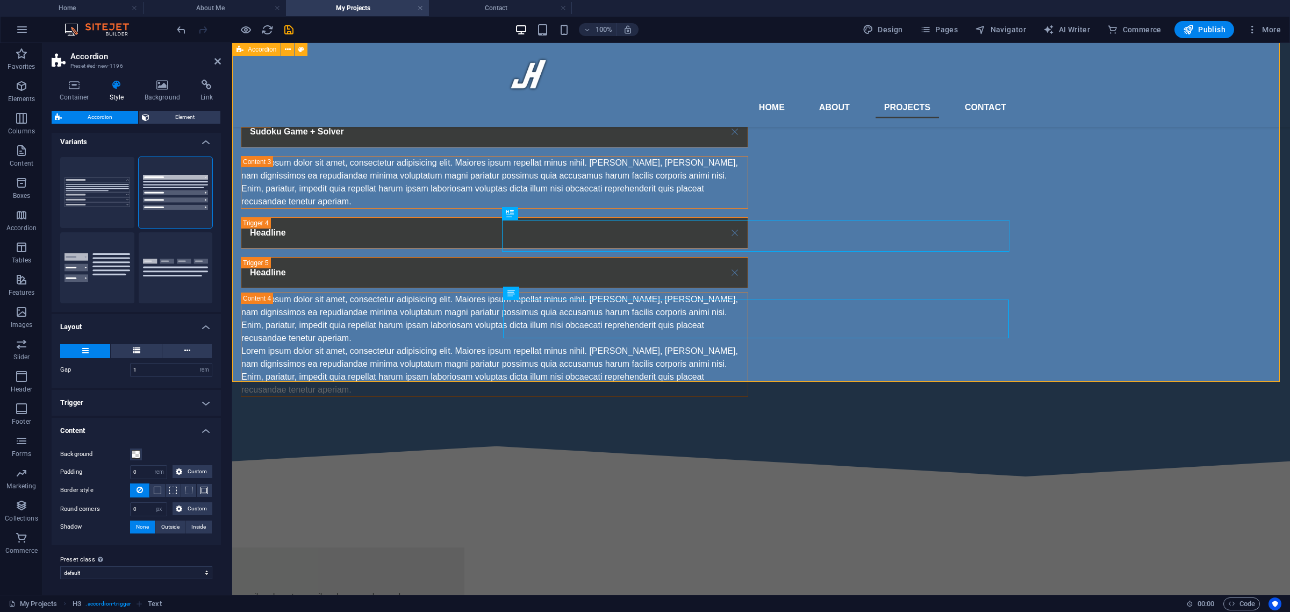
click at [470, 278] on div "Project Details Incognito Insights Lorem ipsum dolor sit amet, consectetur adip…" at bounding box center [761, 138] width 1058 height 603
click at [452, 272] on div "Project Details Incognito Insights Lorem ipsum dolor sit amet, consectetur adip…" at bounding box center [761, 138] width 1058 height 603
click at [509, 256] on icon at bounding box center [510, 253] width 8 height 13
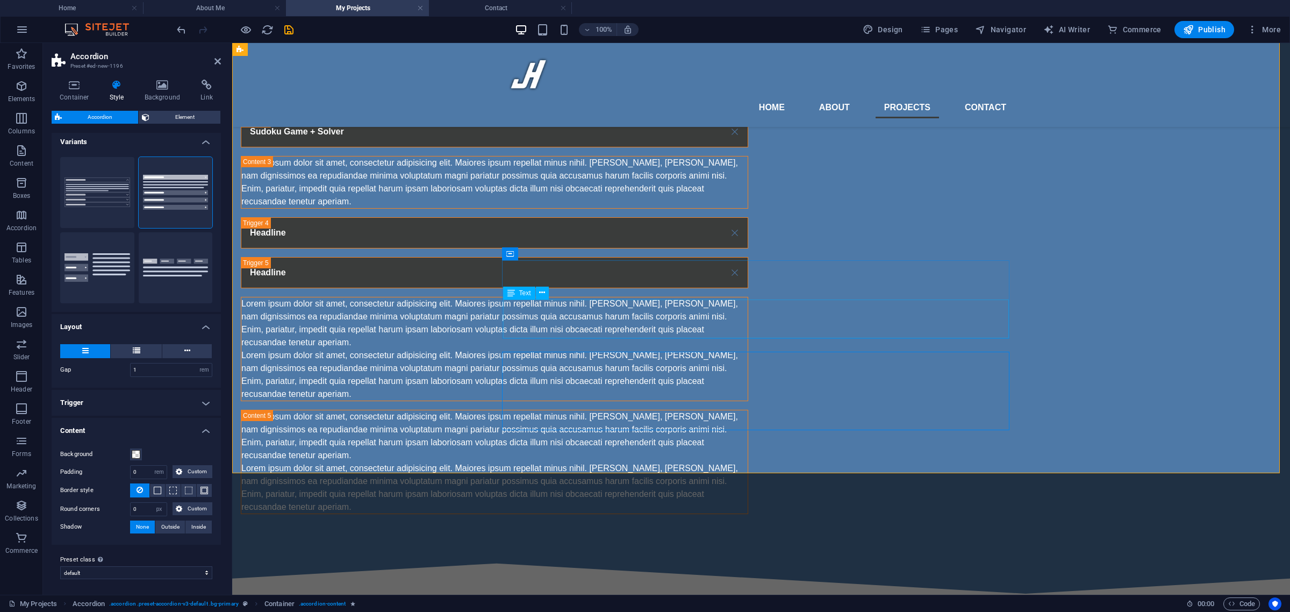
click at [524, 349] on div "Lorem ipsum dolor sit amet, consectetur adipisicing elit. Maiores ipsum repella…" at bounding box center [494, 375] width 506 height 52
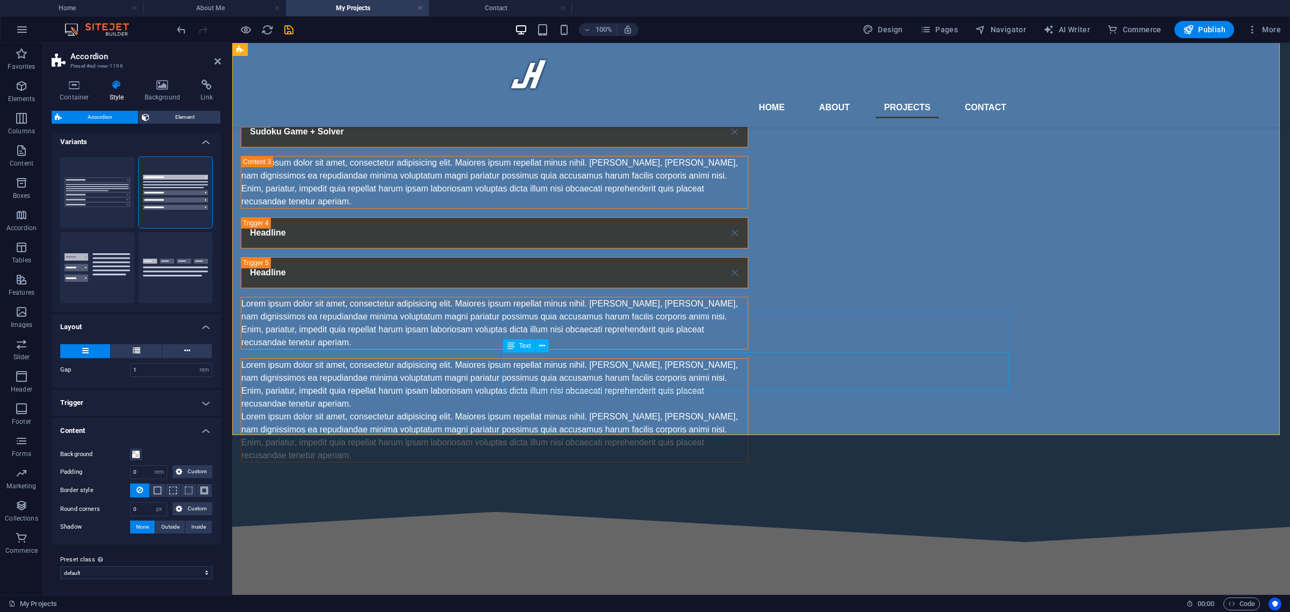
click at [524, 410] on div "Lorem ipsum dolor sit amet, consectetur adipisicing elit. Maiores ipsum repella…" at bounding box center [494, 436] width 506 height 52
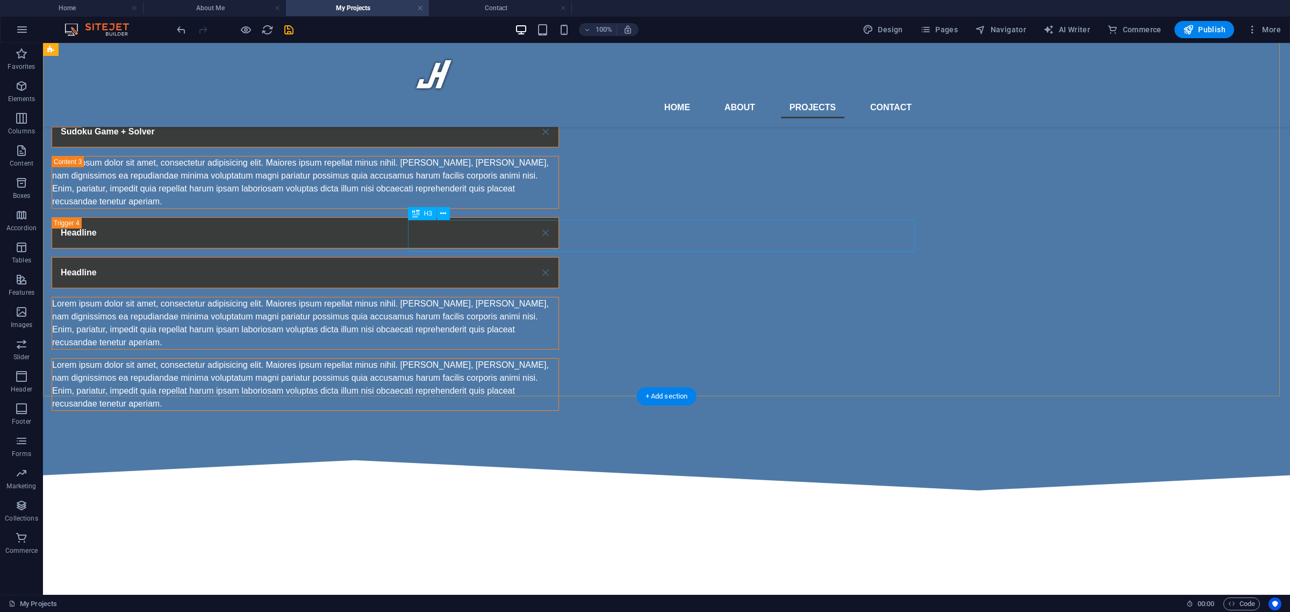
click at [469, 257] on div "Headline" at bounding box center [305, 272] width 507 height 31
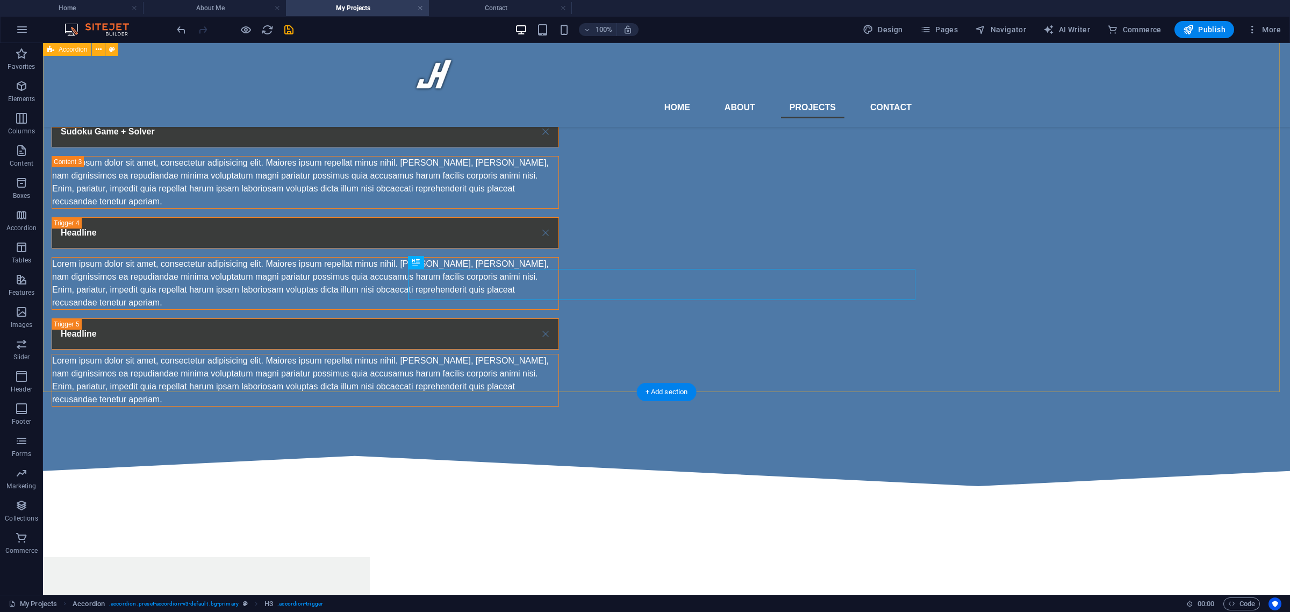
click at [366, 246] on div "Project Details Incognito Insights Lorem ipsum dolor sit amet, consectetur adip…" at bounding box center [666, 143] width 1247 height 613
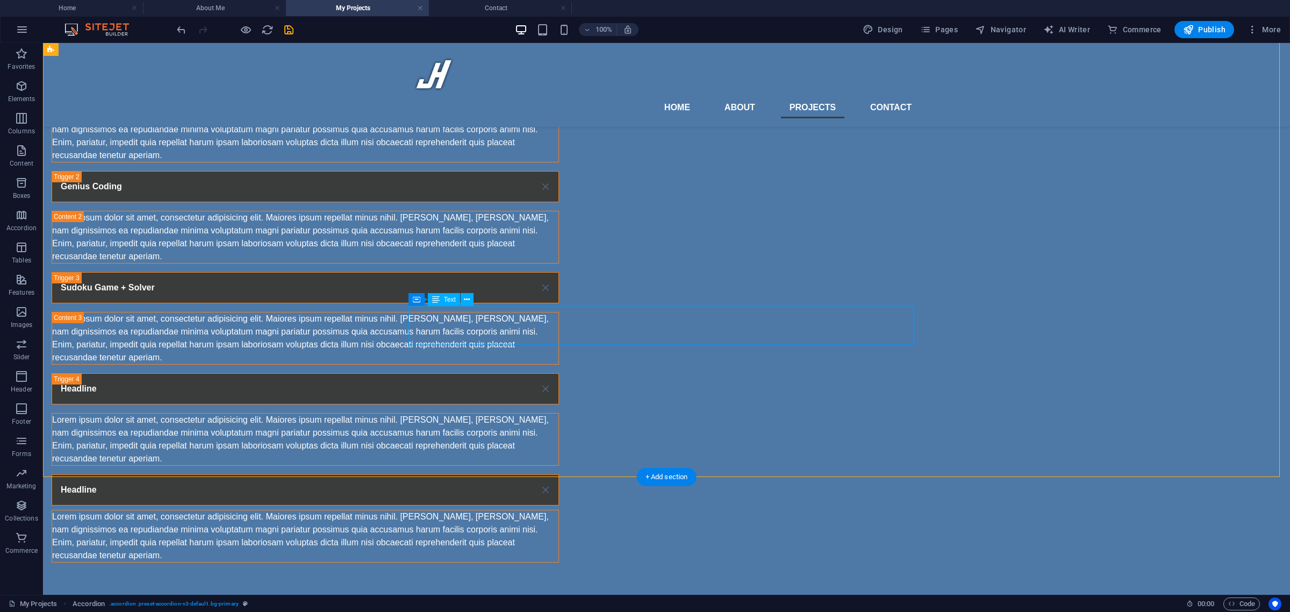
scroll to position [761, 0]
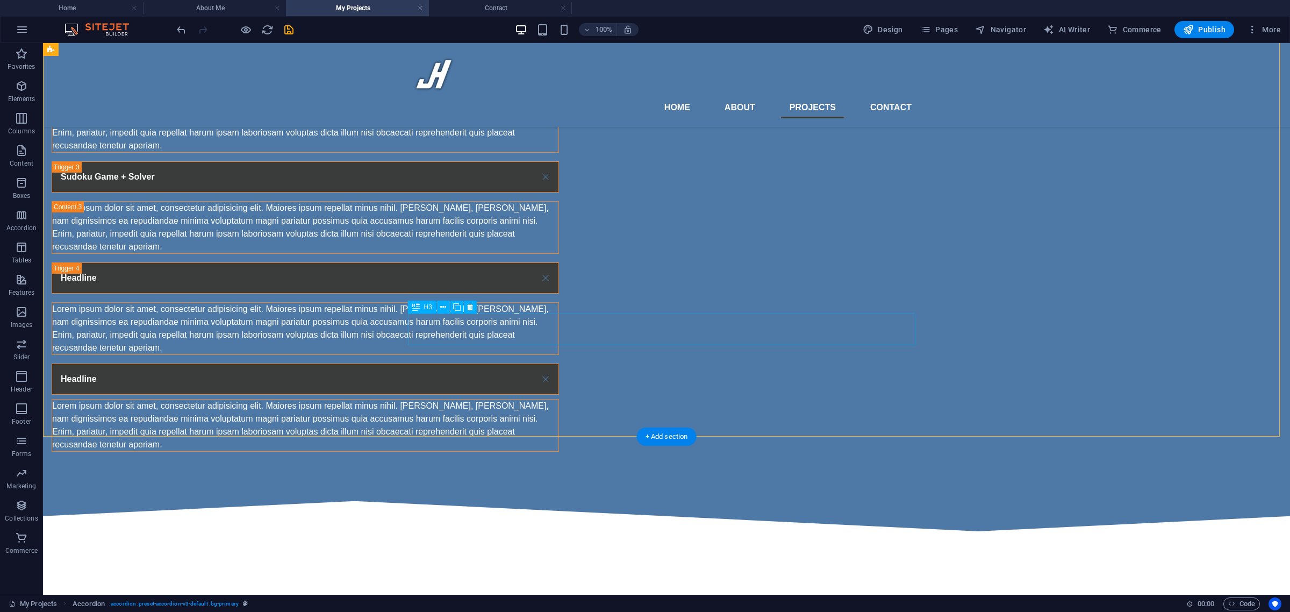
click at [425, 363] on div "Headline" at bounding box center [305, 378] width 507 height 31
click at [418, 348] on icon at bounding box center [416, 347] width 8 height 13
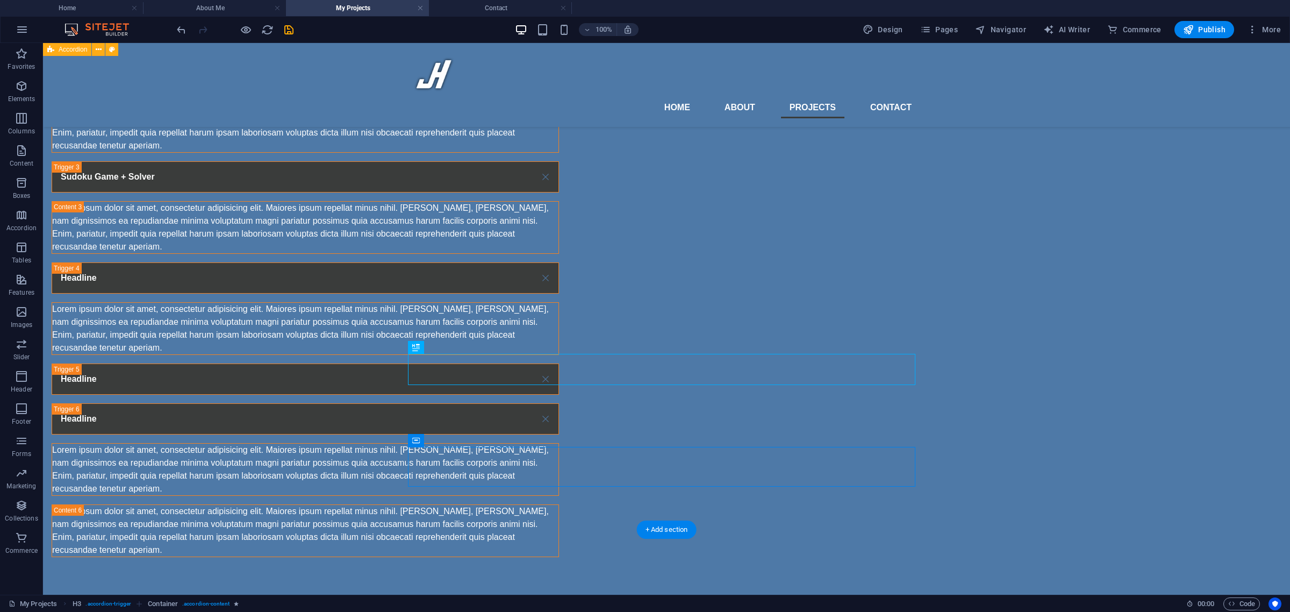
scroll to position [806, 0]
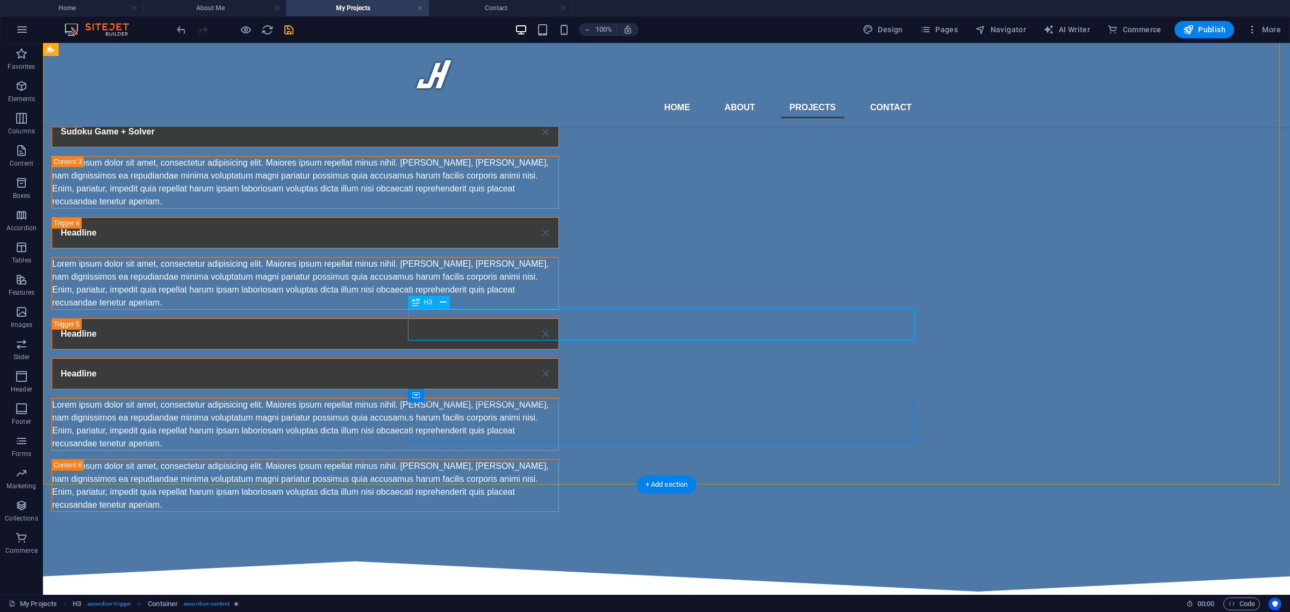
click at [427, 358] on div "Headline" at bounding box center [305, 373] width 507 height 31
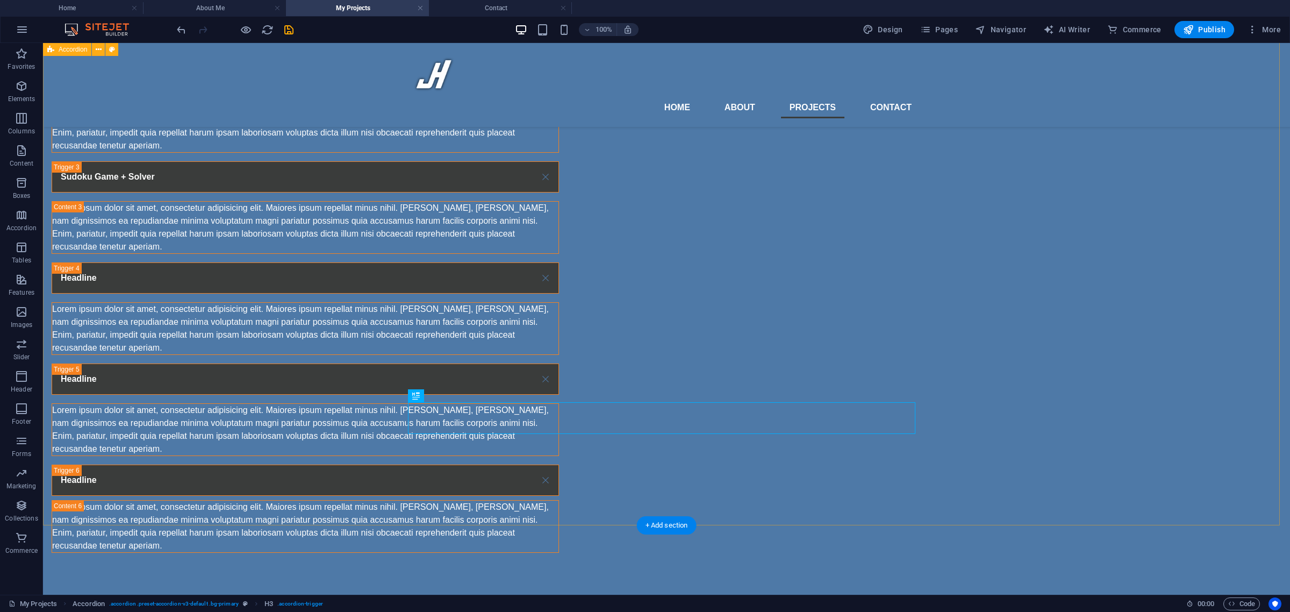
click at [354, 334] on div "Project Details Incognito Insights Lorem ipsum dolor sit amet, consectetur adip…" at bounding box center [666, 239] width 1247 height 714
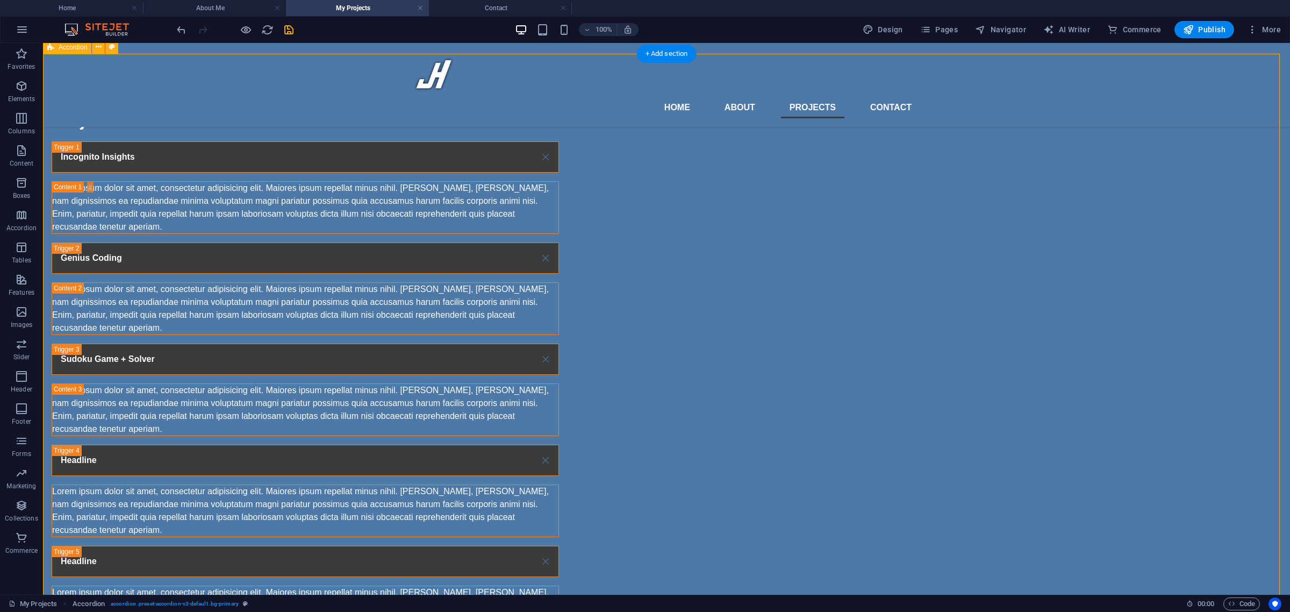
scroll to position [627, 0]
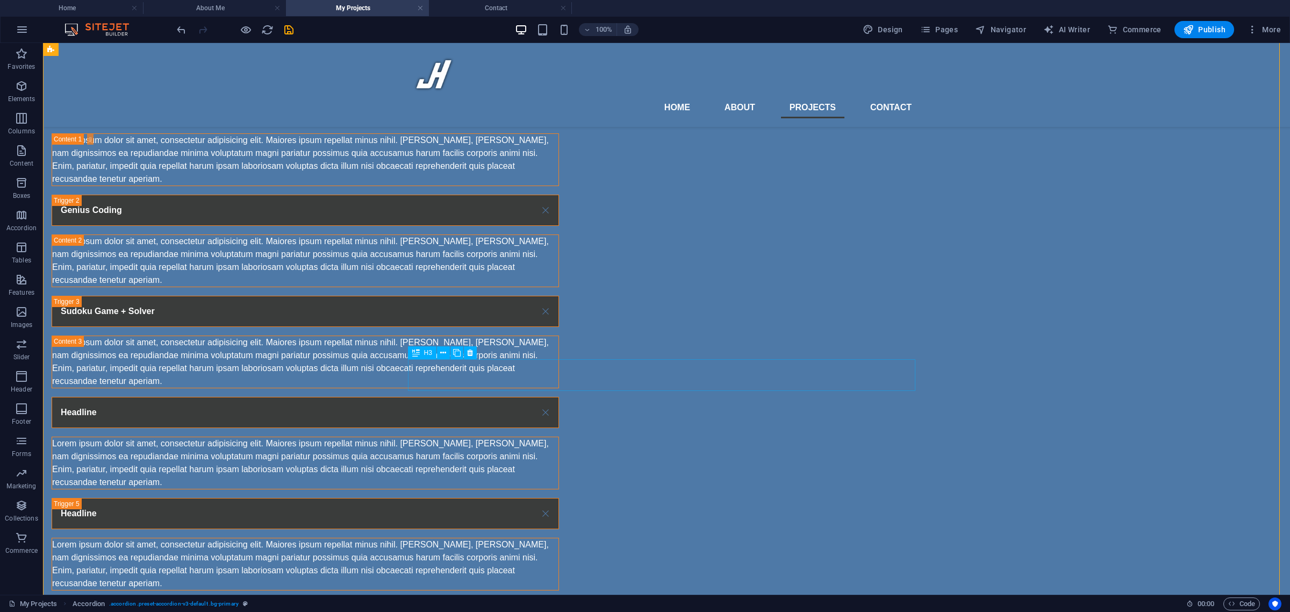
click at [449, 397] on div "Headline" at bounding box center [305, 412] width 507 height 31
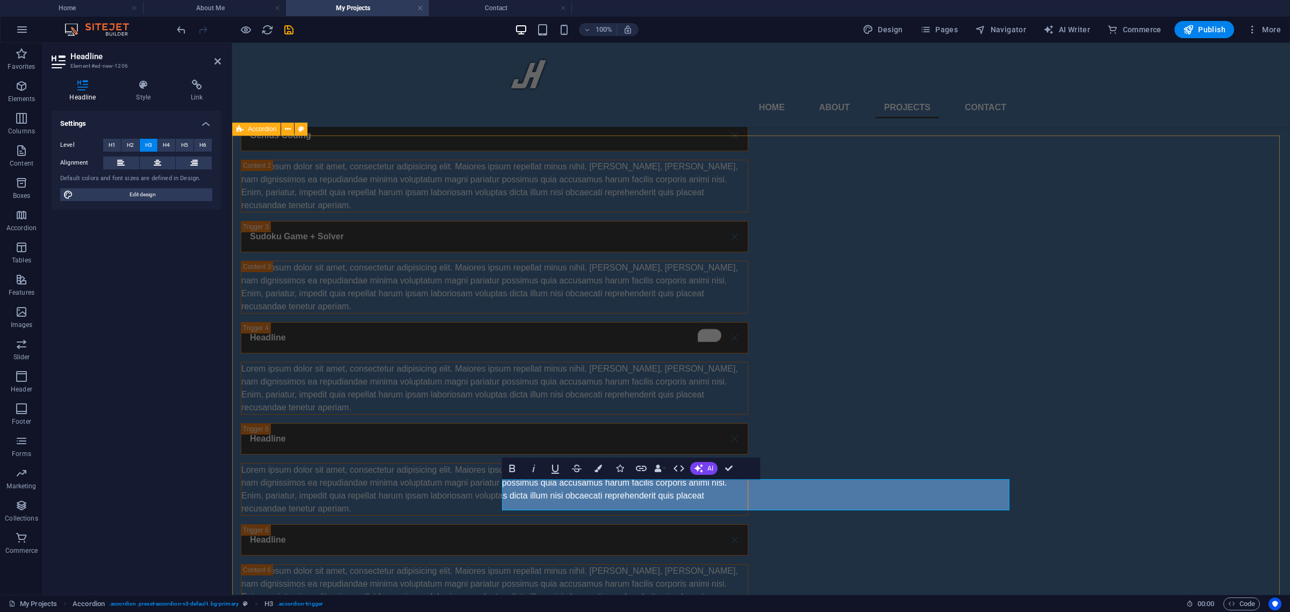
scroll to position [716, 0]
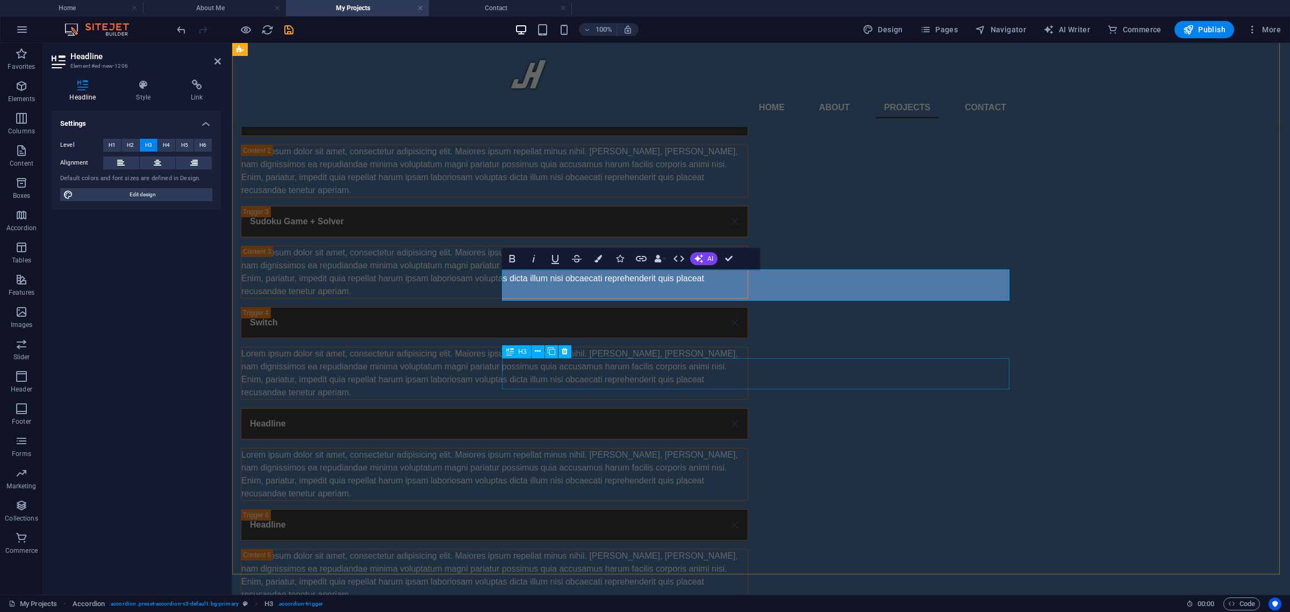
click at [540, 408] on div "Headline" at bounding box center [494, 423] width 507 height 31
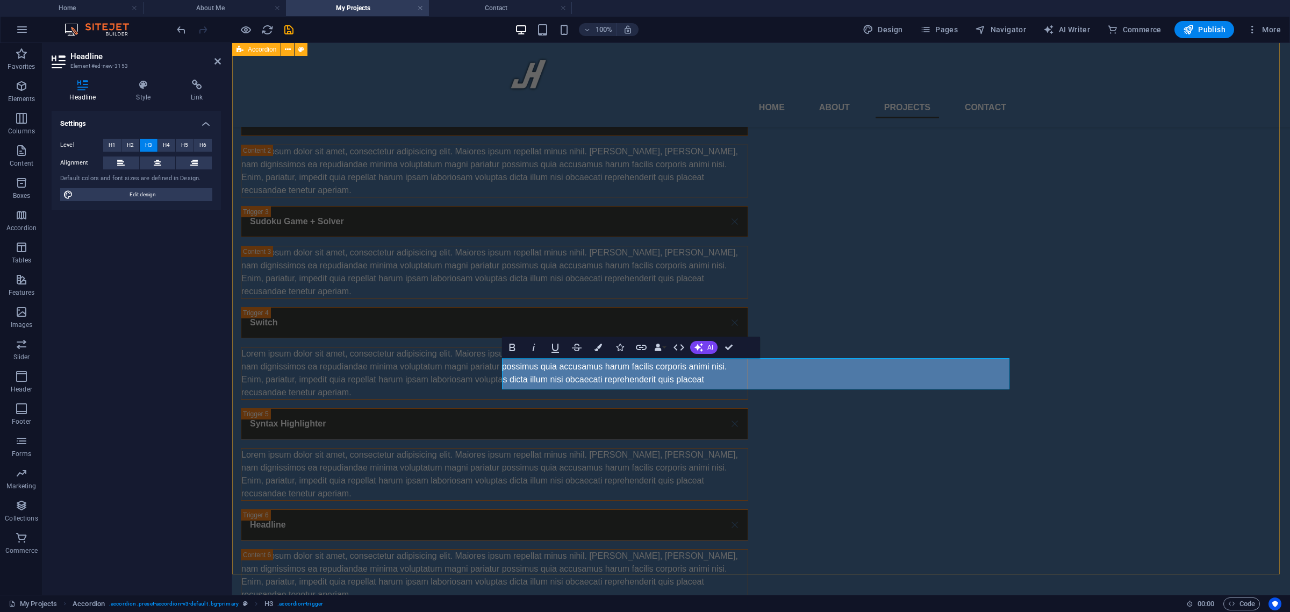
click at [462, 414] on div "Project Details Incognito Insights Lorem ipsum dolor sit amet, consectetur adip…" at bounding box center [761, 287] width 1058 height 722
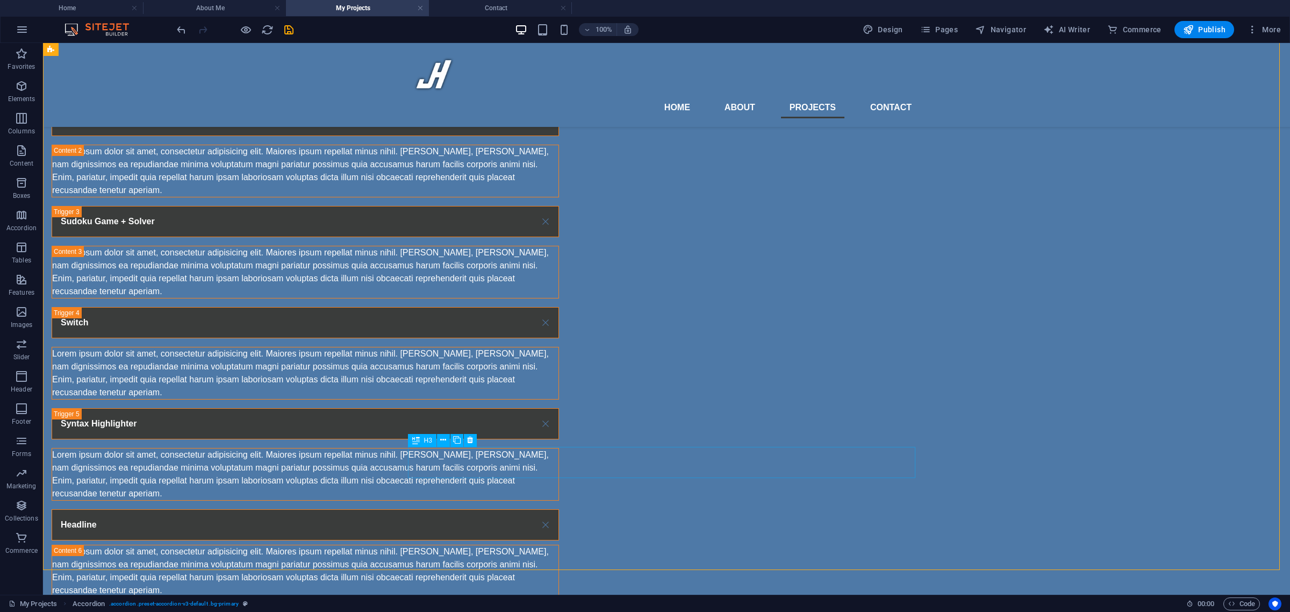
click at [449, 509] on div "Headline" at bounding box center [305, 524] width 507 height 31
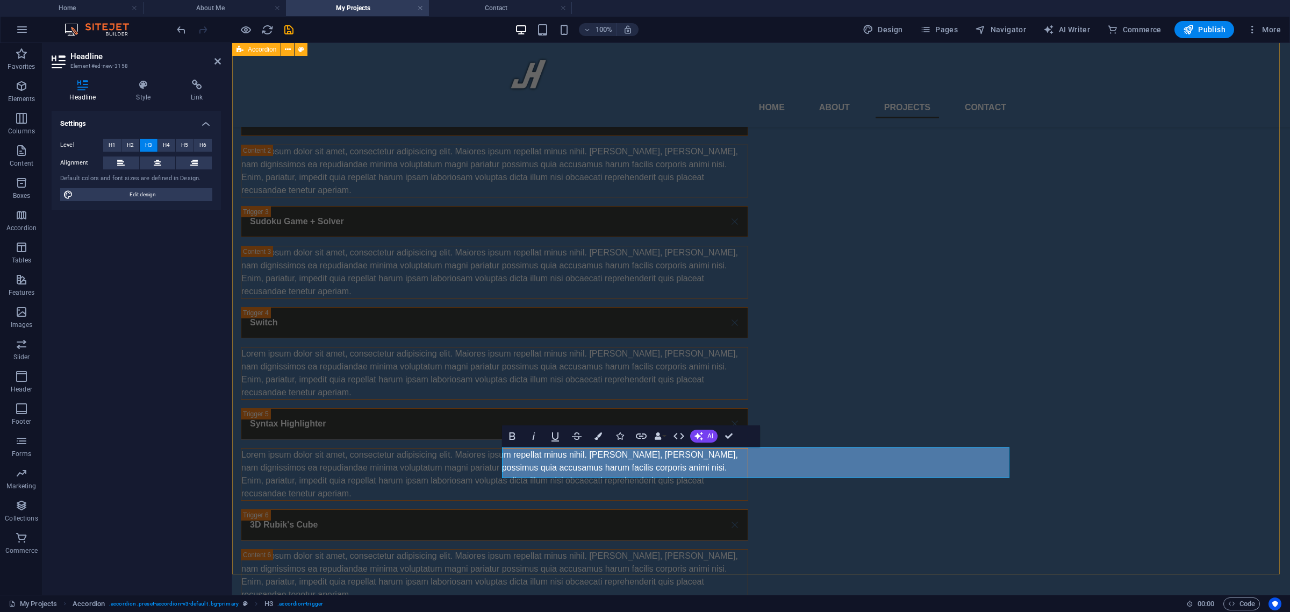
click at [356, 380] on div "Project Details Incognito Insights Lorem ipsum dolor sit amet, consectetur adip…" at bounding box center [761, 287] width 1058 height 722
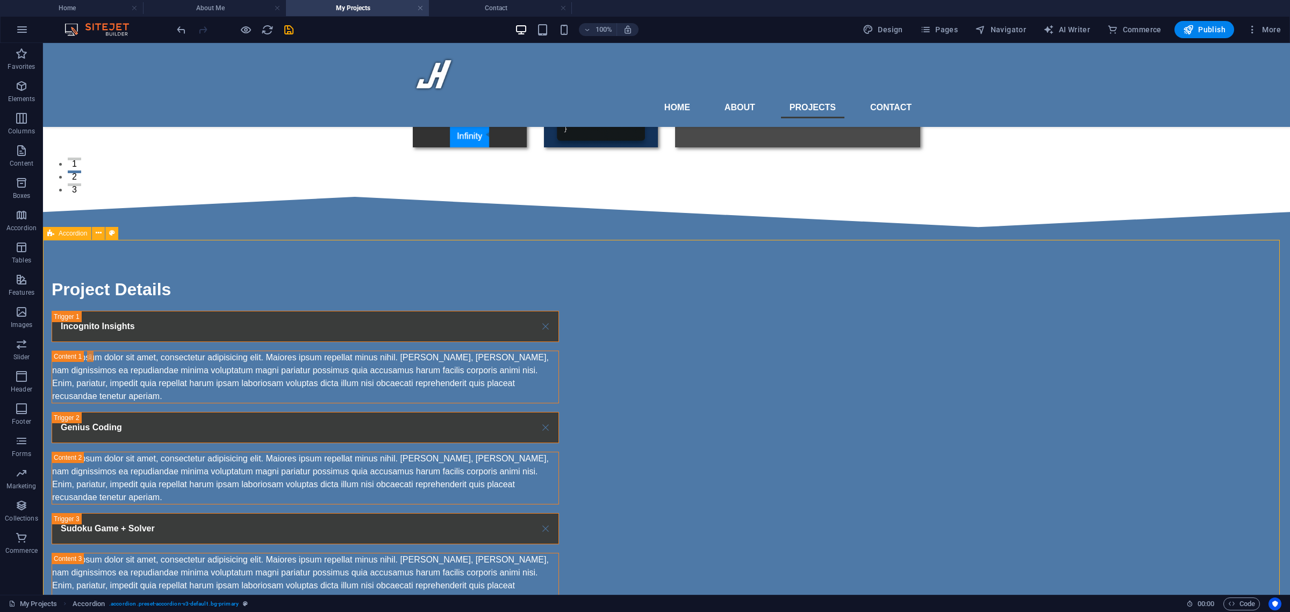
scroll to position [403, 0]
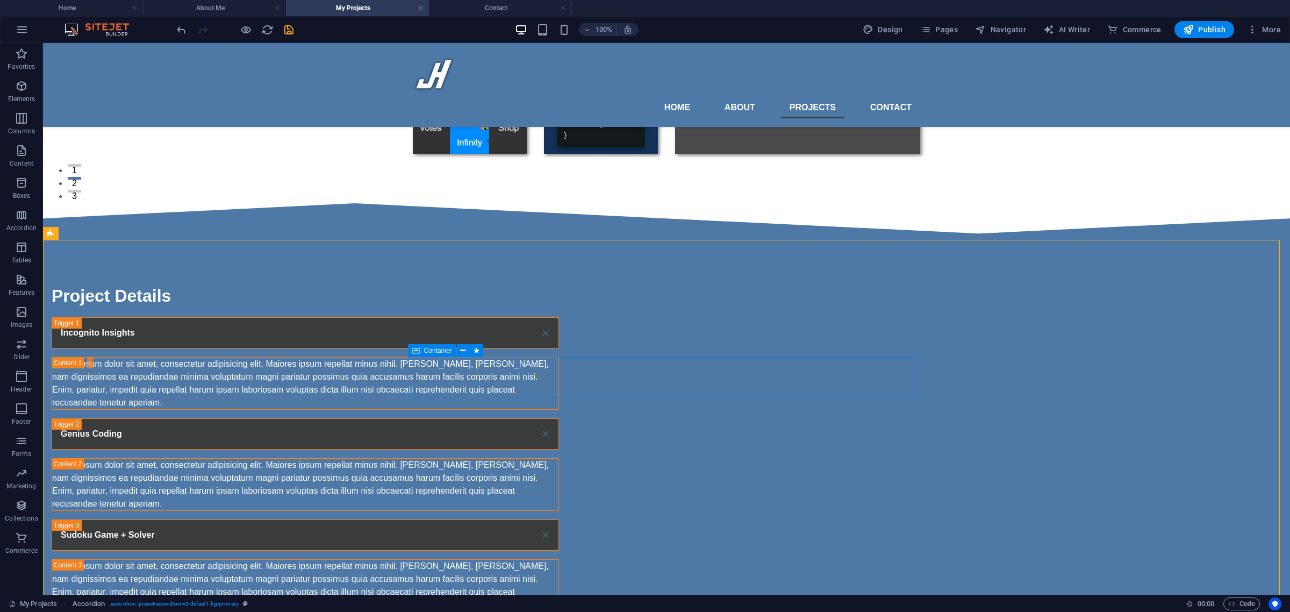
click at [420, 353] on div "Container" at bounding box center [432, 350] width 48 height 13
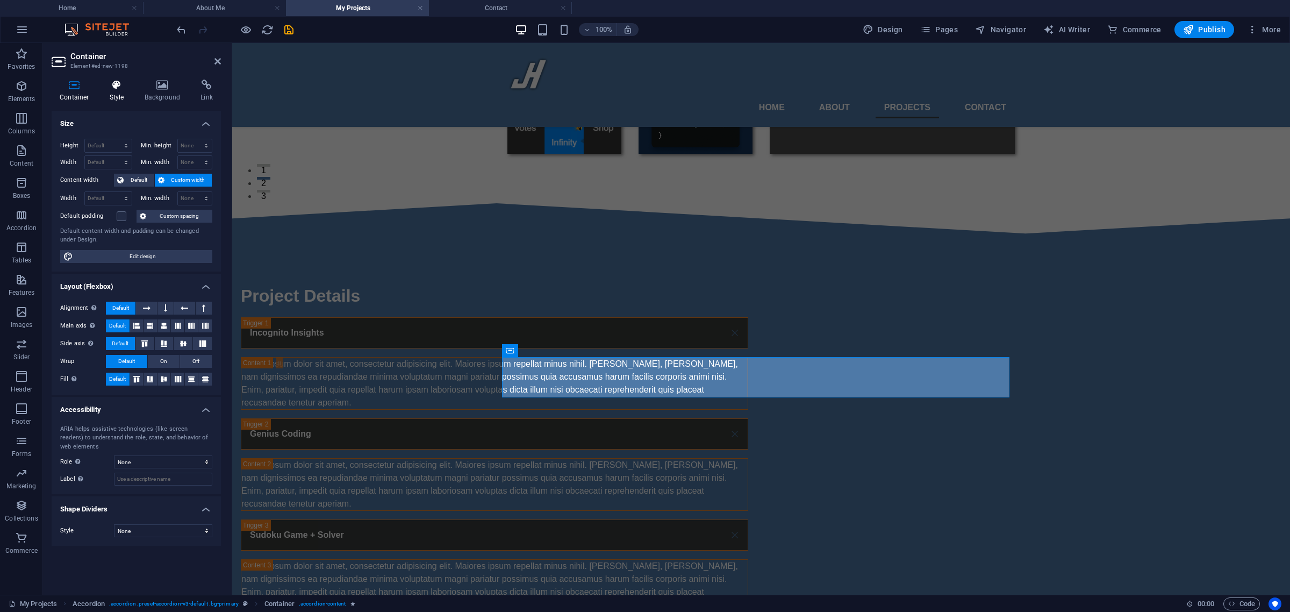
click at [119, 90] on icon at bounding box center [117, 85] width 31 height 11
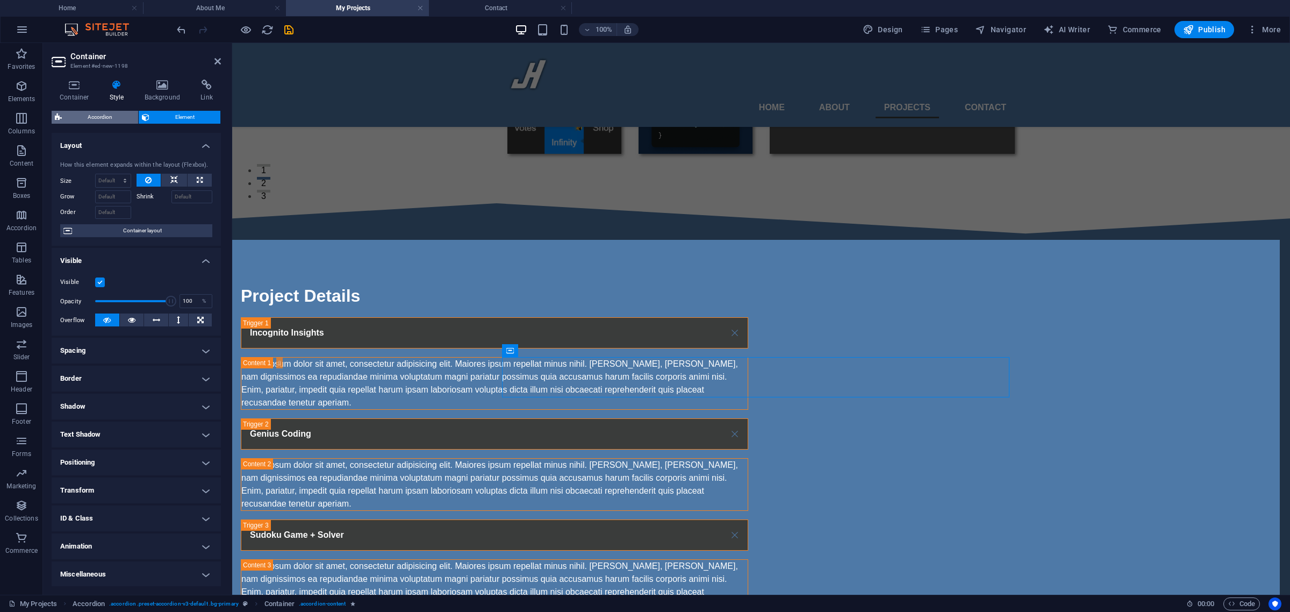
click at [84, 111] on span "Accordion" at bounding box center [100, 117] width 70 height 13
select select "rem"
select select "px"
select select "rem"
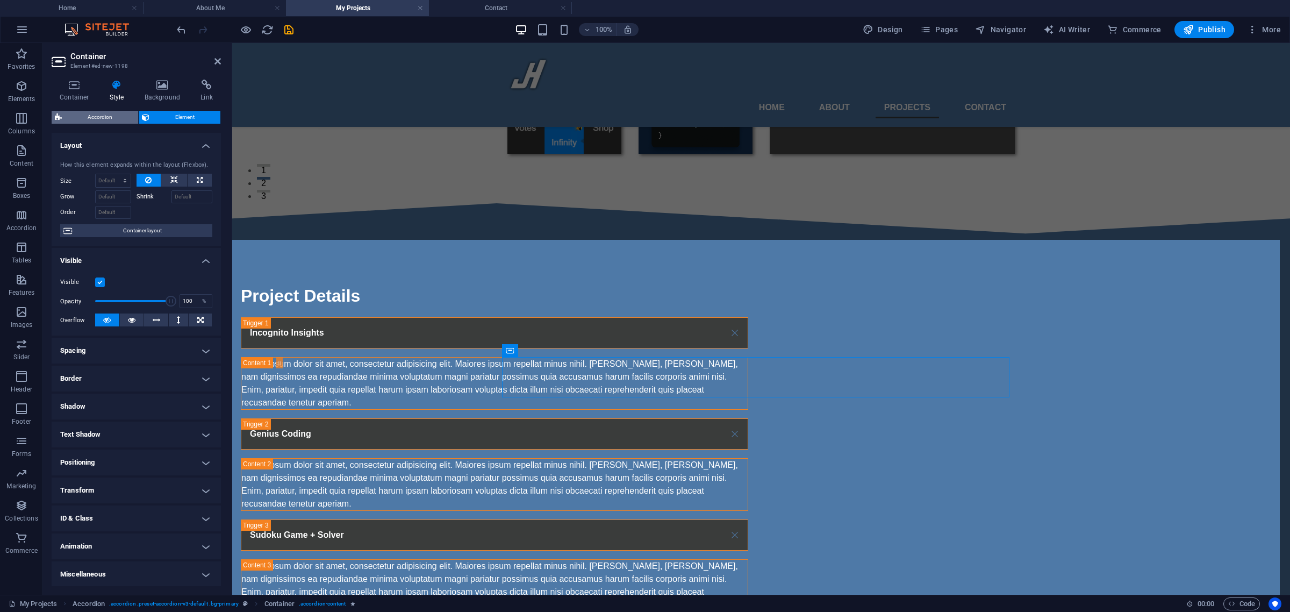
select select "px"
select select "rem"
select select "px"
select select "preset-accordion-v3-default"
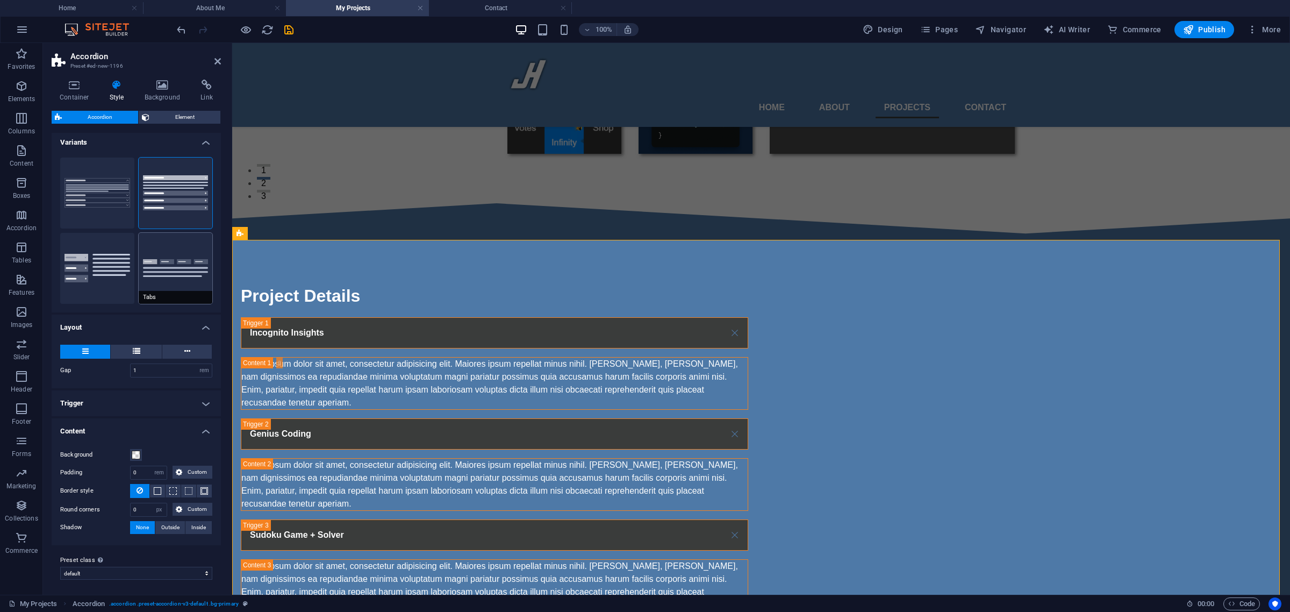
scroll to position [4, 0]
click at [155, 399] on h4 "Trigger" at bounding box center [136, 403] width 169 height 26
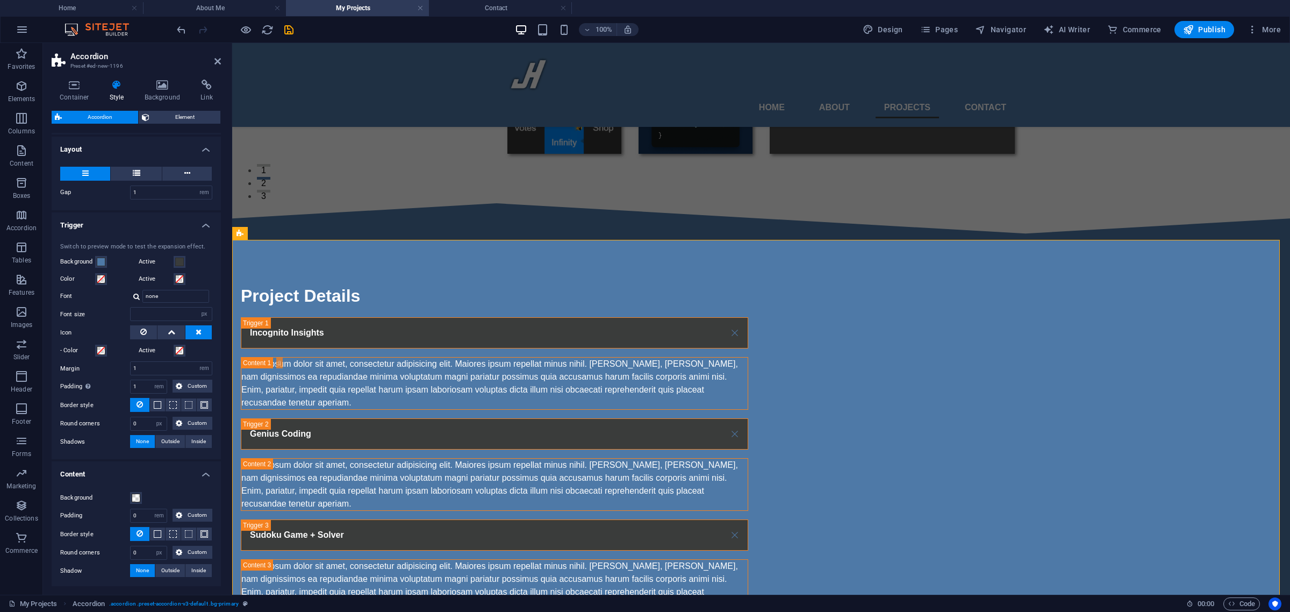
scroll to position [181, 0]
click at [172, 334] on icon at bounding box center [172, 332] width 8 height 13
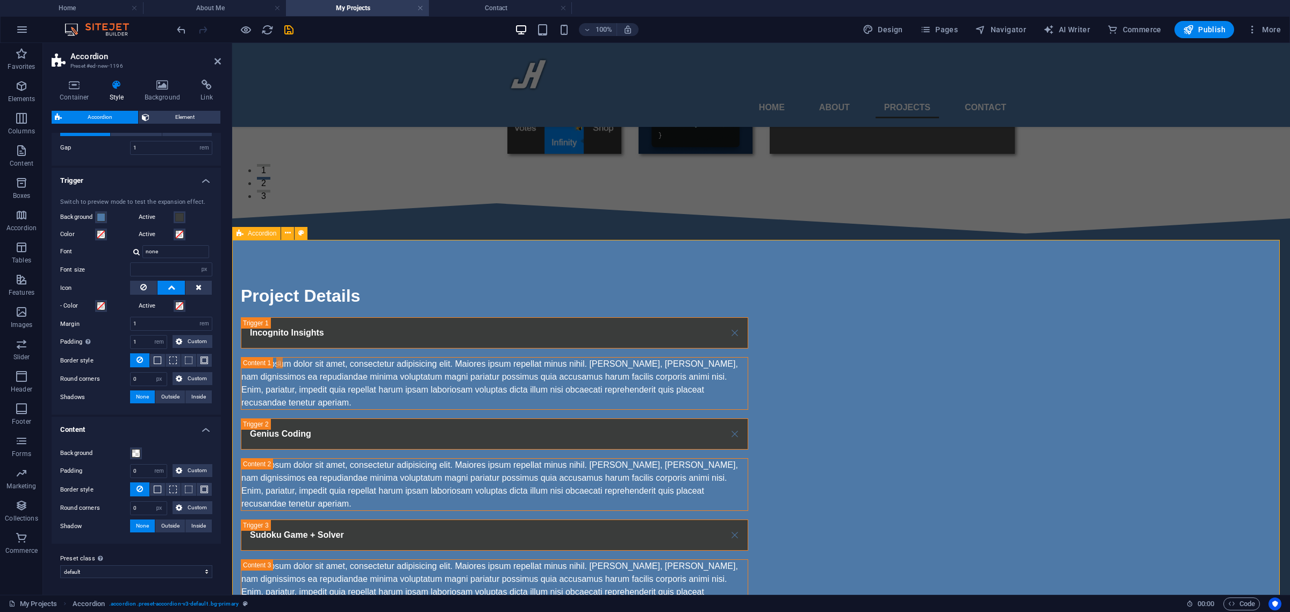
click at [286, 441] on div "Project Details Incognito Insights Lorem ipsum dolor sit amet, consectetur adip…" at bounding box center [761, 597] width 1058 height 714
click at [350, 224] on div at bounding box center [761, 218] width 1058 height 43
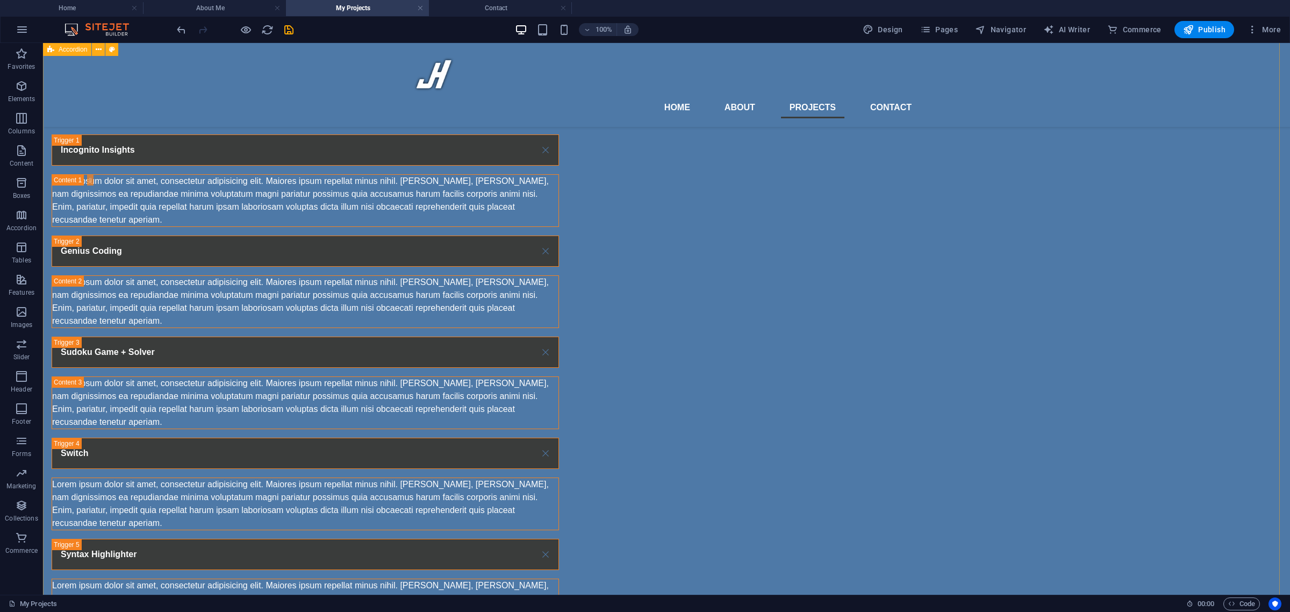
scroll to position [537, 0]
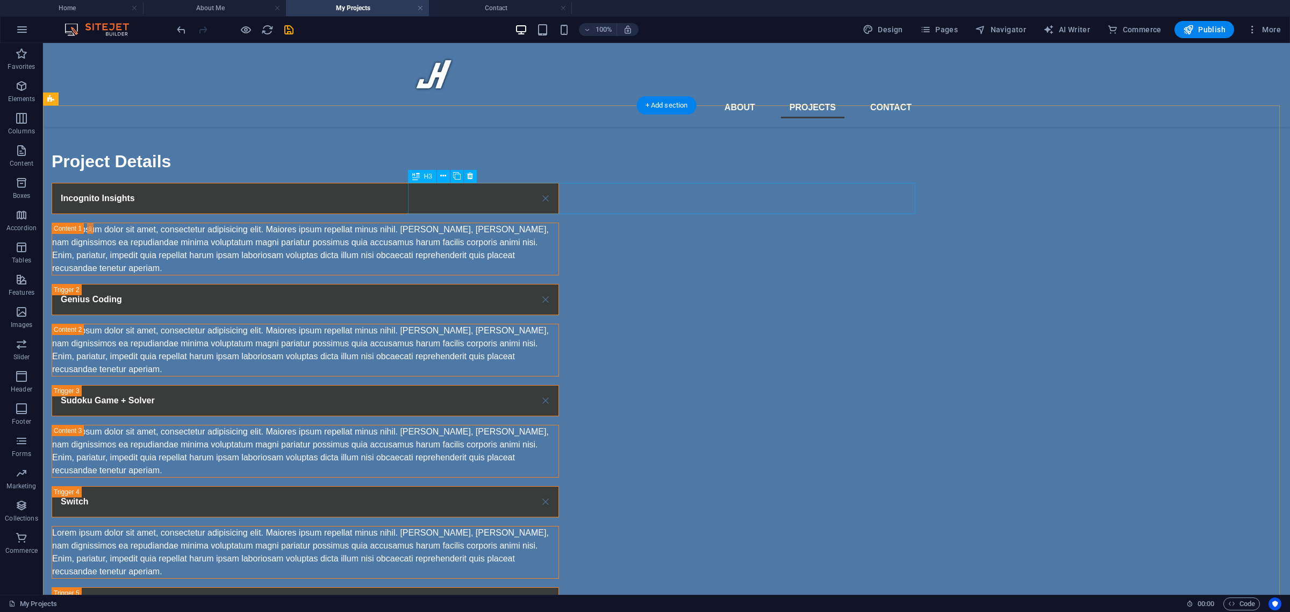
click at [514, 200] on div "Incognito Insights" at bounding box center [305, 198] width 507 height 31
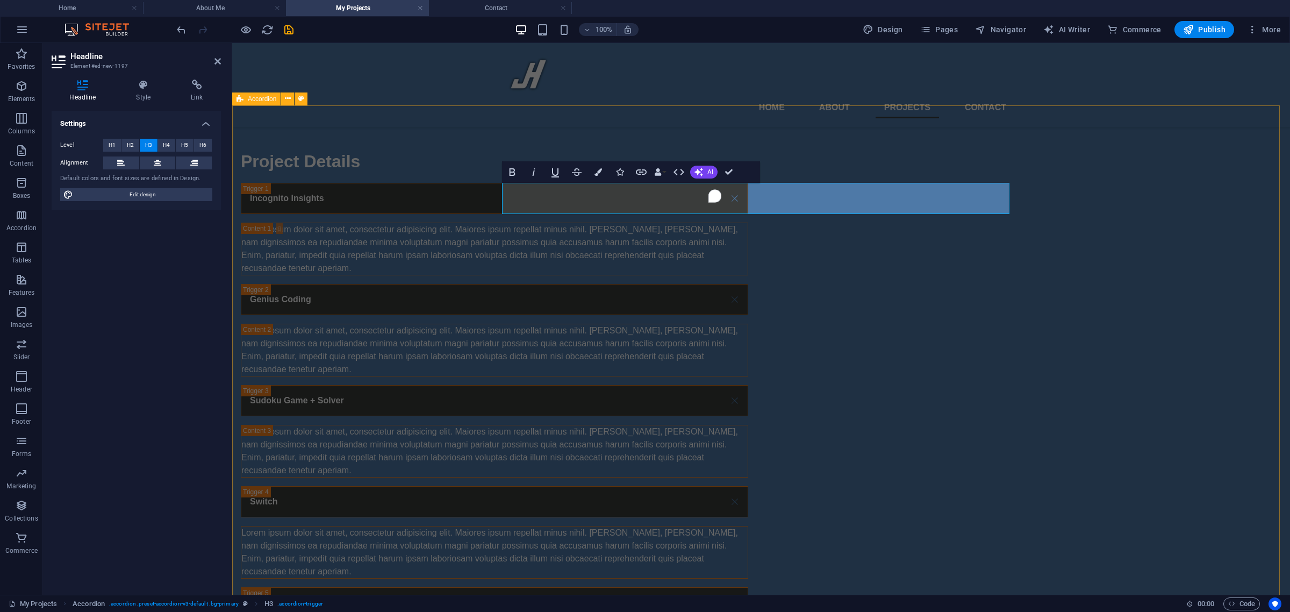
click at [366, 222] on div "Project Details Incognito Insights Lorem ipsum dolor sit amet, consectetur adip…" at bounding box center [761, 462] width 1058 height 714
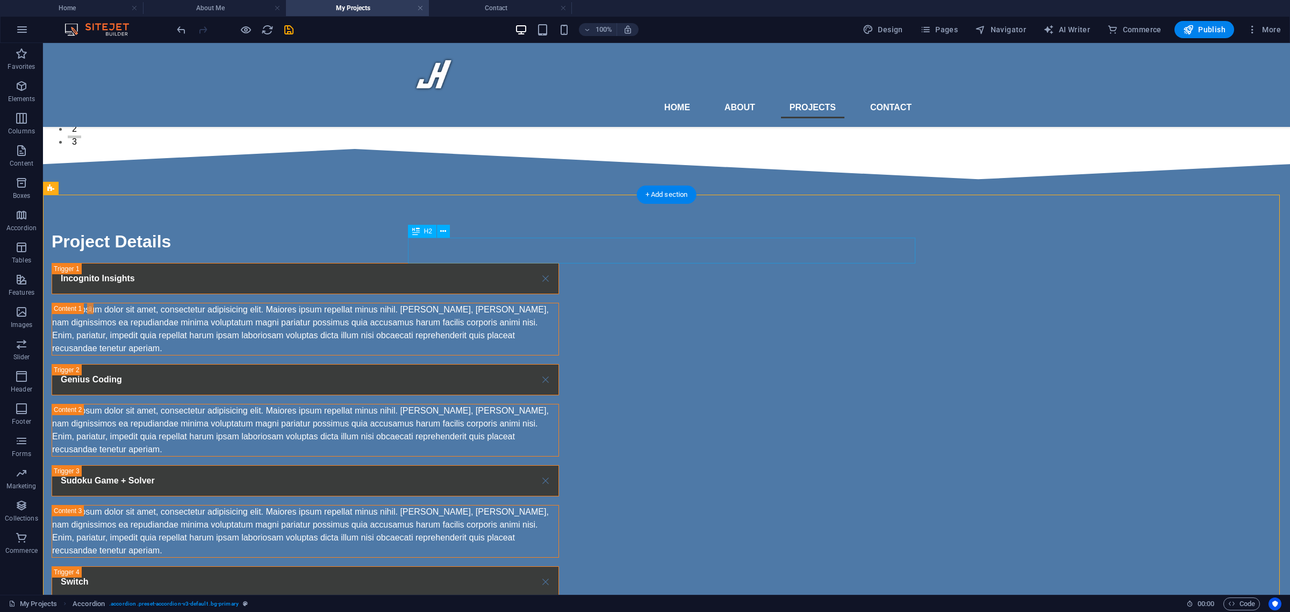
scroll to position [448, 0]
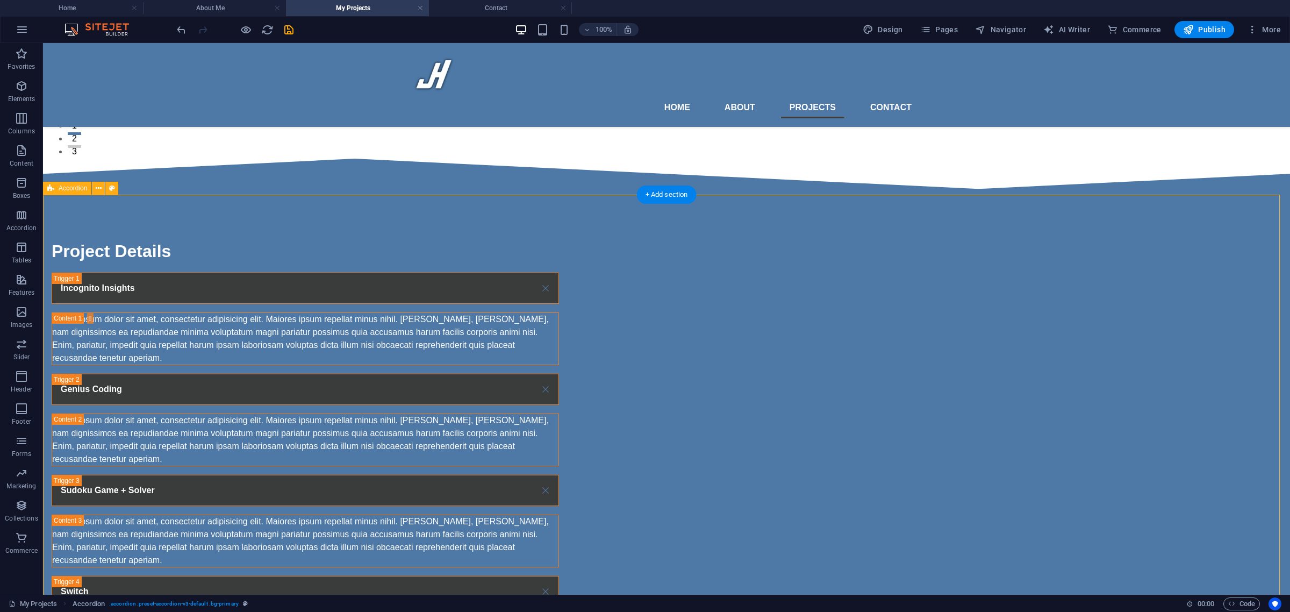
click at [299, 257] on div "Project Details Incognito Insights Lorem ipsum dolor sit amet, consectetur adip…" at bounding box center [666, 552] width 1247 height 714
select select "rem"
select select "px"
select select "rem"
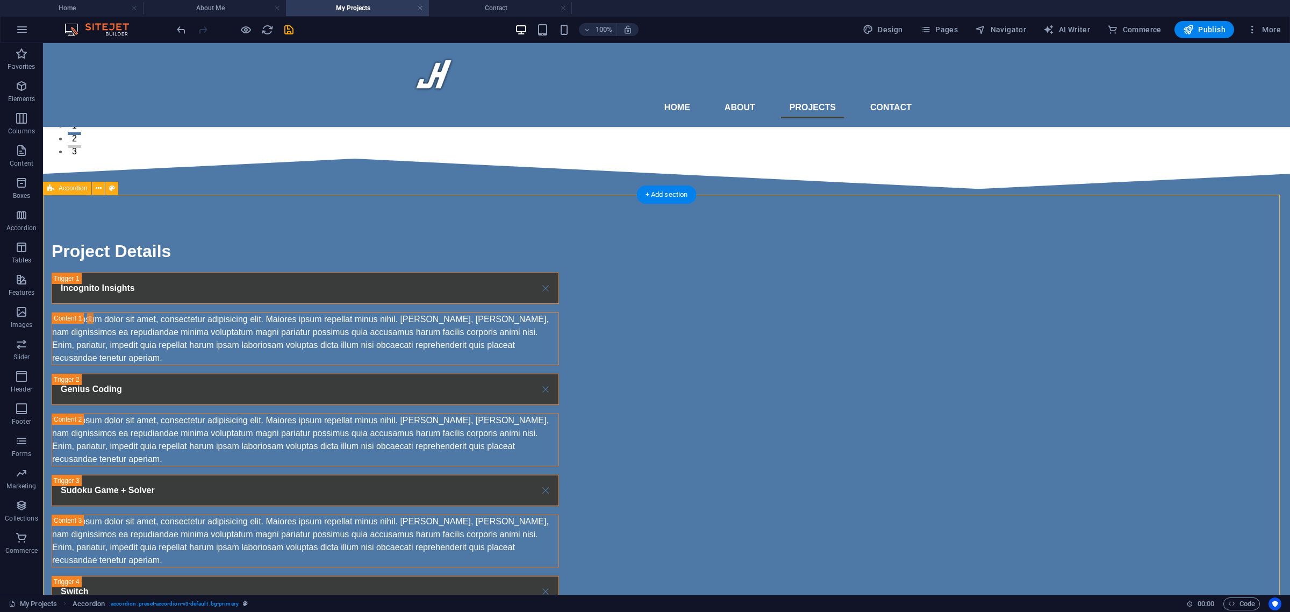
select select "rem"
select select "px"
select select "rem"
select select "px"
select select "preset-accordion-v3-default"
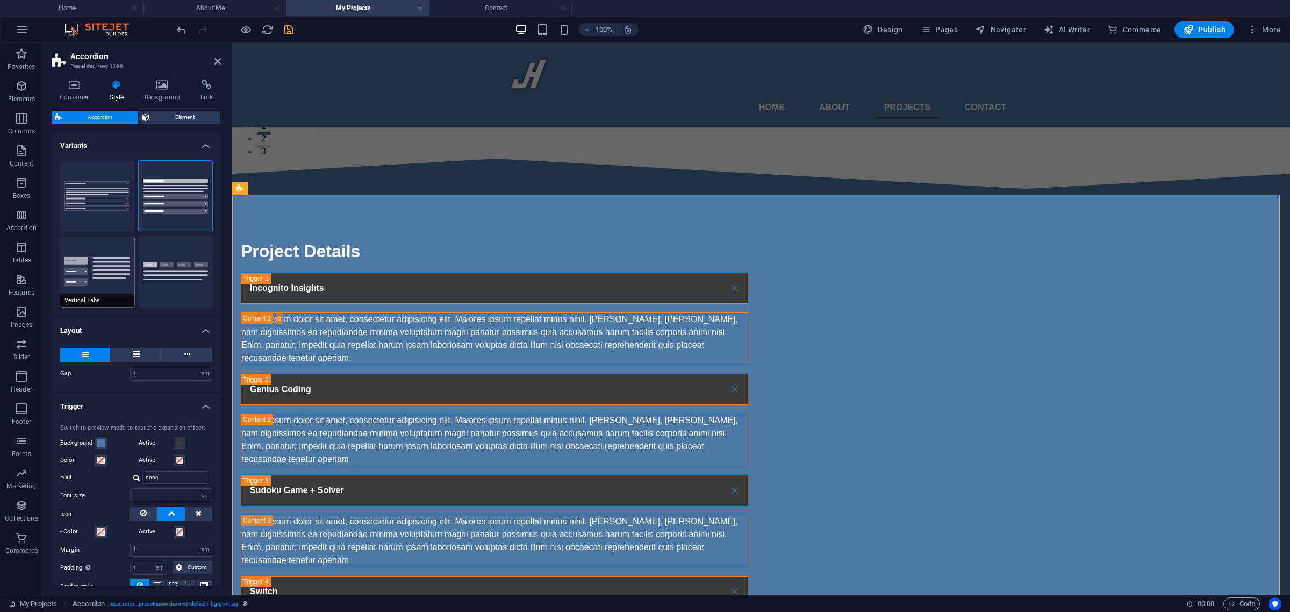
scroll to position [224, 0]
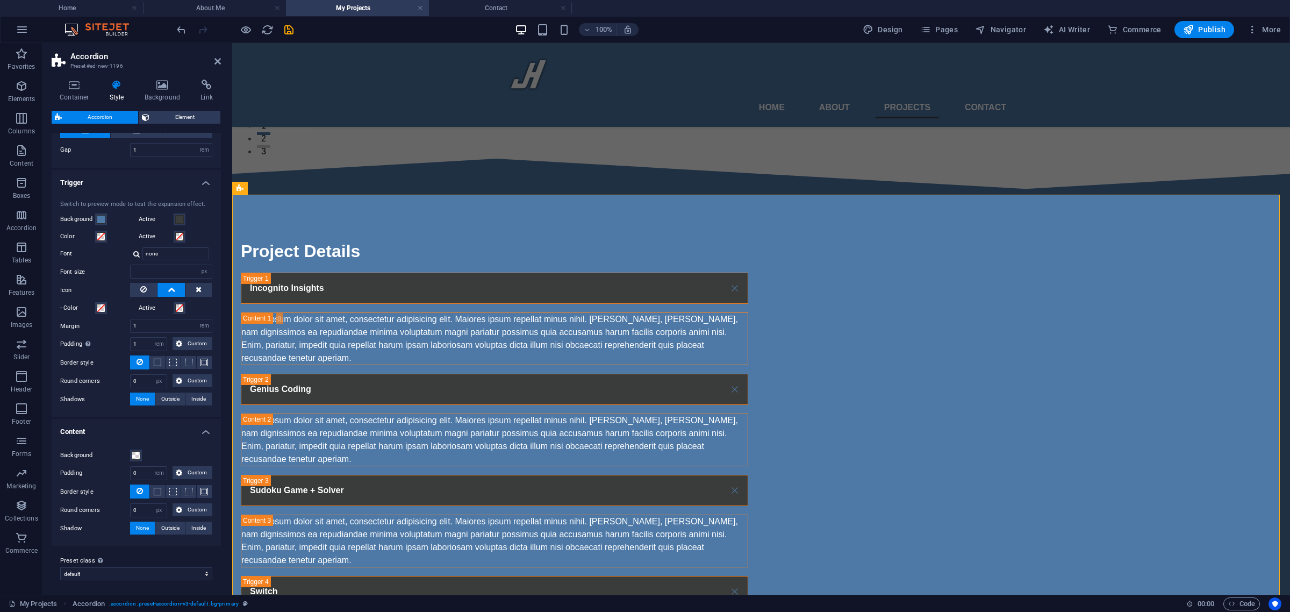
click at [168, 287] on icon at bounding box center [172, 289] width 8 height 13
click at [100, 307] on span at bounding box center [101, 308] width 9 height 9
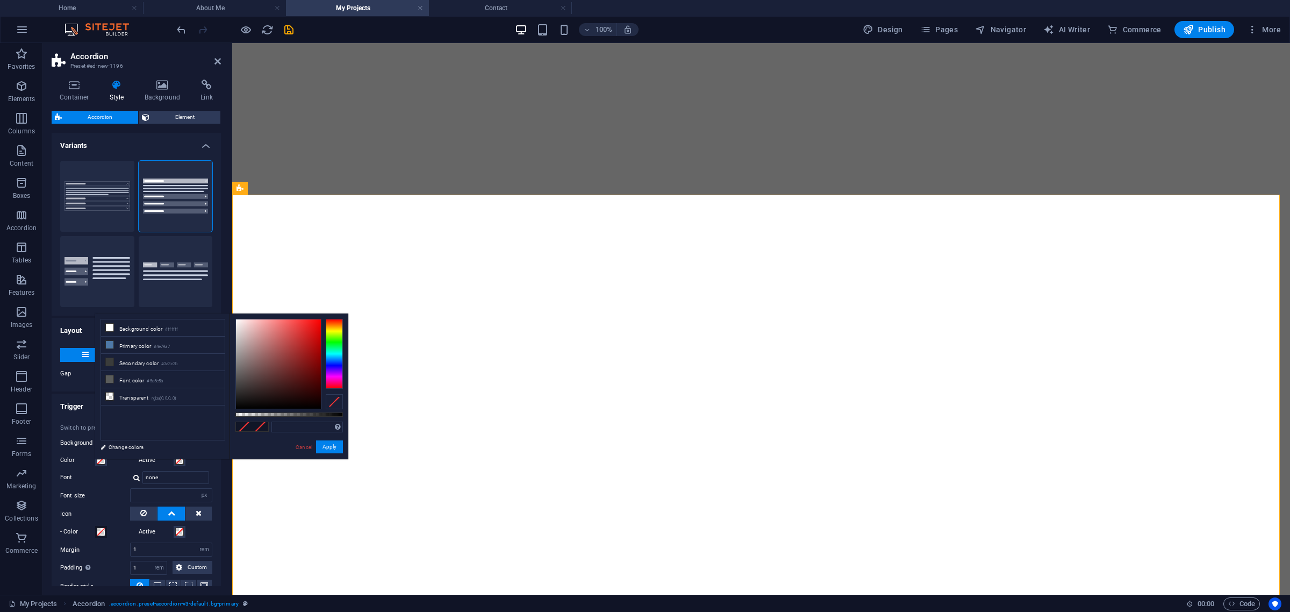
select select "rem"
select select "px"
select select "rem"
select select "px"
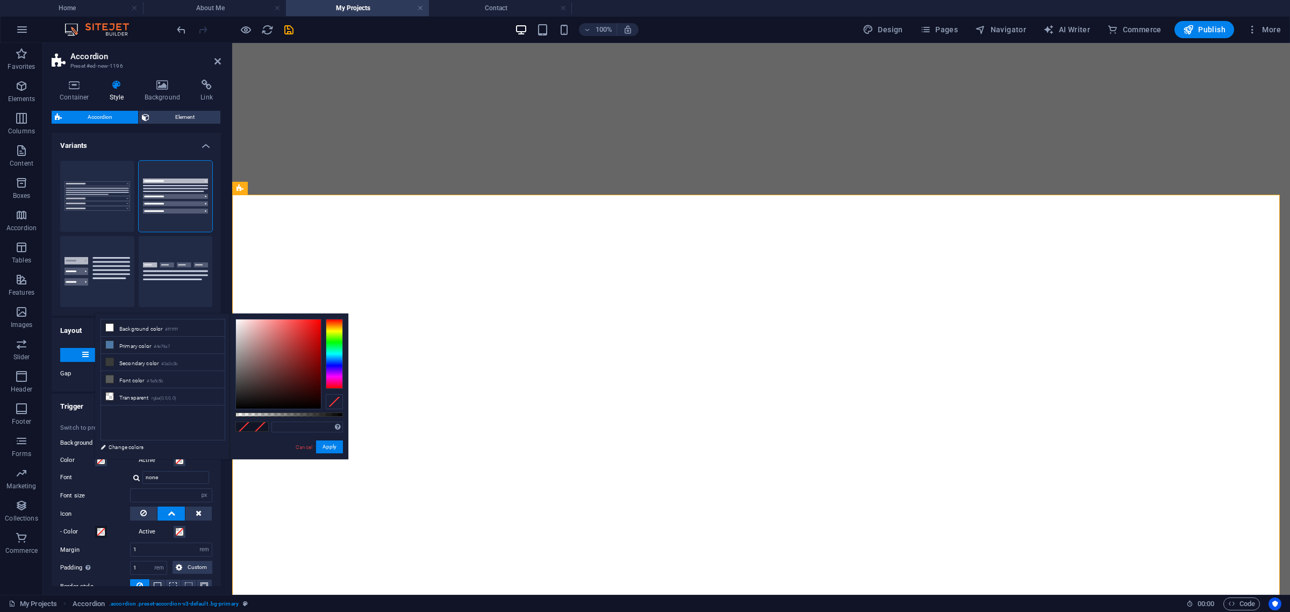
select select "rem"
select select "px"
select select "preset-accordion-v3-default"
click at [133, 326] on li "Background color #ffffff" at bounding box center [163, 327] width 124 height 17
type input "#ffffff"
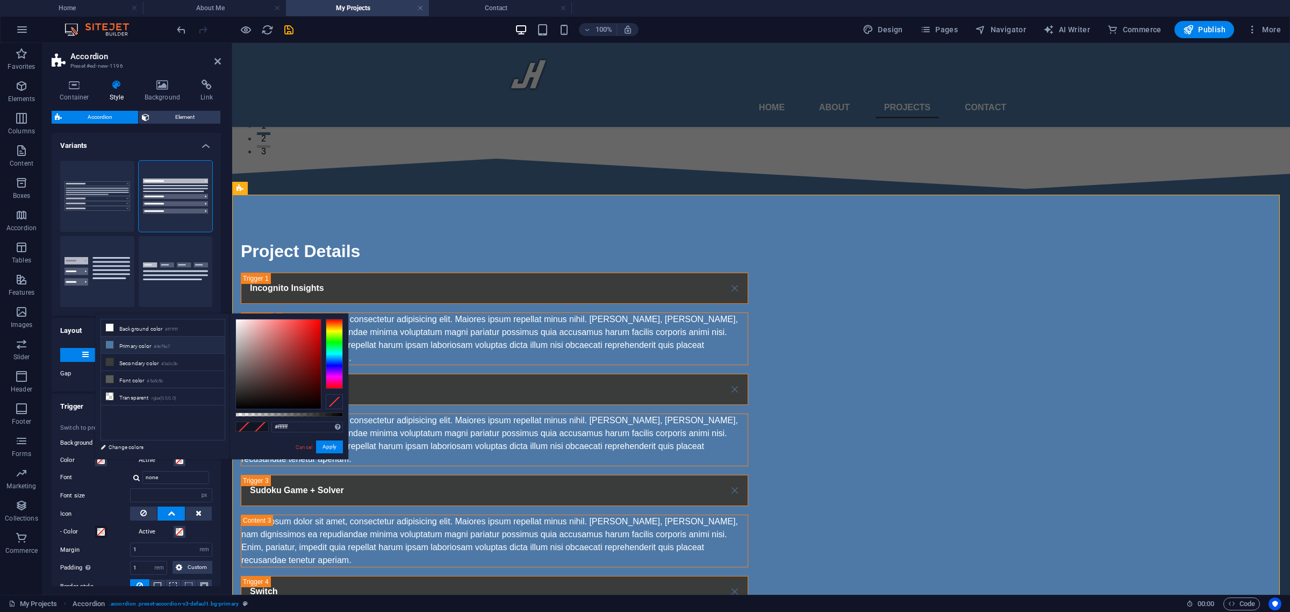
scroll to position [224, 0]
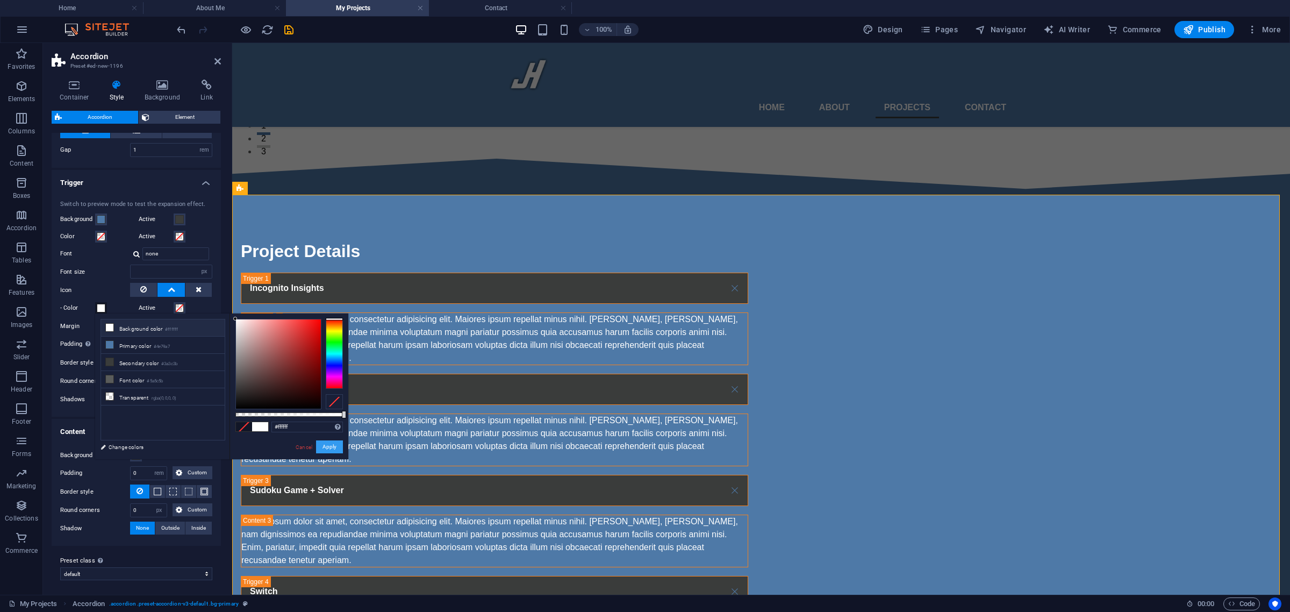
drag, startPoint x: 329, startPoint y: 446, endPoint x: 94, endPoint y: 400, distance: 239.8
click at [329, 446] on button "Apply" at bounding box center [329, 446] width 27 height 13
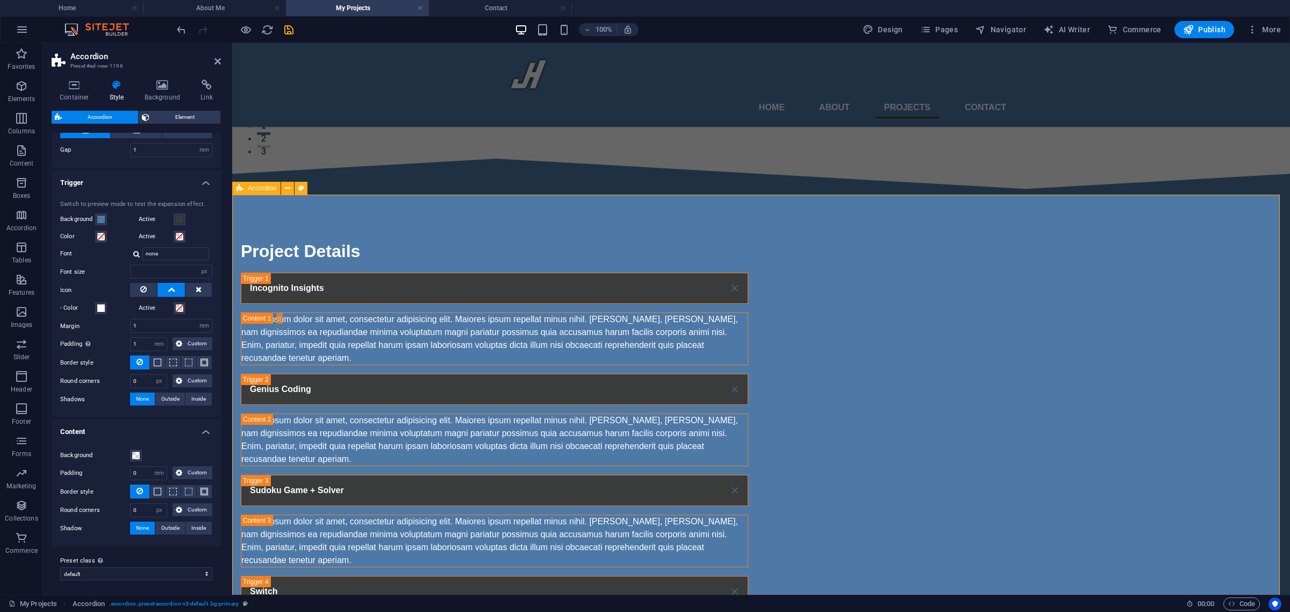
click at [291, 316] on div "Project Details Incognito Insights Lorem ipsum dolor sit amet, consectetur adip…" at bounding box center [761, 552] width 1058 height 714
click at [226, 293] on div "Container Style Background Link Size Height Default px rem % vh vw Min. height …" at bounding box center [136, 332] width 186 height 523
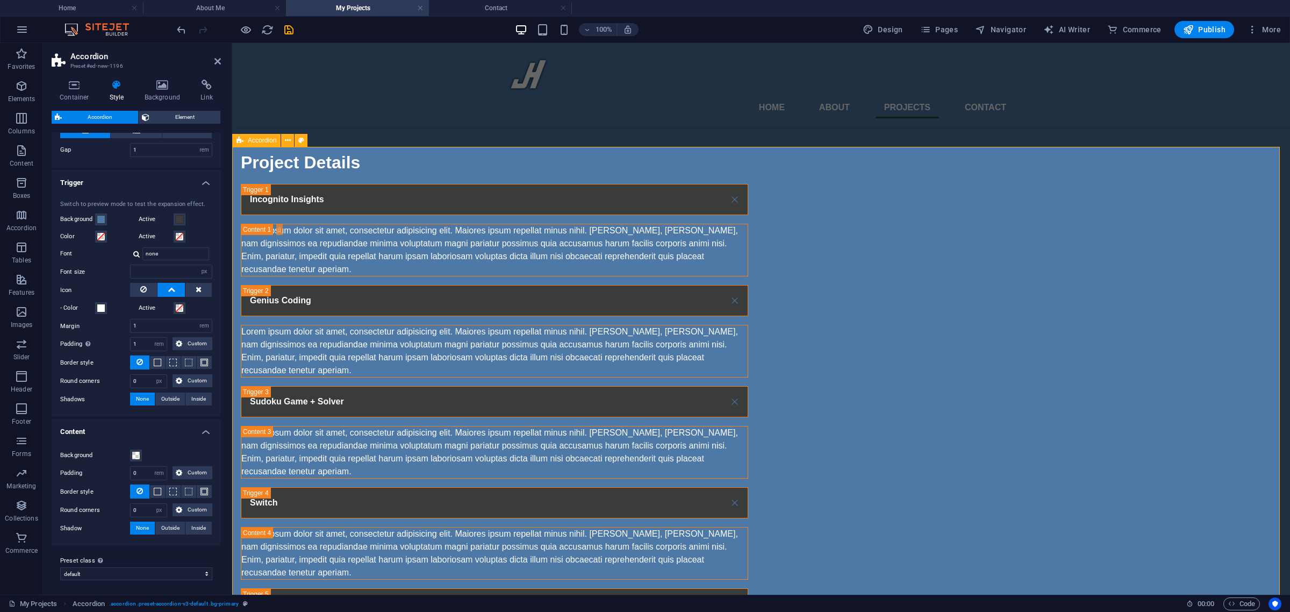
scroll to position [537, 0]
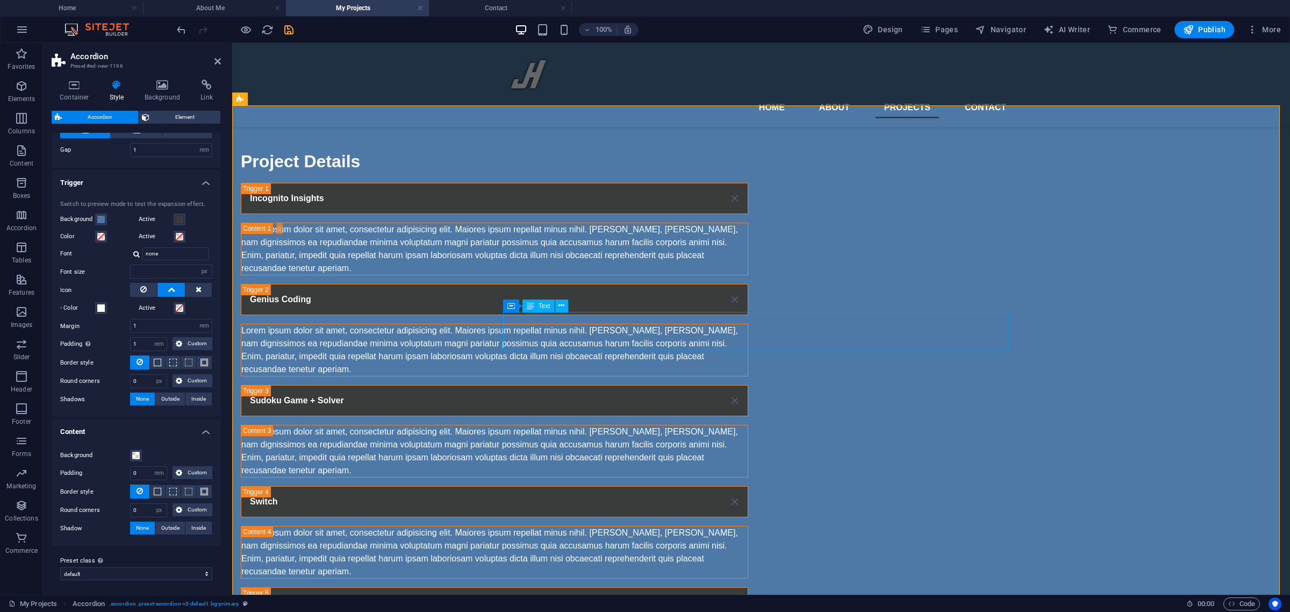
click at [549, 331] on div "Lorem ipsum dolor sit amet, consectetur adipisicing elit. Maiores ipsum repella…" at bounding box center [494, 350] width 506 height 52
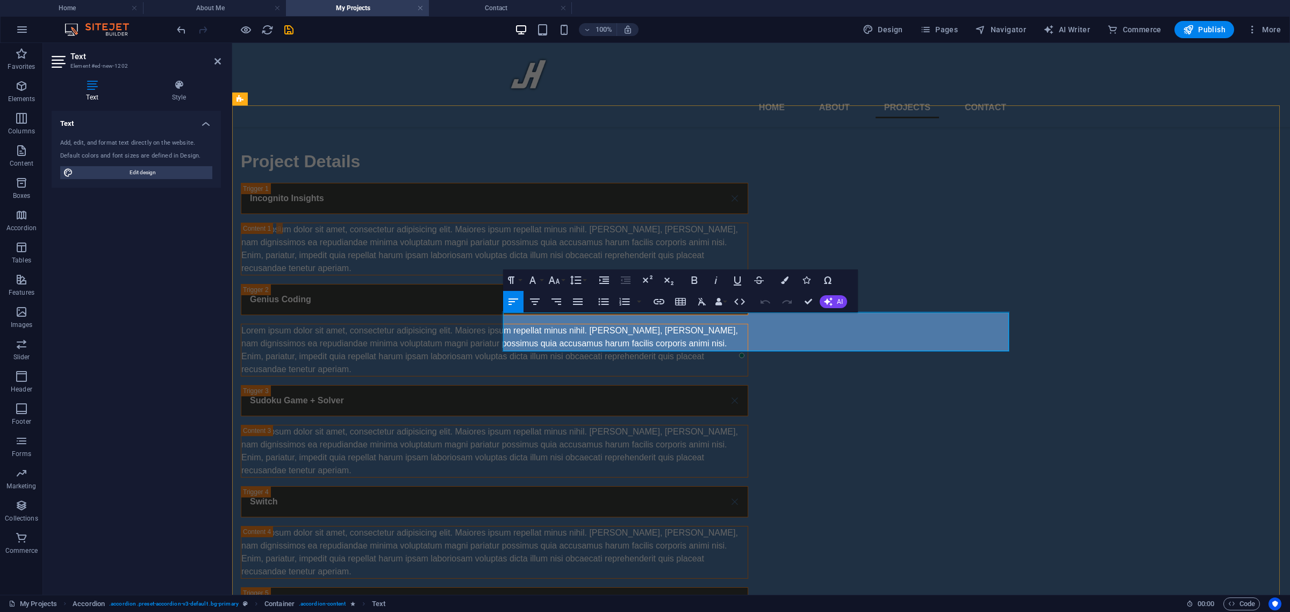
click at [527, 331] on span "Lorem ipsum dolor sit amet, consectetur adipisicing elit. Maiores ipsum repella…" at bounding box center [489, 350] width 497 height 48
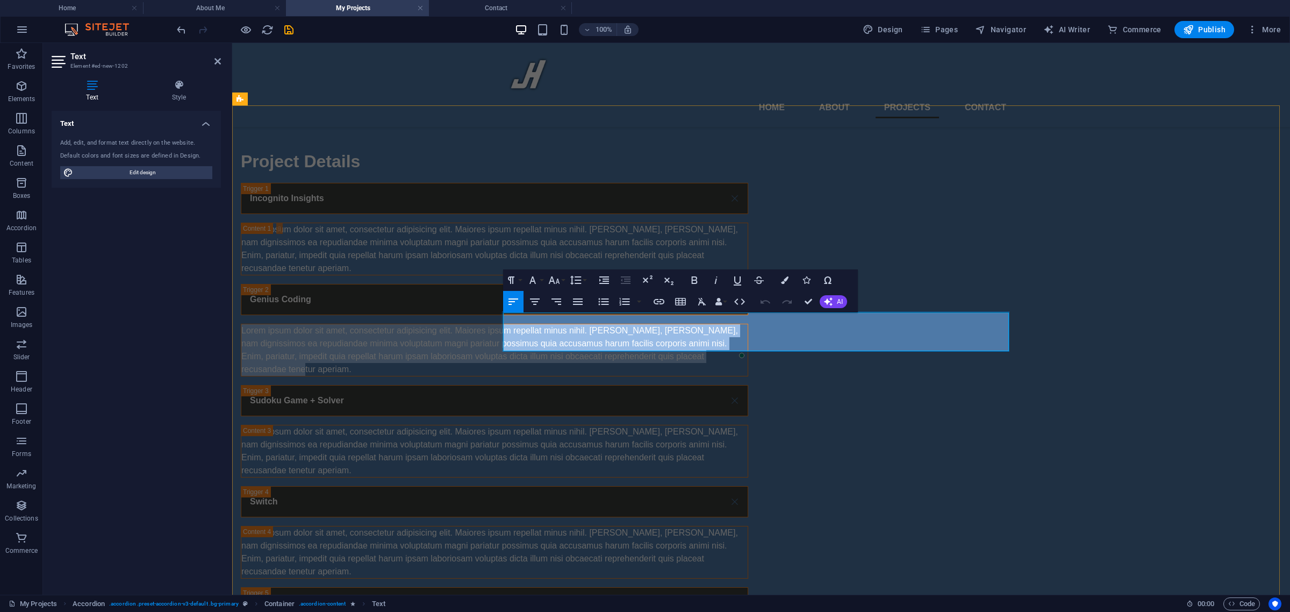
click at [527, 331] on span "Lorem ipsum dolor sit amet, consectetur adipisicing elit. Maiores ipsum repella…" at bounding box center [489, 350] width 497 height 48
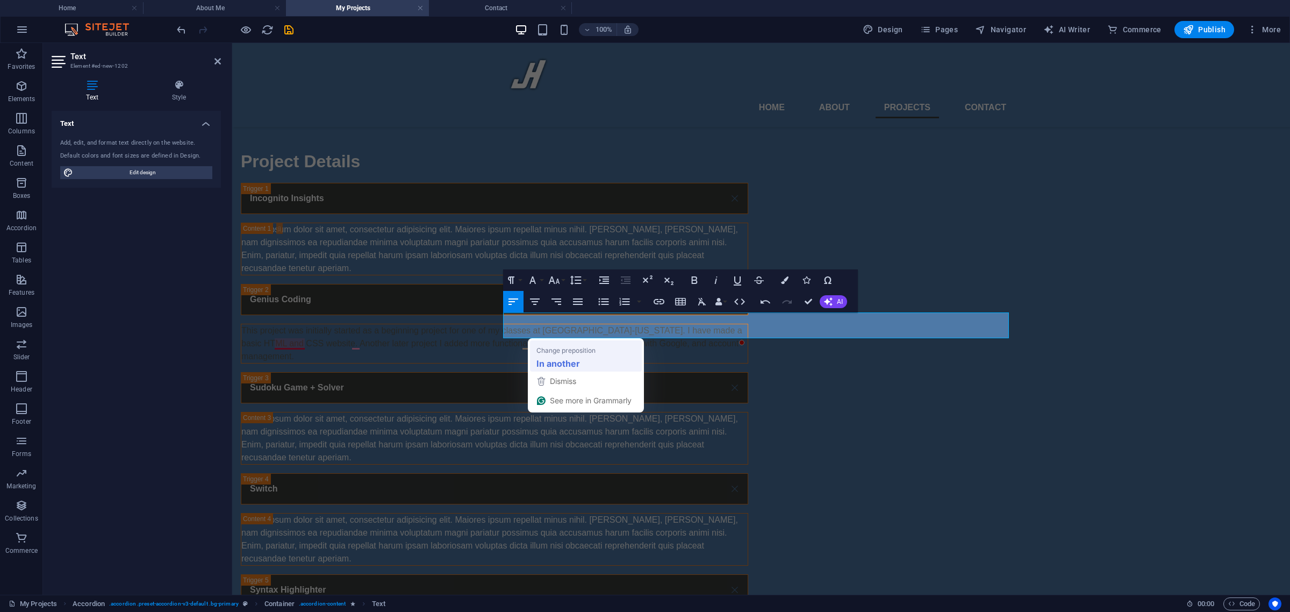
click at [559, 353] on span "Change preposition" at bounding box center [565, 349] width 59 height 11
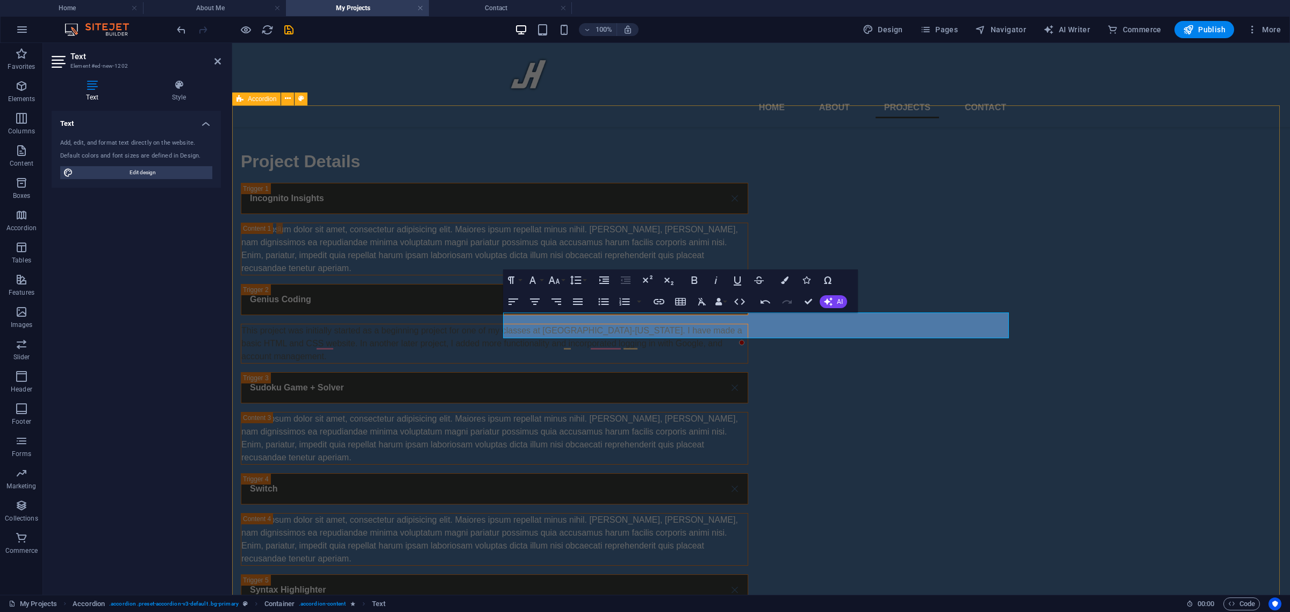
click at [1067, 318] on div "Project Details Incognito Insights Lorem ipsum dolor sit amet, consectetur adip…" at bounding box center [761, 455] width 1058 height 701
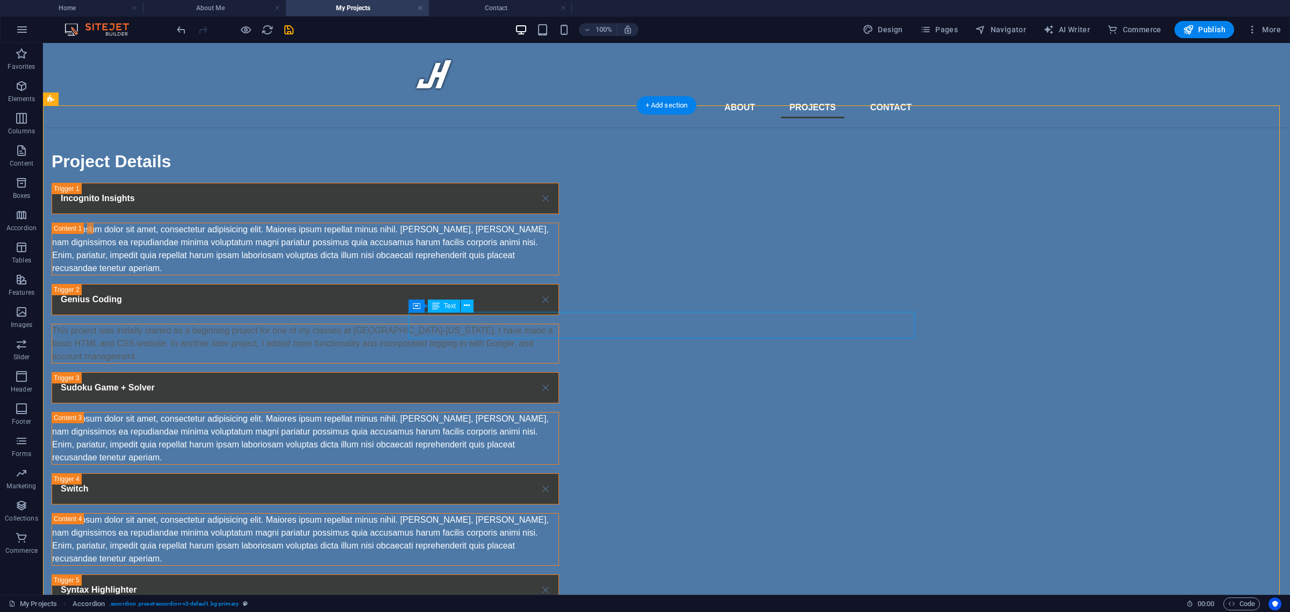
click at [558, 332] on div "This project was initially started as a beginning project for one of my classes…" at bounding box center [305, 343] width 506 height 39
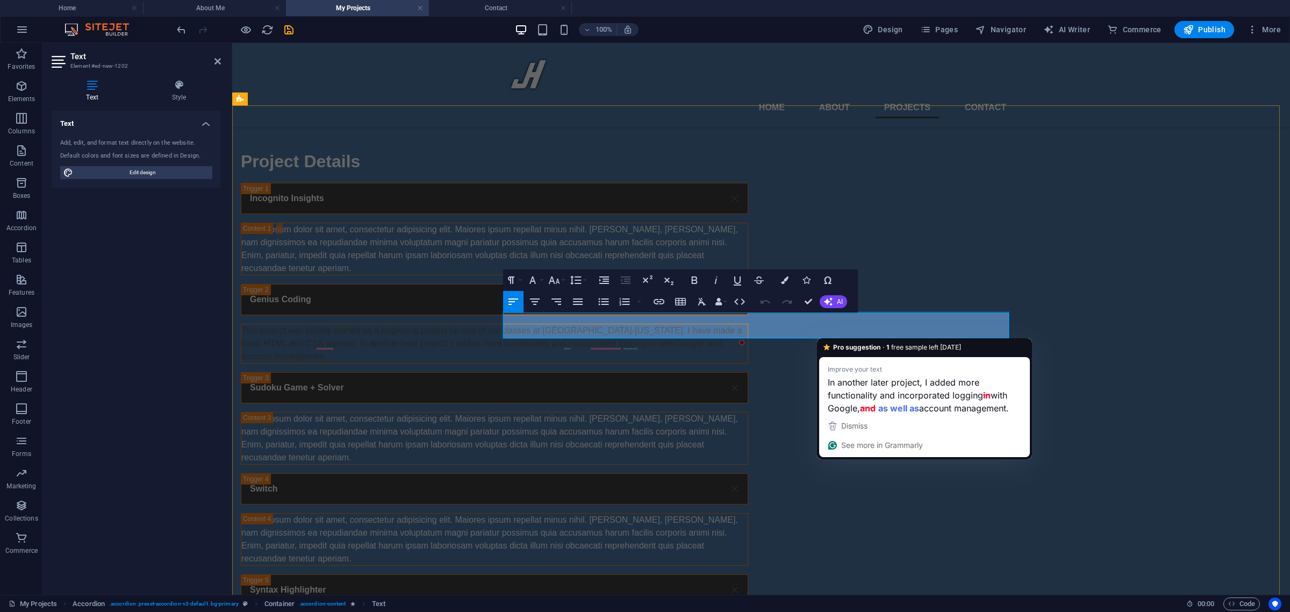
click at [747, 329] on p "This project was initially started as a beginning project for one of my classes…" at bounding box center [494, 343] width 506 height 39
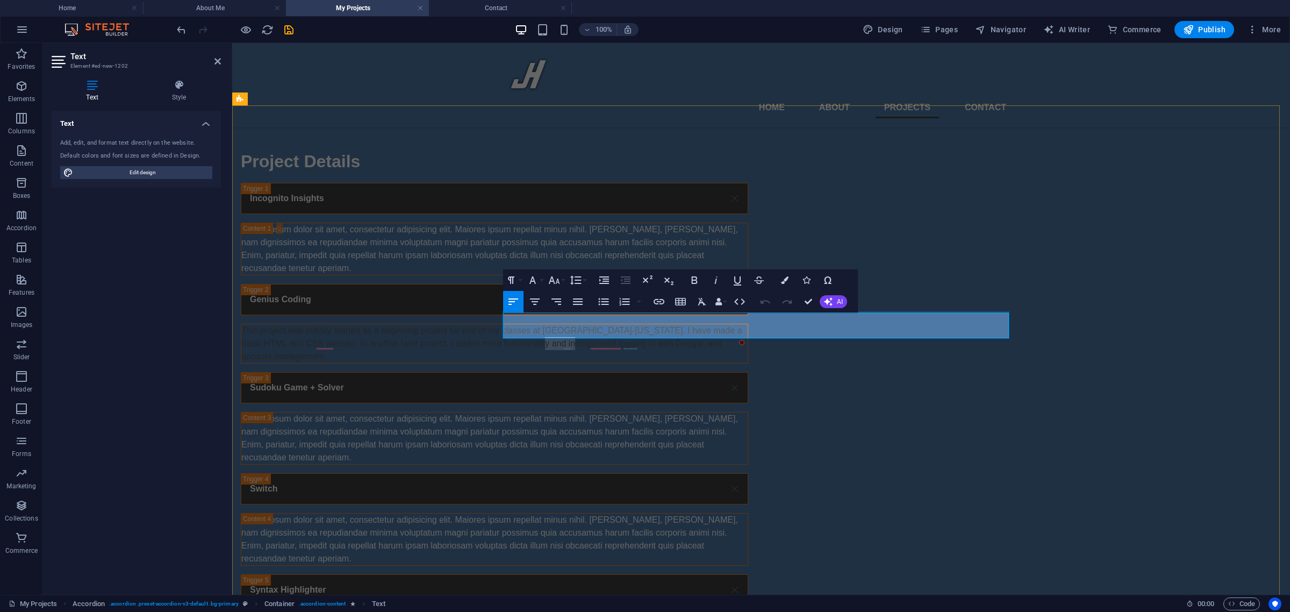
click at [747, 329] on p "This project was initially started as a beginning project for one of my classes…" at bounding box center [494, 343] width 506 height 39
click at [642, 330] on p "This project was initially started as a beginning project for one of my classes…" at bounding box center [494, 343] width 506 height 39
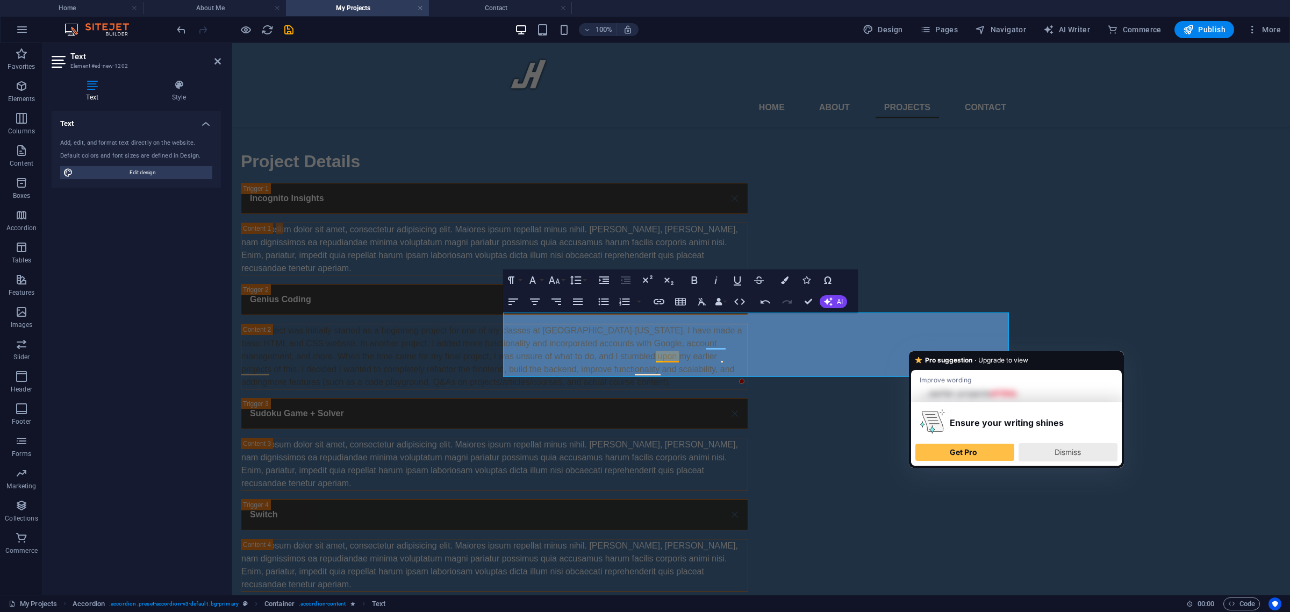
click at [1054, 449] on span "Dismiss" at bounding box center [1067, 451] width 26 height 9
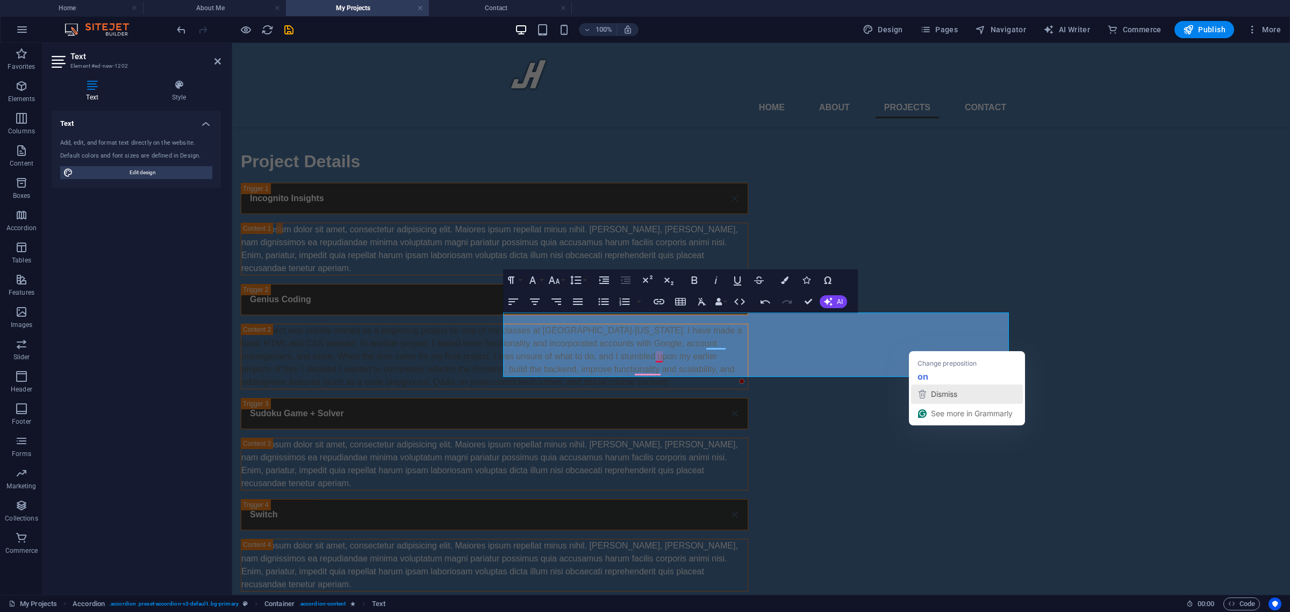
click at [933, 391] on span "Dismiss" at bounding box center [944, 393] width 26 height 9
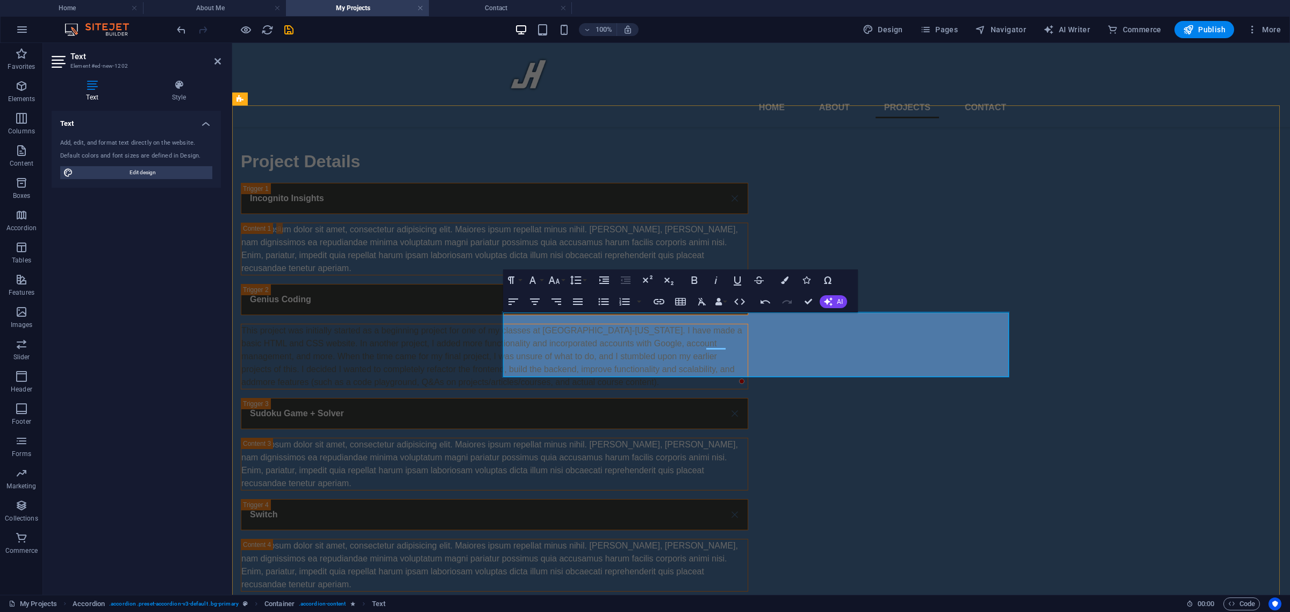
click at [747, 369] on p "This project was initially started as a beginning project for one of my classes…" at bounding box center [494, 356] width 506 height 64
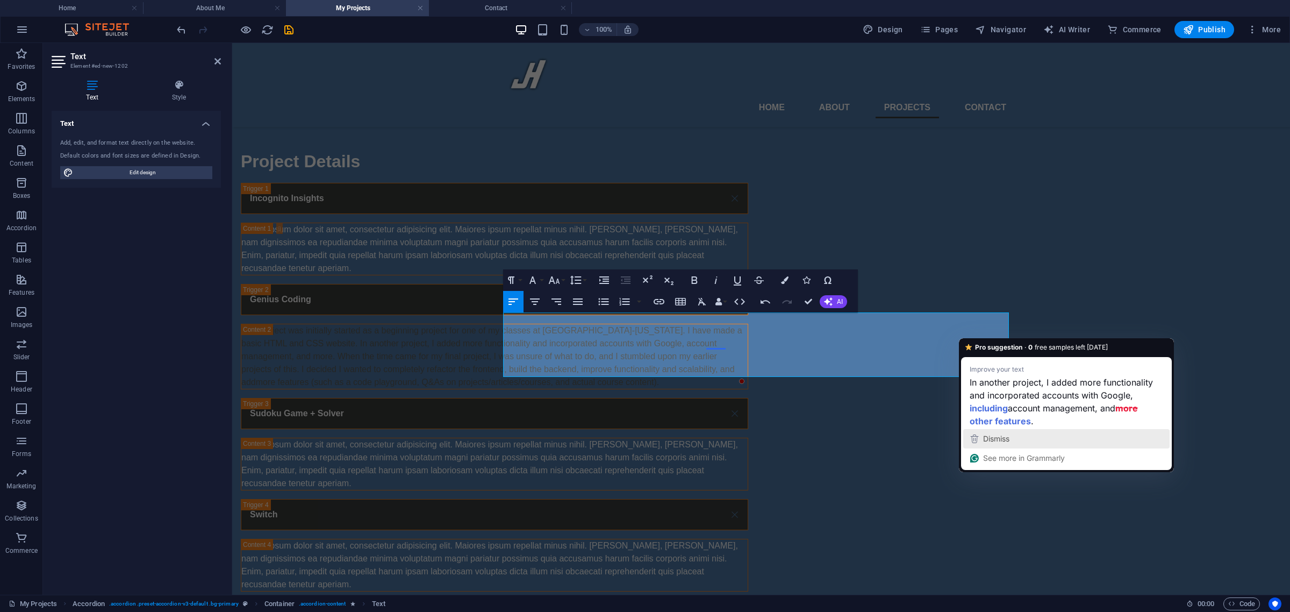
click at [1000, 436] on span "Dismiss" at bounding box center [996, 438] width 26 height 9
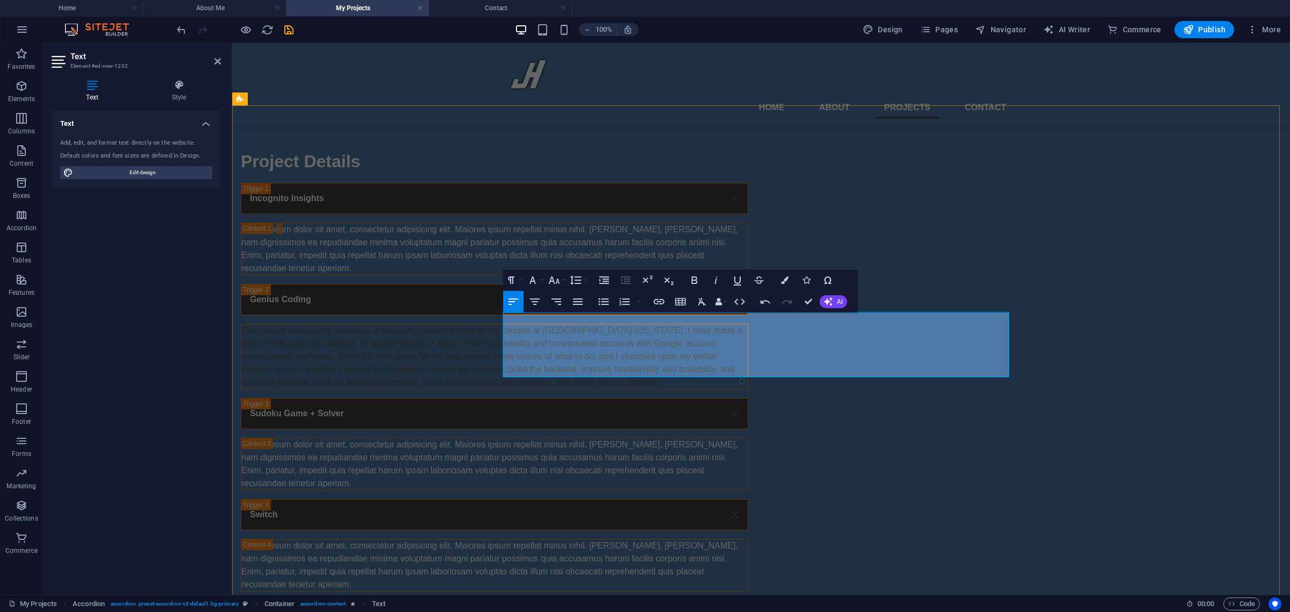
click at [747, 368] on p "This project was initially started as a beginning project for one of my classes…" at bounding box center [494, 356] width 506 height 64
